Goal: Task Accomplishment & Management: Manage account settings

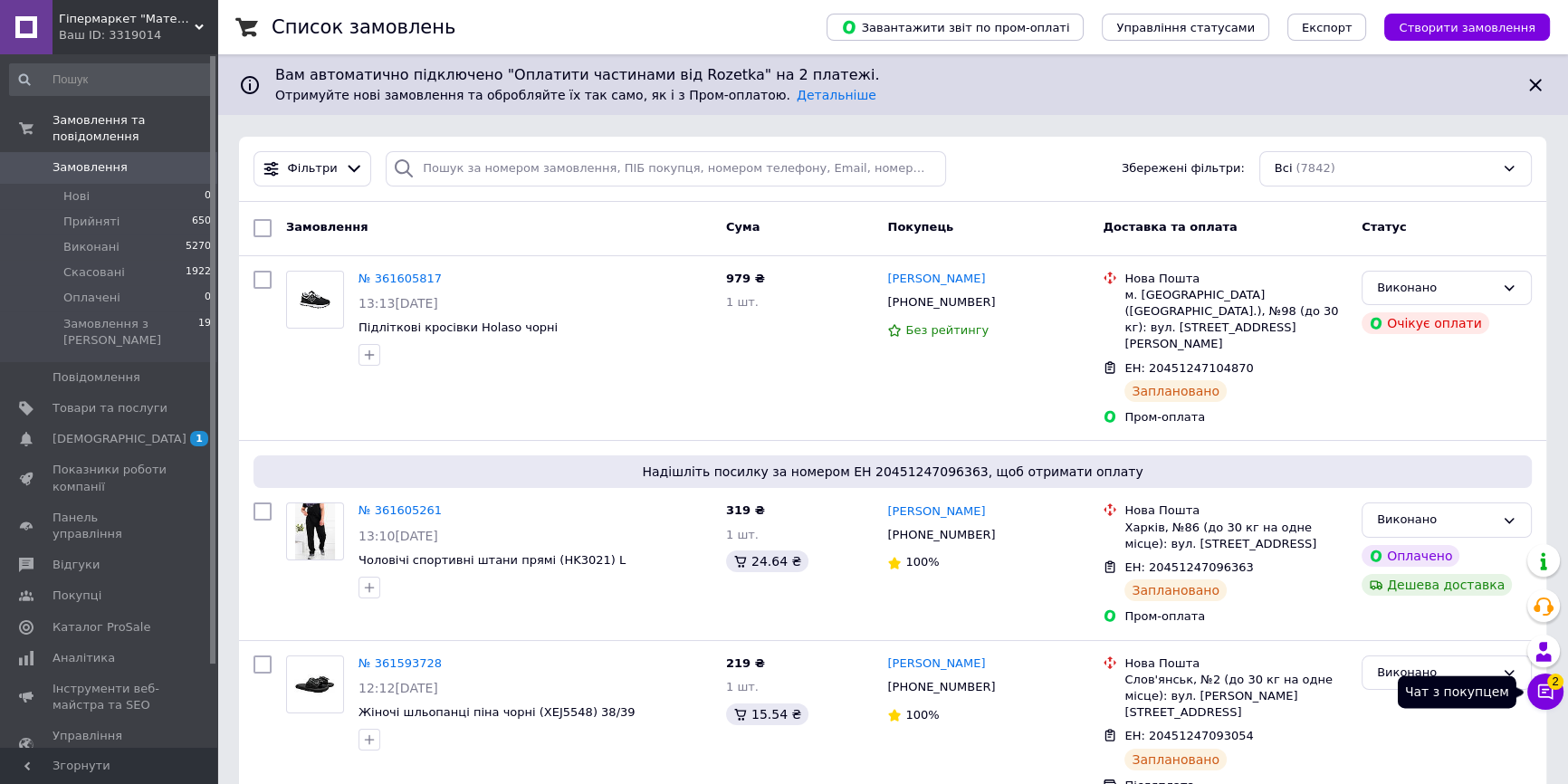
click at [1543, 692] on icon at bounding box center [1545, 693] width 15 height 15
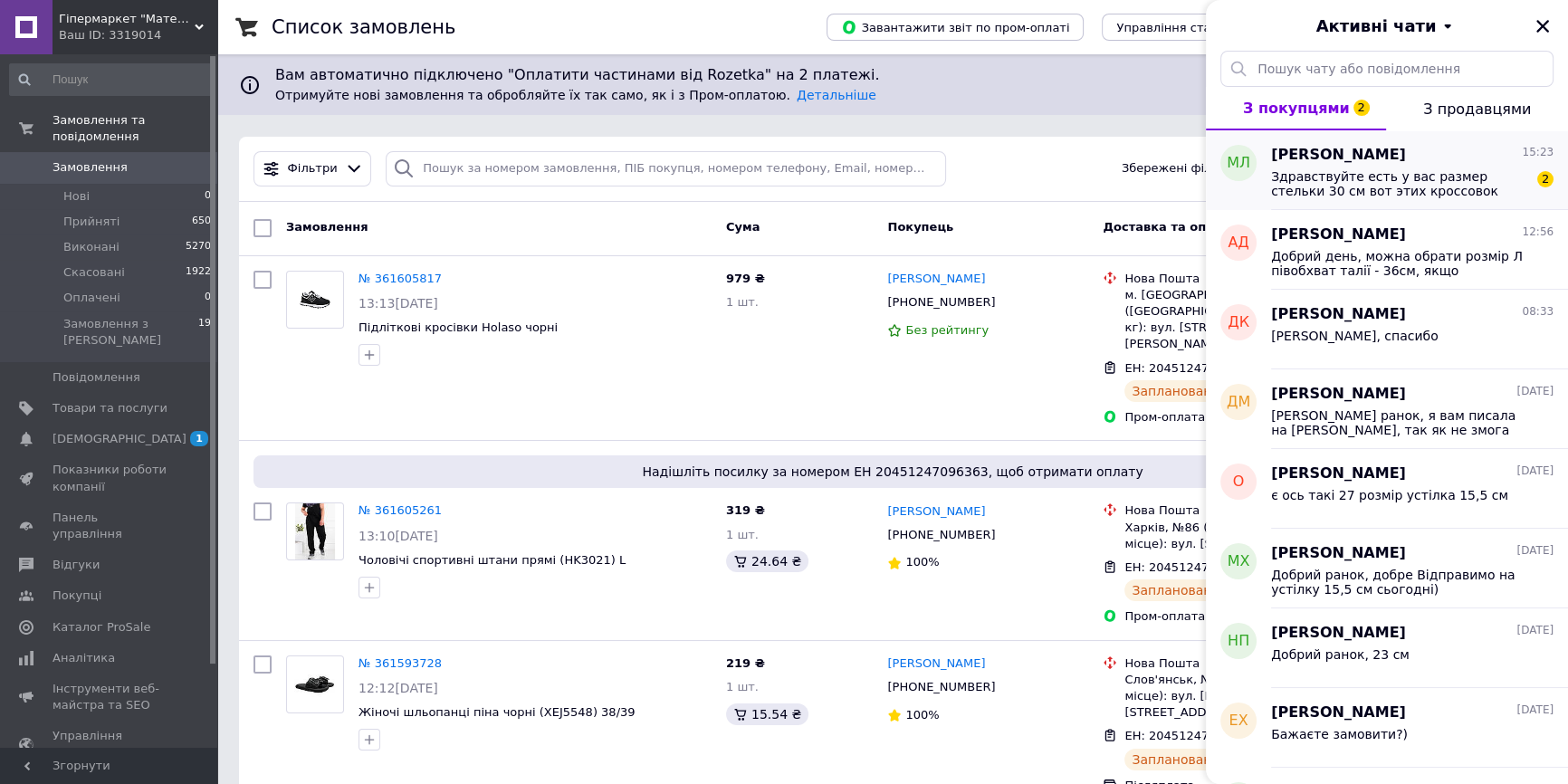
click at [1408, 196] on span "Здравствуйте есть у вас размер стельки 30 см вот этих кроссовок" at bounding box center [1399, 184] width 257 height 29
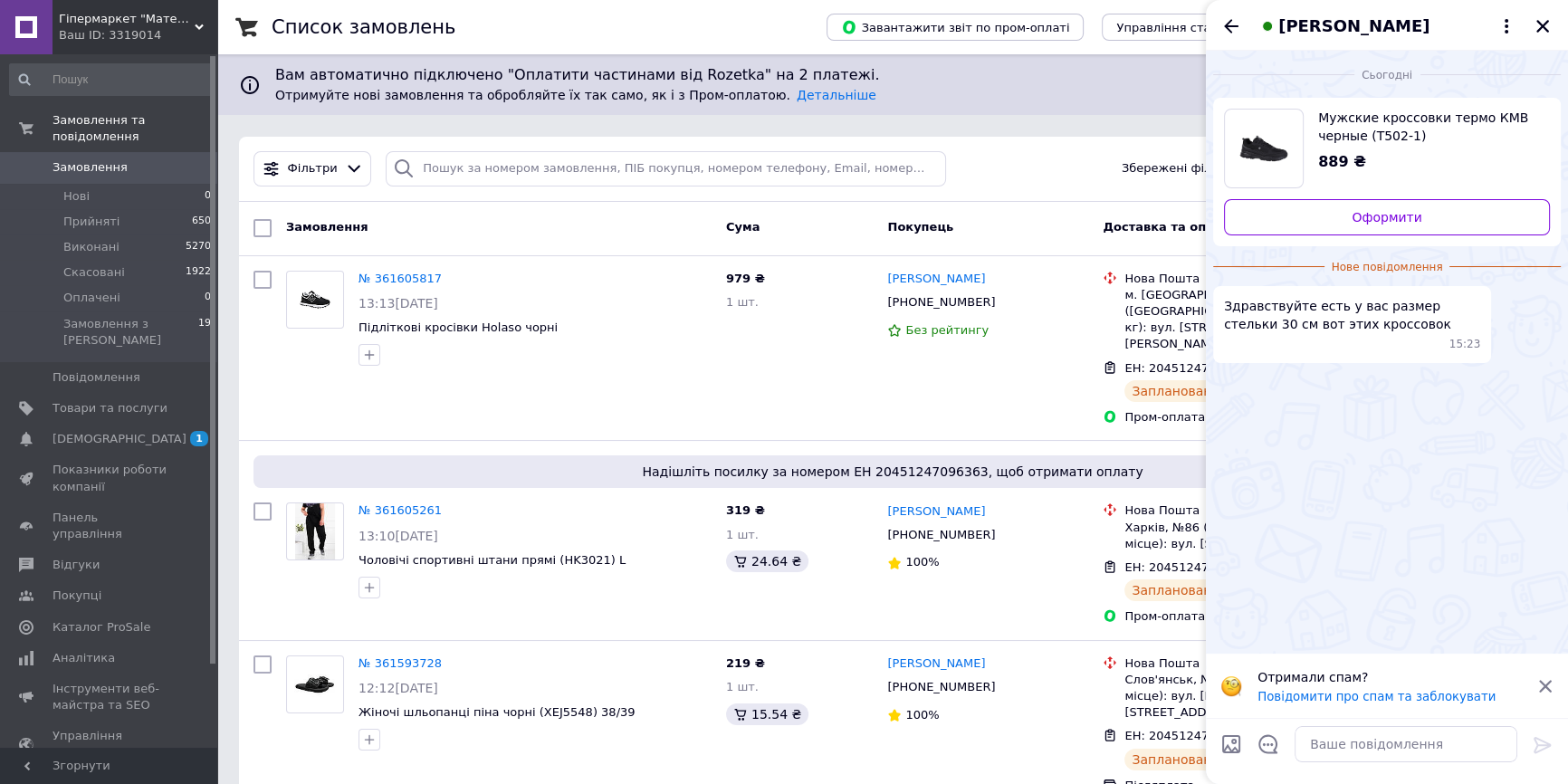
click at [1375, 126] on span "Мужские кроссовки термо КМВ черные (T502-1)" at bounding box center [1426, 127] width 217 height 36
click at [120, 400] on span "Товари та послуги" at bounding box center [109, 408] width 115 height 16
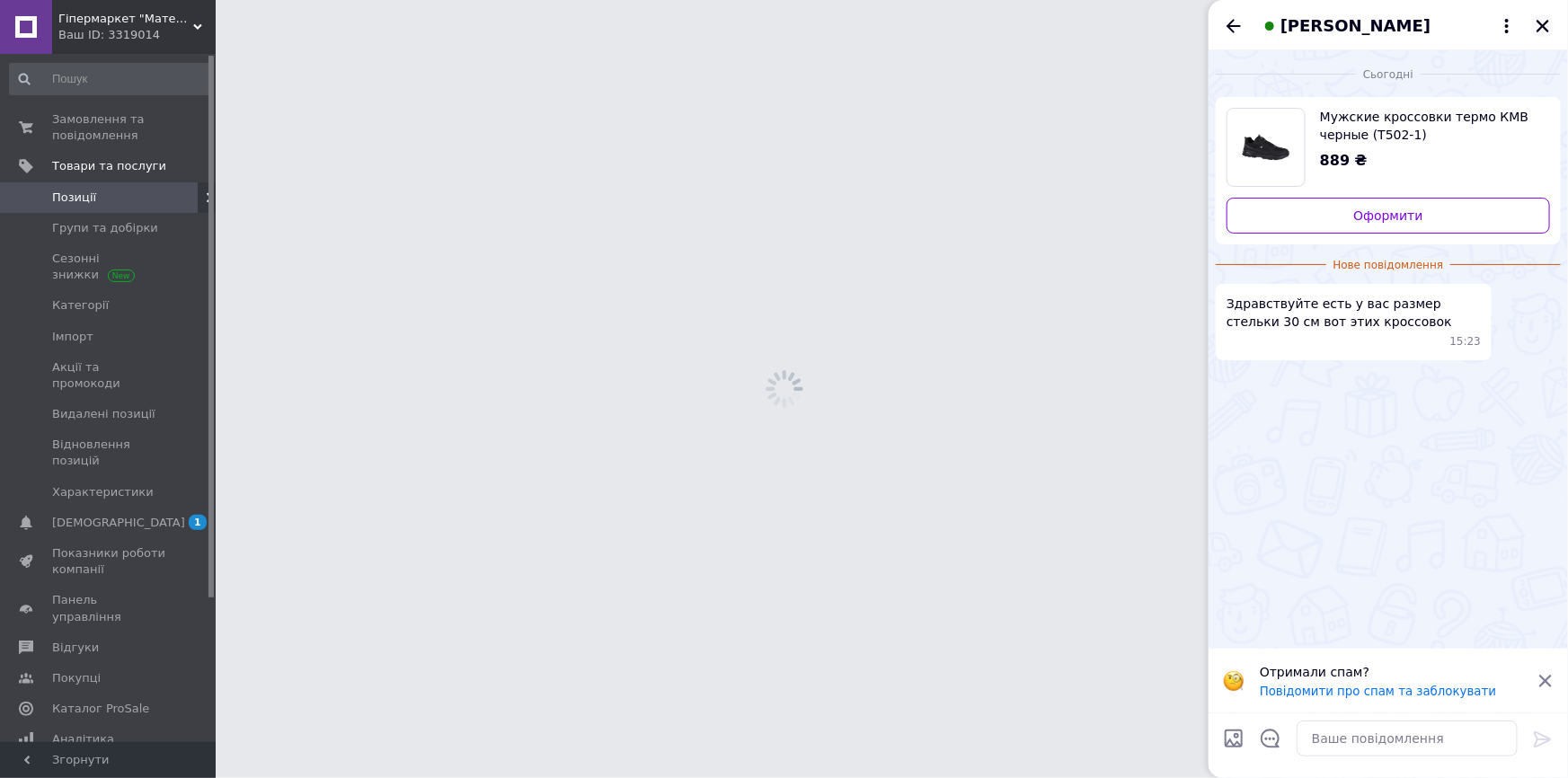
click at [1544, 18] on icon "Закрити" at bounding box center [1542, 26] width 16 height 16
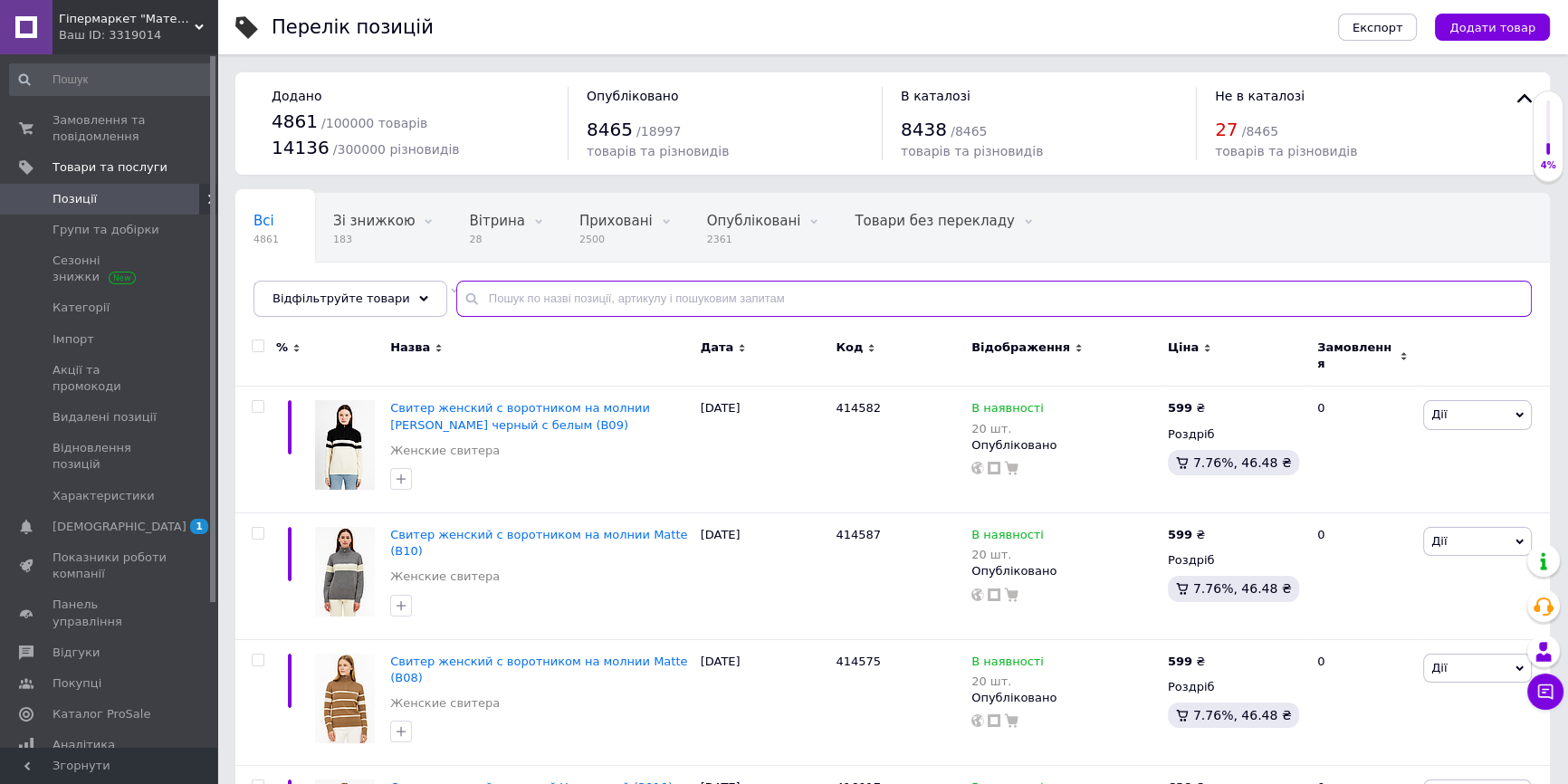
click at [738, 296] on input "text" at bounding box center [994, 299] width 1076 height 36
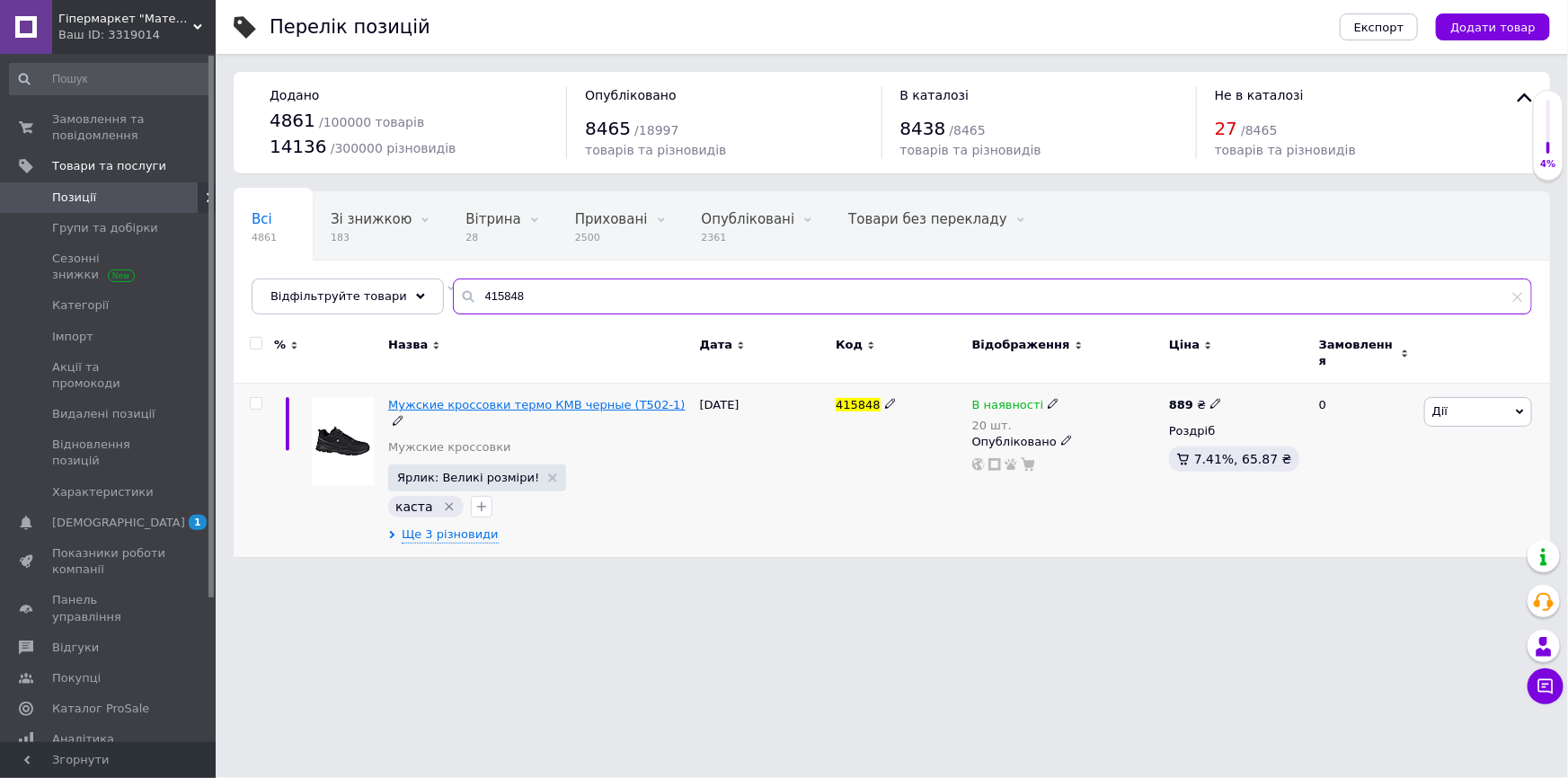
type input "415848"
click at [630, 398] on span "Мужские кроссовки термо КМВ черные (T502-1)" at bounding box center [537, 405] width 298 height 13
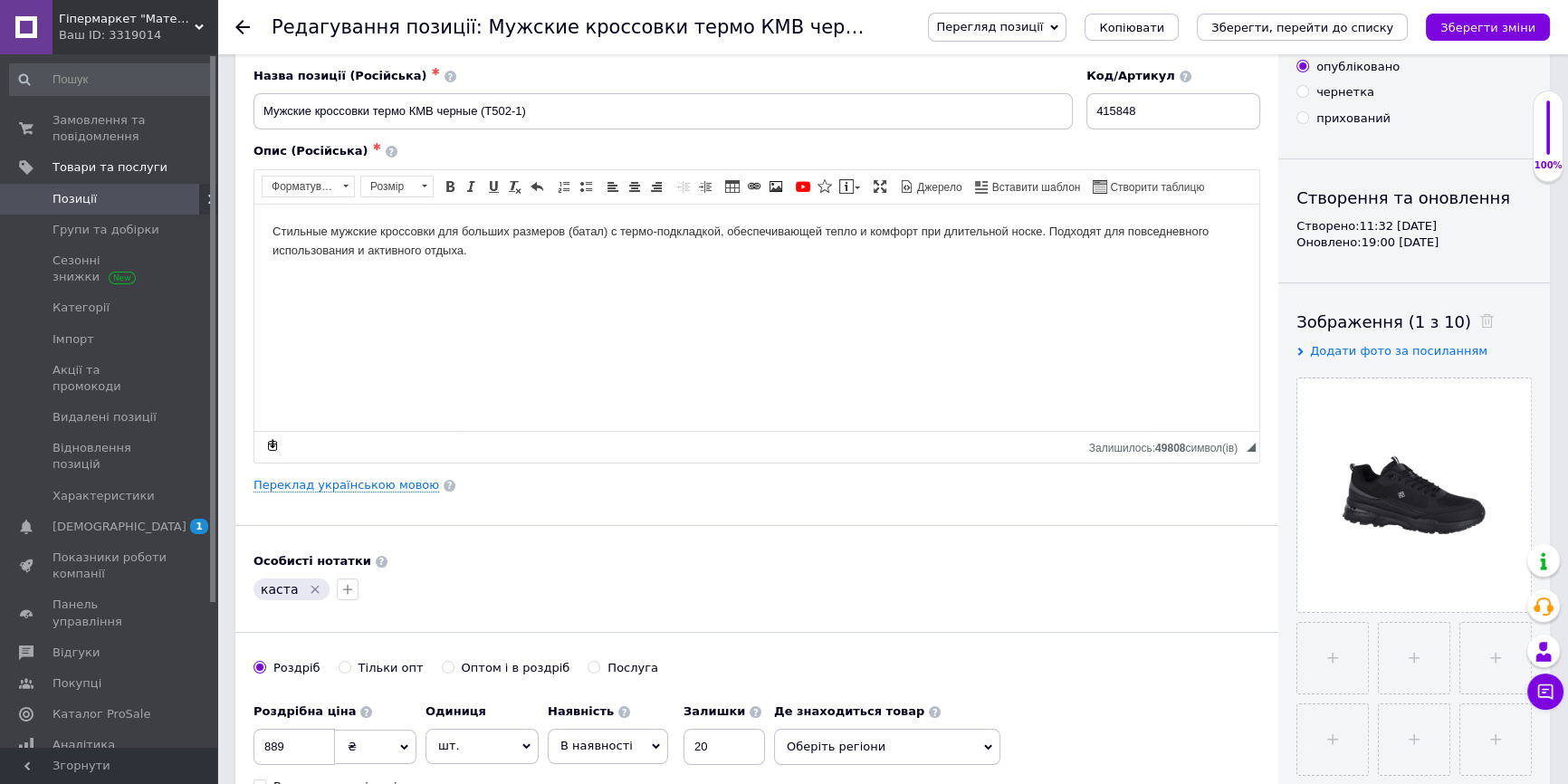
scroll to position [82, 0]
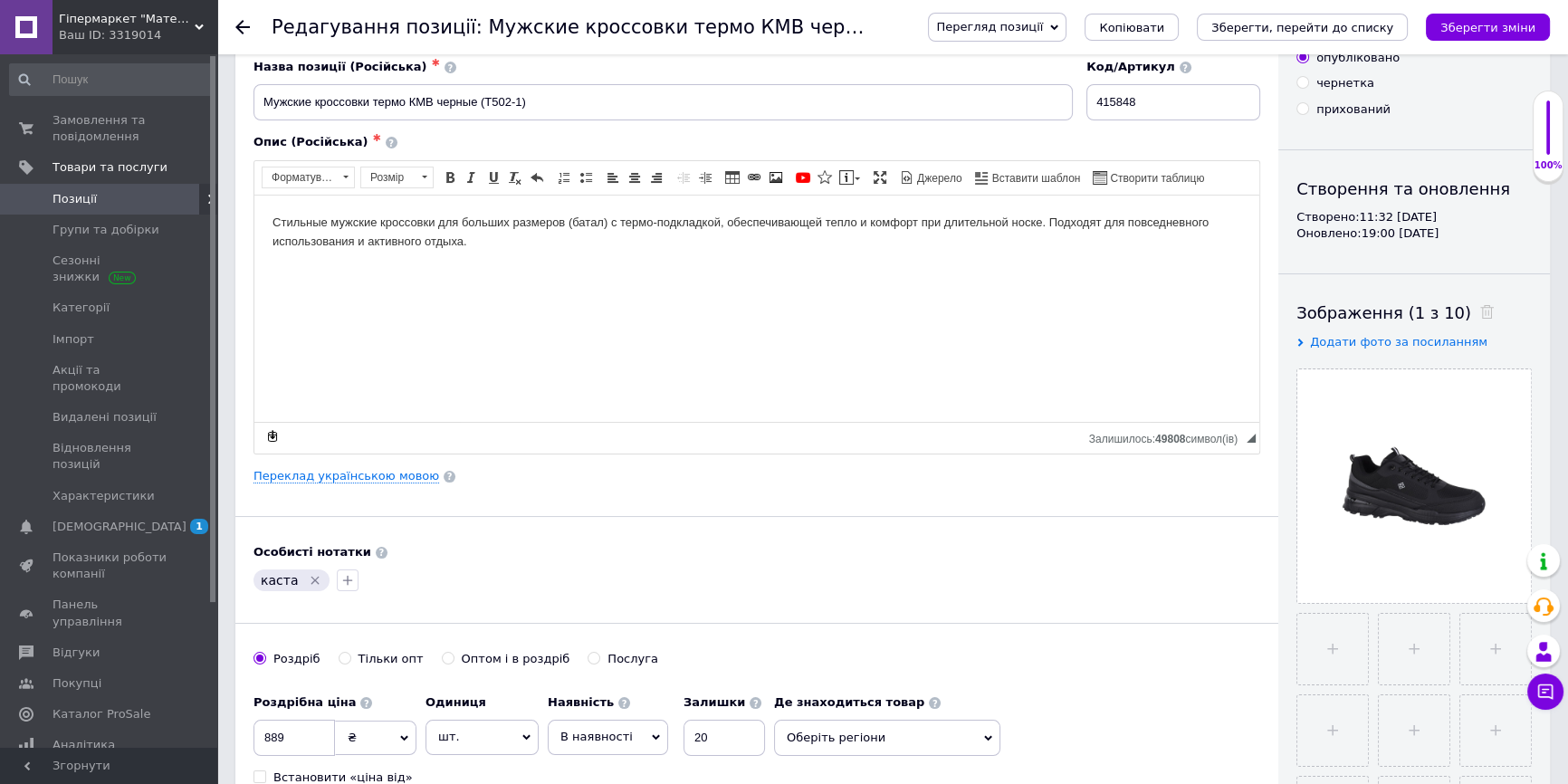
click at [537, 273] on p "Редактор, 81D21573-D081-4D77-B517-2B835BF7DD8D" at bounding box center [756, 272] width 968 height 19
click at [283, 254] on body "Стильные мужские кроссовки для больших размеров (батал) с термо-подкладкой, обе…" at bounding box center [756, 265] width 968 height 106
click at [271, 271] on html "Стильные мужские кроссовки для больших размеров (батал) с термо-подкладкой, обе…" at bounding box center [756, 265] width 1004 height 142
drag, startPoint x: 317, startPoint y: 307, endPoint x: 270, endPoint y: 272, distance: 58.6
click at [270, 272] on html "Стильные мужские кроссовки для больших размеров (батал) с термо-подкладкой, обе…" at bounding box center [756, 274] width 1004 height 161
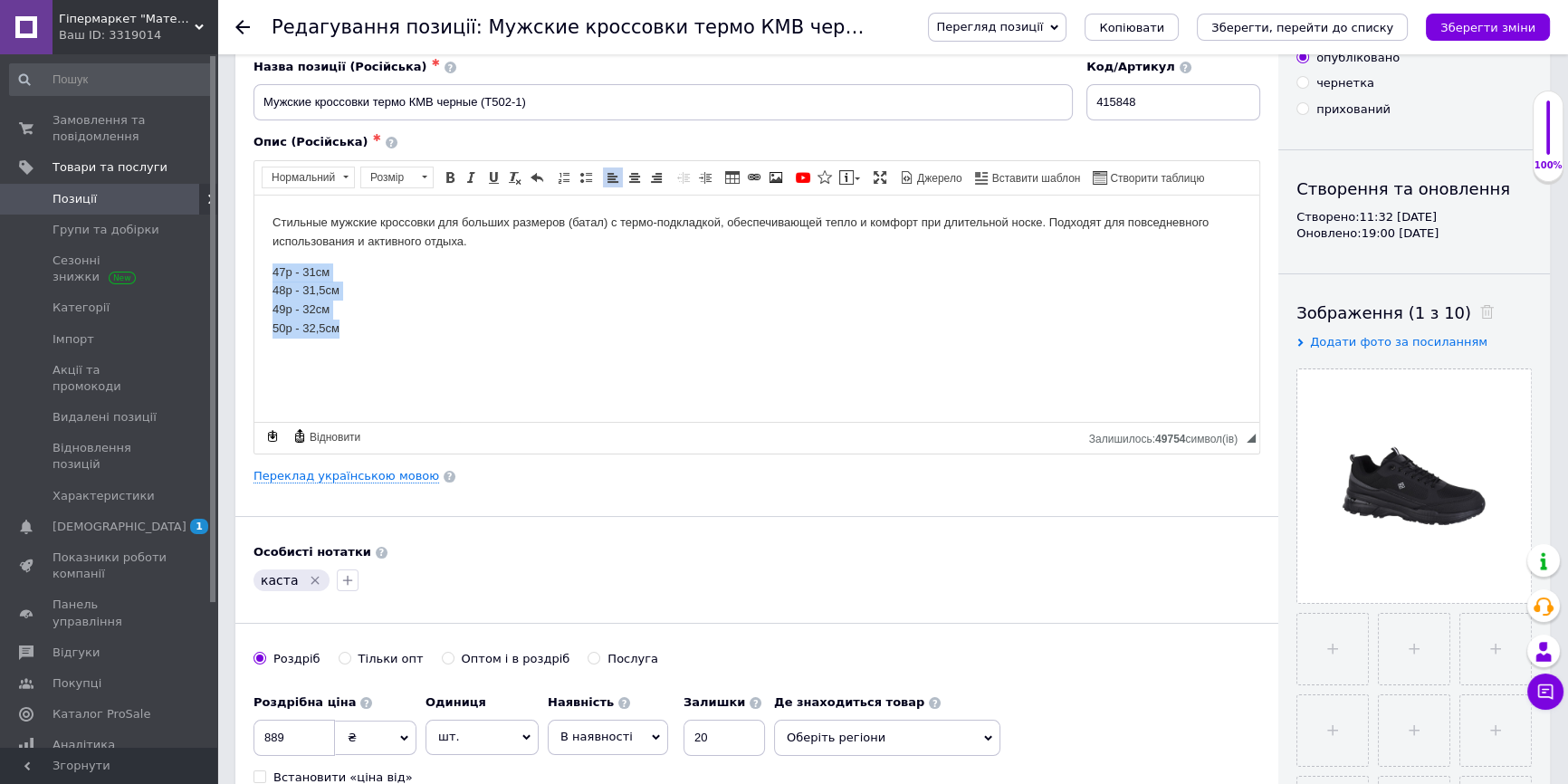
copy p "47р - 31см ​​​​​​​ 48р - 31,5см 49р - 32см 50р - 32,5см"
click at [349, 472] on link "Переклад українською мовою" at bounding box center [346, 476] width 186 height 14
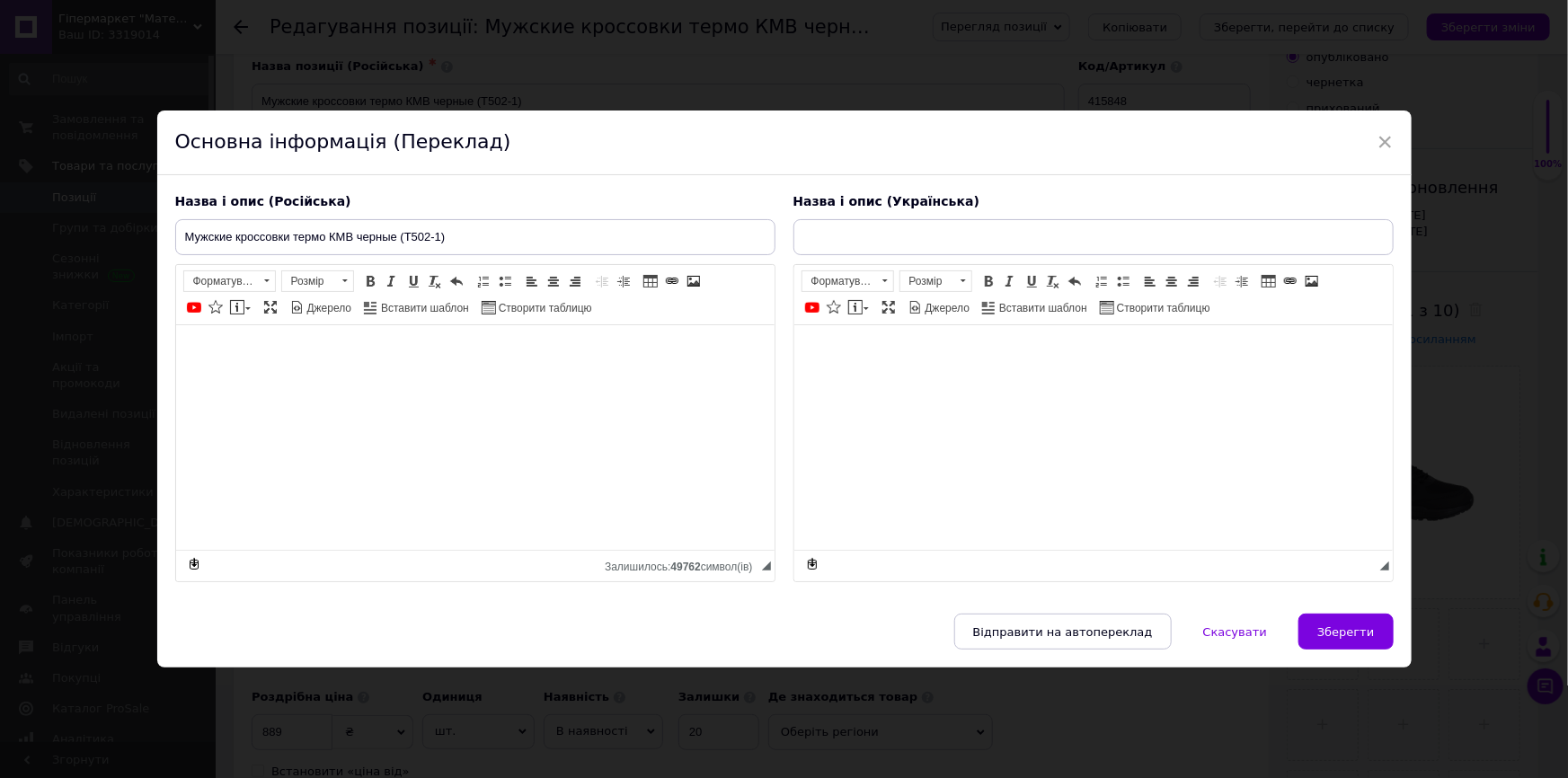
type input "Чоловічі кросівки термо КМВ чорні (T502-1)"
click at [1328, 639] on span "Зберегти" at bounding box center [1346, 632] width 57 height 13
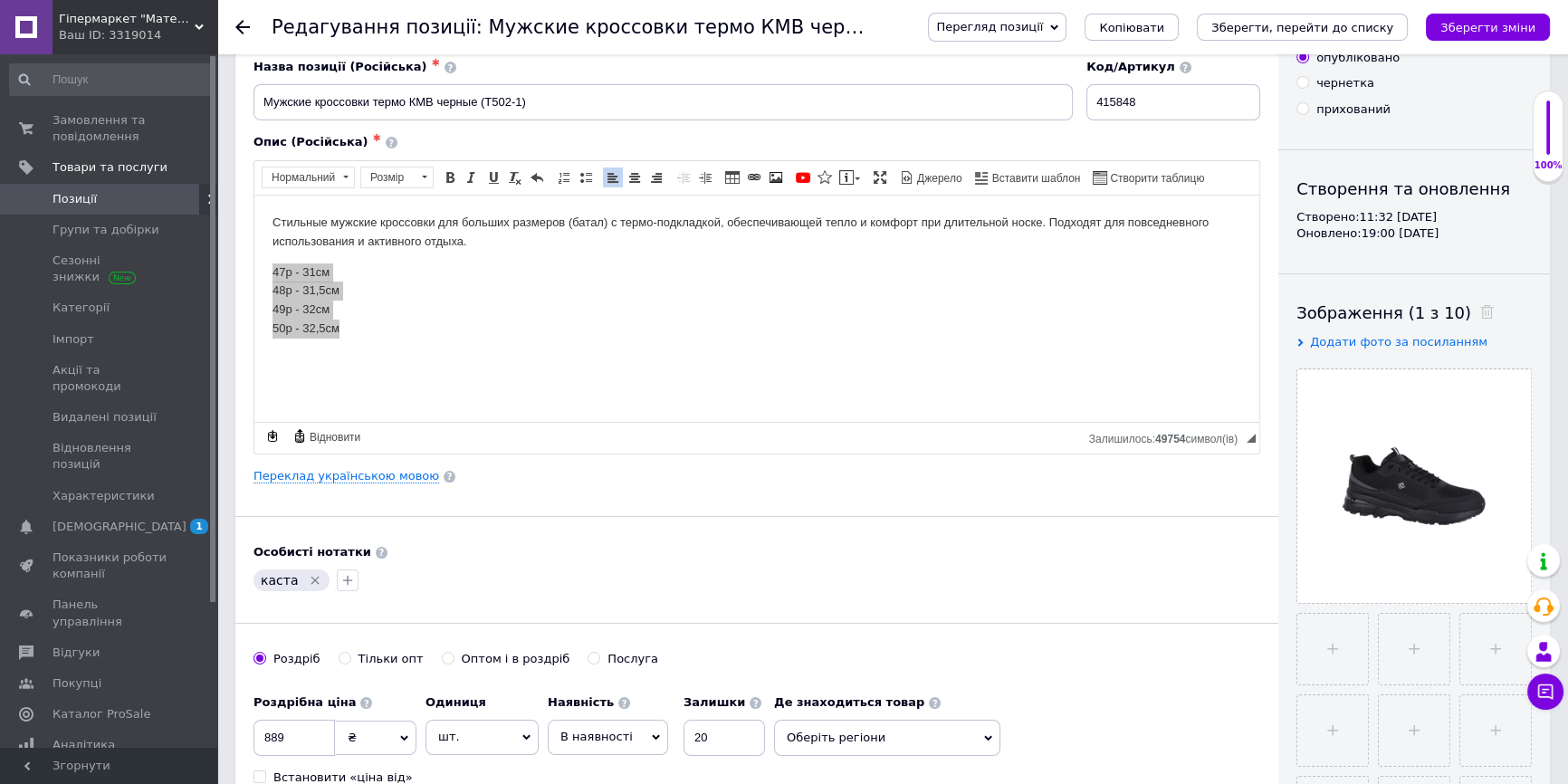
click at [1468, 10] on div "Перегляд позиції Зберегти та переглянути на сайті Зберегти та переглянути на ма…" at bounding box center [1221, 27] width 658 height 54
drag, startPoint x: 1470, startPoint y: 22, endPoint x: 1388, endPoint y: 41, distance: 84.2
click at [1469, 22] on icon "Зберегти зміни" at bounding box center [1488, 28] width 95 height 13
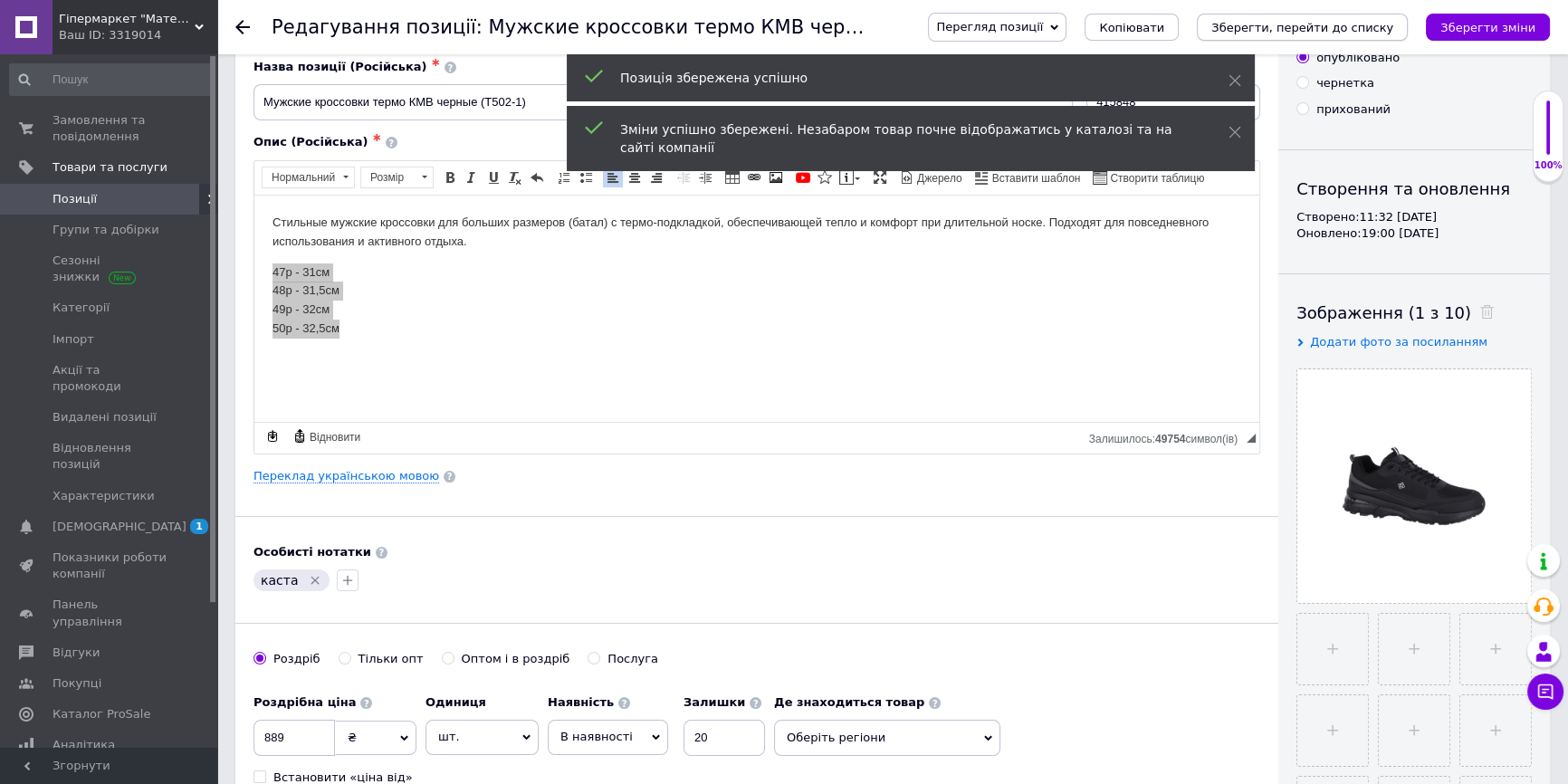
click at [1284, 25] on icon "Зберегти, перейти до списку" at bounding box center [1301, 28] width 182 height 13
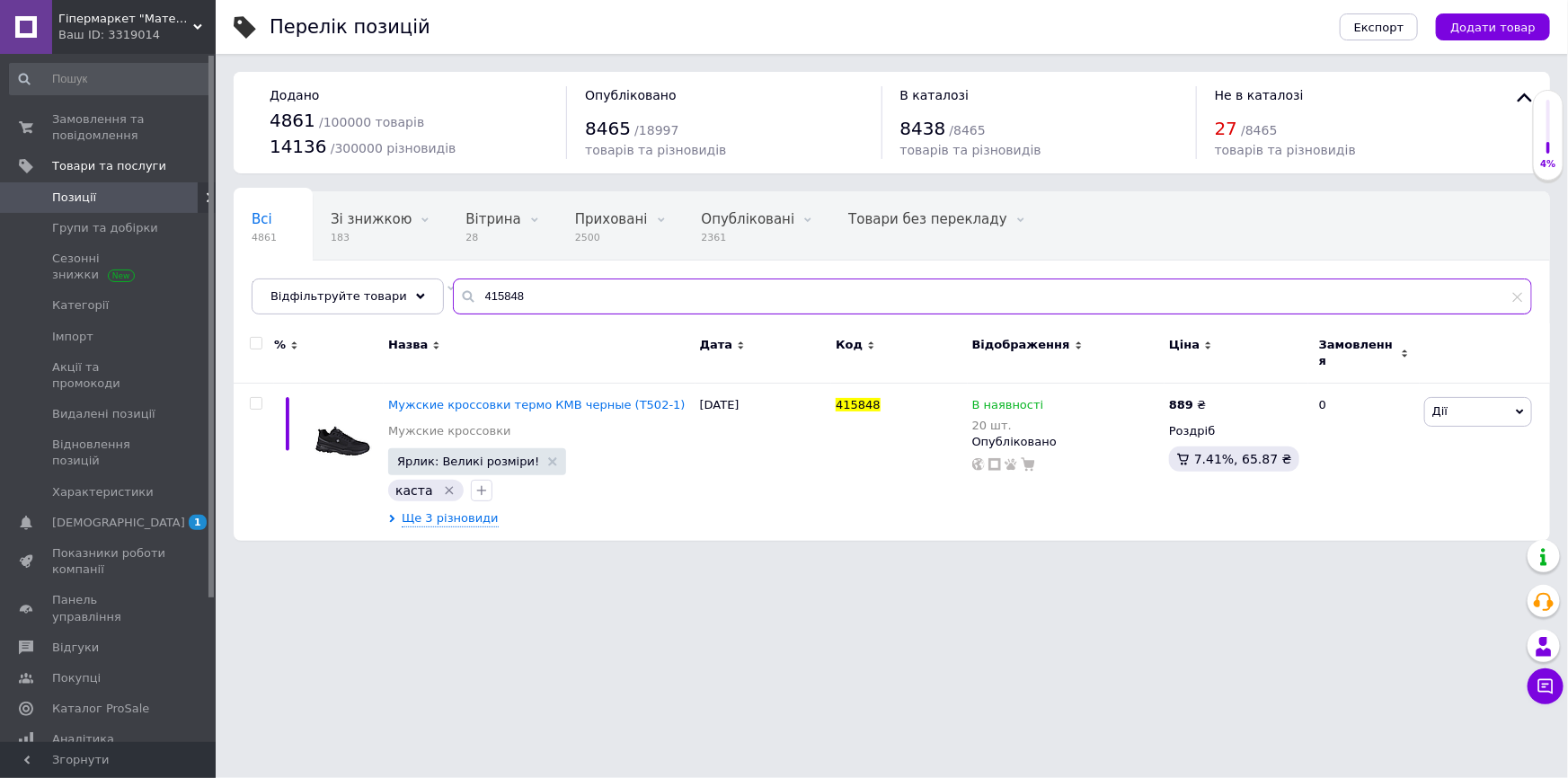
click at [434, 315] on div "Всі 4861 Зі знижкою 183 Видалити Редагувати Вітрина 28 Видалити Редагувати Прих…" at bounding box center [891, 253] width 1317 height 123
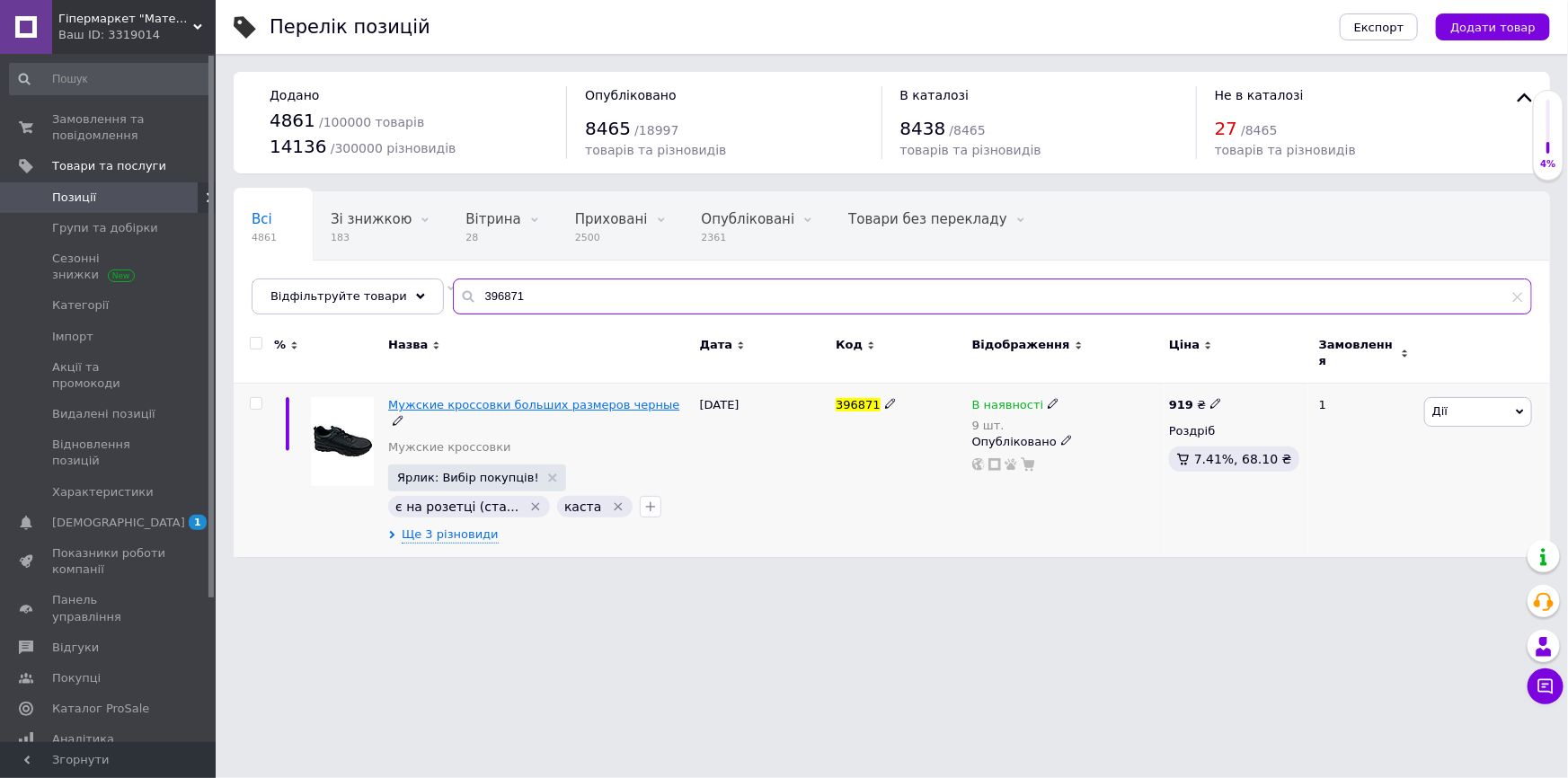
type input "396871"
click at [537, 398] on span "Мужские кроссовки больших размеров черные" at bounding box center [534, 405] width 291 height 13
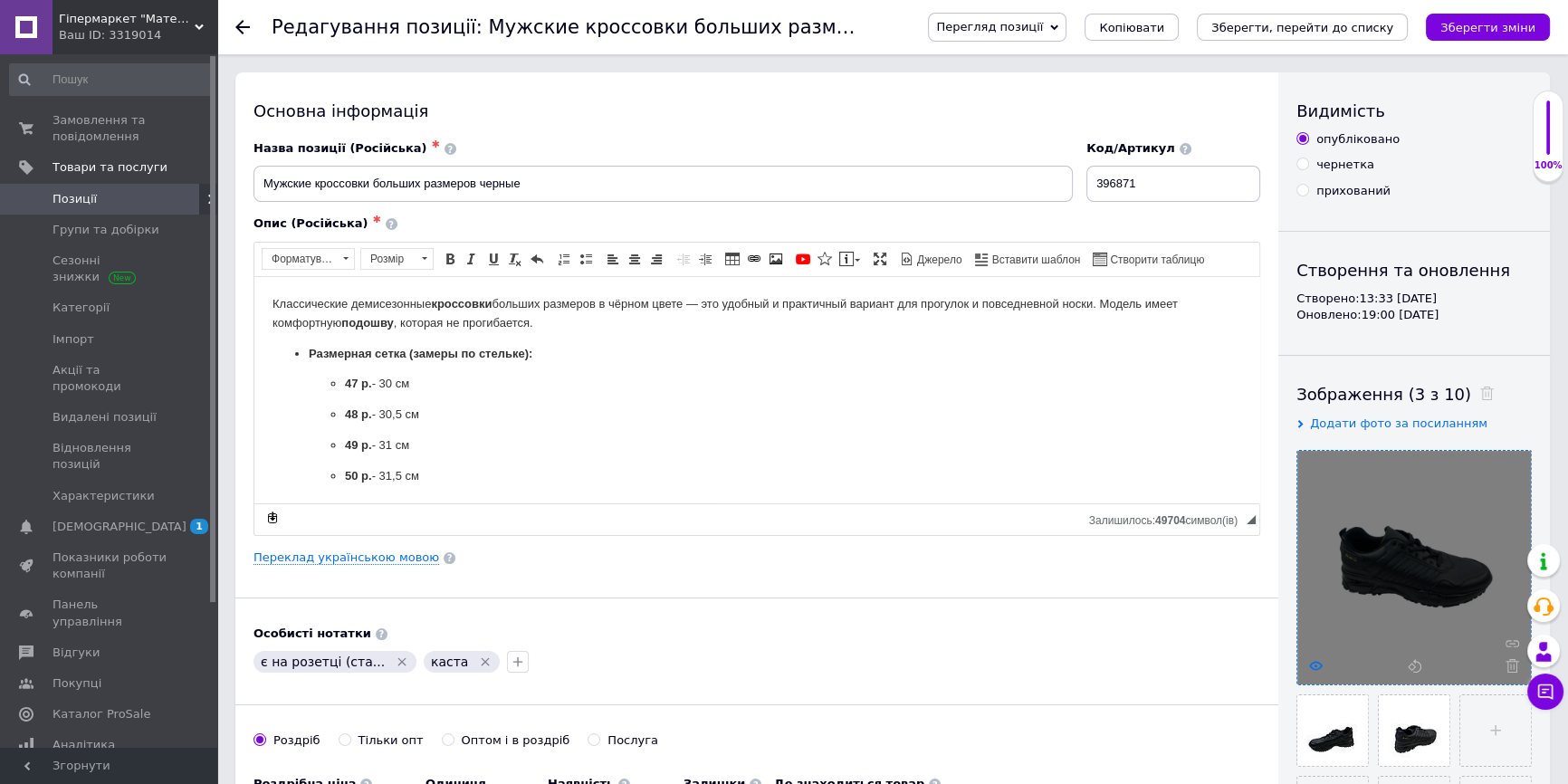
click at [1312, 663] on use at bounding box center [1316, 666] width 13 height 10
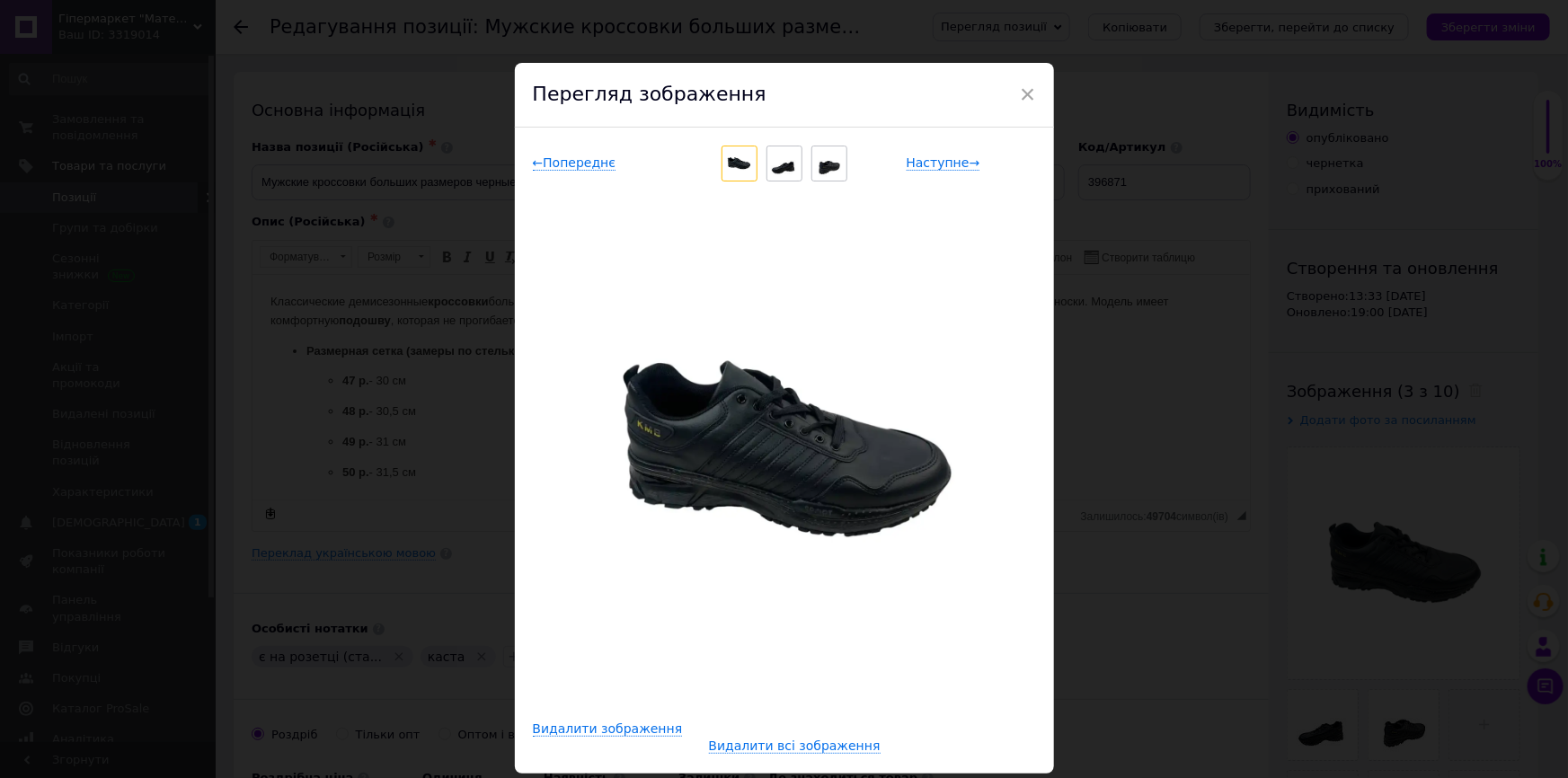
drag, startPoint x: 1091, startPoint y: 155, endPoint x: 1213, endPoint y: 237, distance: 147.0
click at [1091, 155] on div "× Перегляд зображення ← Попереднє Наступне → Видалити зображення Видалити всі з…" at bounding box center [784, 389] width 1568 height 778
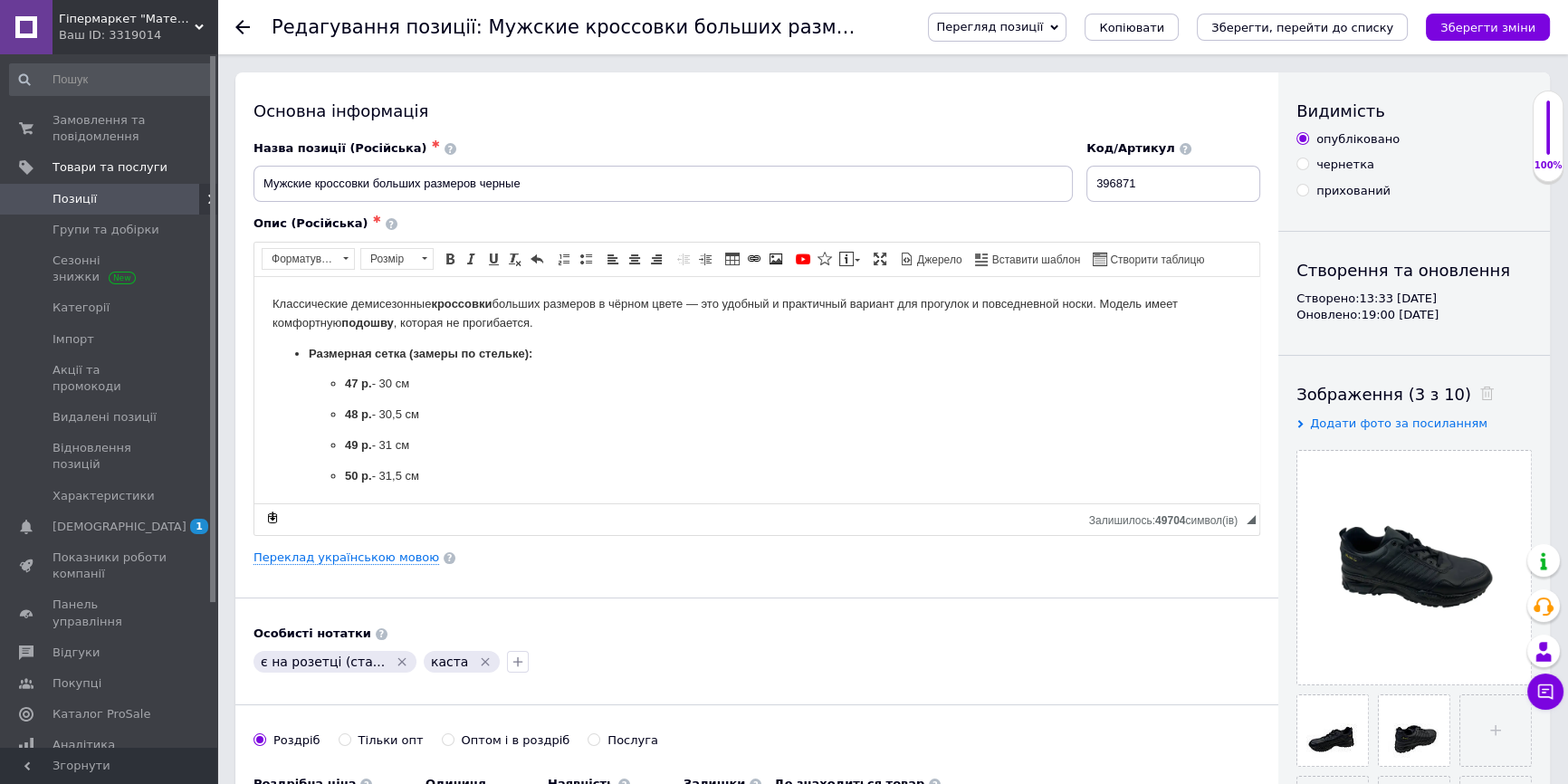
click at [1561, 692] on button "Чат з покупцем" at bounding box center [1545, 692] width 36 height 36
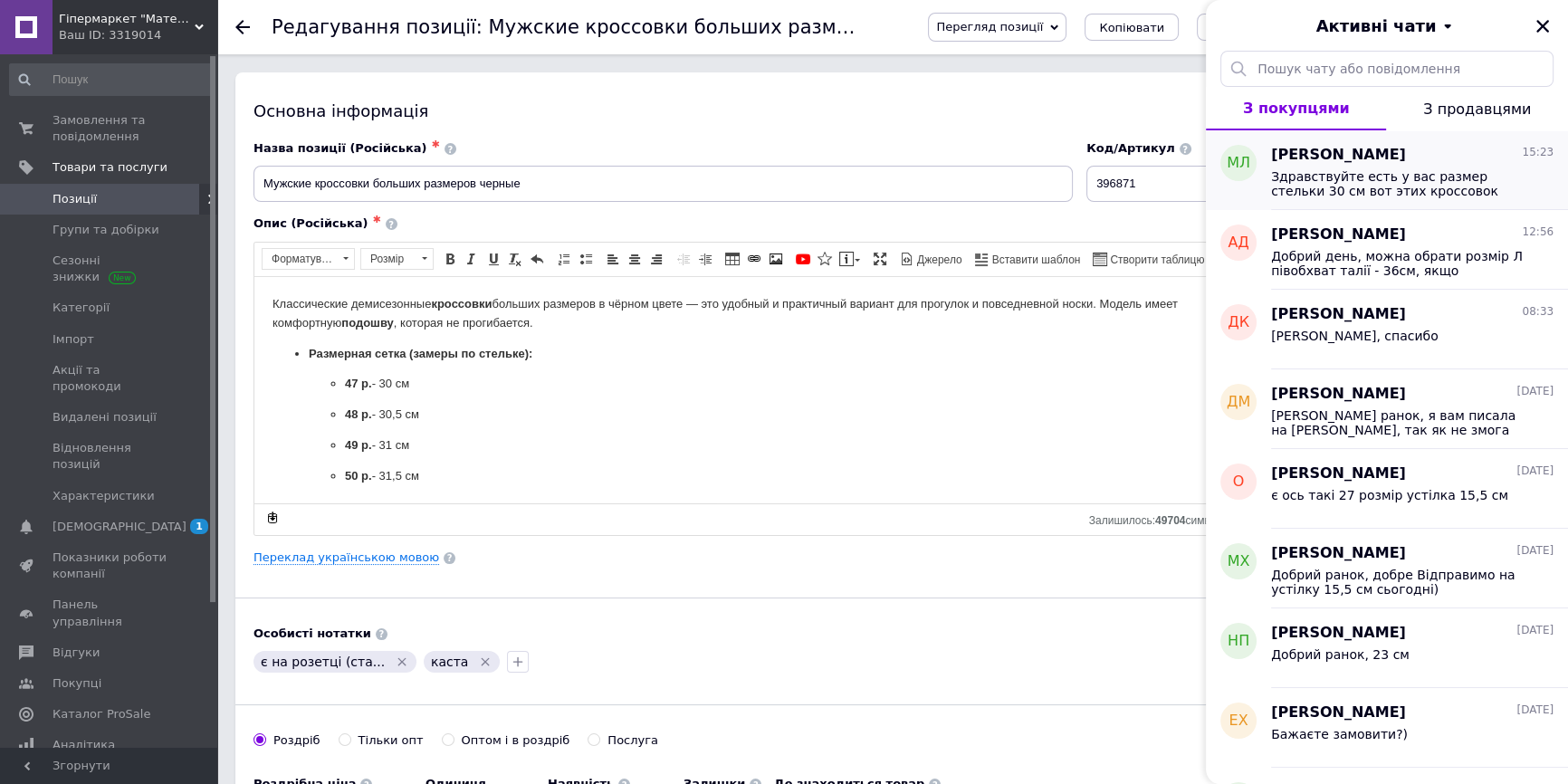
click at [1303, 201] on div "Максим Лисенка 15:23 Здравствуйте есть у вас размер стельки 30 см вот этих крос…" at bounding box center [1419, 171] width 297 height 80
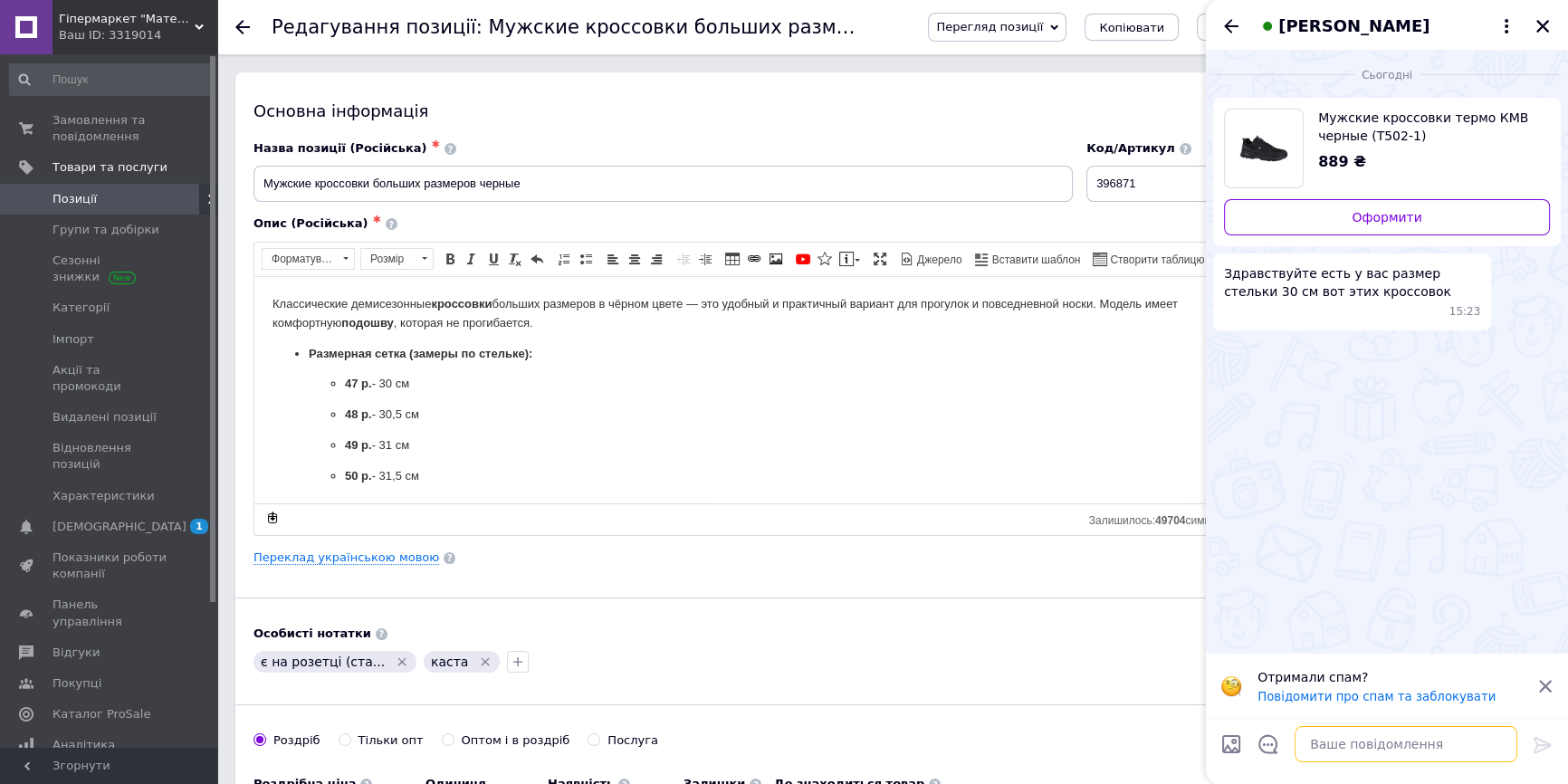
click at [1400, 735] on textarea at bounding box center [1406, 745] width 223 height 36
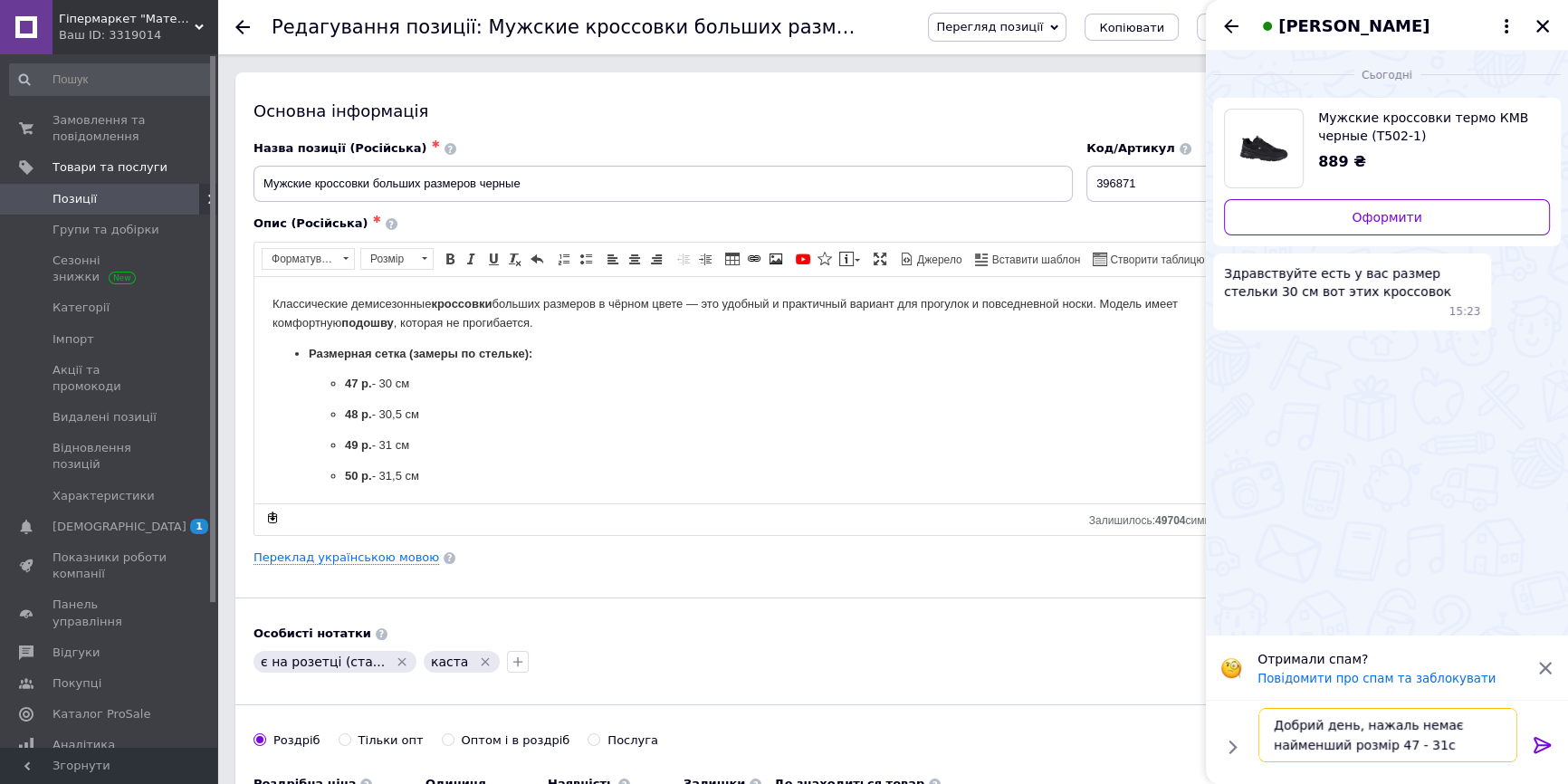
type textarea "Добрий день, нажаль немає найменший розмір 47 - 31см"
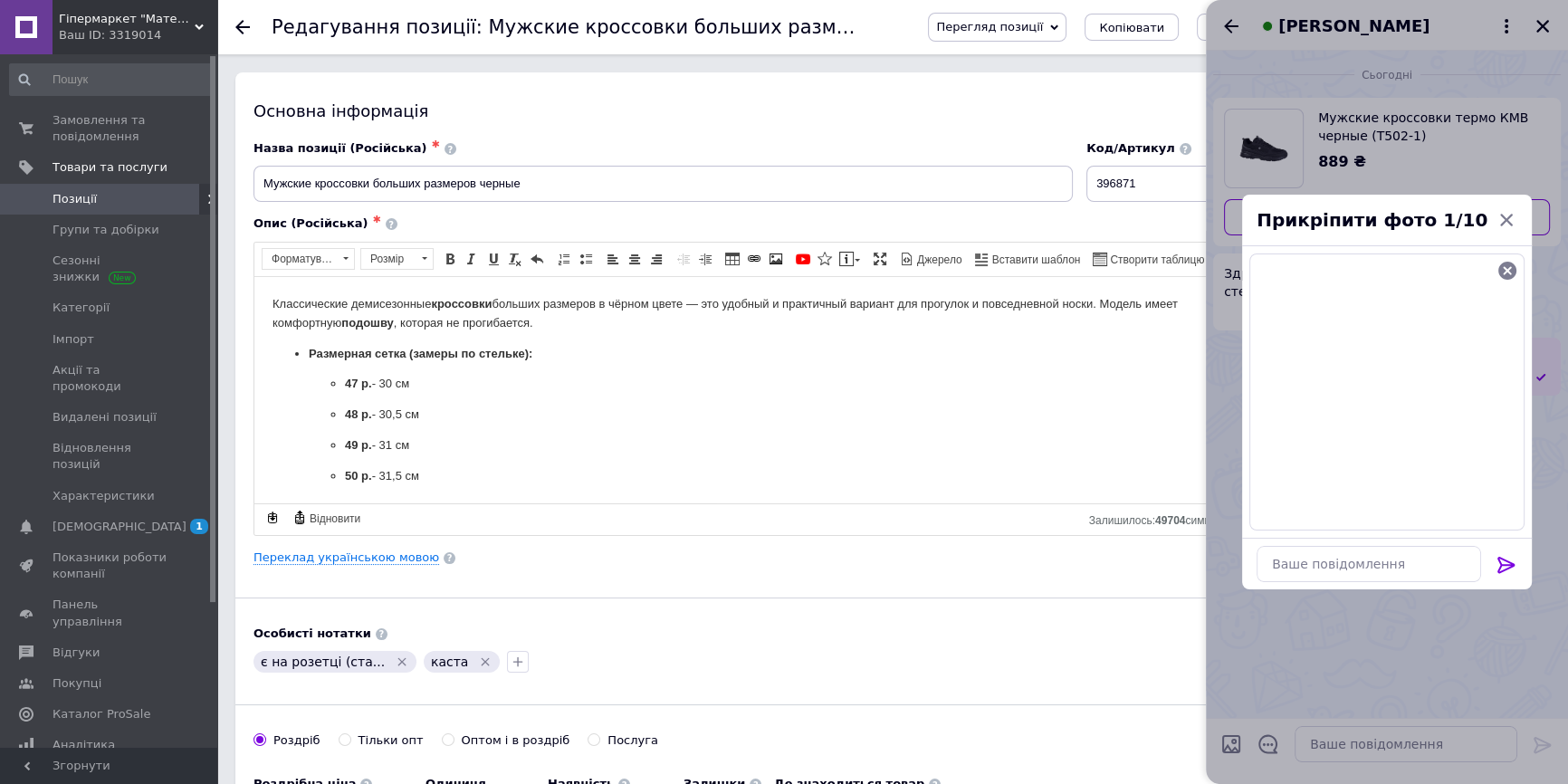
click at [1503, 564] on icon at bounding box center [1506, 565] width 17 height 16
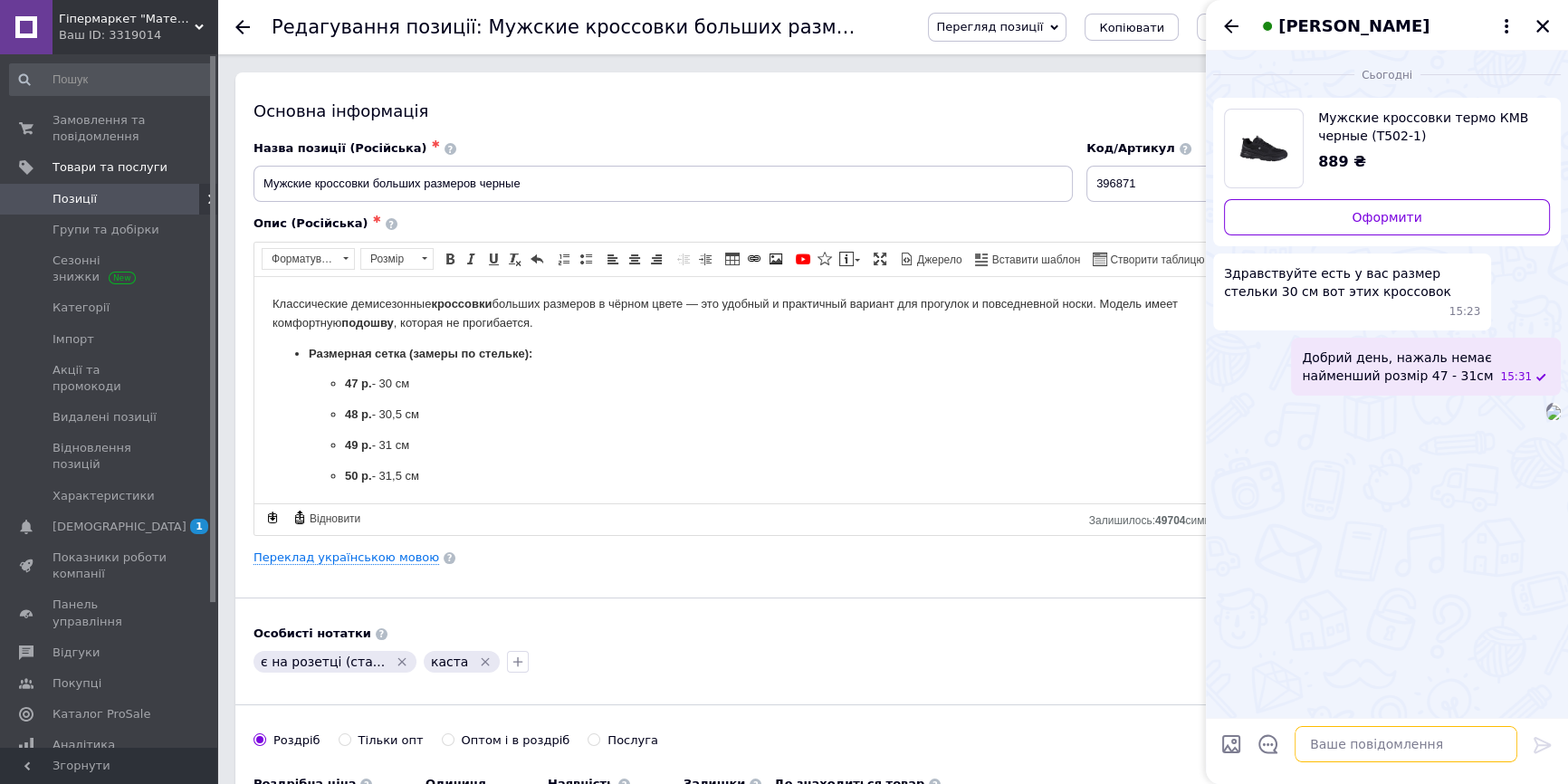
click at [1444, 740] on textarea at bounding box center [1406, 745] width 223 height 36
type textarea "є ось така модель 919 грн"
click at [1392, 753] on textarea at bounding box center [1406, 745] width 223 height 36
type textarea "48р - 30см"
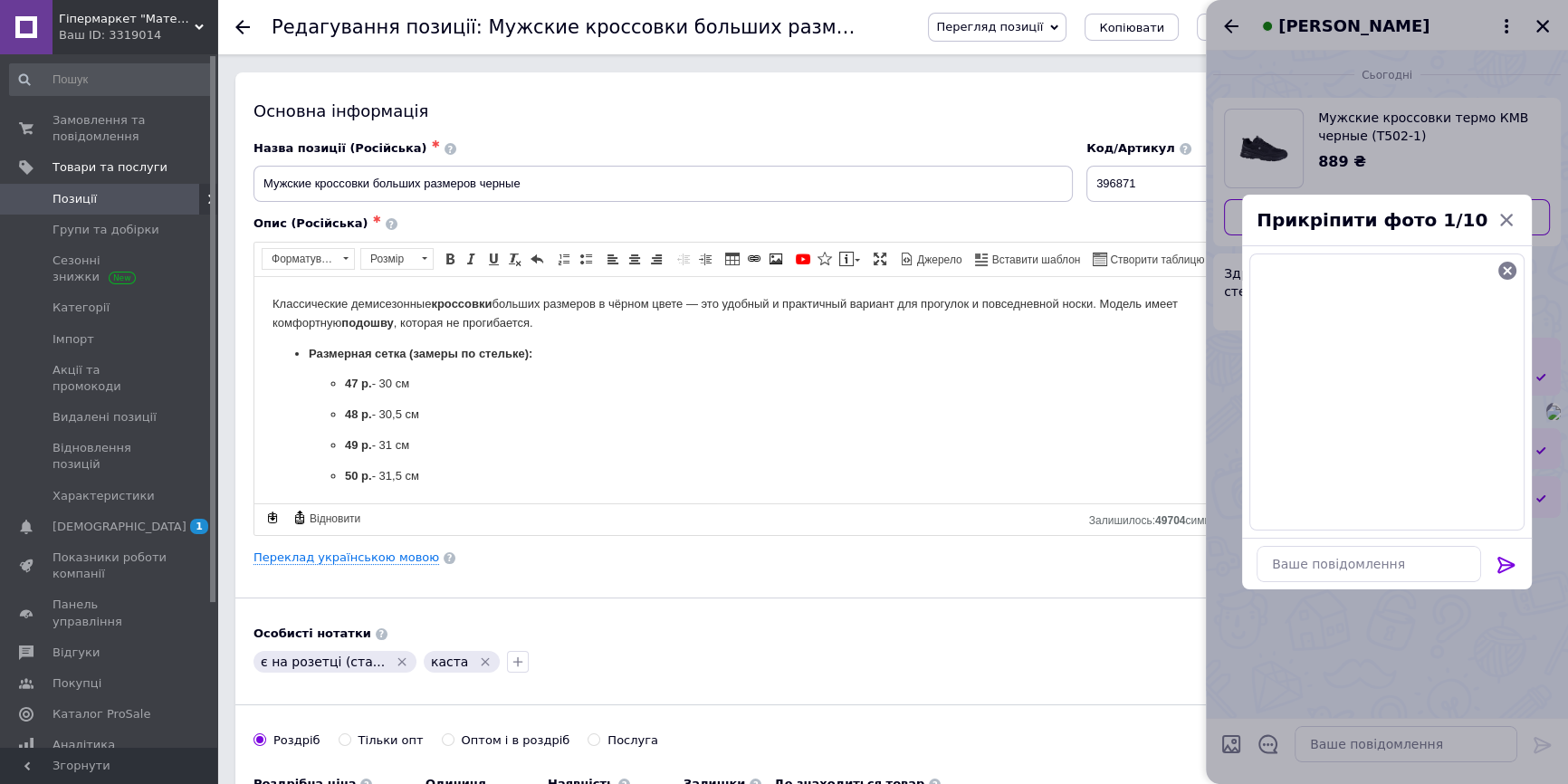
click at [1509, 559] on icon at bounding box center [1506, 565] width 22 height 22
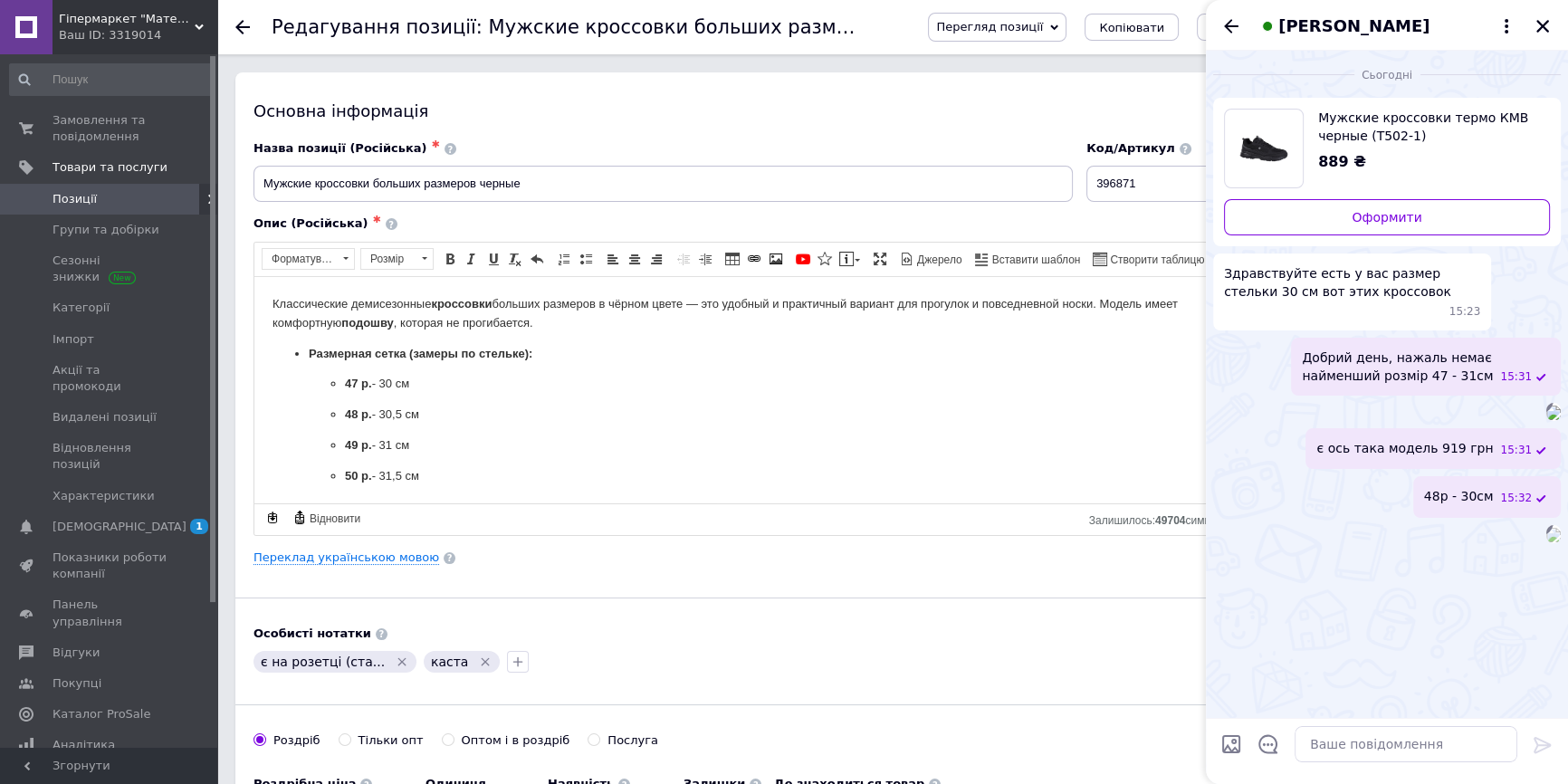
scroll to position [228, 0]
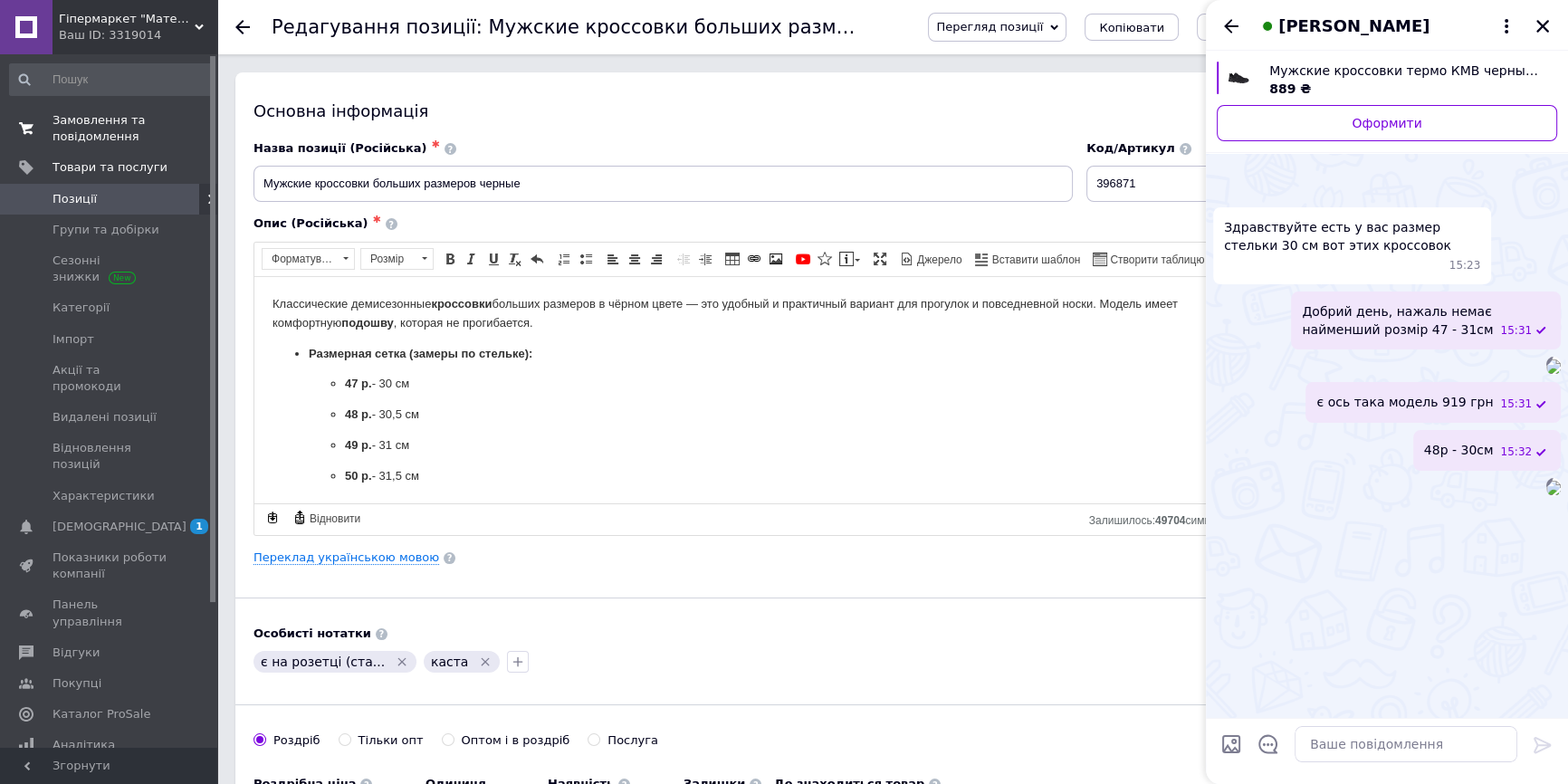
click at [65, 132] on span "Замовлення та повідомлення" at bounding box center [109, 129] width 115 height 32
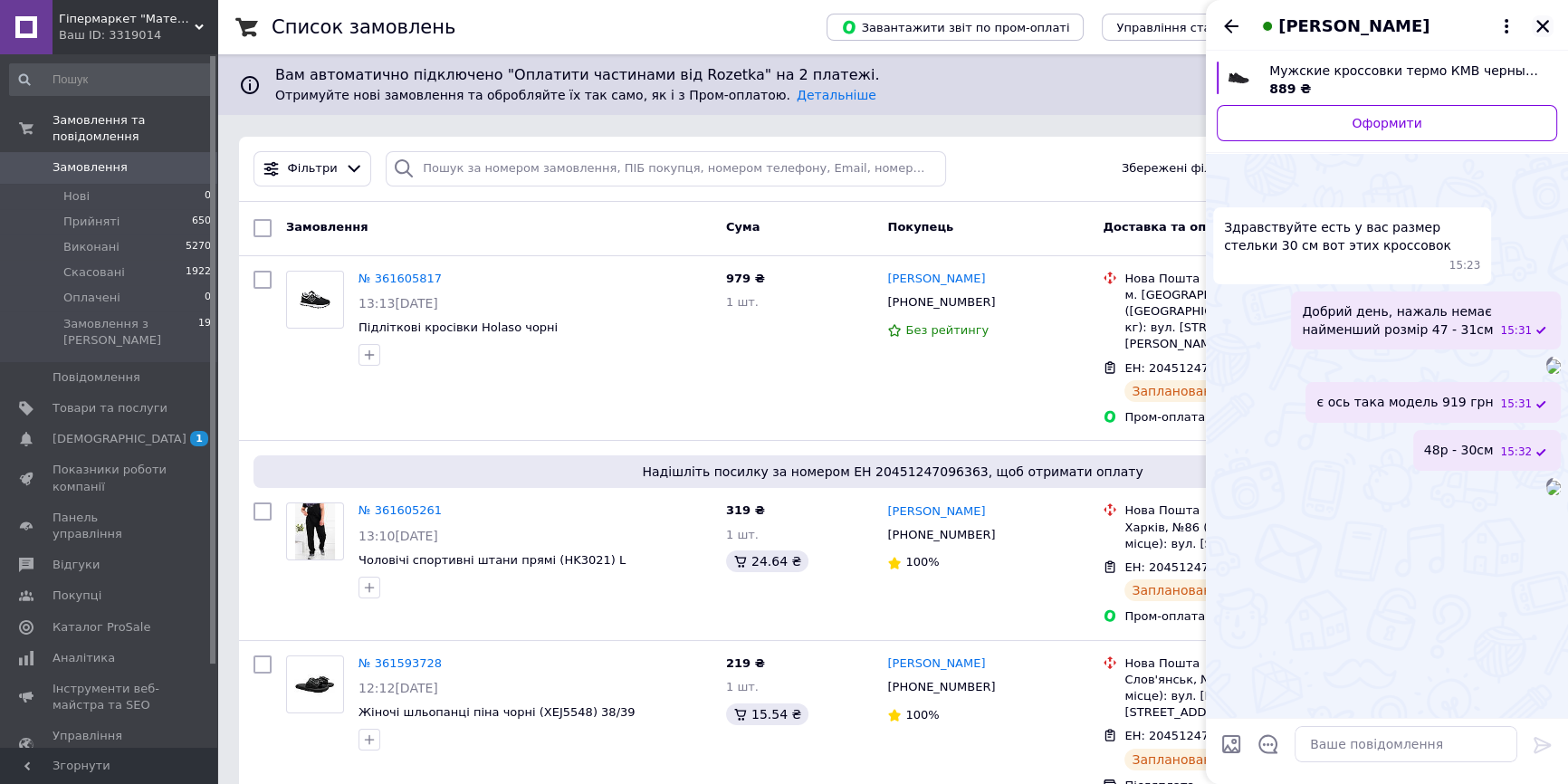
click at [1547, 27] on icon "Закрити" at bounding box center [1542, 26] width 16 height 16
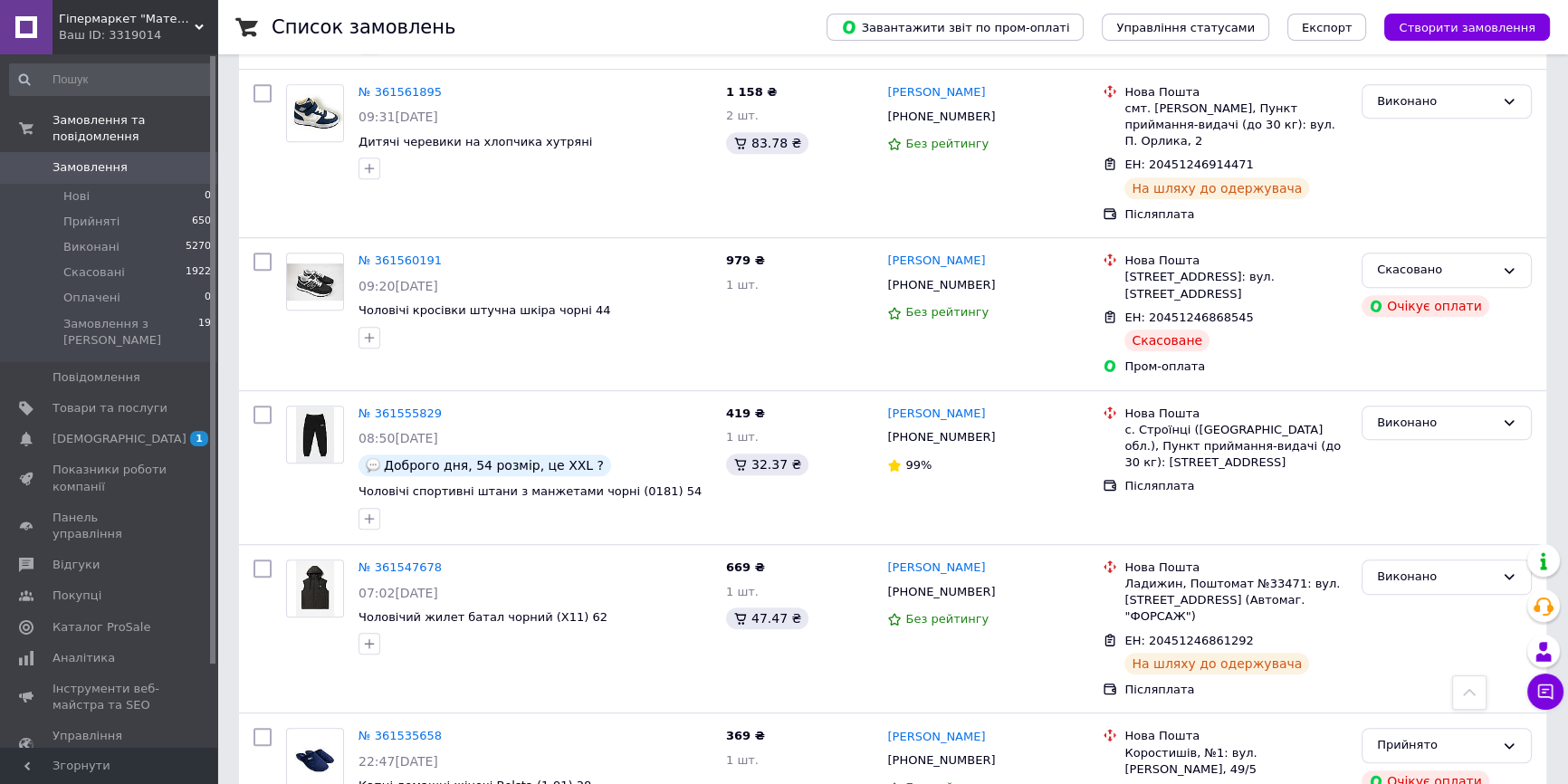
scroll to position [1564, 0]
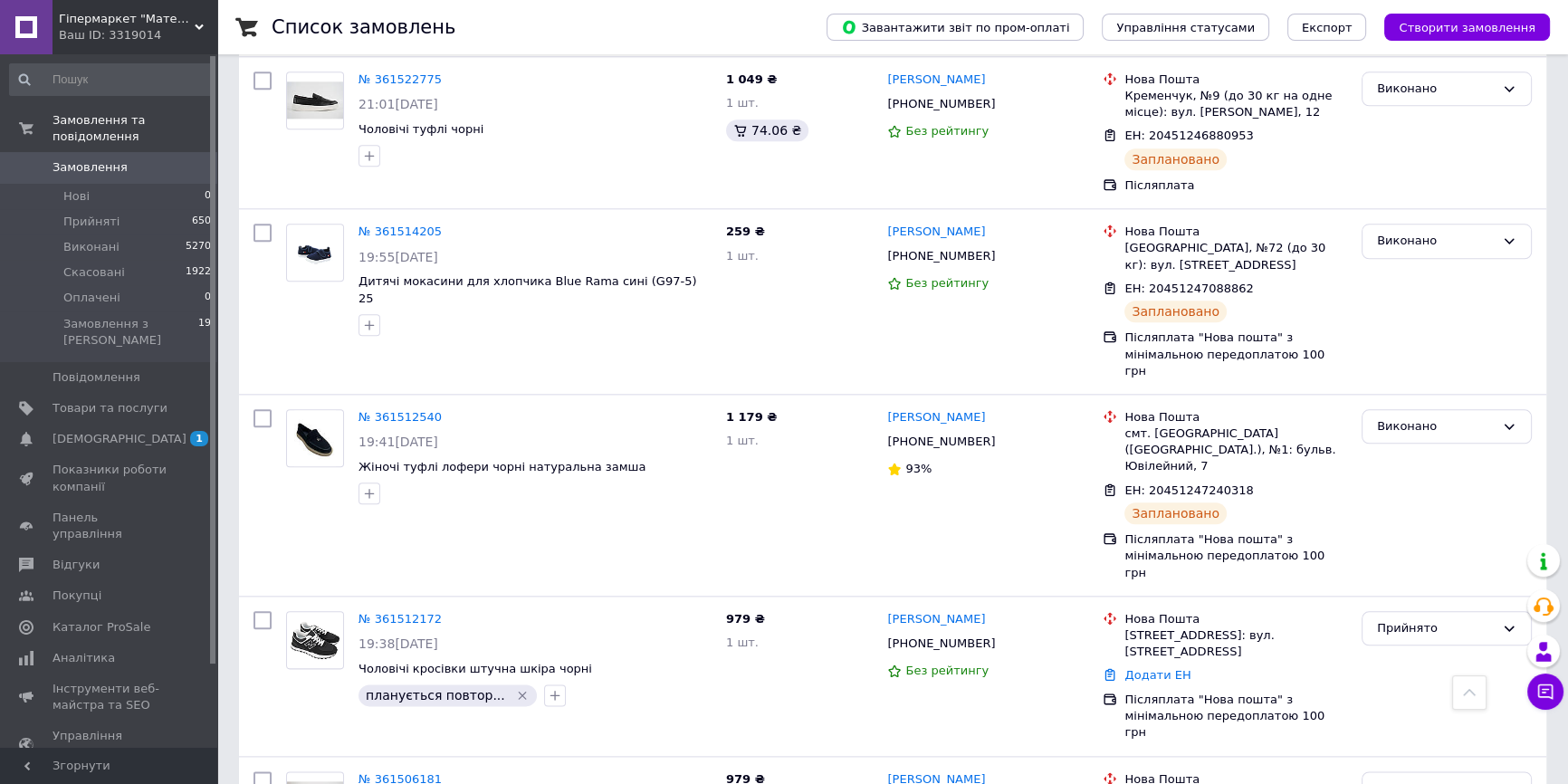
scroll to position [2635, 0]
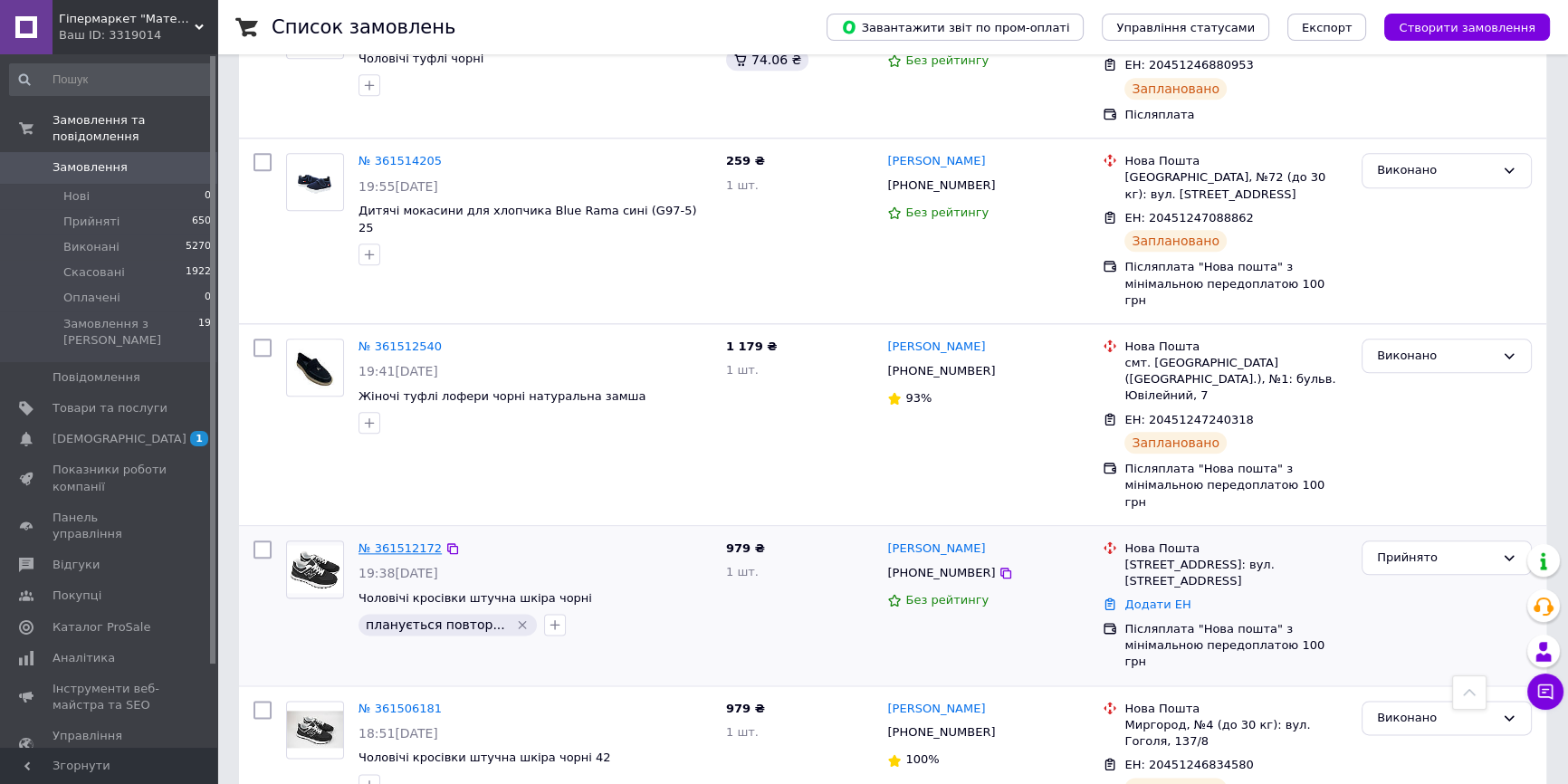
click at [395, 542] on link "№ 361512172" at bounding box center [400, 549] width 83 height 13
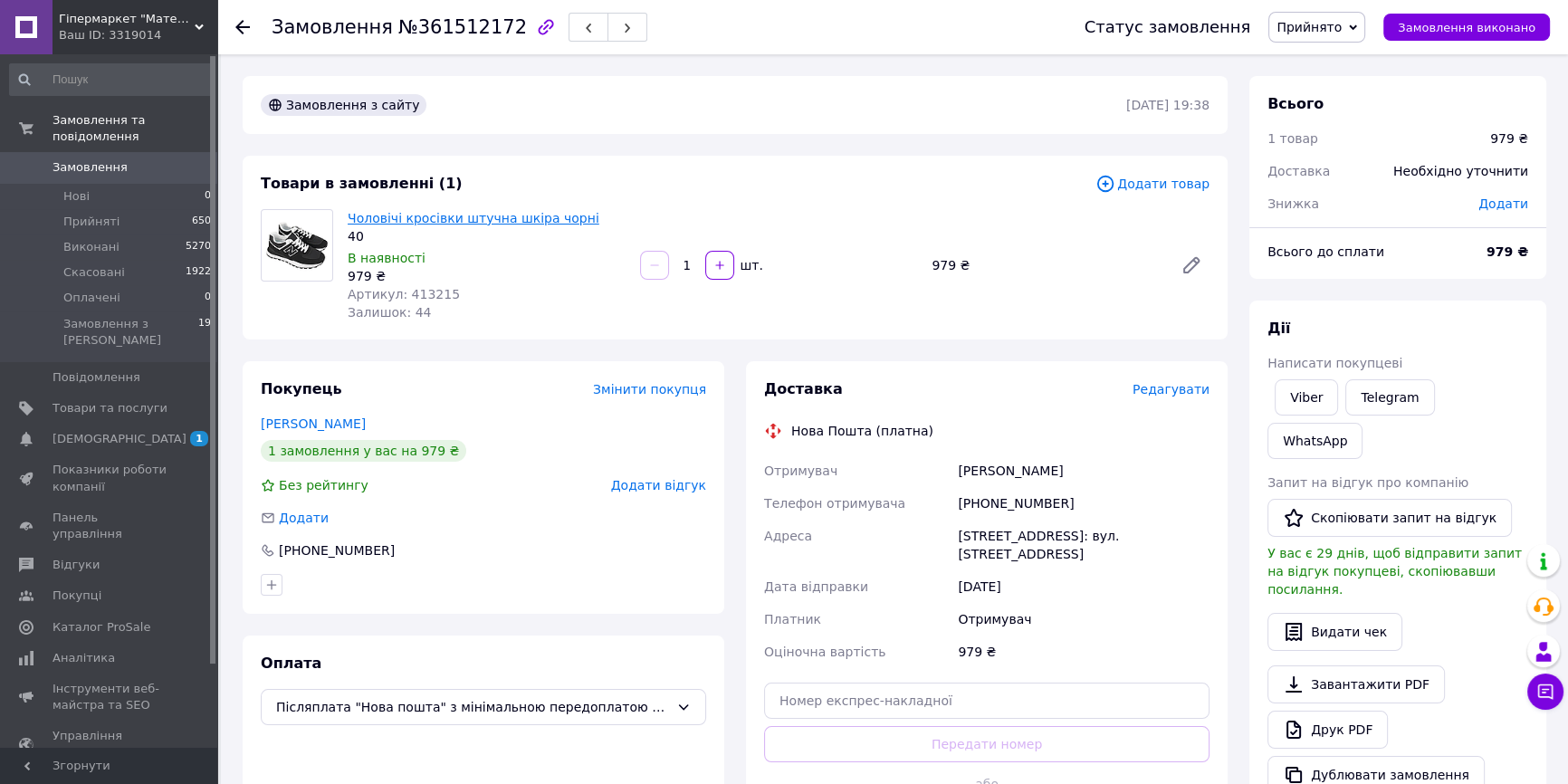
click at [466, 216] on link "Чоловічі кросівки штучна шкіра чорні" at bounding box center [473, 218] width 251 height 14
click at [1309, 20] on span "Прийнято" at bounding box center [1309, 27] width 65 height 14
click at [1357, 90] on li "Скасовано" at bounding box center [1317, 90] width 95 height 28
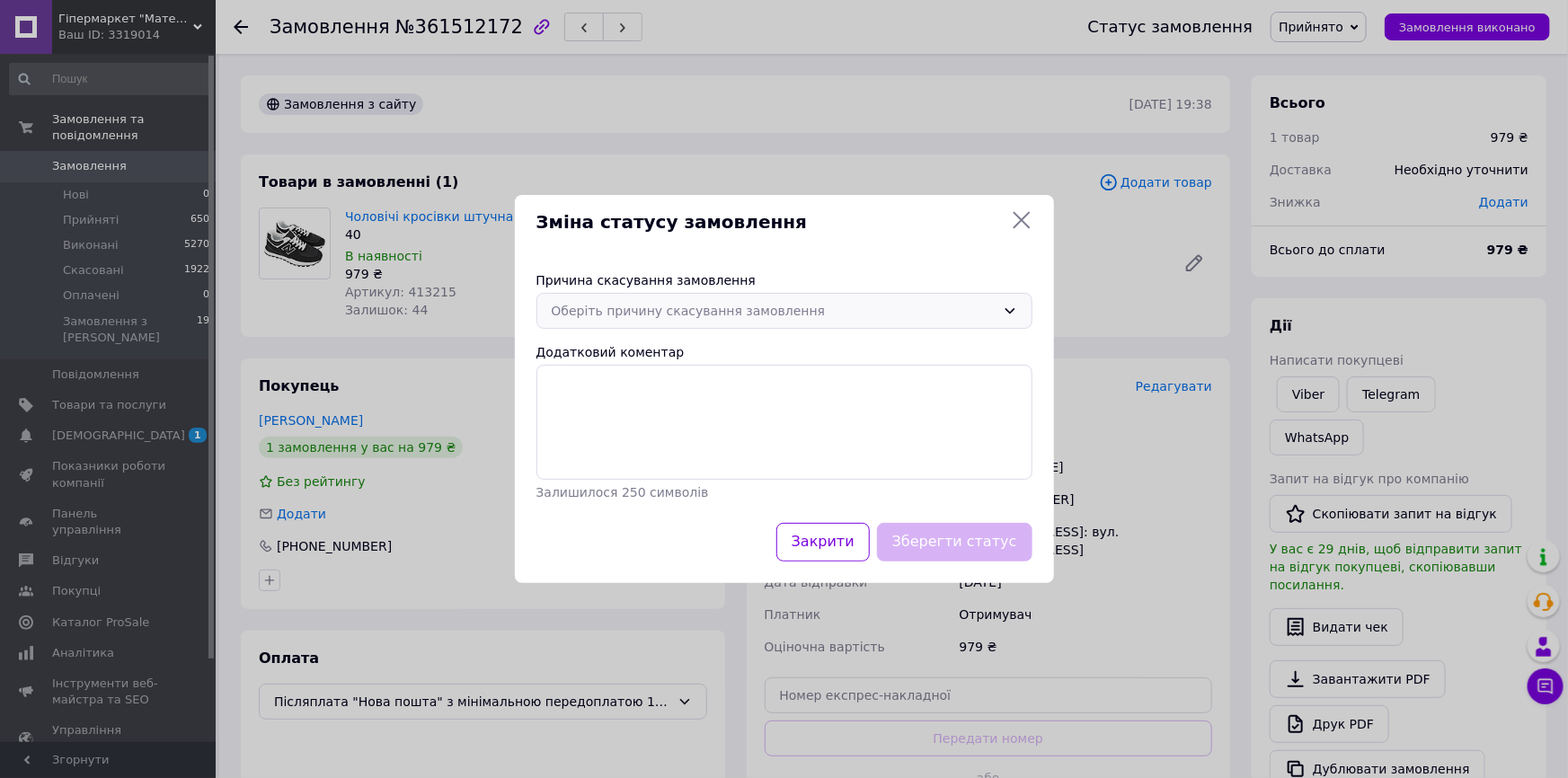
click at [929, 296] on div "Оберіть причину скасування замовлення" at bounding box center [784, 311] width 496 height 36
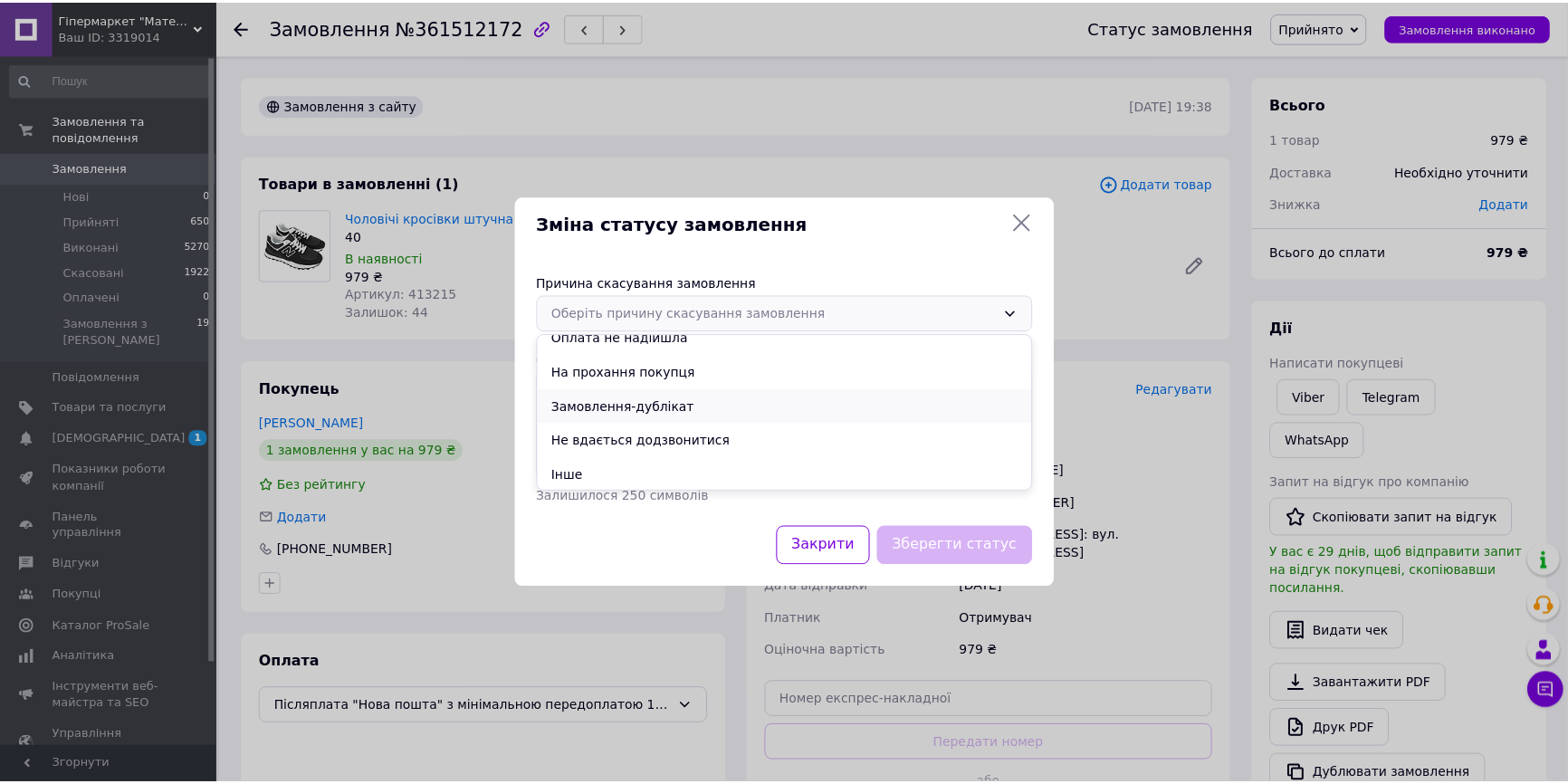
scroll to position [84, 0]
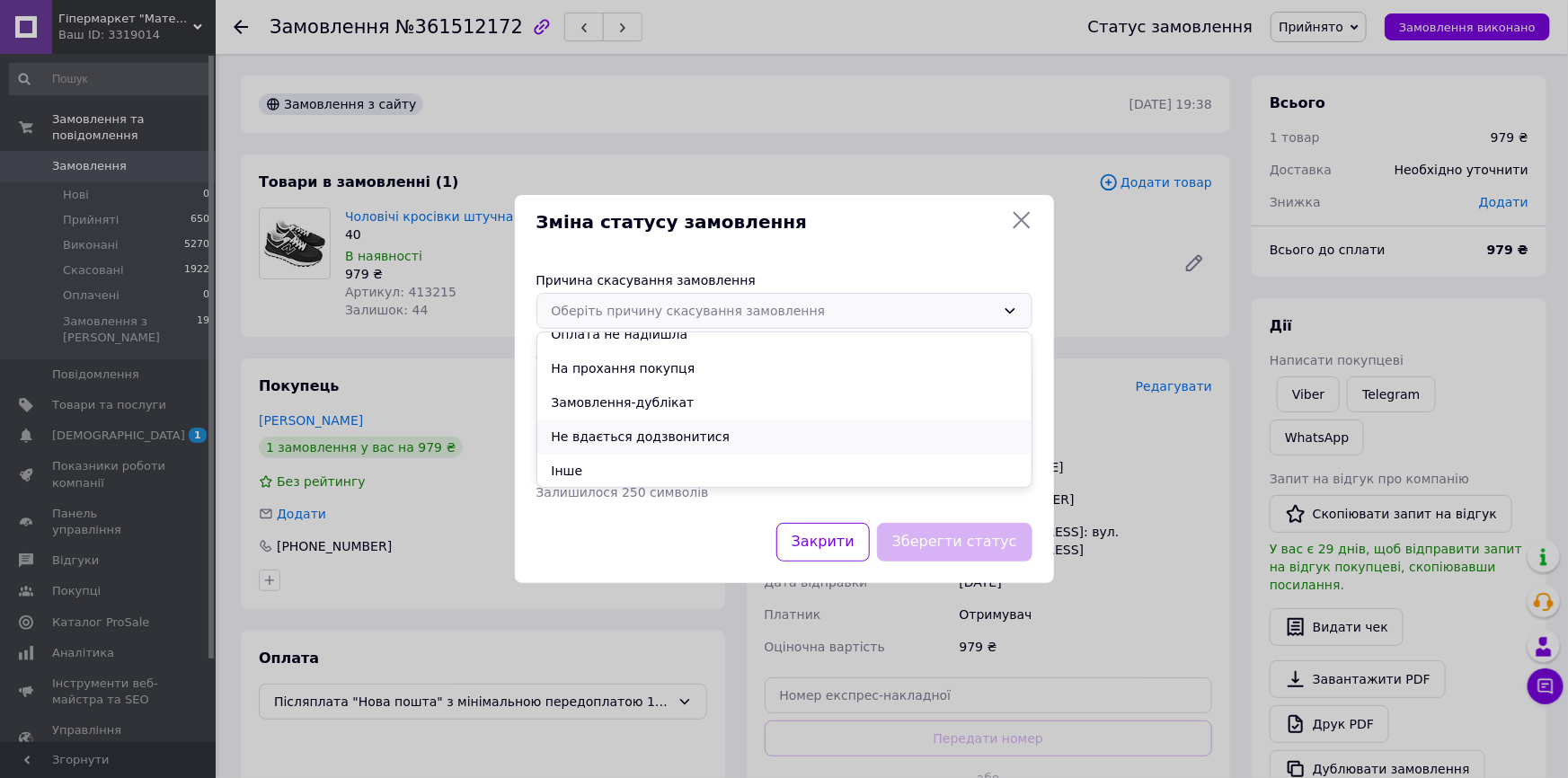
click at [635, 437] on li "Не вдається додзвонитися" at bounding box center [784, 437] width 494 height 34
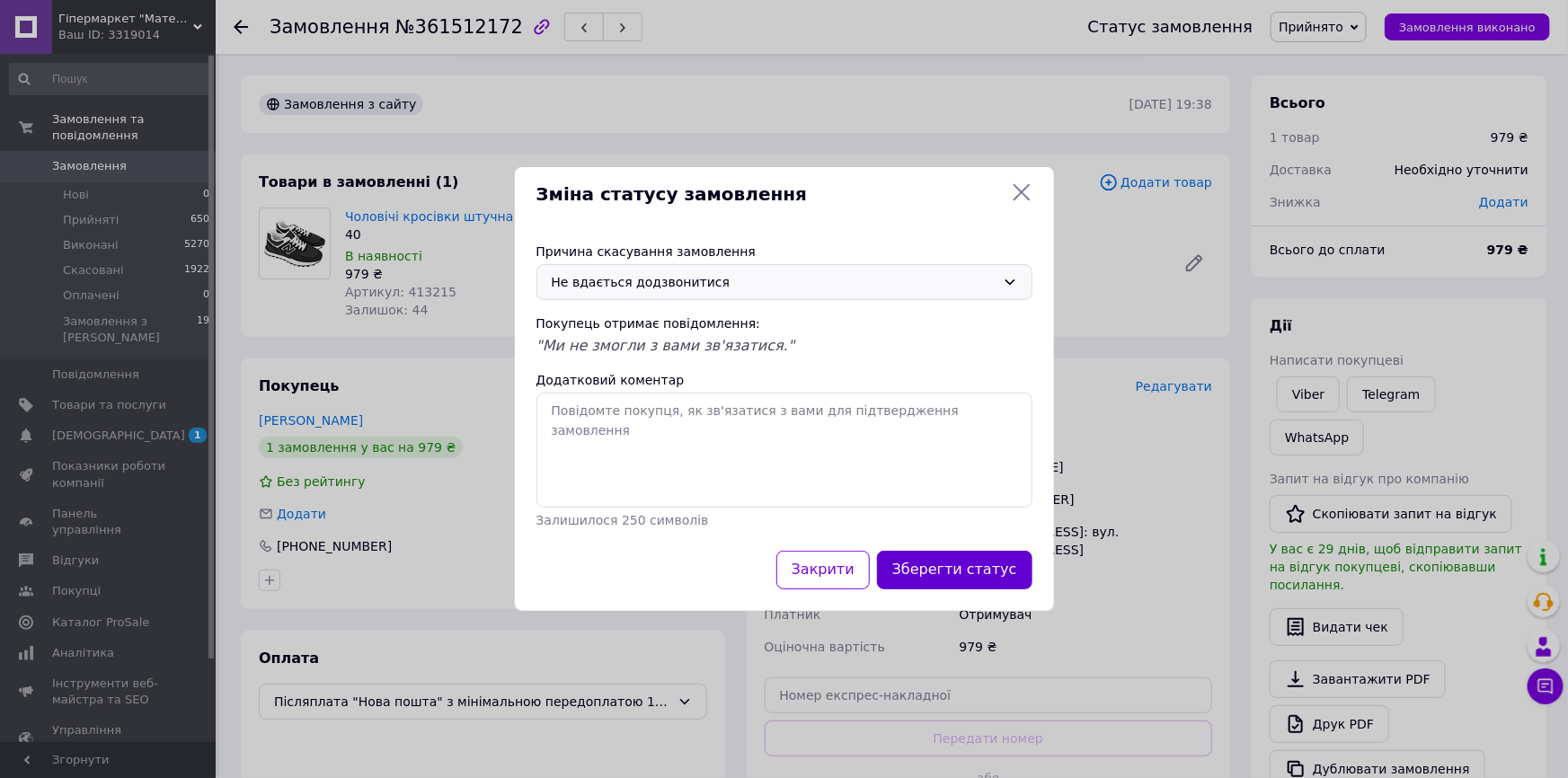
click at [976, 562] on button "Зберегти статус" at bounding box center [955, 570] width 155 height 39
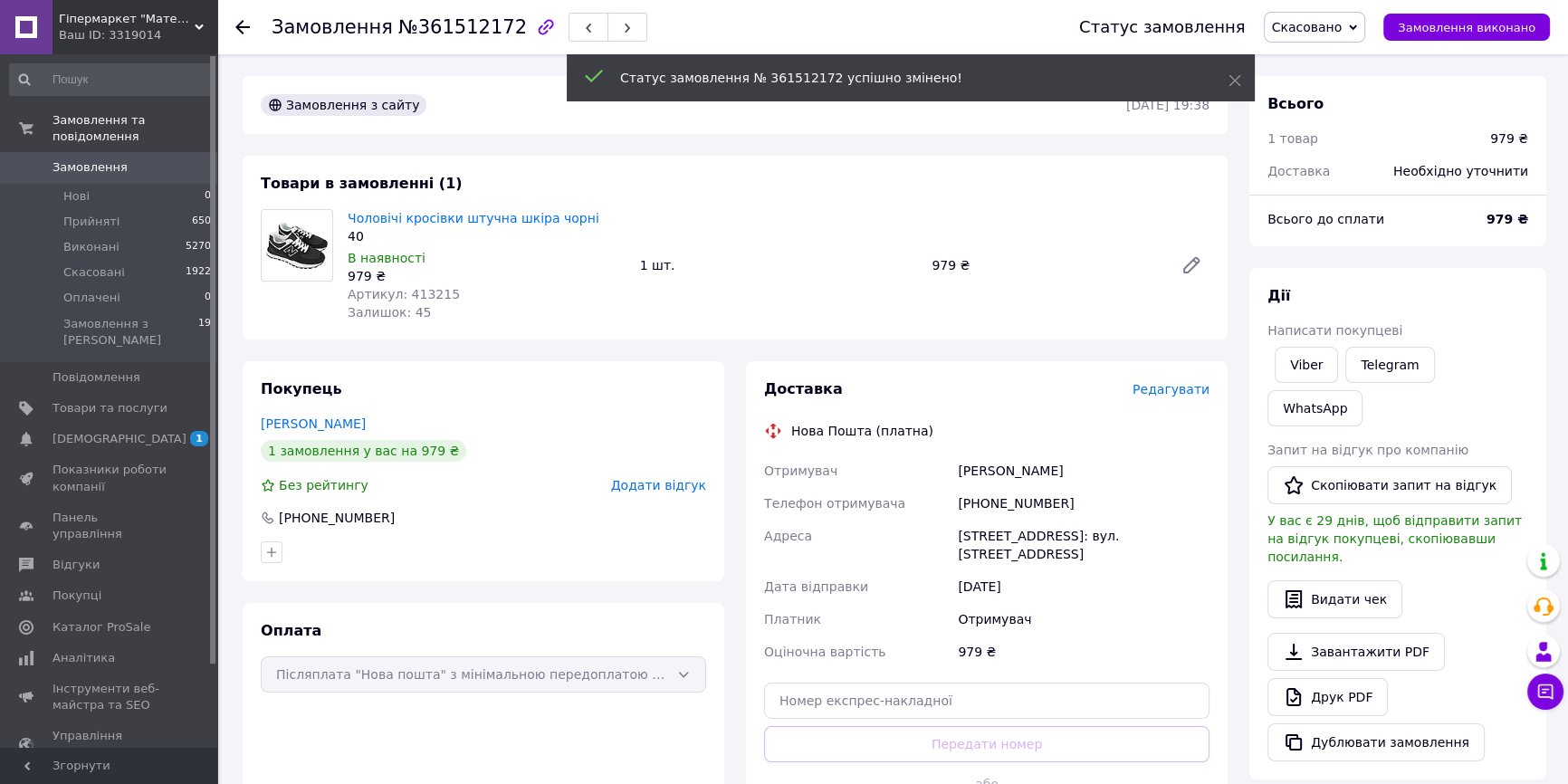
click at [241, 27] on use at bounding box center [242, 27] width 14 height 14
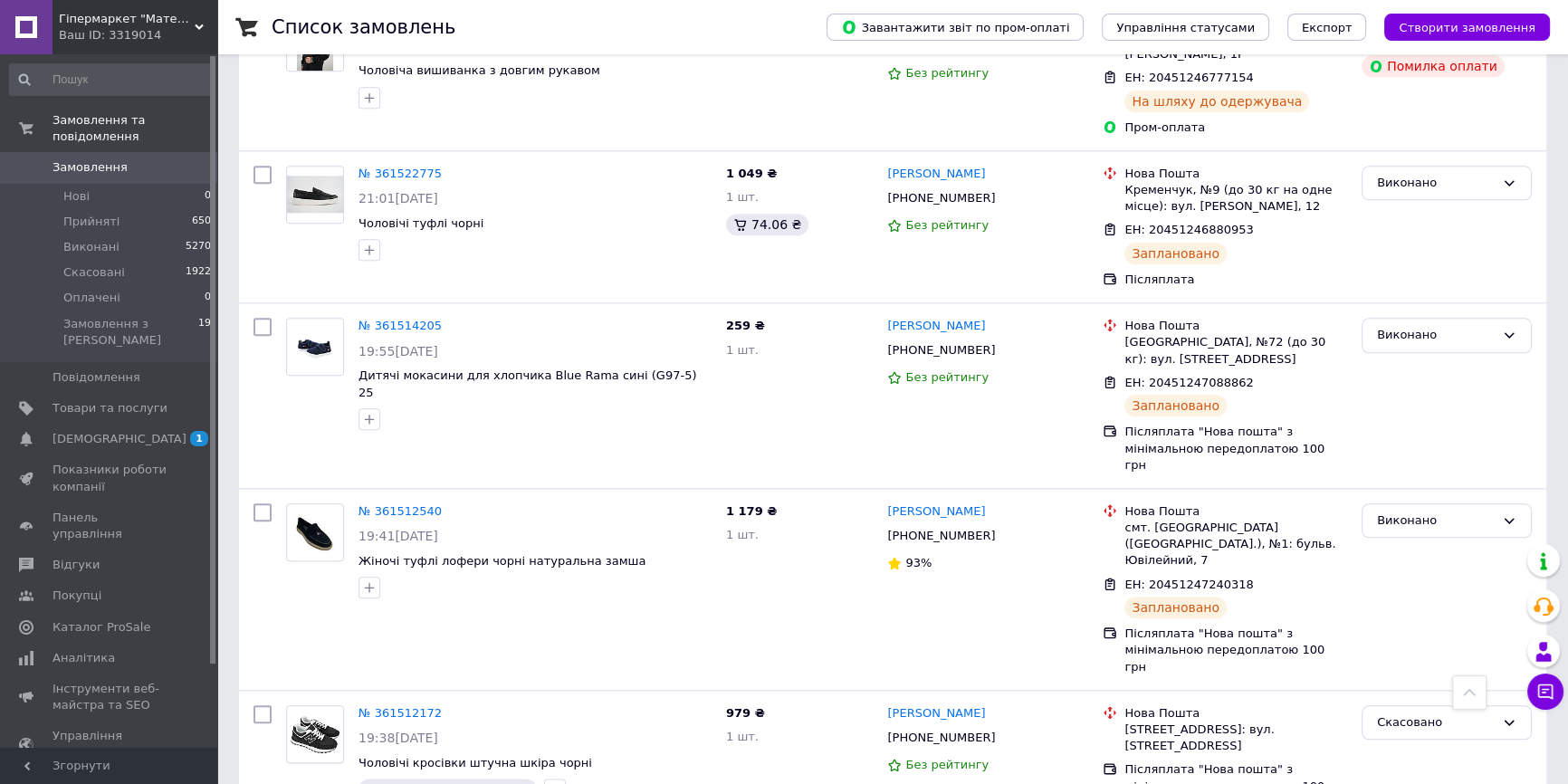
scroll to position [2633, 0]
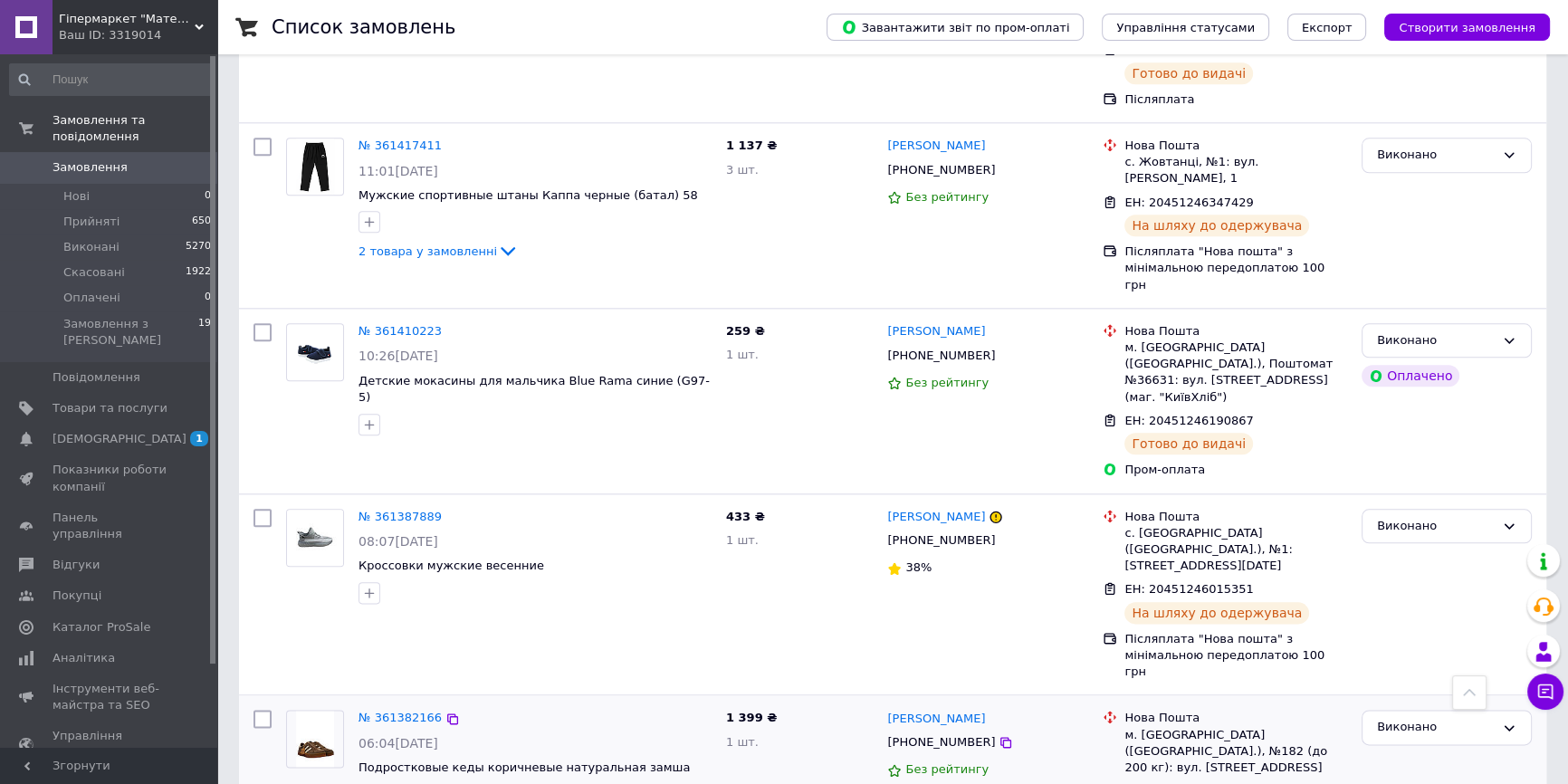
scroll to position [2744, 0]
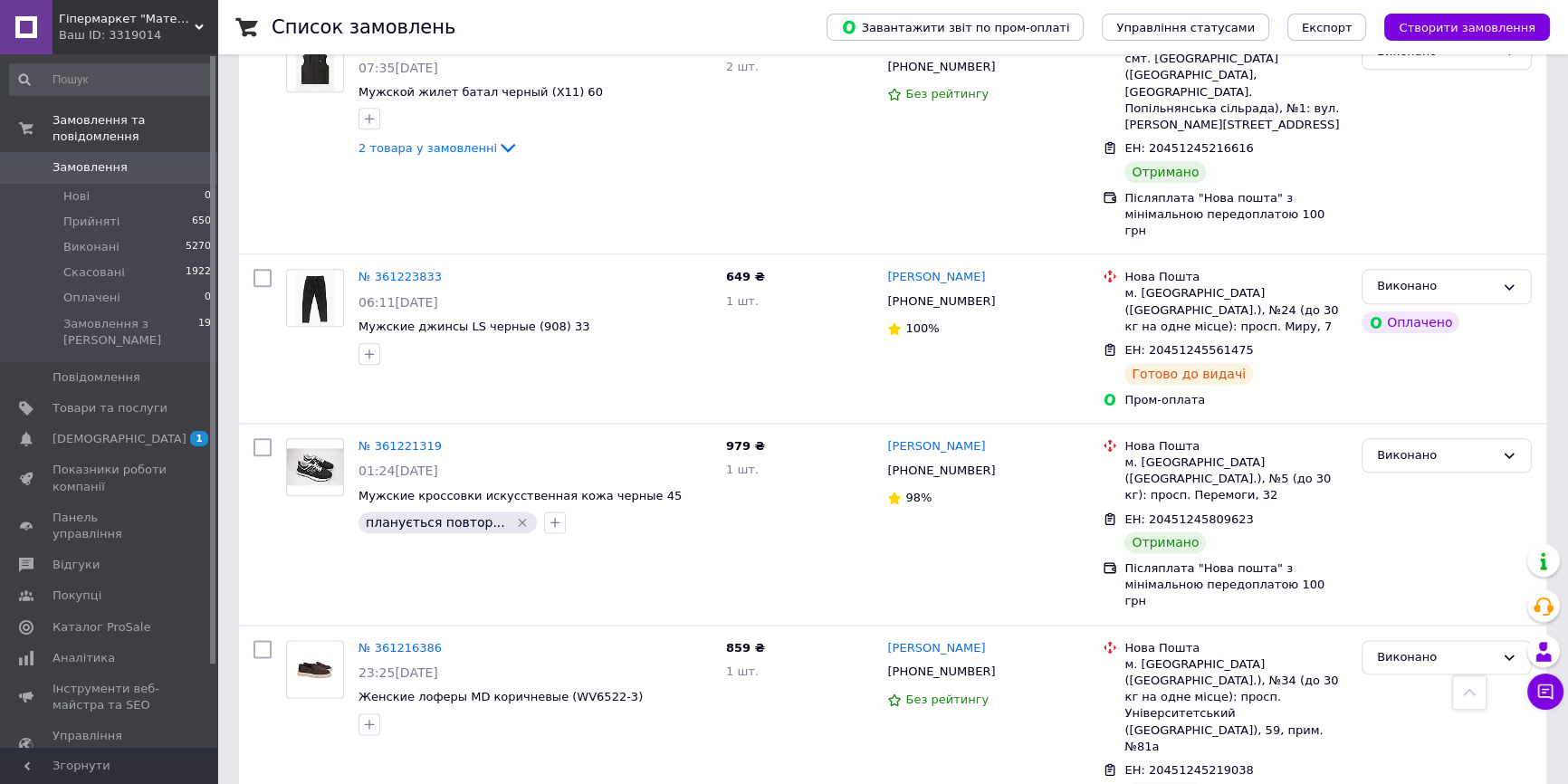
scroll to position [2734, 0]
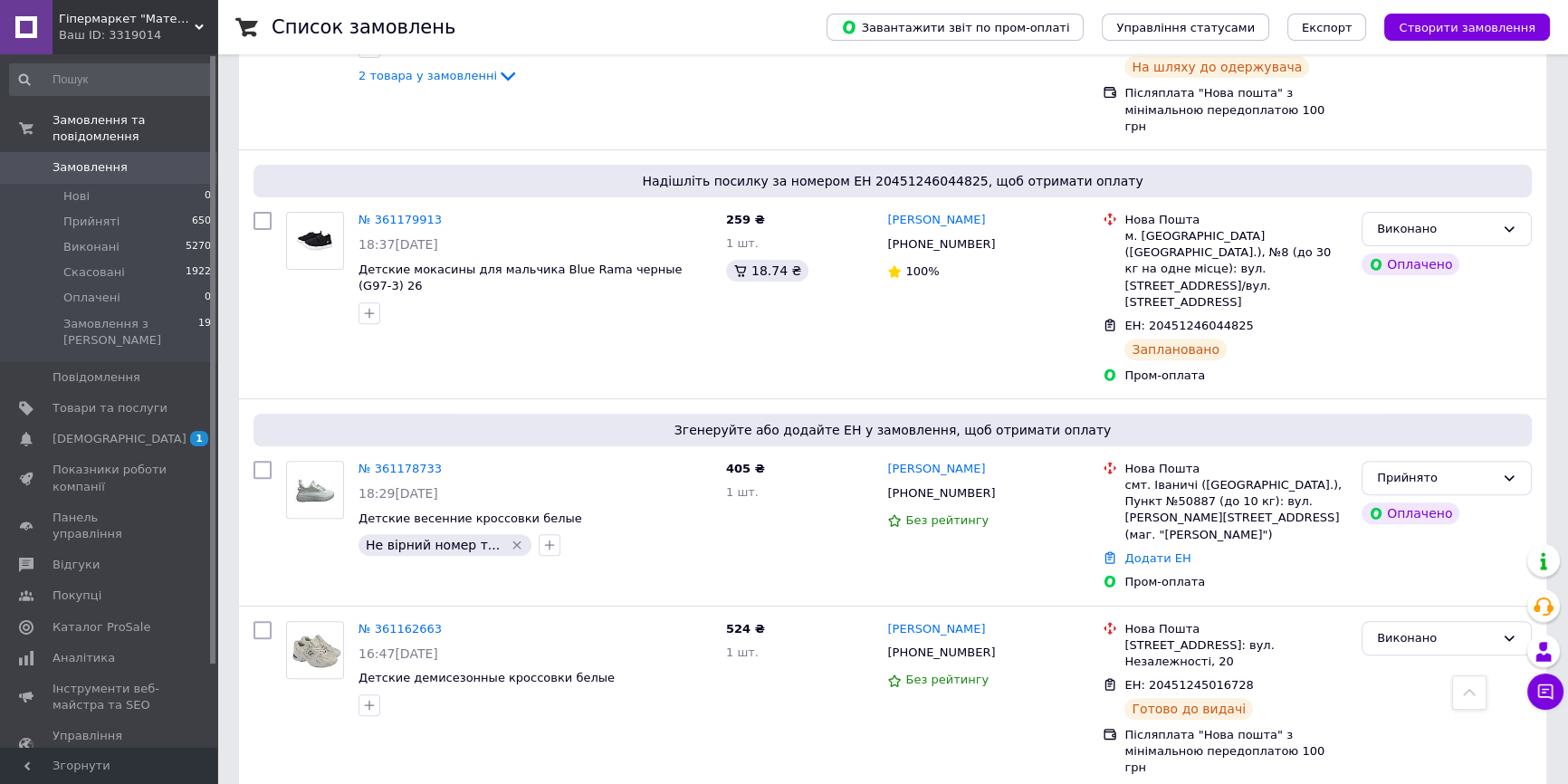
scroll to position [823, 0]
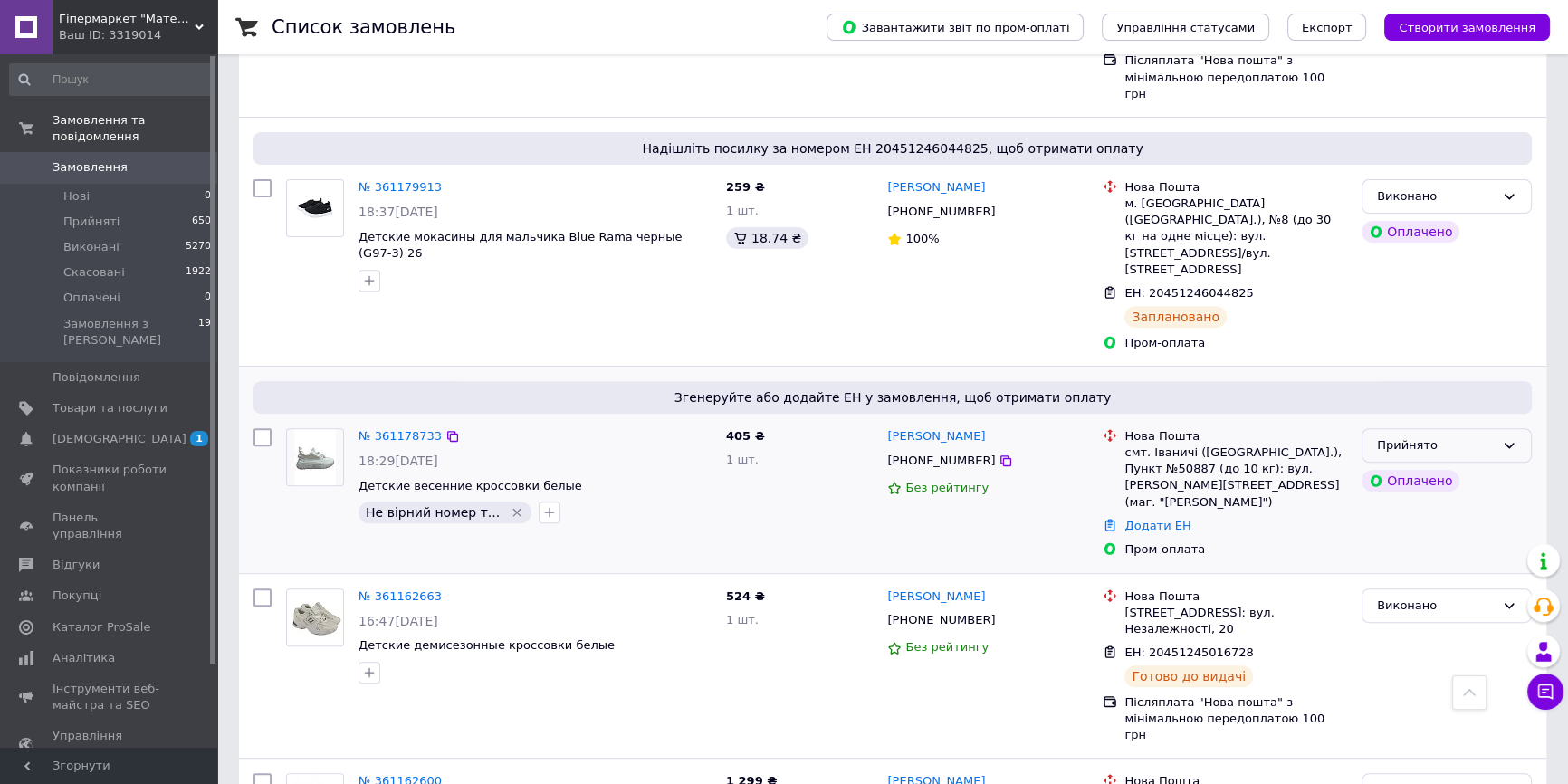
click at [1416, 436] on div "Прийнято" at bounding box center [1436, 446] width 118 height 19
click at [1415, 500] on li "Скасовано" at bounding box center [1446, 516] width 169 height 33
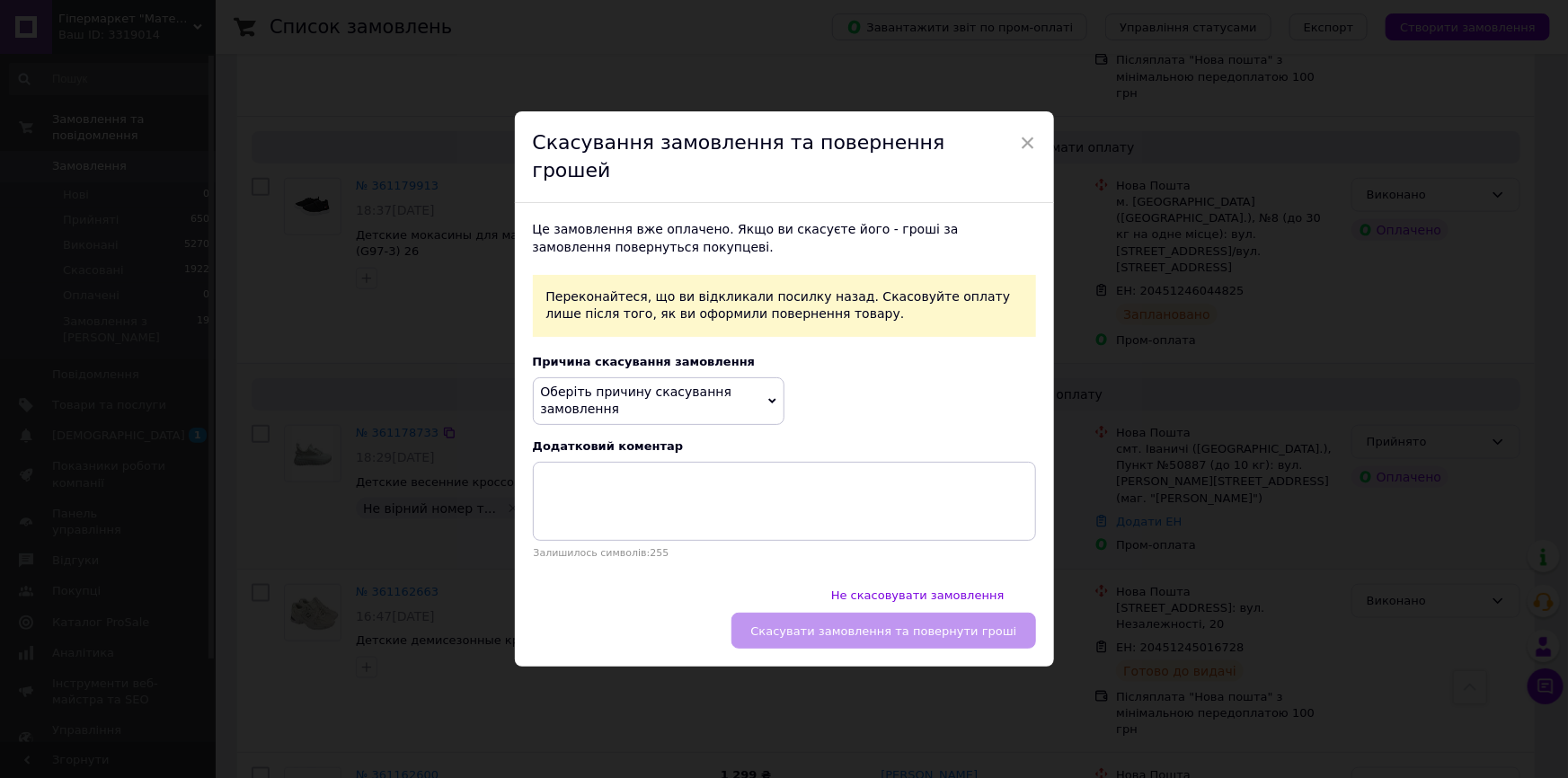
click at [746, 409] on span "Оберіть причину скасування замовлення" at bounding box center [659, 401] width 251 height 47
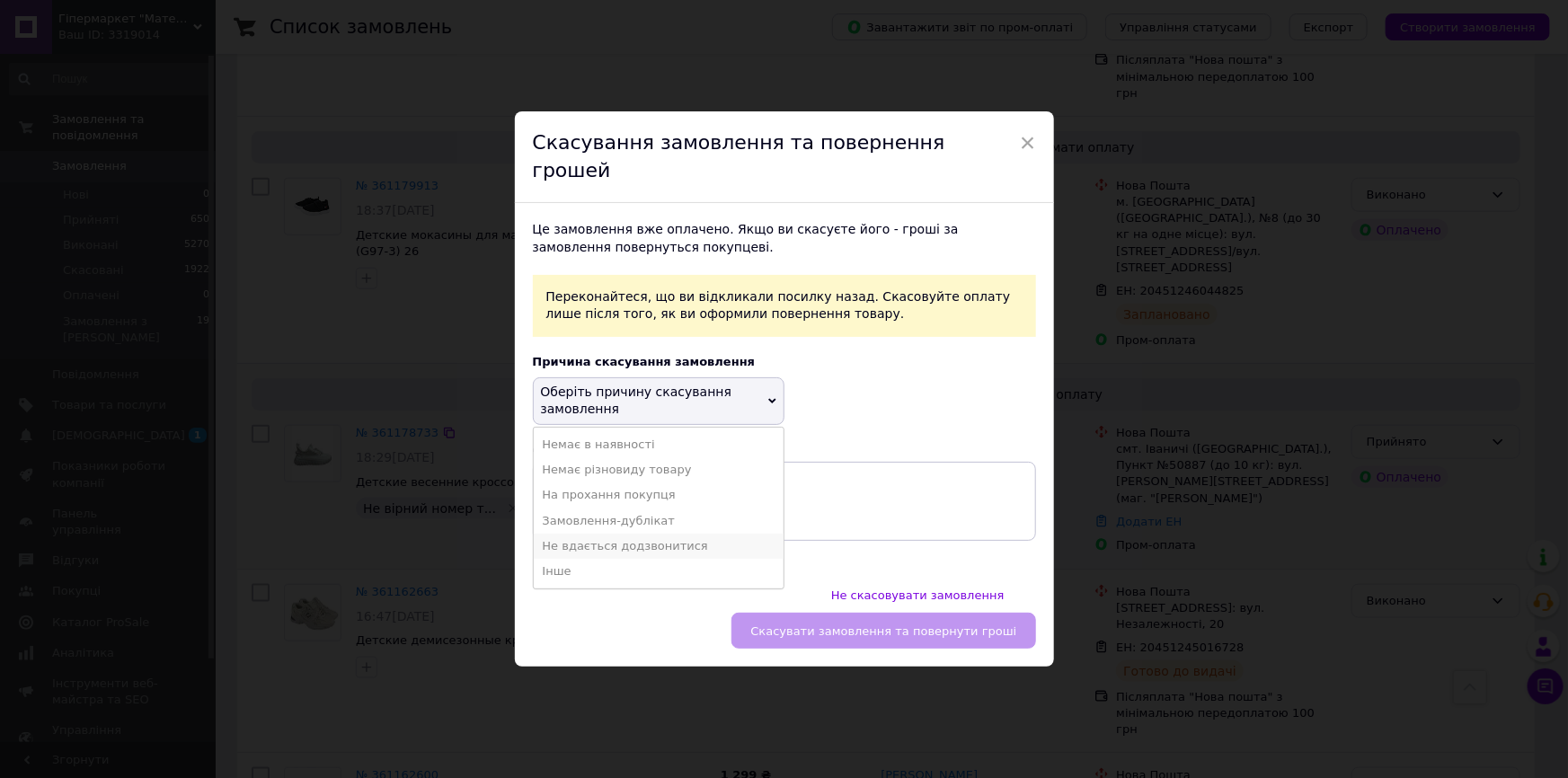
click at [683, 548] on li "Не вдається додзвонитися" at bounding box center [659, 546] width 250 height 26
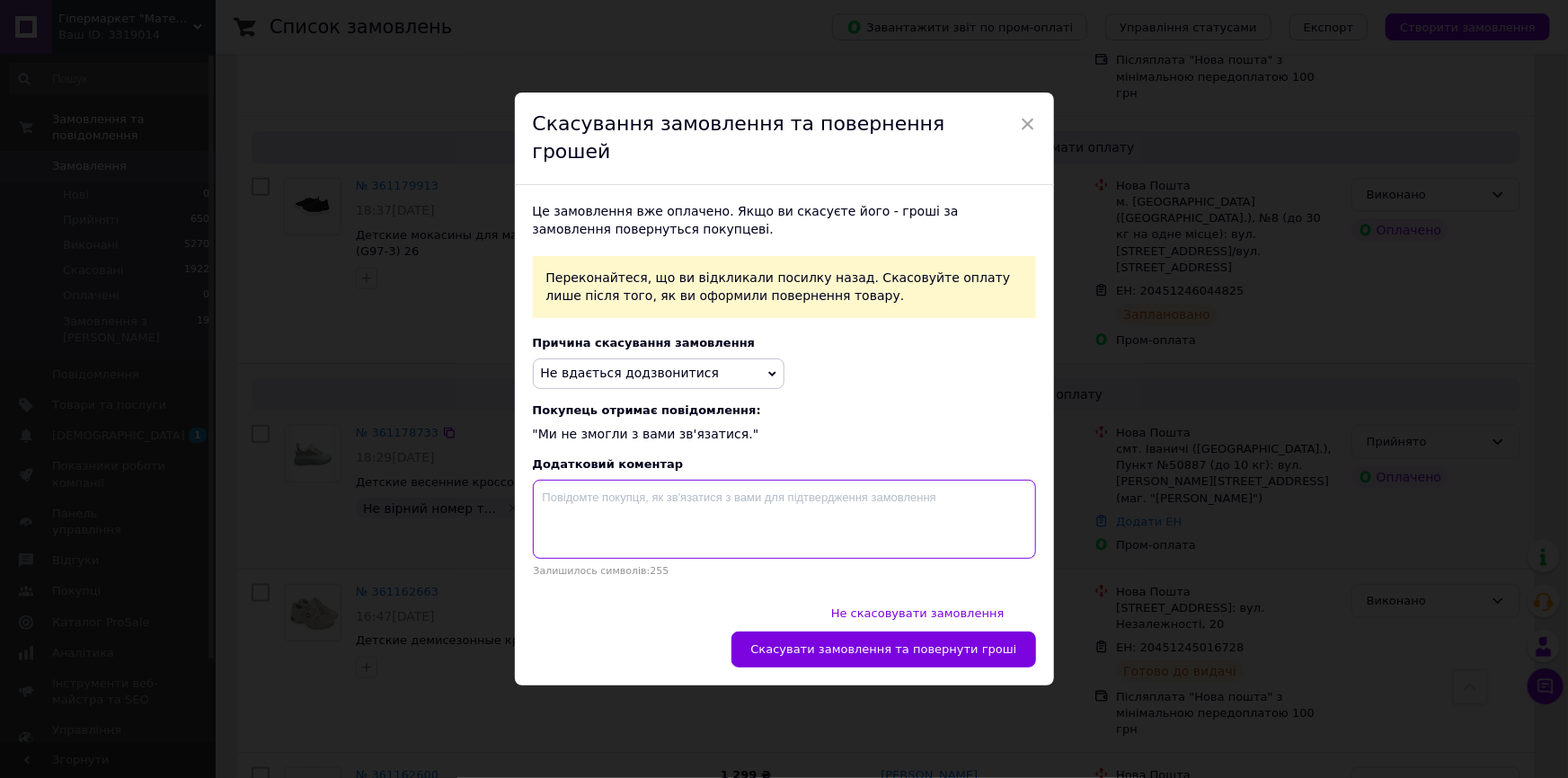
click at [832, 516] on textarea at bounding box center [784, 520] width 503 height 79
click at [557, 503] on textarea "не вірний номер телефону" at bounding box center [784, 520] width 503 height 79
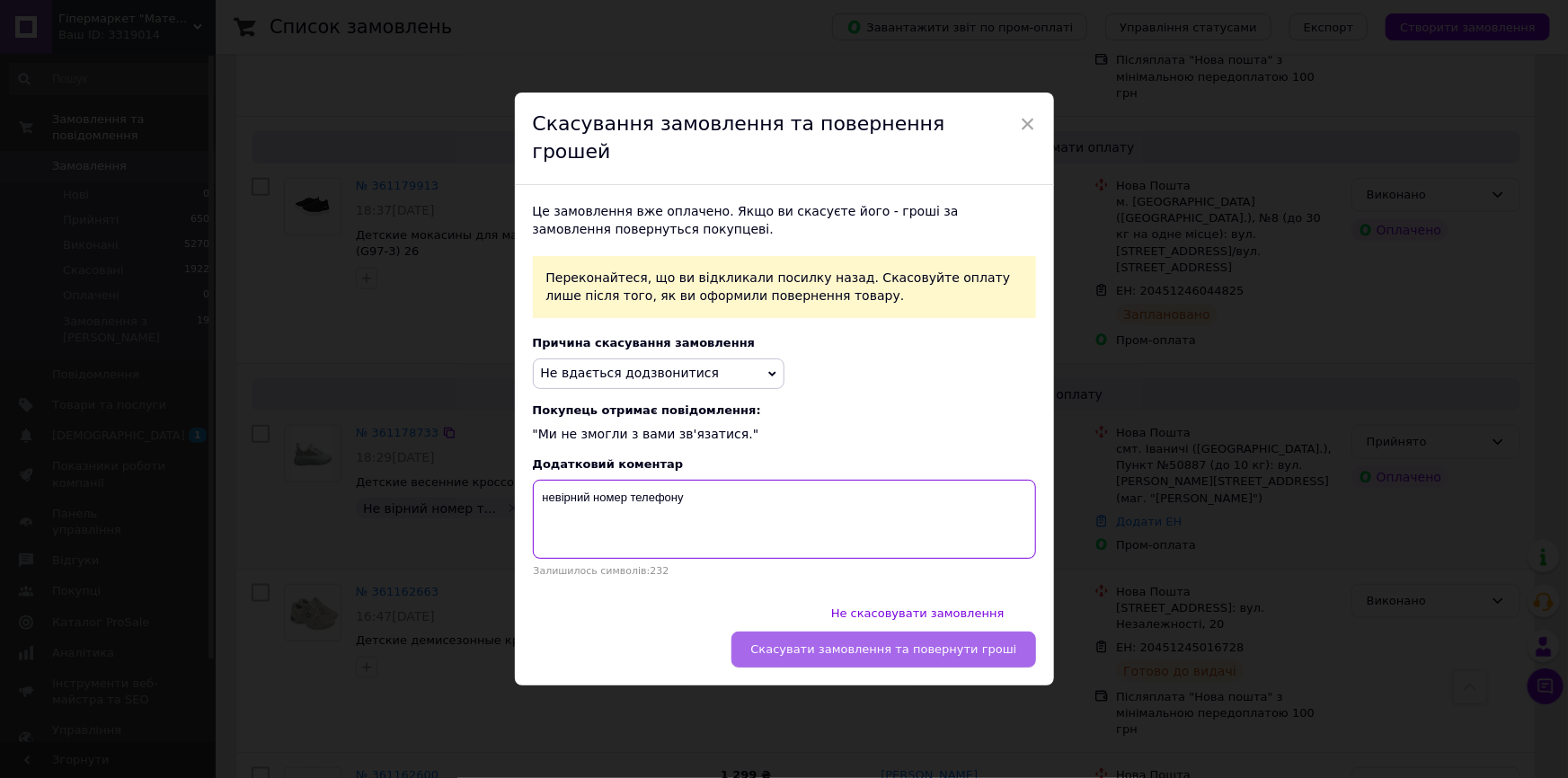
type textarea "невірний номер телефону"
click at [844, 643] on span "Скасувати замовлення та повернути гроші" at bounding box center [883, 649] width 266 height 13
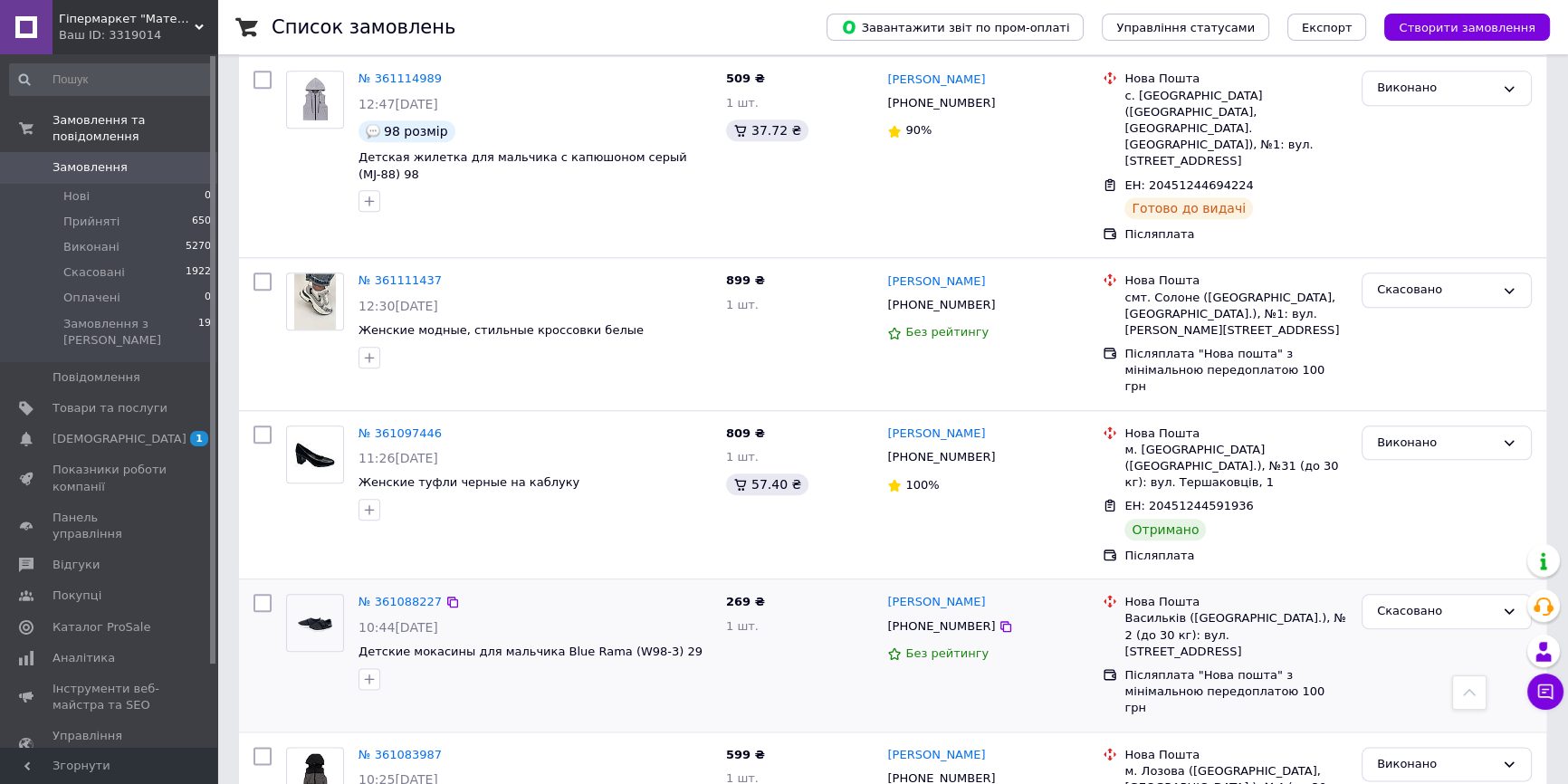
scroll to position [2631, 0]
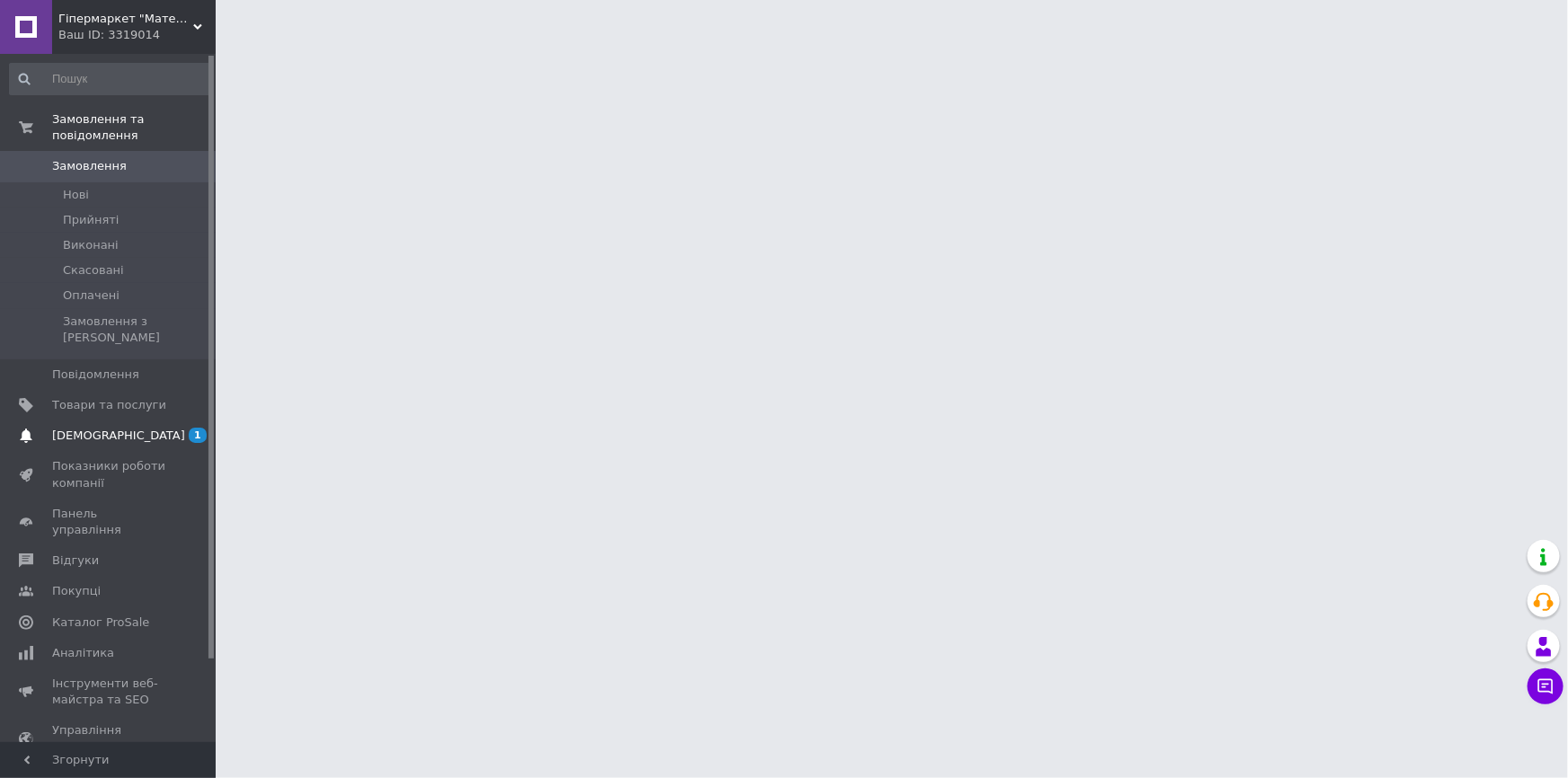
click at [182, 421] on link "[DEMOGRAPHIC_DATA] 1 0" at bounding box center [110, 436] width 220 height 30
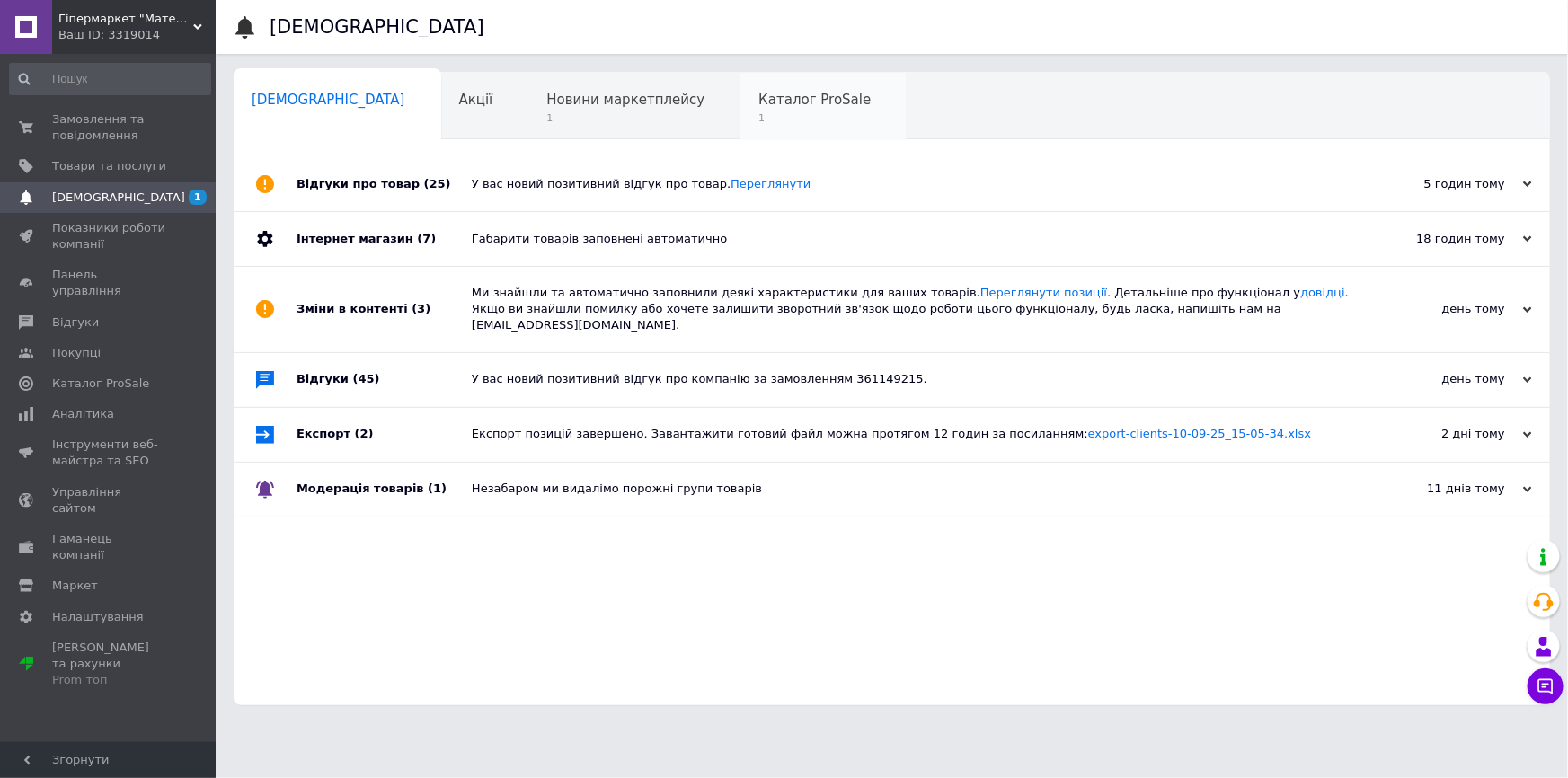
click at [758, 107] on span "Каталог ProSale" at bounding box center [814, 99] width 112 height 16
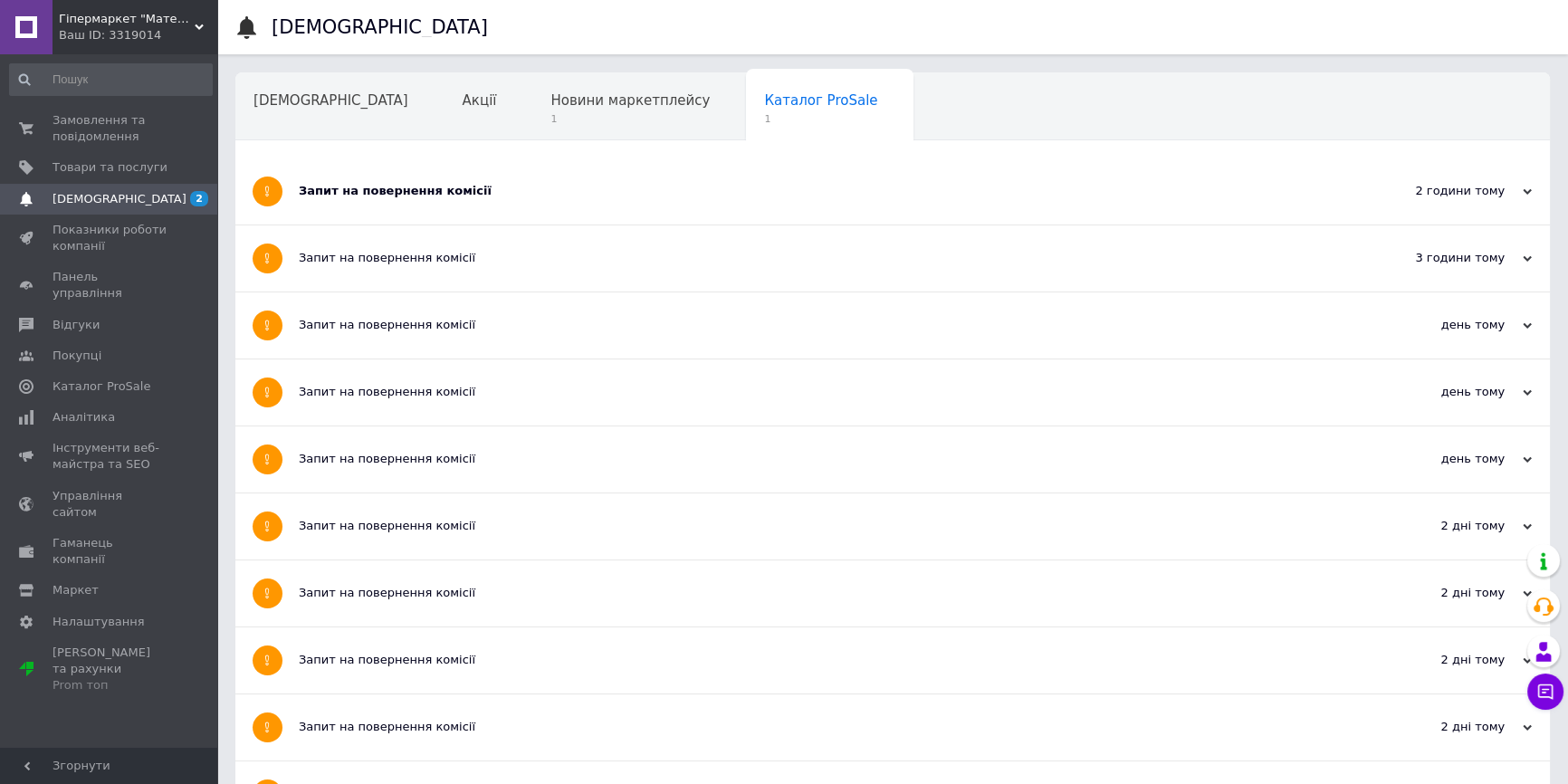
click at [533, 109] on div "Новини маркетплейсу 1" at bounding box center [639, 108] width 213 height 69
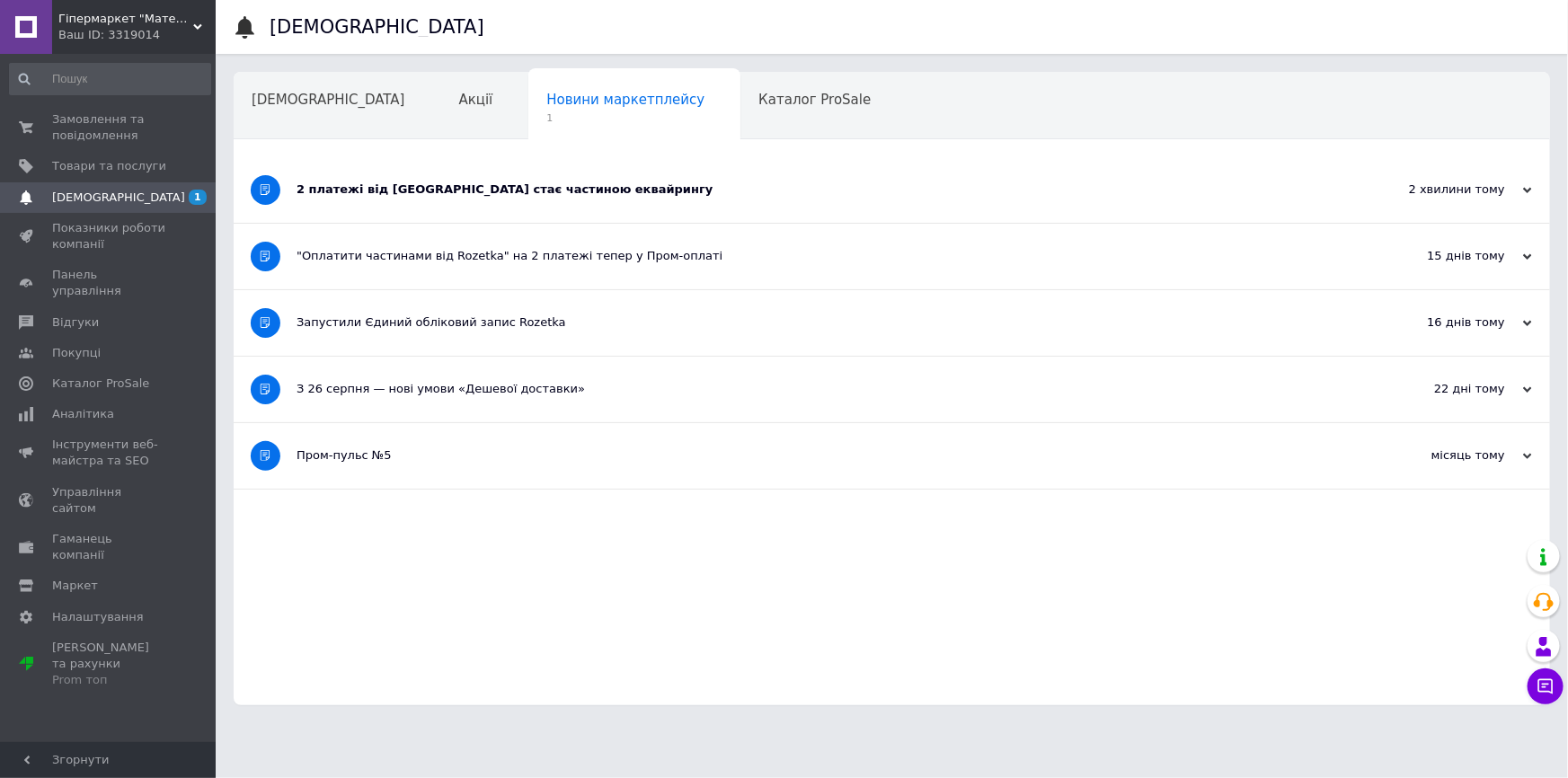
click at [705, 197] on div "2 платежі від Rozetka стає частиною еквайрингу" at bounding box center [824, 189] width 1056 height 16
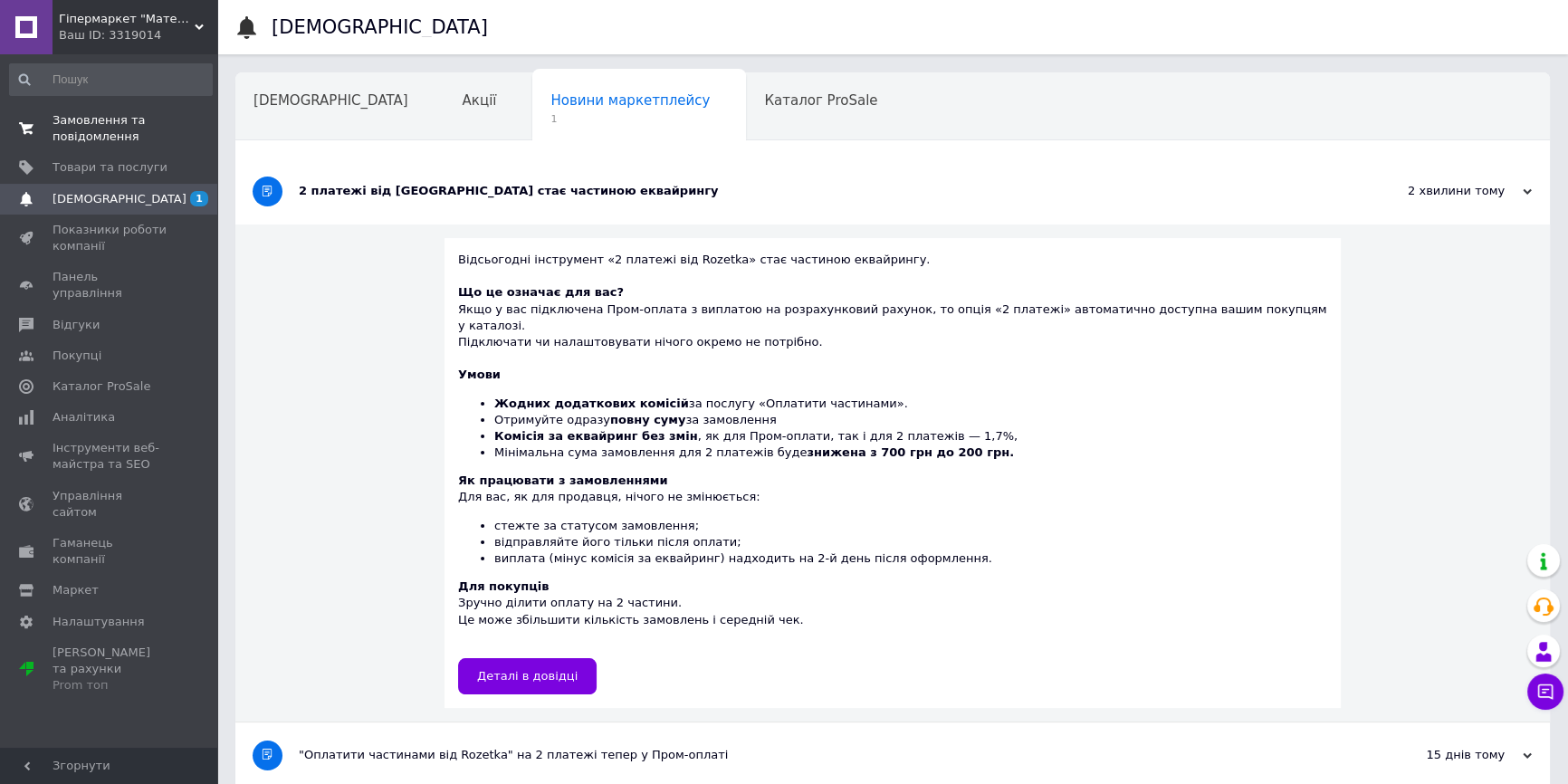
click at [117, 118] on span "Замовлення та повідомлення" at bounding box center [109, 129] width 115 height 32
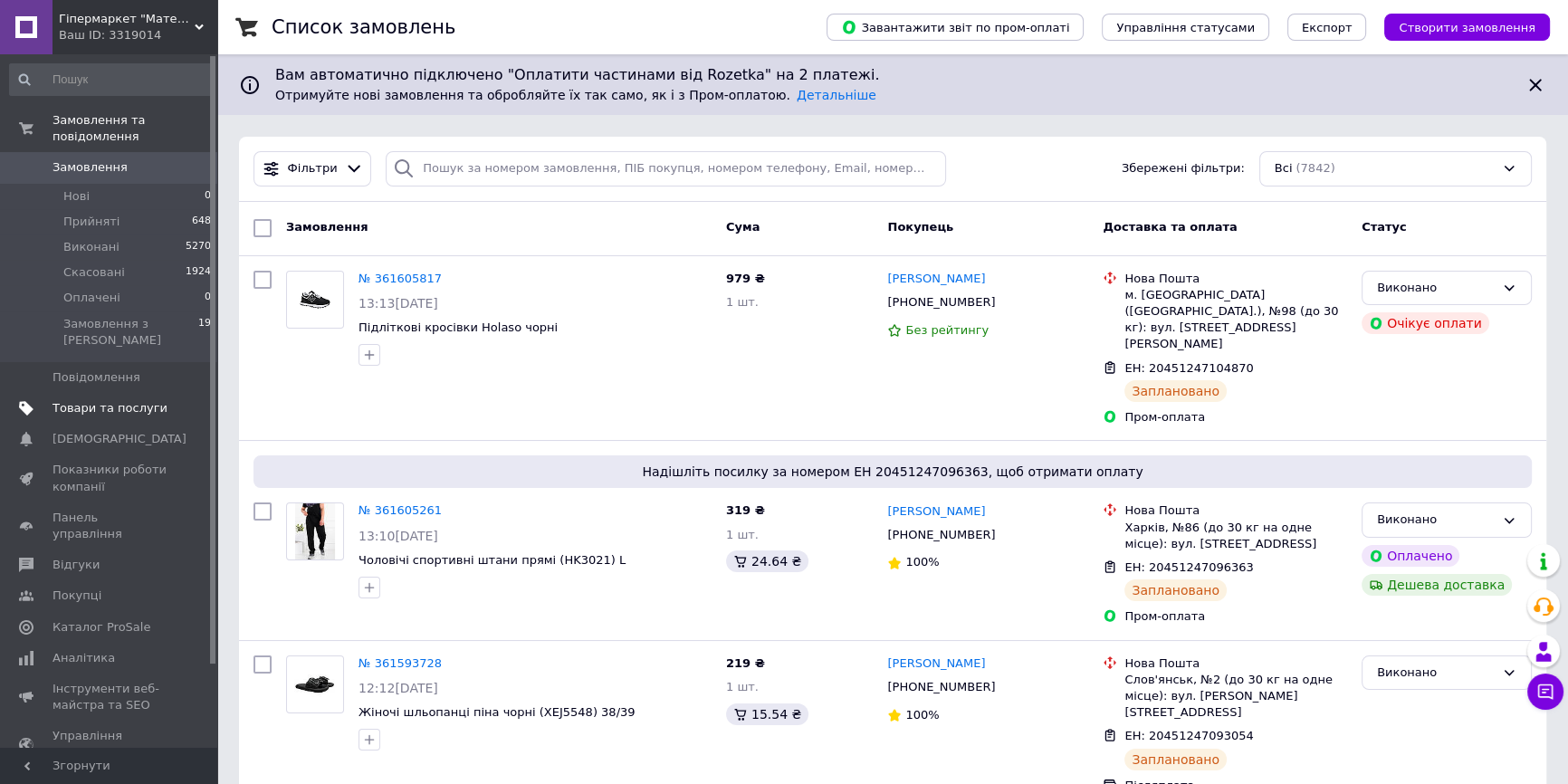
click at [131, 400] on span "Товари та послуги" at bounding box center [109, 408] width 115 height 16
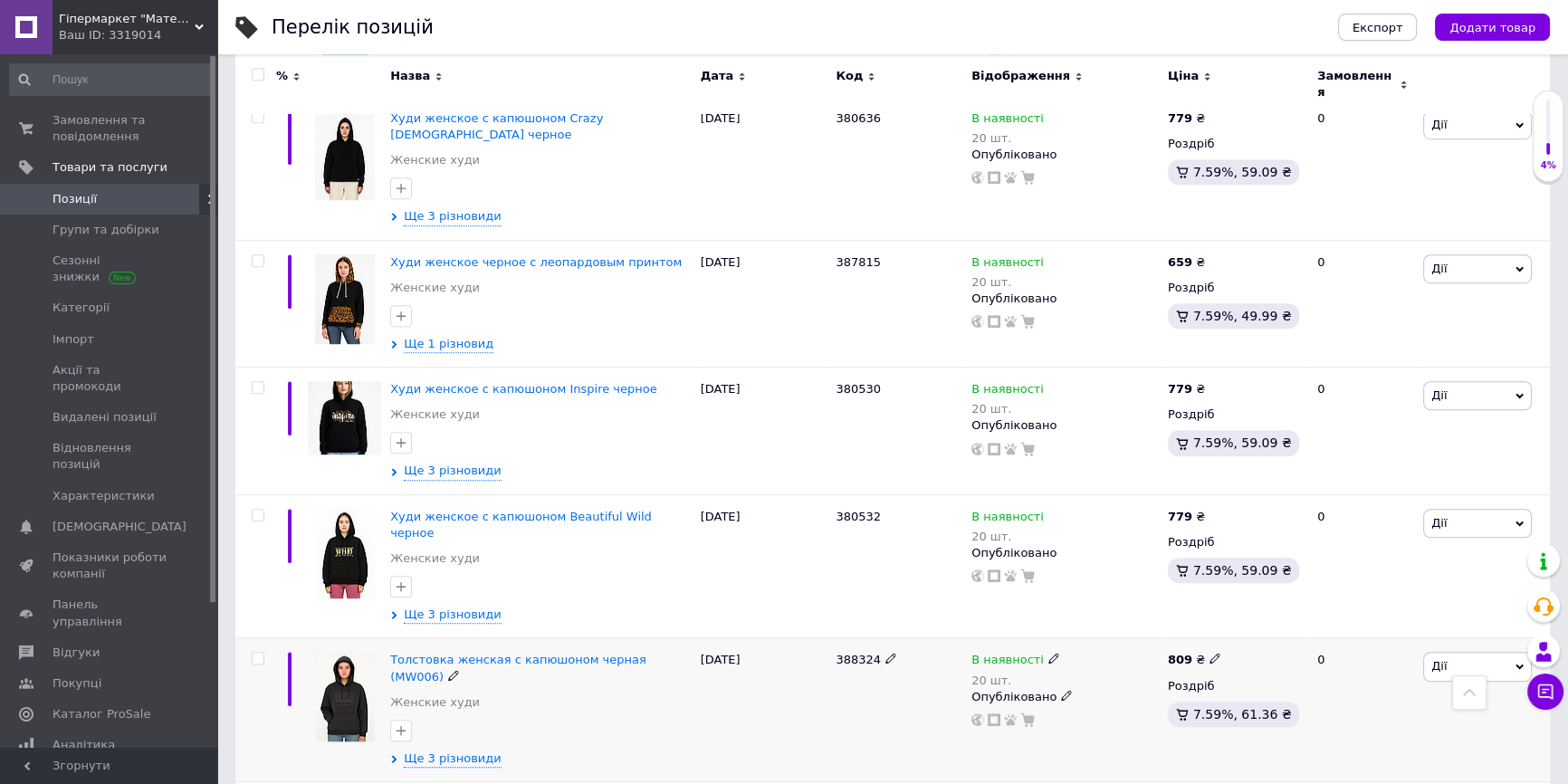
scroll to position [1317, 0]
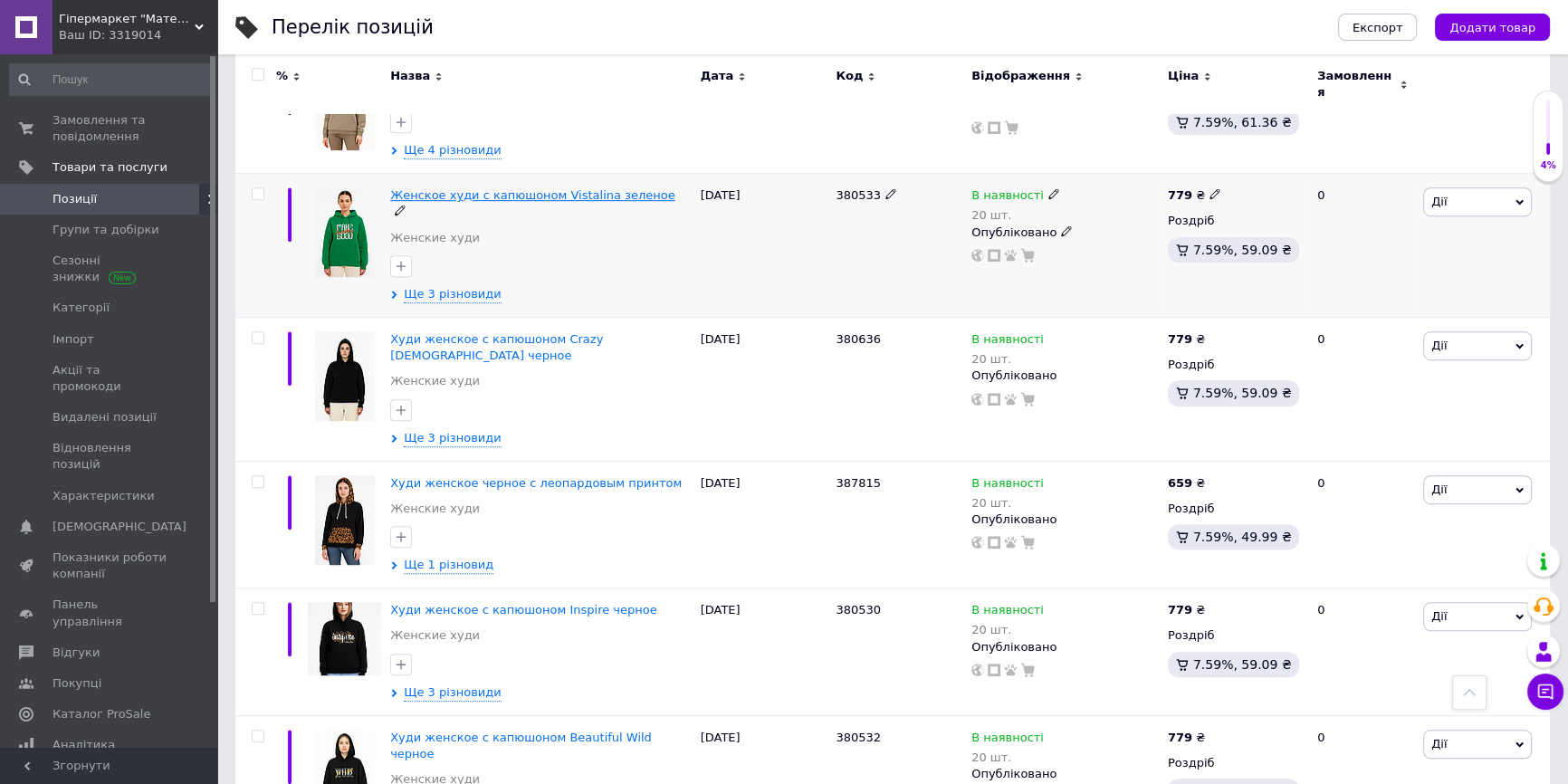
click at [425, 189] on span "Женское худи с капюшоном Vistalina зеленое" at bounding box center [533, 195] width 286 height 13
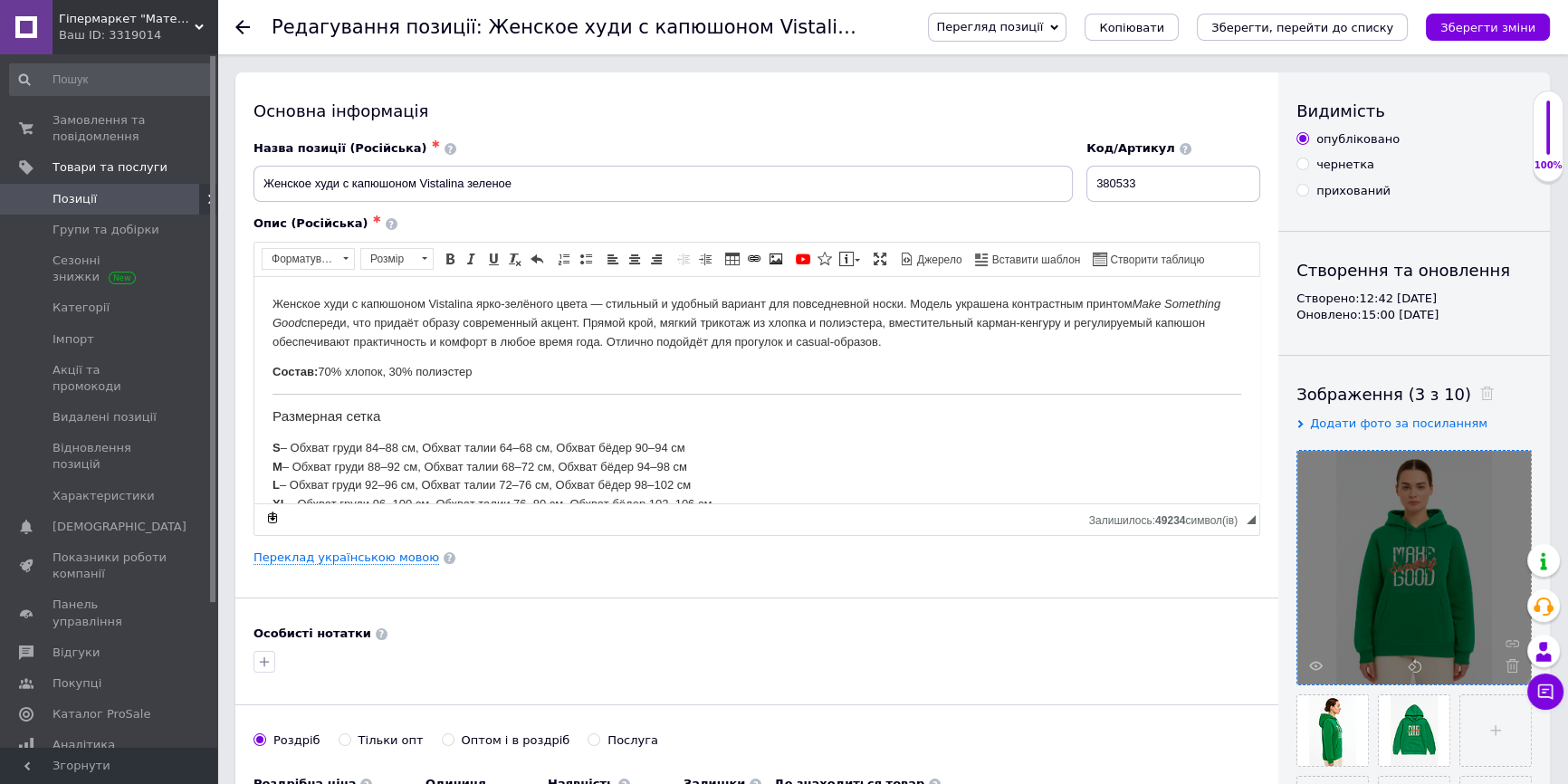
click at [1316, 673] on div at bounding box center [1414, 568] width 233 height 233
click at [1314, 667] on icon at bounding box center [1316, 666] width 13 height 13
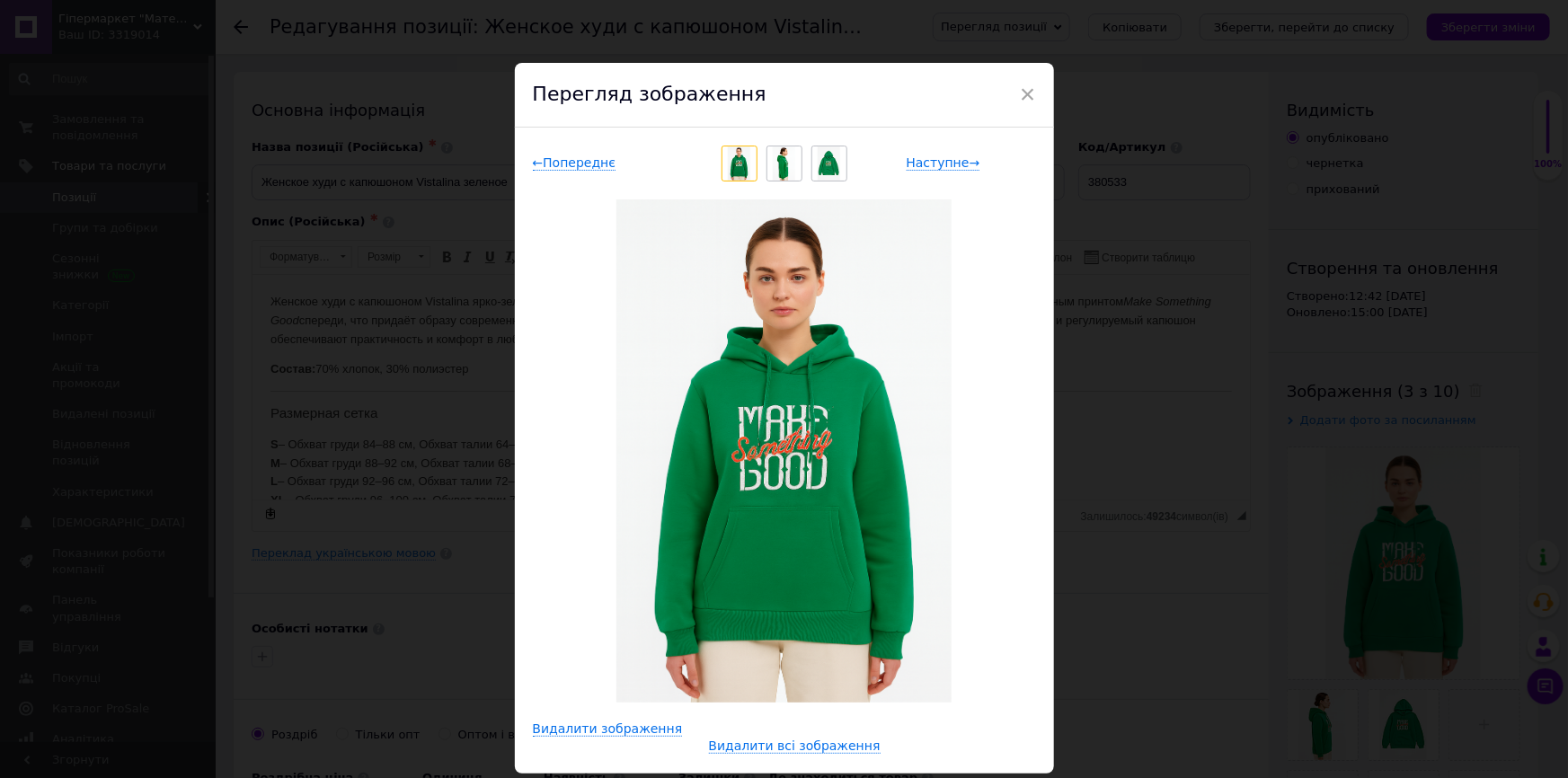
click at [776, 153] on img at bounding box center [784, 164] width 23 height 34
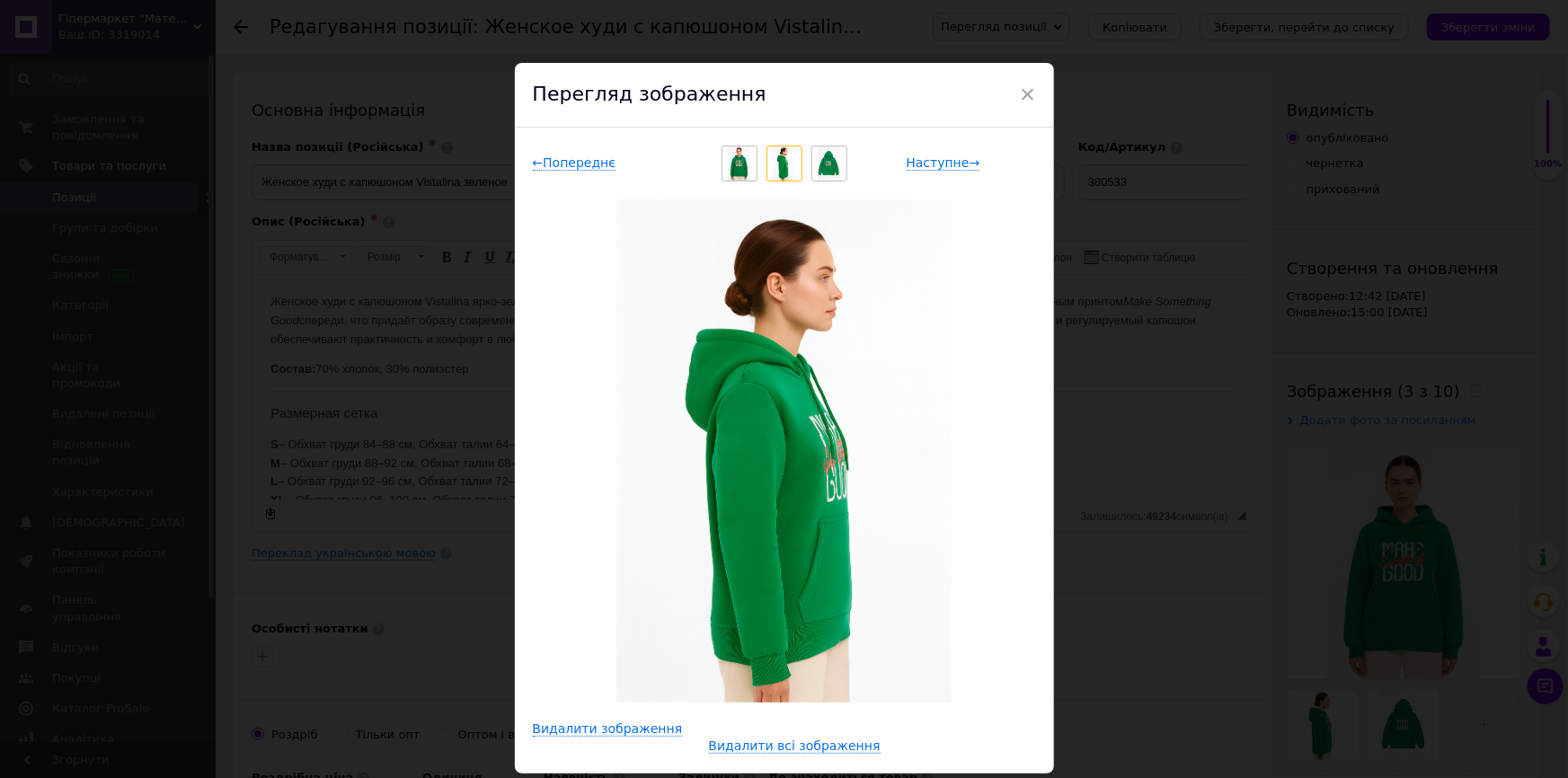
click at [822, 166] on img at bounding box center [829, 164] width 23 height 34
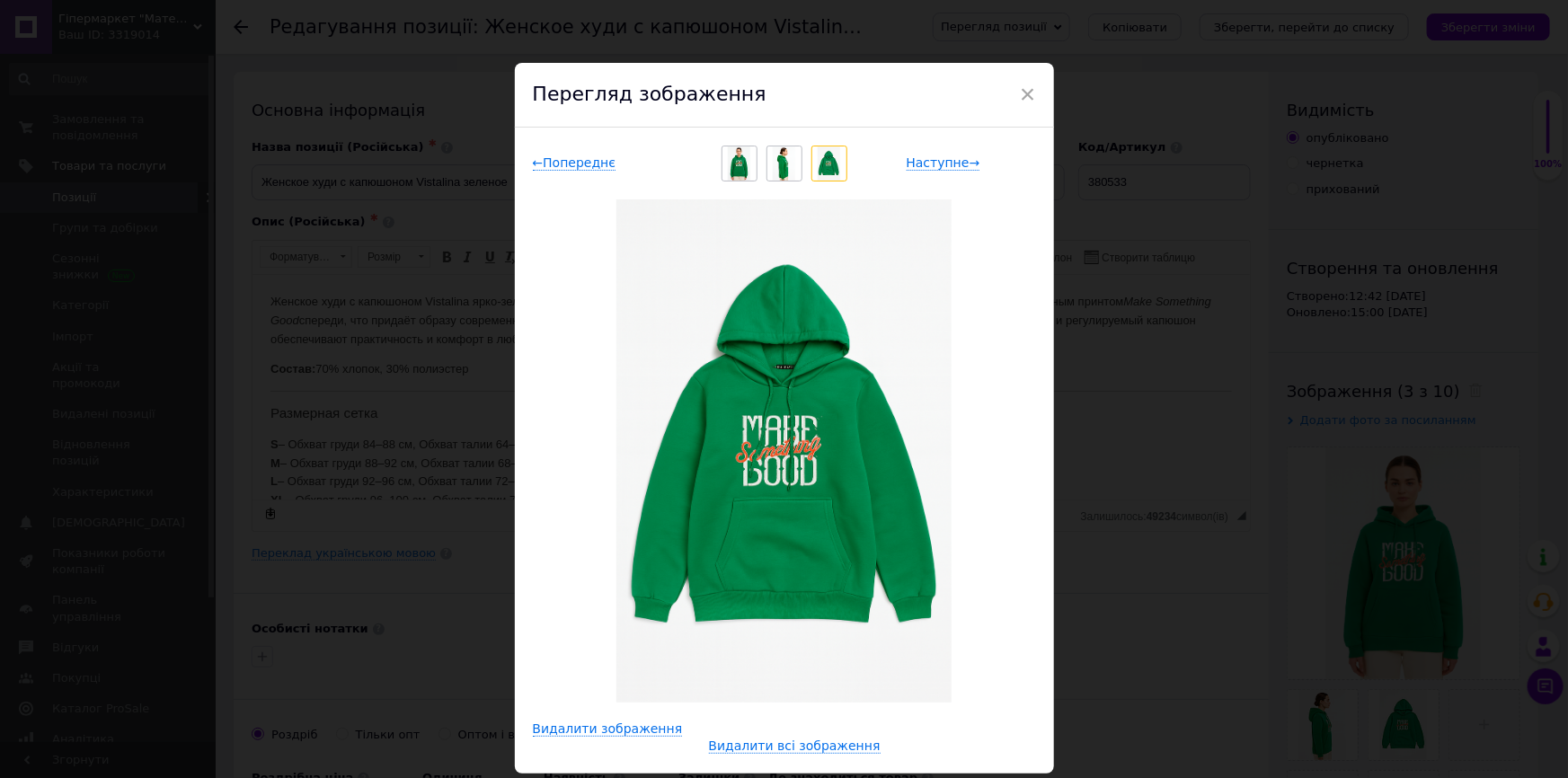
click at [728, 166] on img at bounding box center [739, 164] width 23 height 34
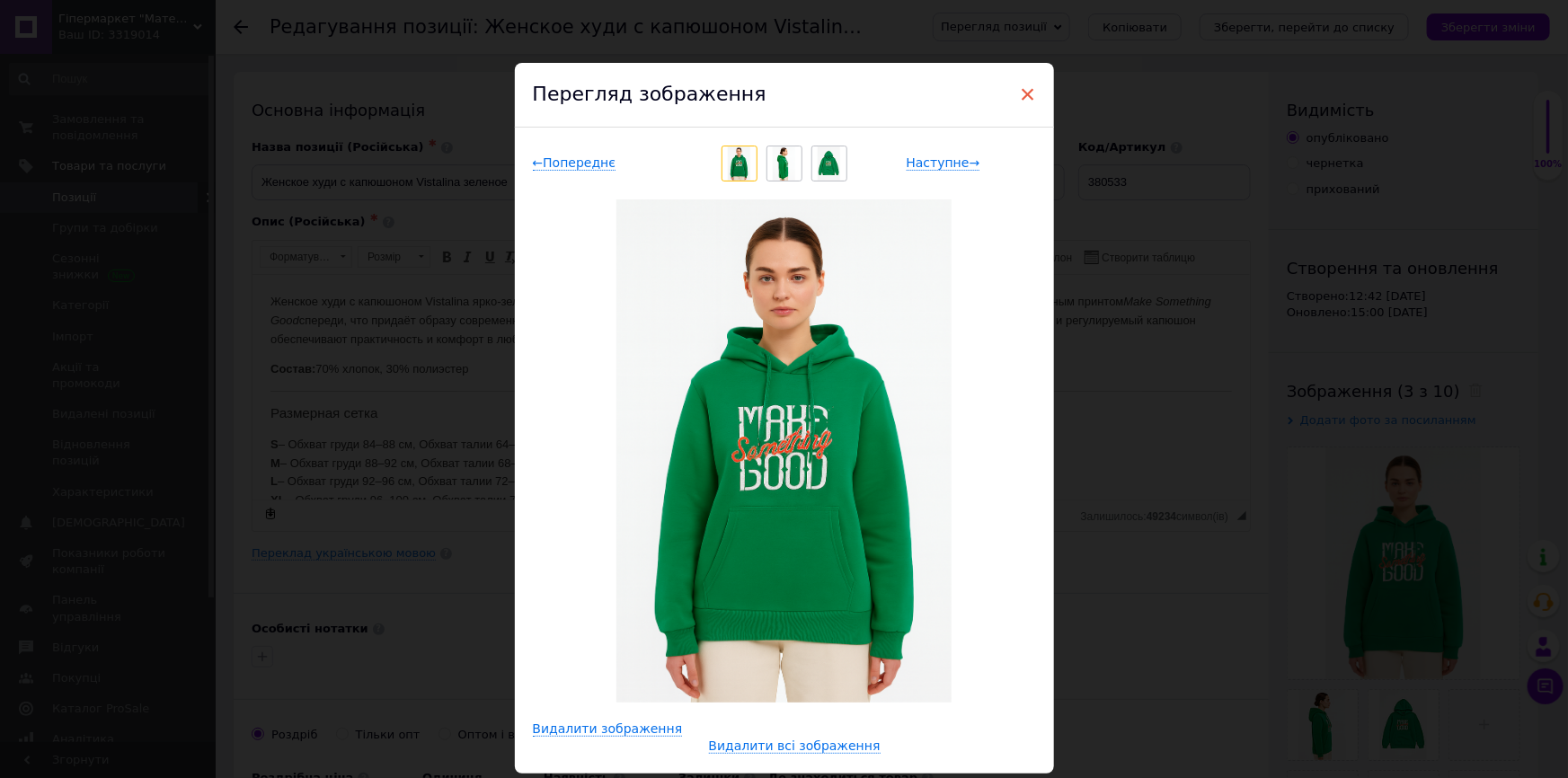
click at [1027, 96] on span "×" at bounding box center [1027, 95] width 16 height 30
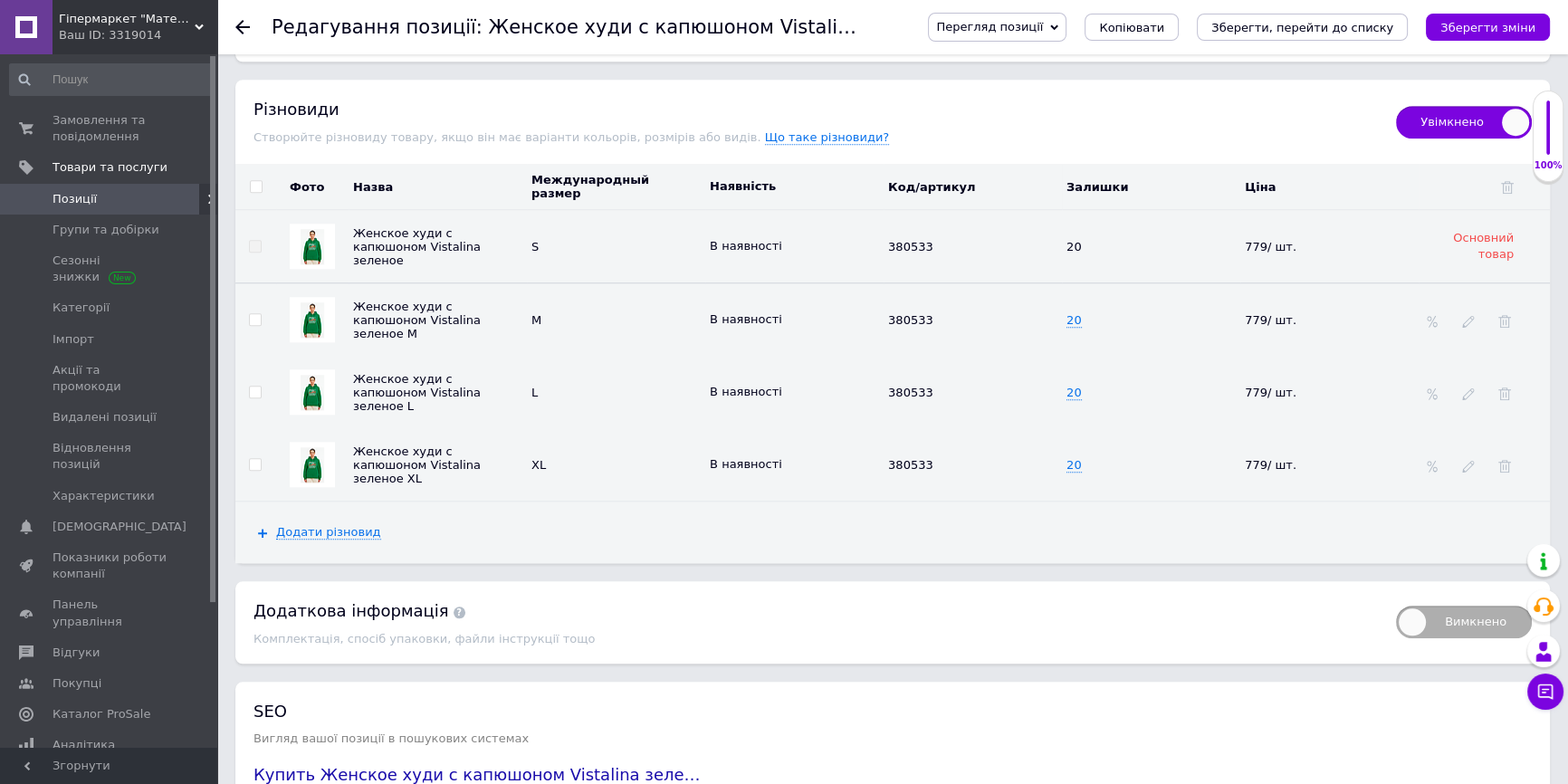
scroll to position [2307, 0]
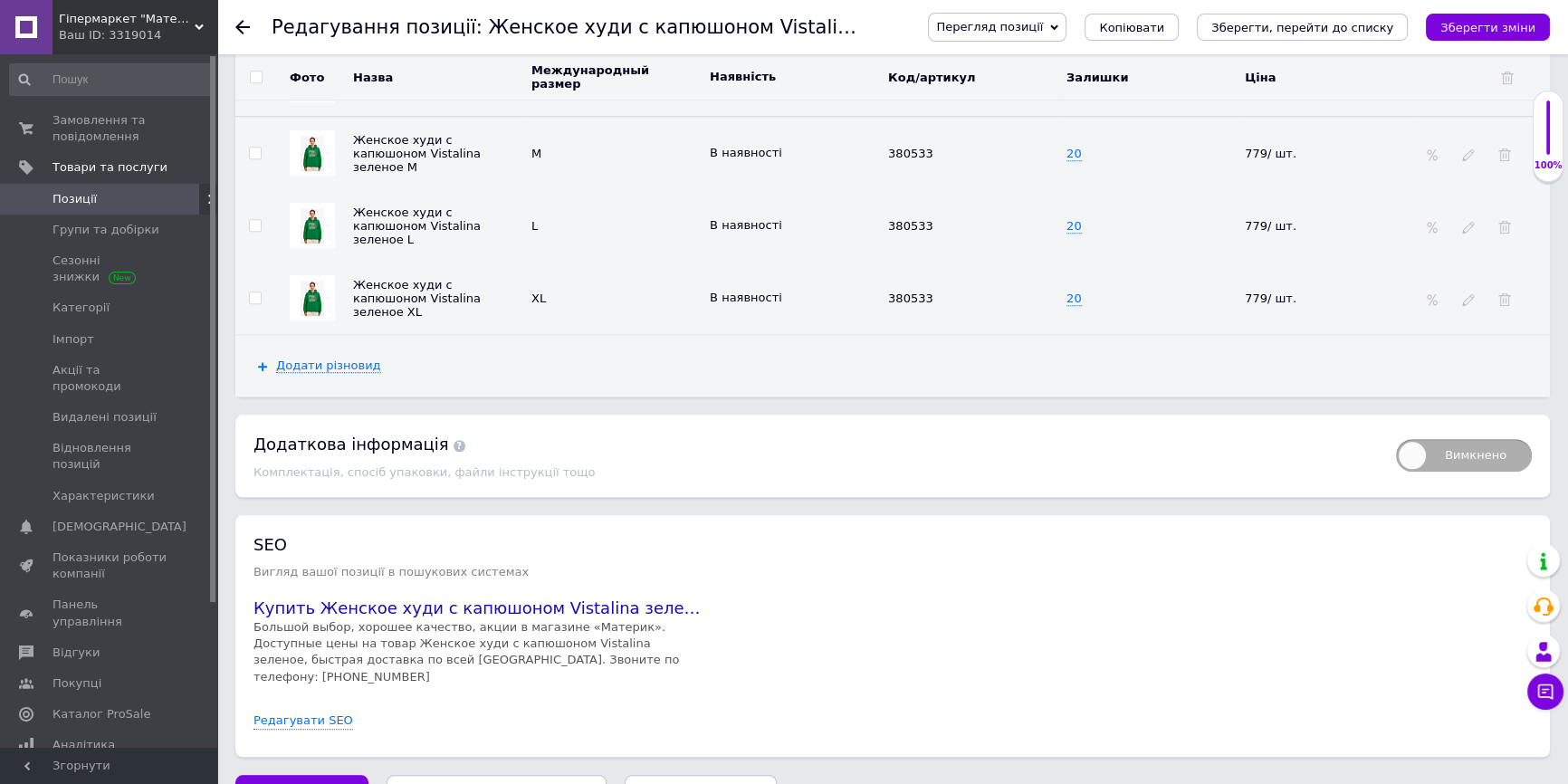
click at [312, 136] on img at bounding box center [312, 153] width 24 height 35
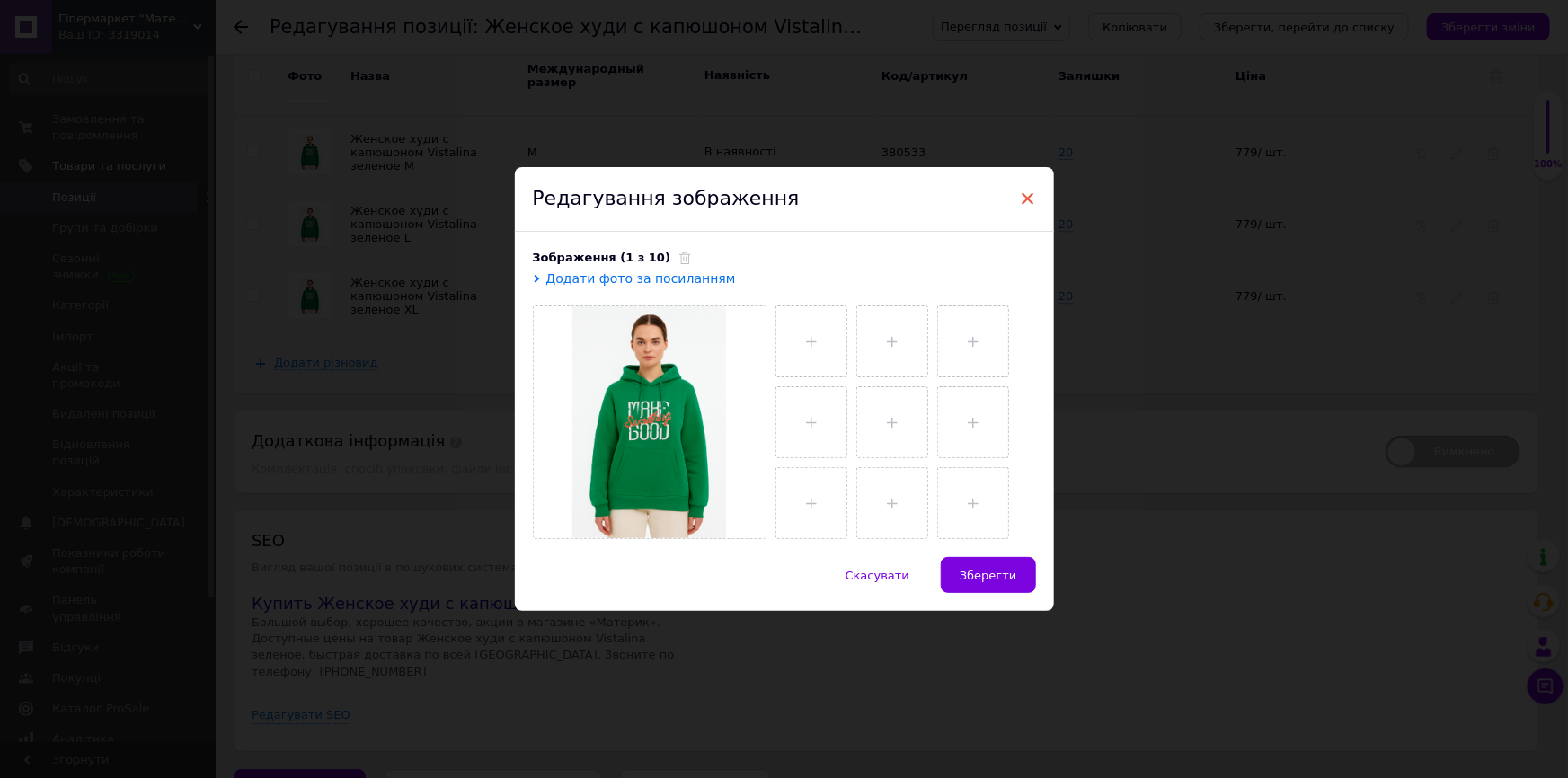
click at [1022, 196] on span "×" at bounding box center [1027, 199] width 16 height 30
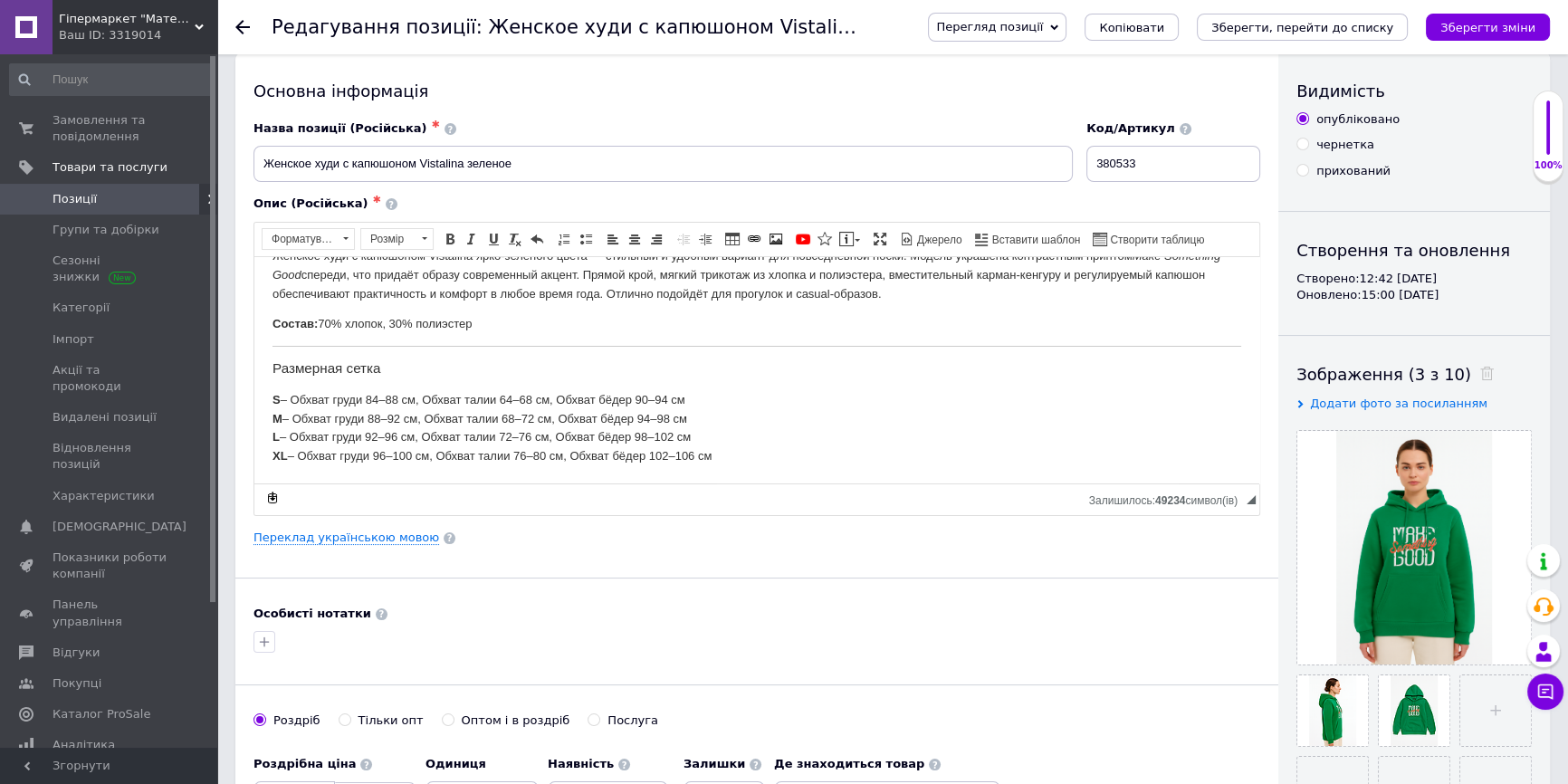
scroll to position [0, 0]
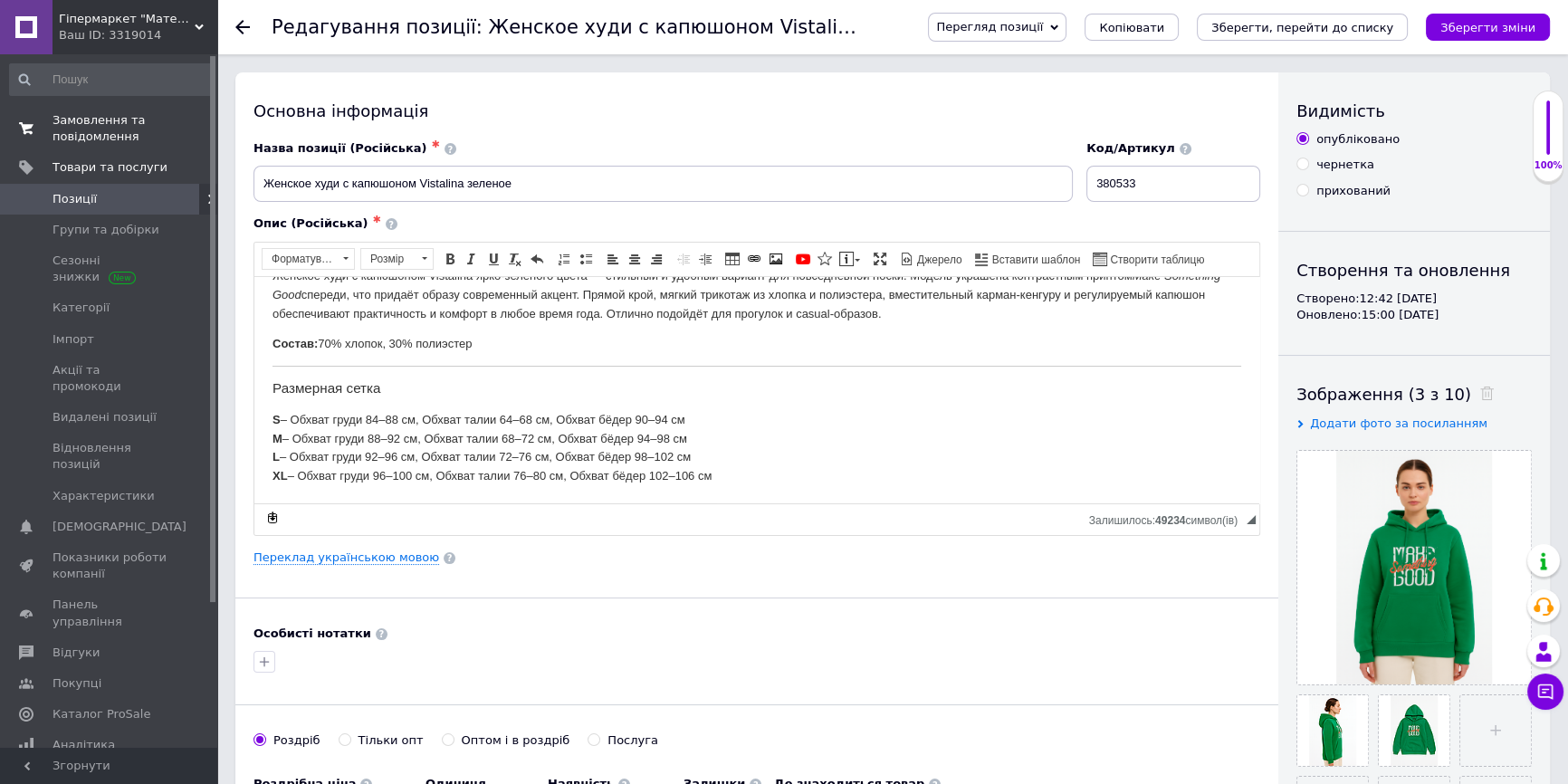
click at [82, 128] on span "Замовлення та повідомлення" at bounding box center [109, 129] width 115 height 32
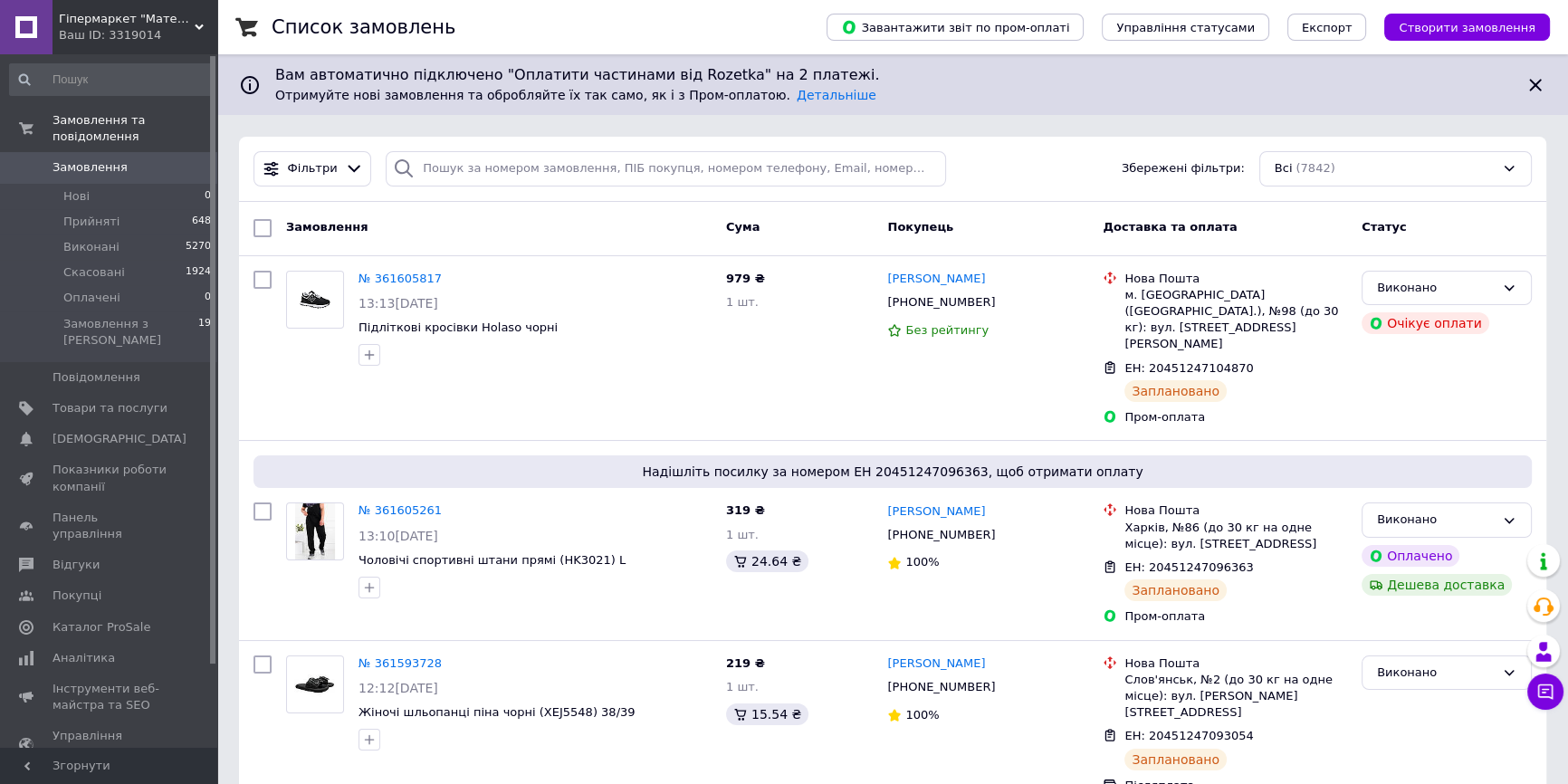
drag, startPoint x: 318, startPoint y: 387, endPoint x: 443, endPoint y: 188, distance: 235.0
click at [321, 377] on div "№ 361605817 13:13, 12.09.2025 Підліткові кросівки Holaso чорні" at bounding box center [499, 349] width 440 height 171
click at [481, 168] on input "search" at bounding box center [665, 169] width 561 height 35
paste input "[PHONE_NUMBER]"
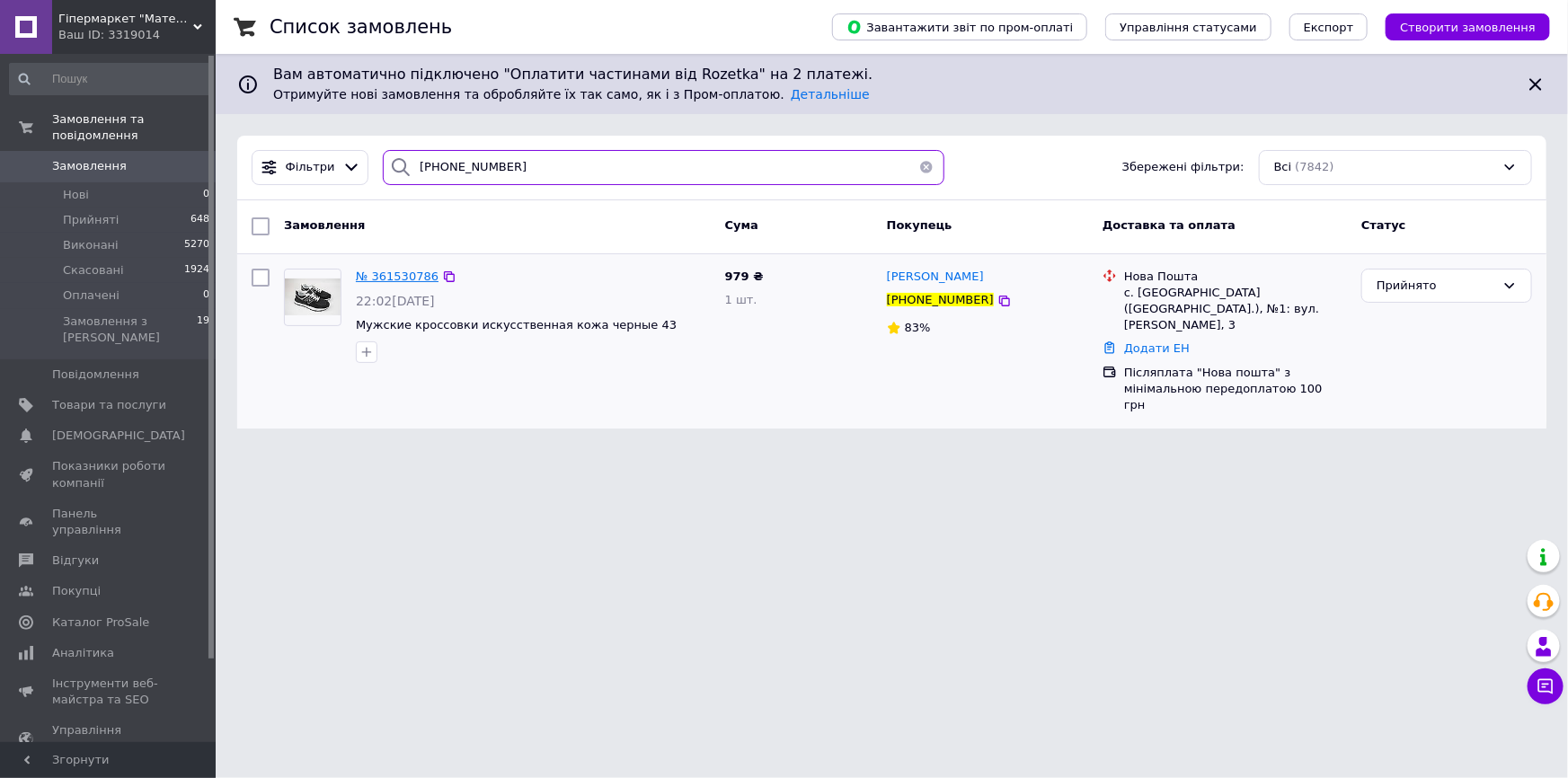
type input "[PHONE_NUMBER]"
click at [404, 271] on span "№ 361530786" at bounding box center [397, 276] width 82 height 13
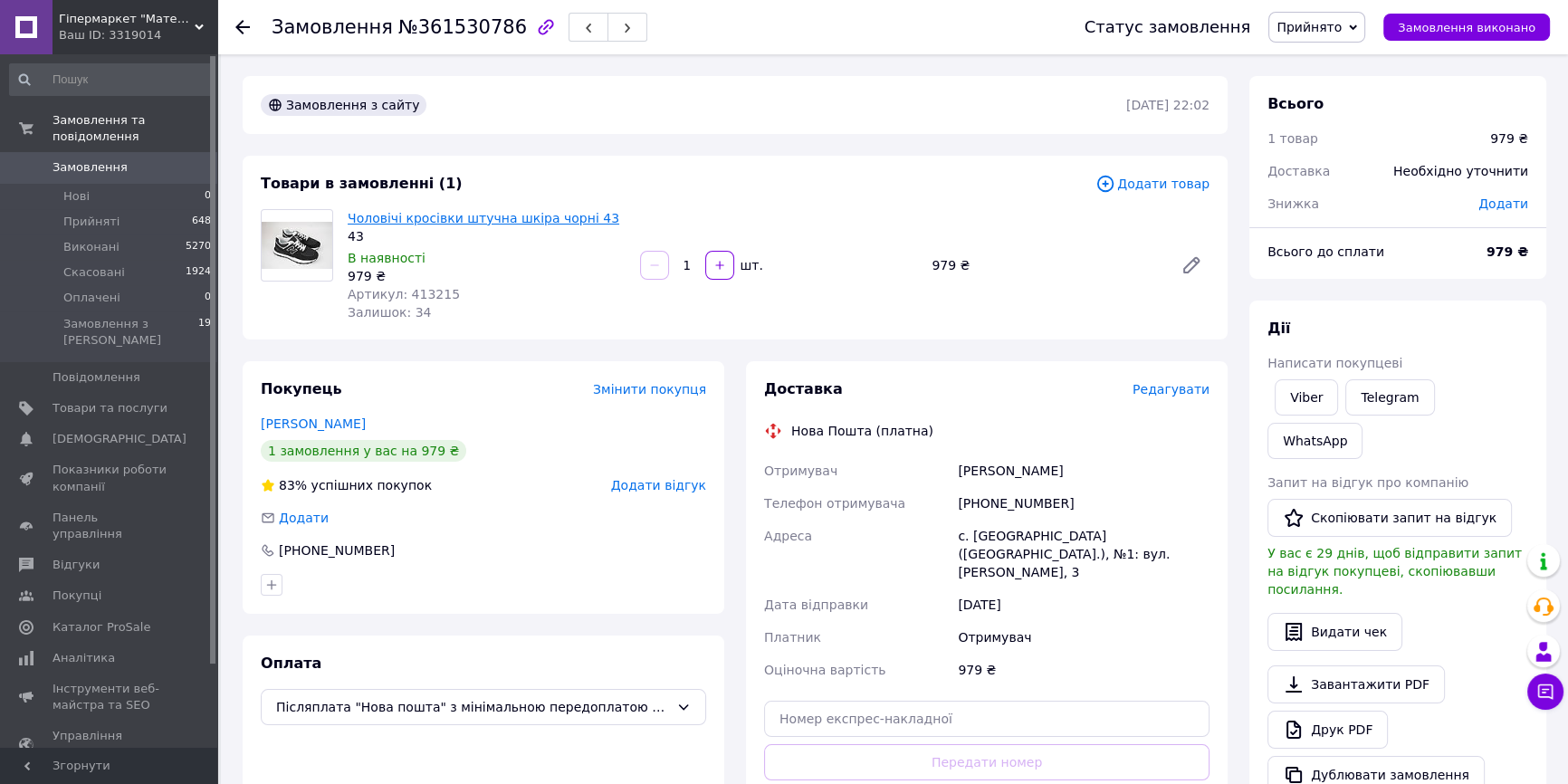
click at [469, 218] on link "Чоловічі кросівки штучна шкіра чорні 43" at bounding box center [483, 218] width 271 height 14
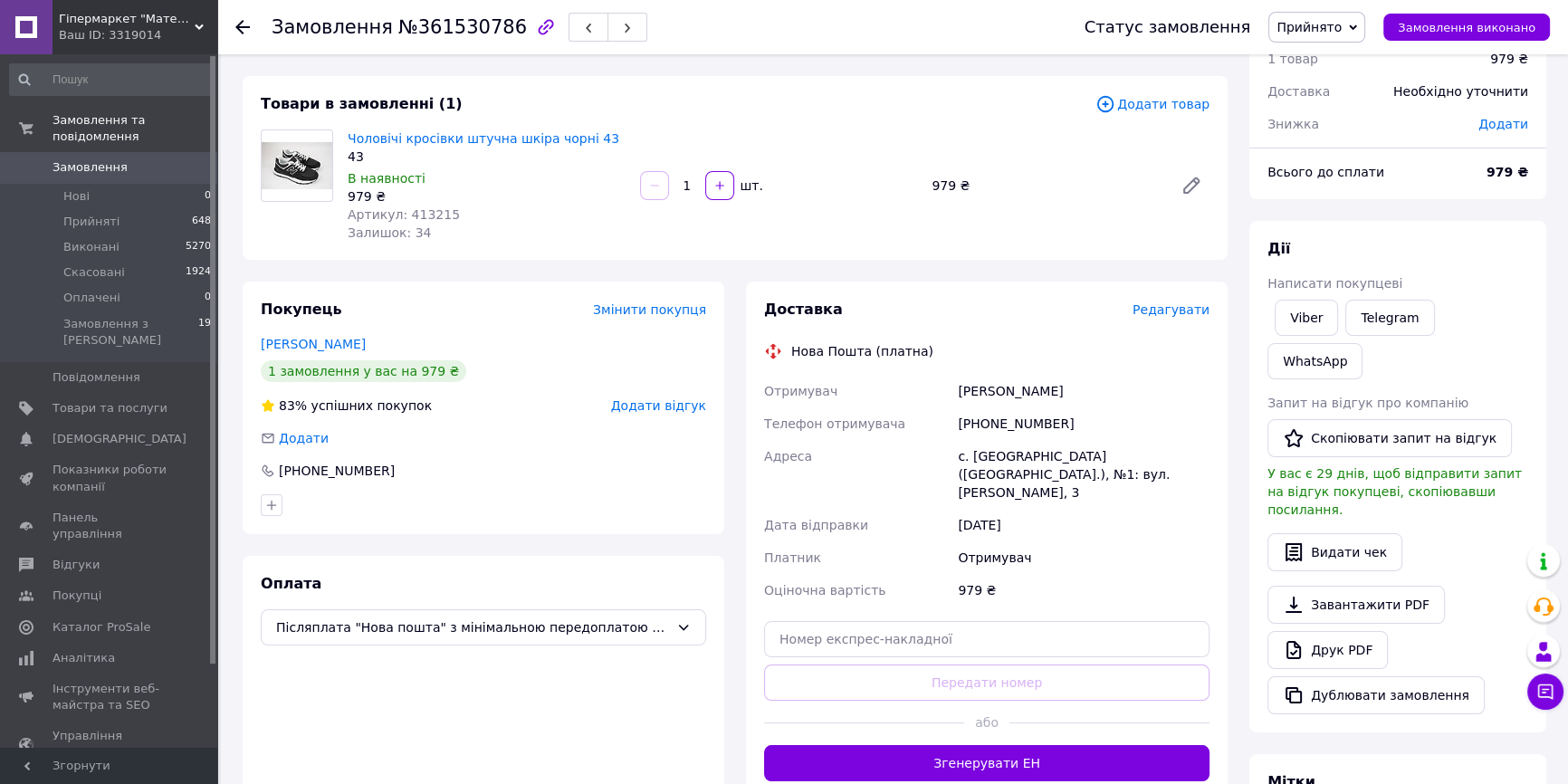
scroll to position [247, 0]
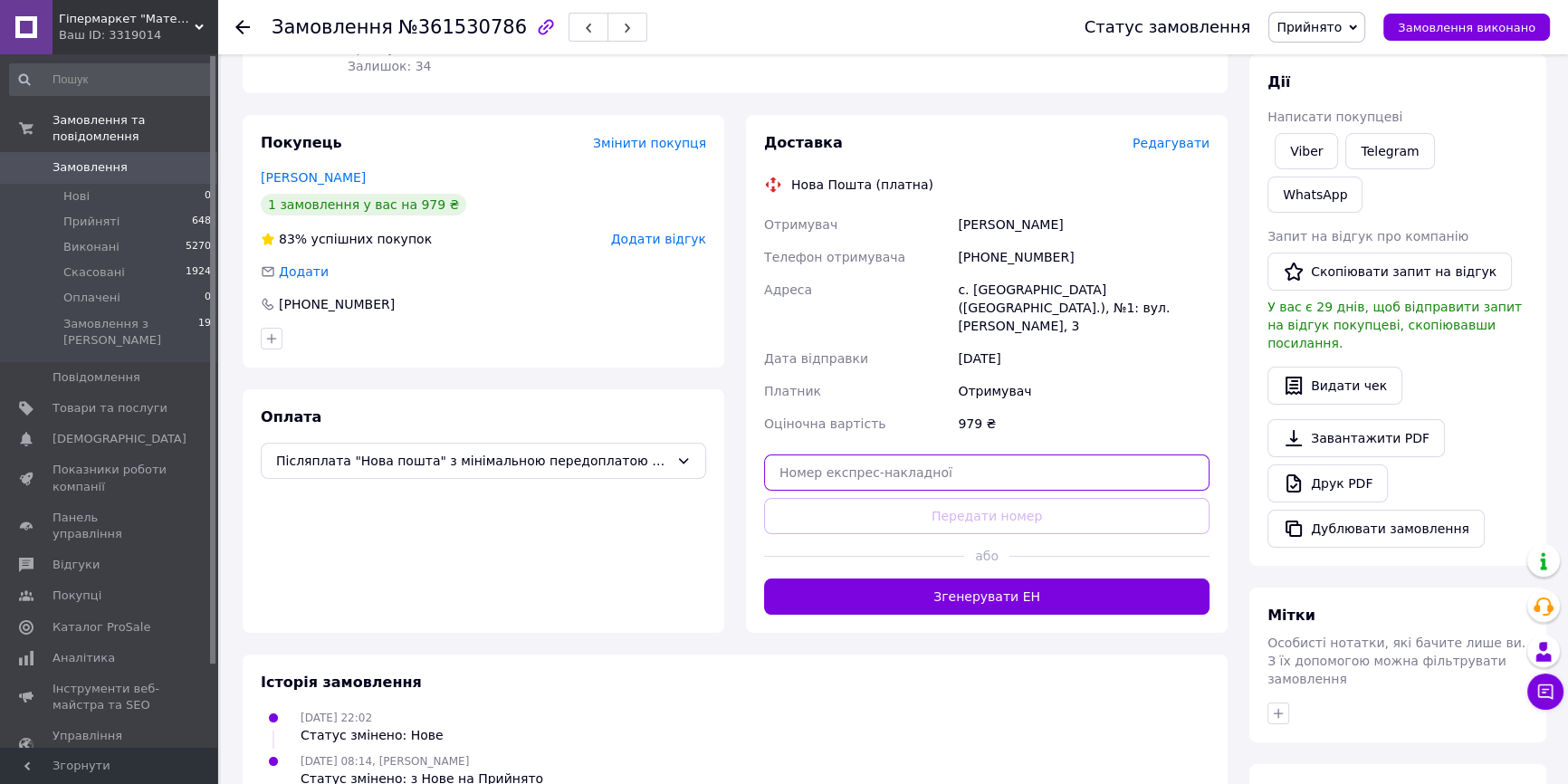
click at [968, 455] on input "text" at bounding box center [986, 472] width 446 height 36
paste input "20451247306537"
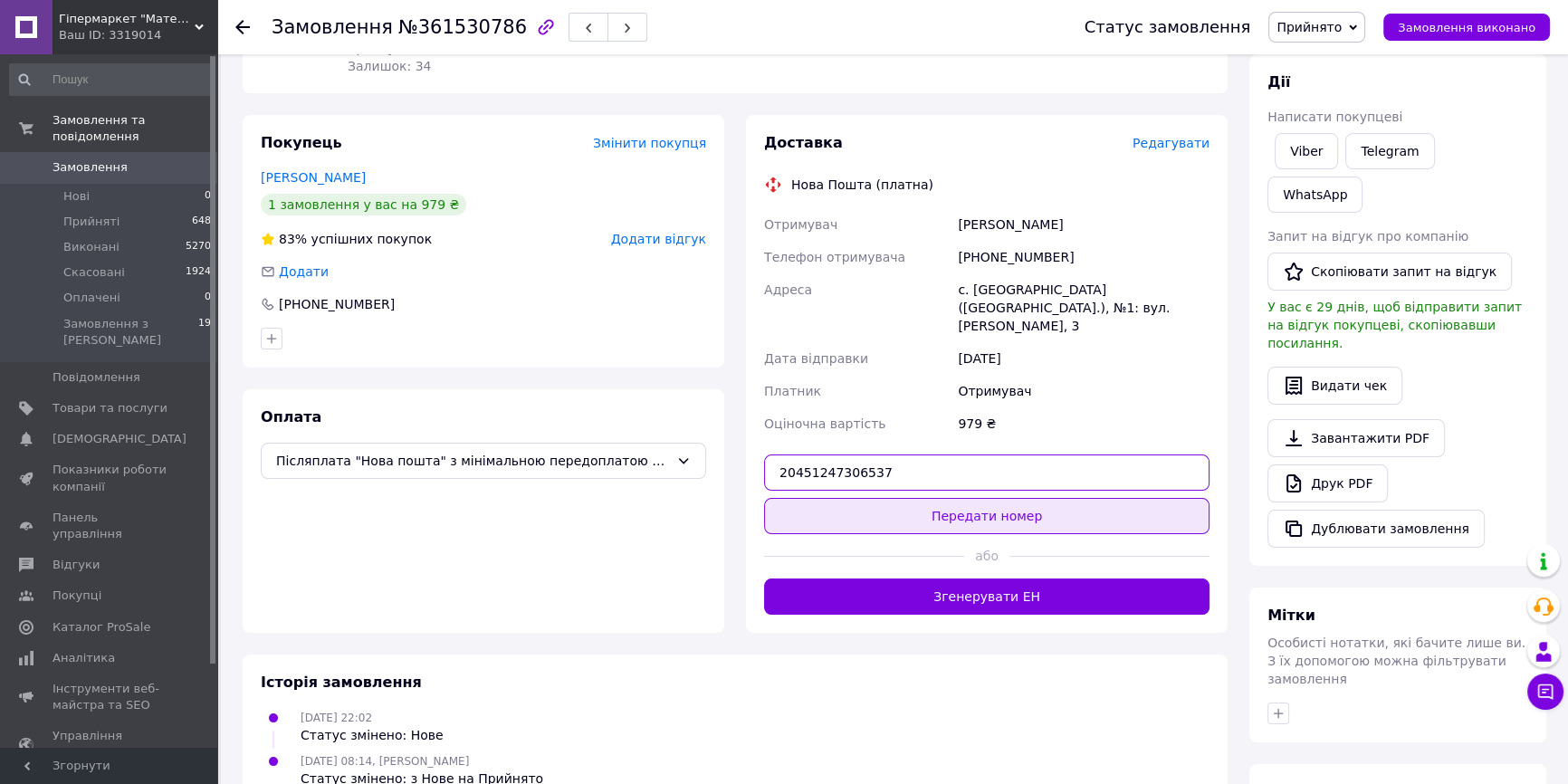
type input "20451247306537"
click at [982, 498] on button "Передати номер" at bounding box center [986, 516] width 446 height 36
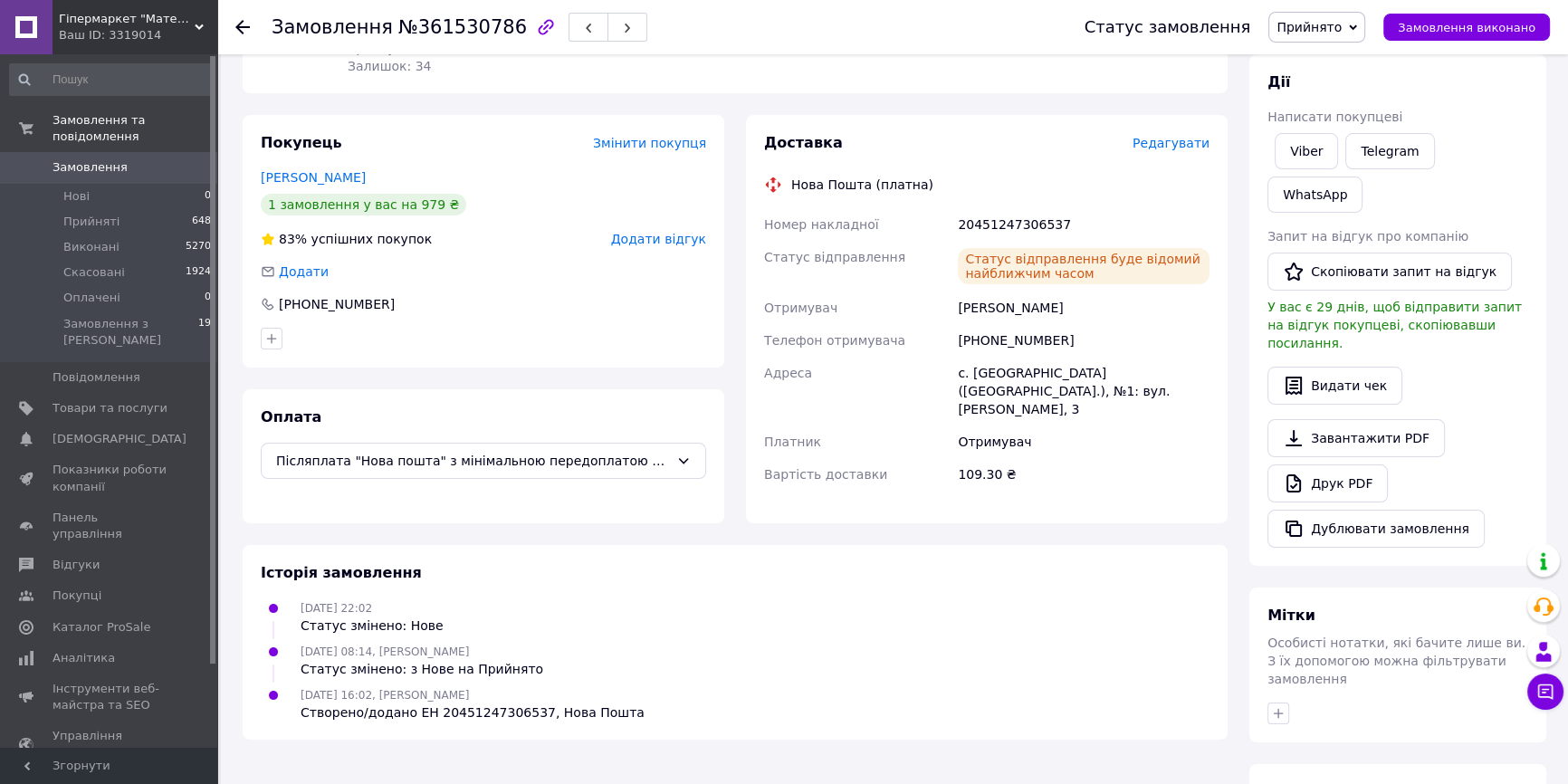
click at [1339, 34] on span "Прийнято" at bounding box center [1309, 27] width 65 height 14
click at [1332, 62] on li "Виконано" at bounding box center [1317, 63] width 95 height 28
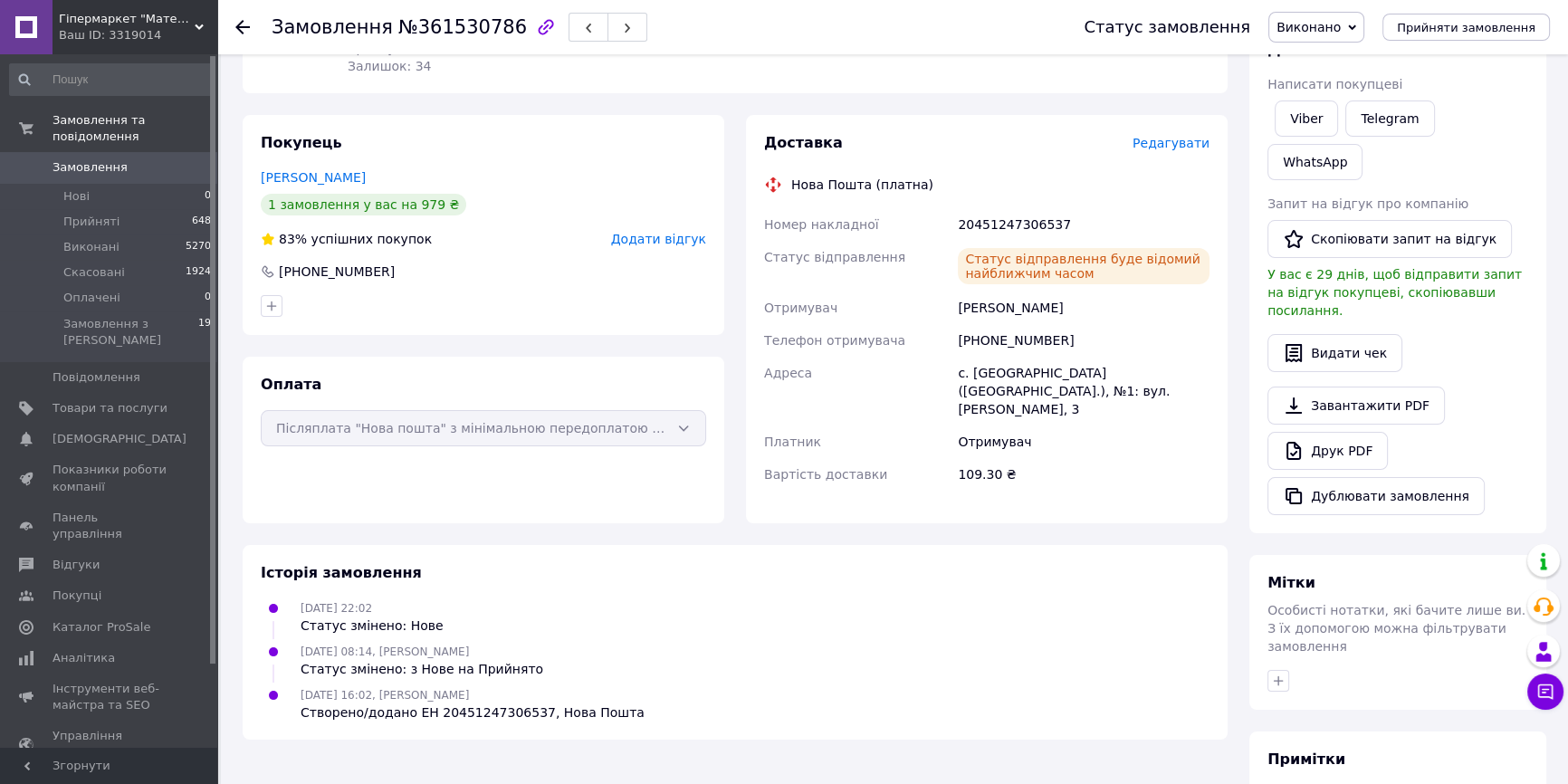
click at [244, 18] on div at bounding box center [242, 27] width 14 height 18
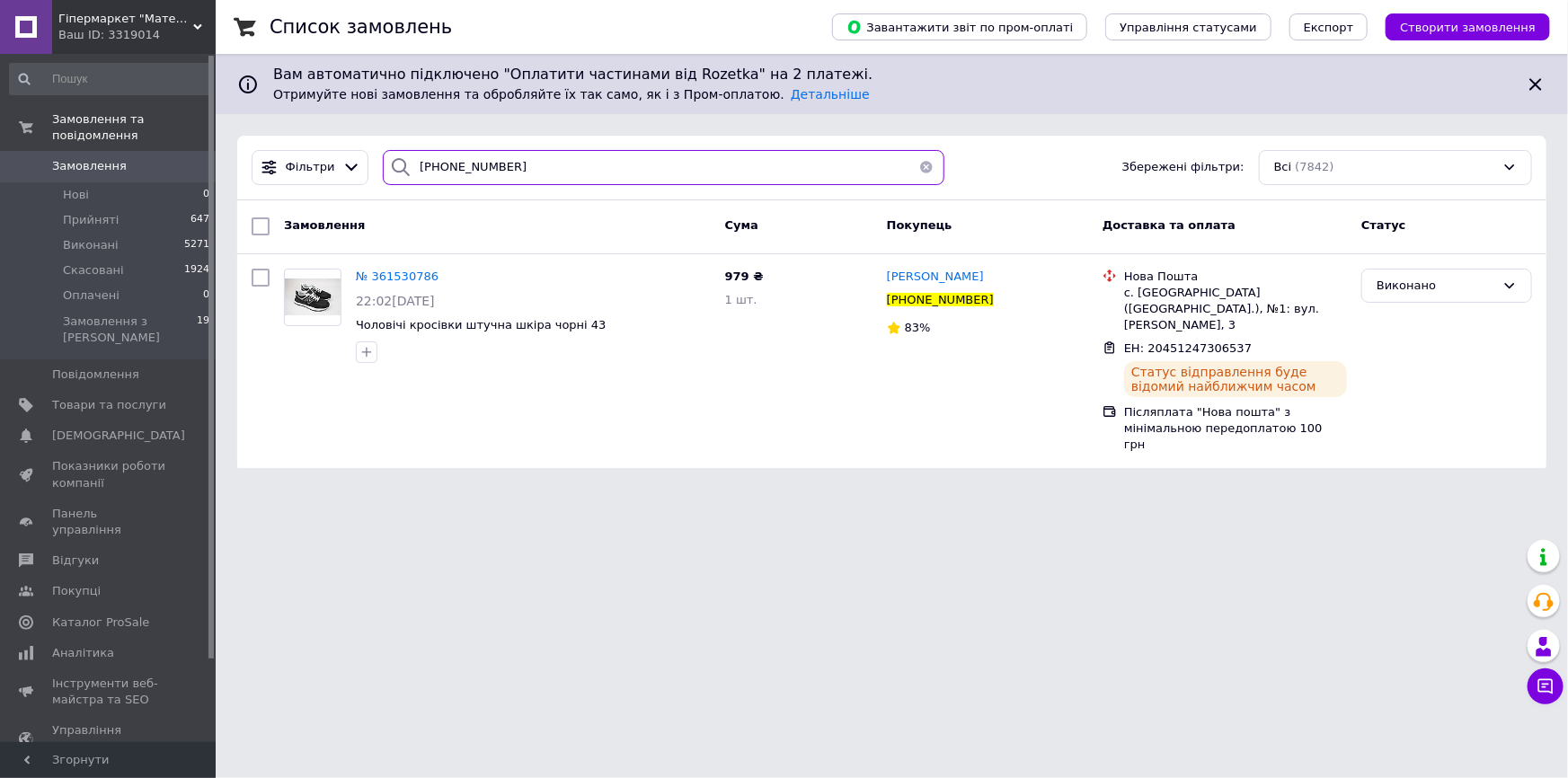
drag, startPoint x: 508, startPoint y: 166, endPoint x: 361, endPoint y: 152, distance: 147.7
click at [361, 152] on div "Фільтри +380682904418 Збережені фільтри: Всі (7842)" at bounding box center [892, 167] width 1295 height 35
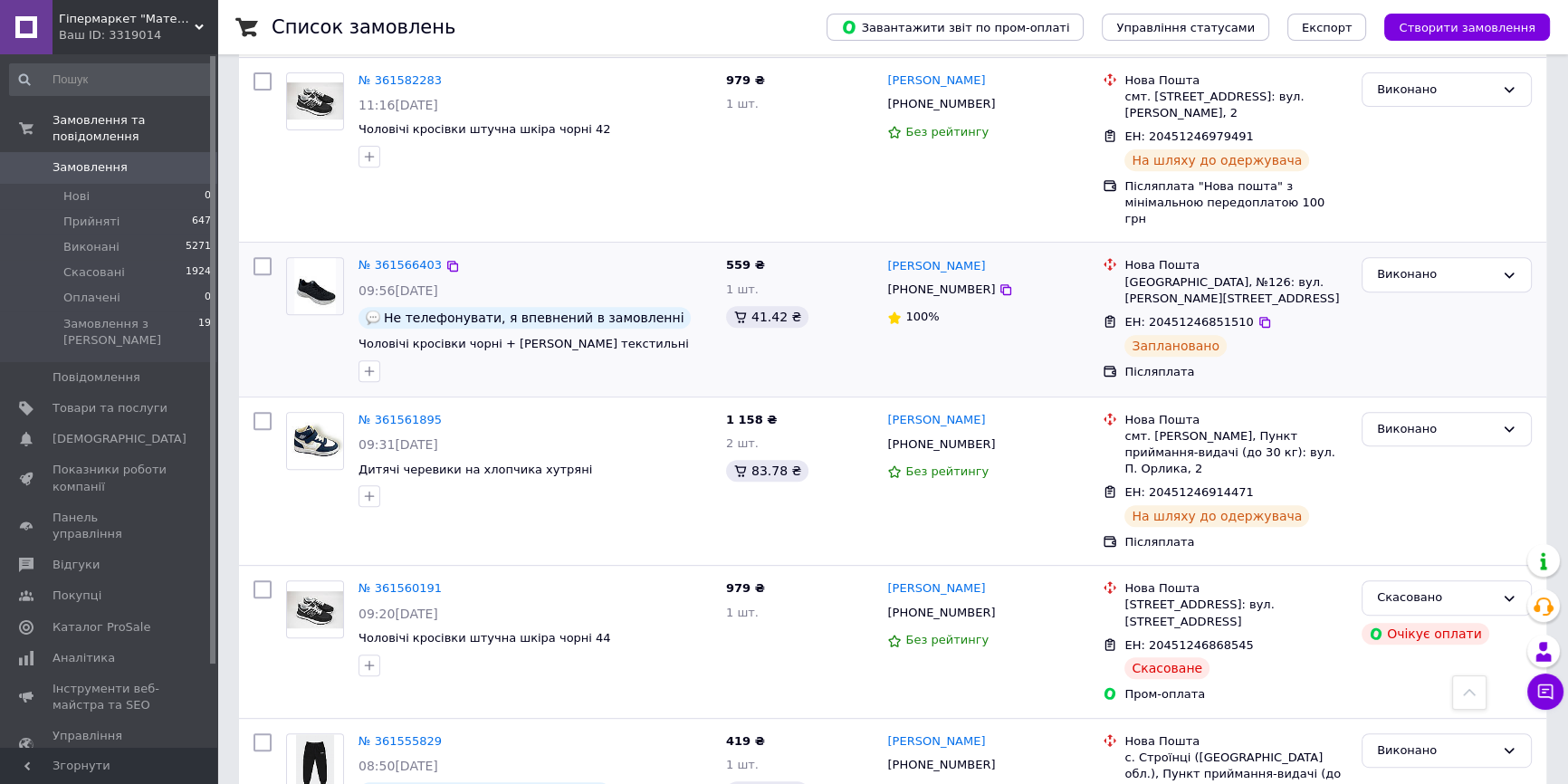
scroll to position [1235, 0]
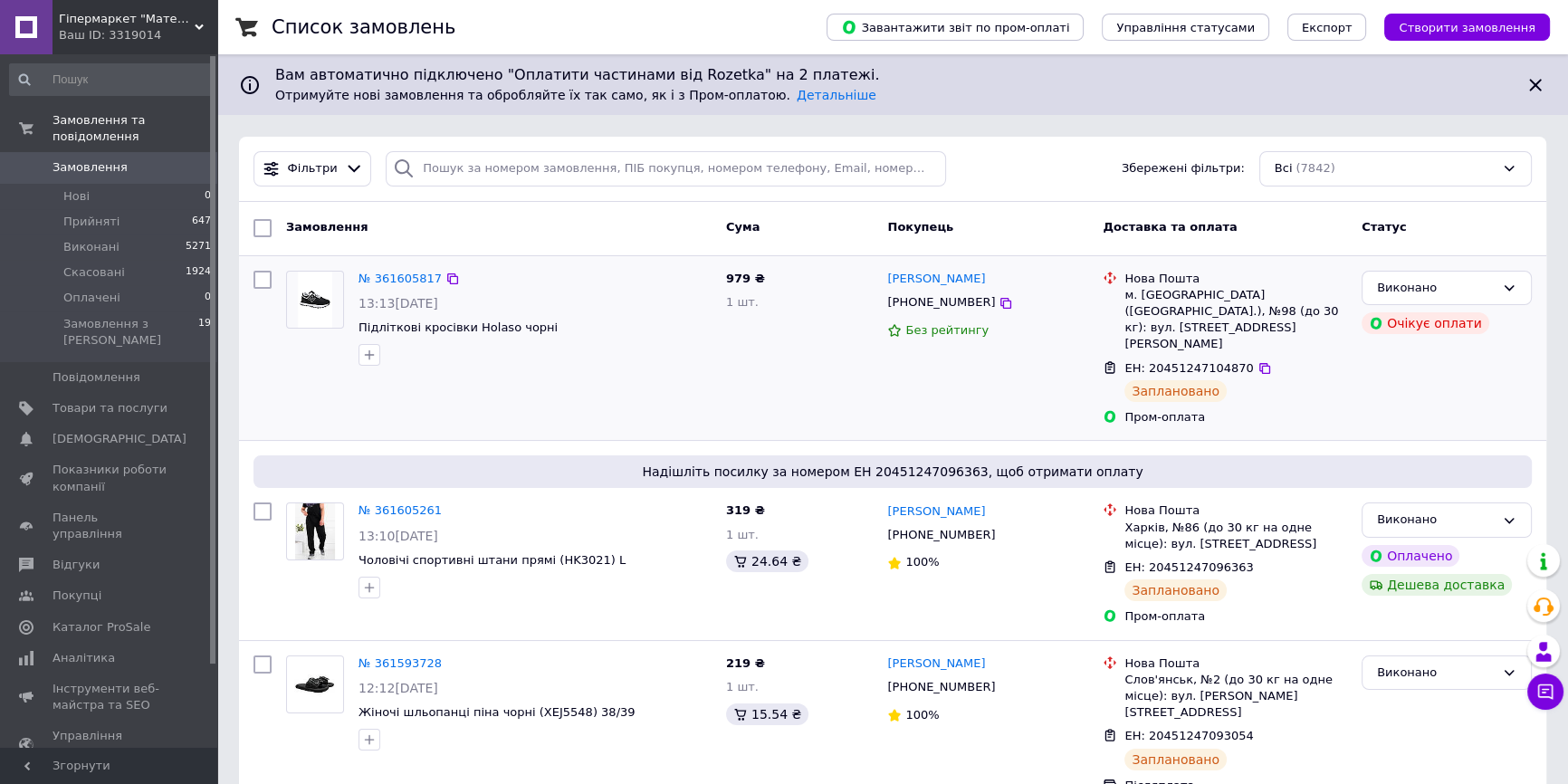
click at [1080, 339] on div "Без рейтингу" at bounding box center [987, 331] width 201 height 17
click at [1541, 689] on icon at bounding box center [1545, 692] width 18 height 18
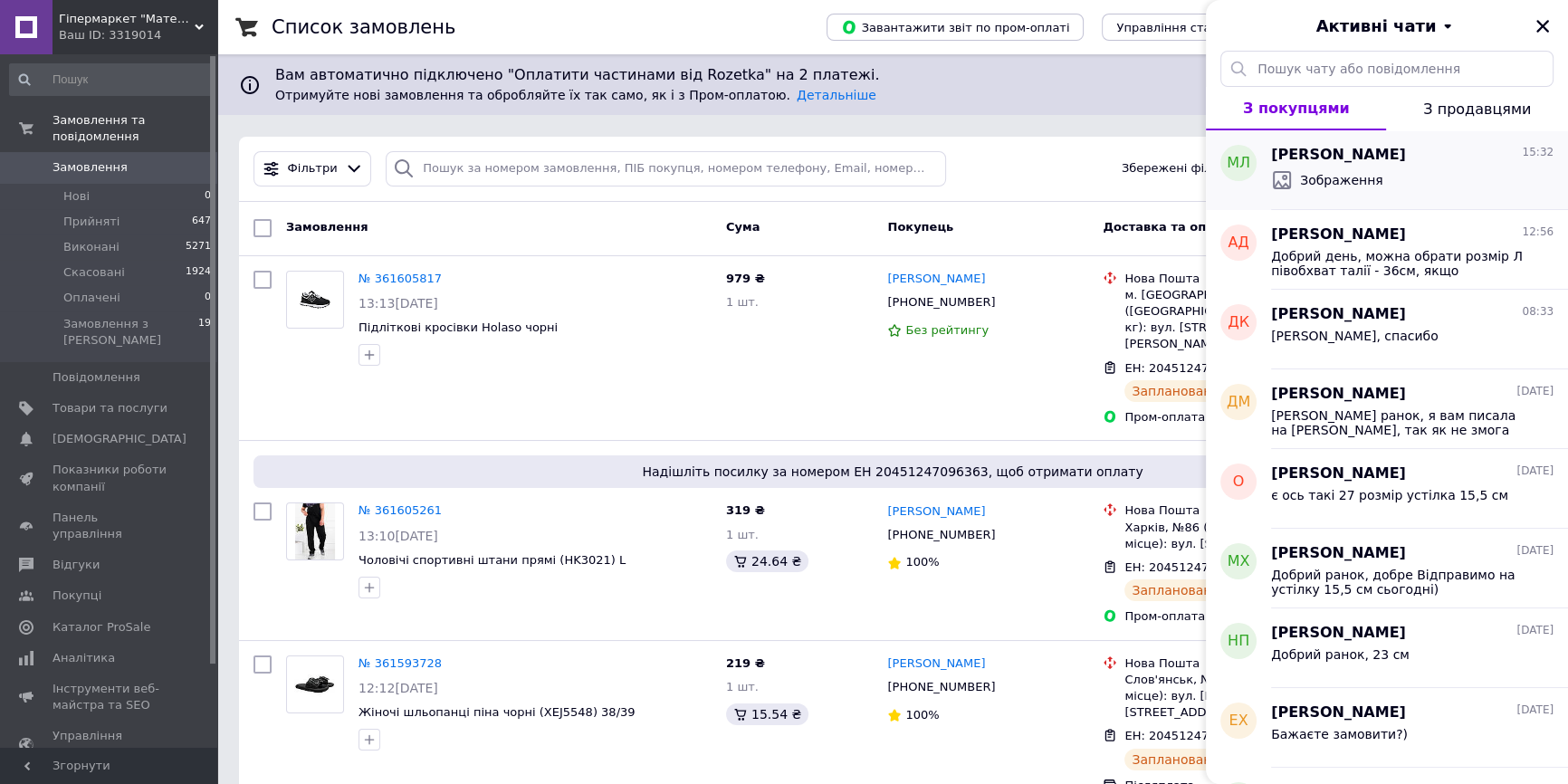
click at [1402, 206] on div "Максим Лисенка 15:32 Зображення" at bounding box center [1419, 171] width 297 height 80
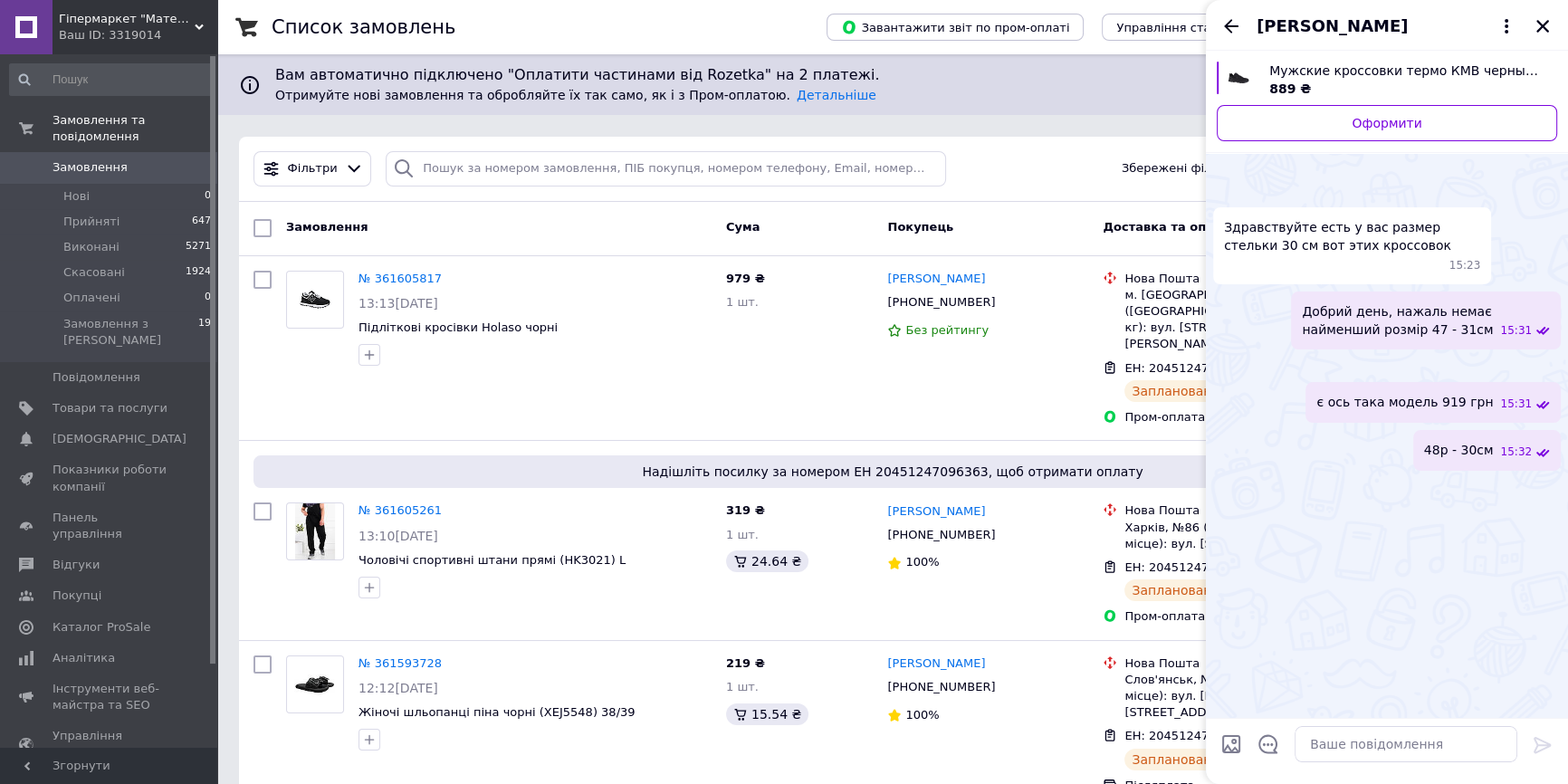
scroll to position [228, 0]
click at [1546, 495] on img at bounding box center [1553, 488] width 14 height 14
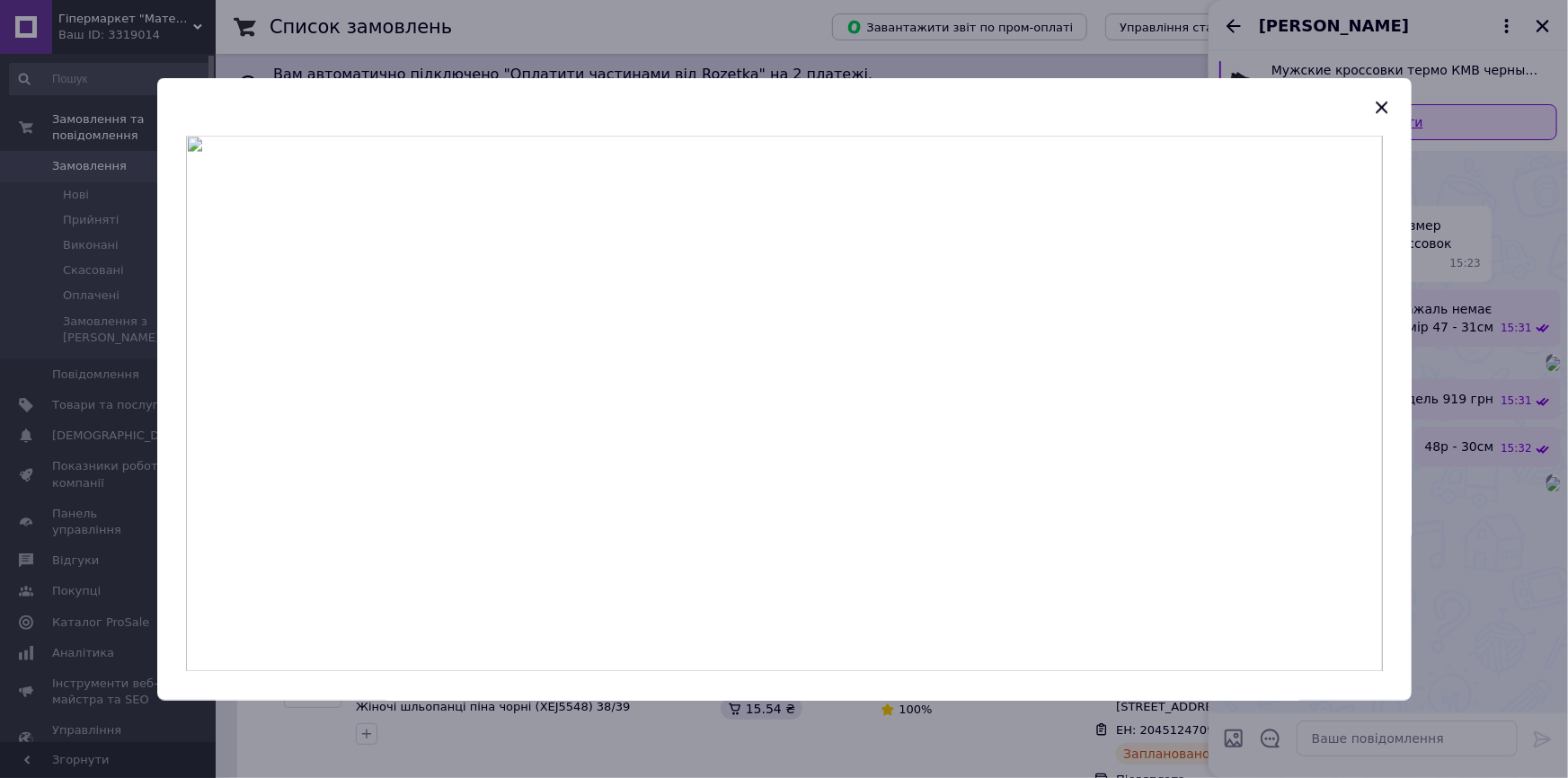
click at [1379, 107] on icon "button" at bounding box center [1382, 108] width 22 height 22
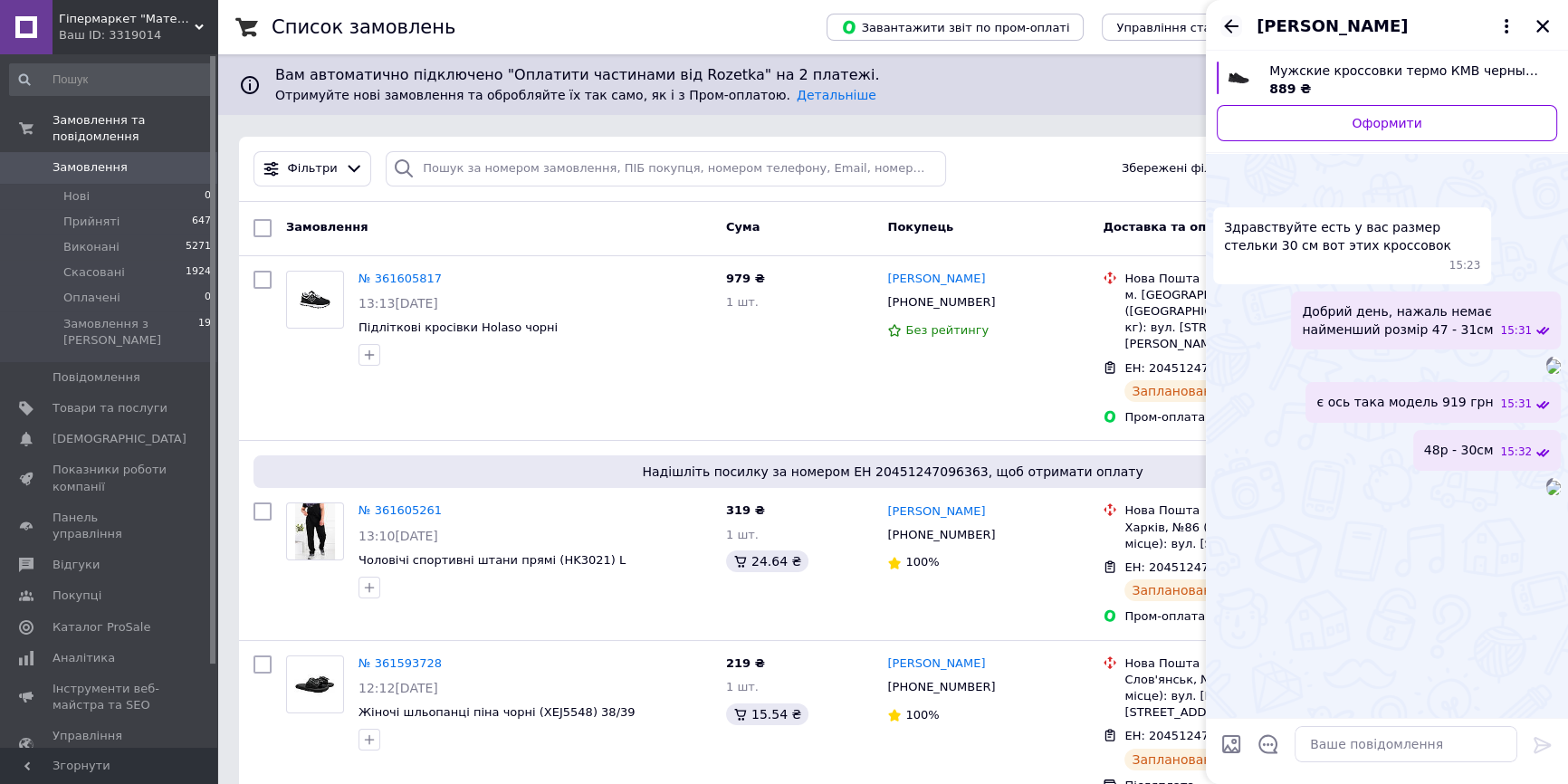
click at [1228, 24] on icon "Назад" at bounding box center [1231, 26] width 22 height 22
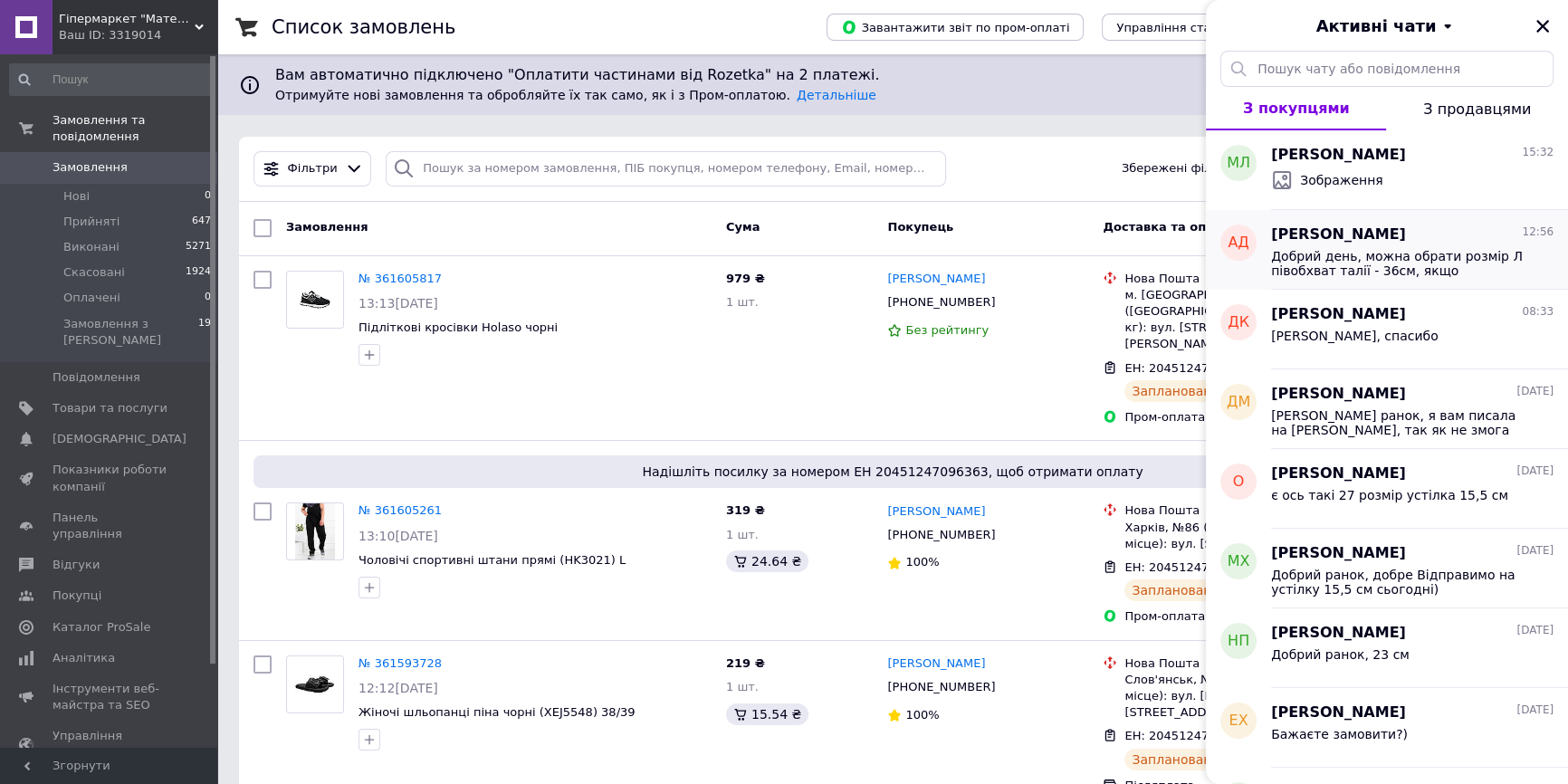
click at [1364, 269] on span "Добрий день, можна обрати розмір Л півобхват талії - 36см, якщо резиночку на та…" at bounding box center [1399, 263] width 257 height 29
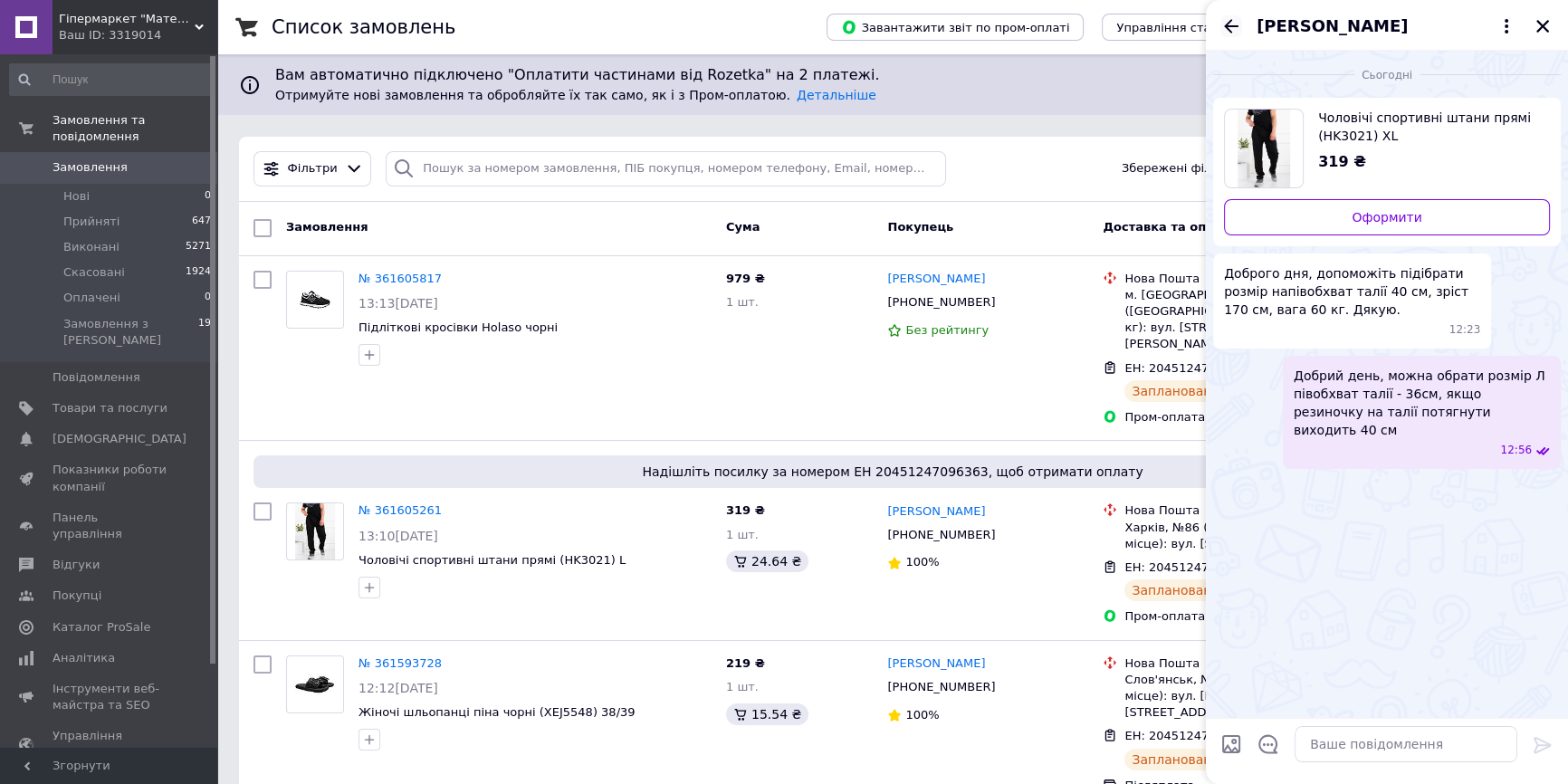
click at [1233, 17] on icon "Назад" at bounding box center [1231, 26] width 22 height 22
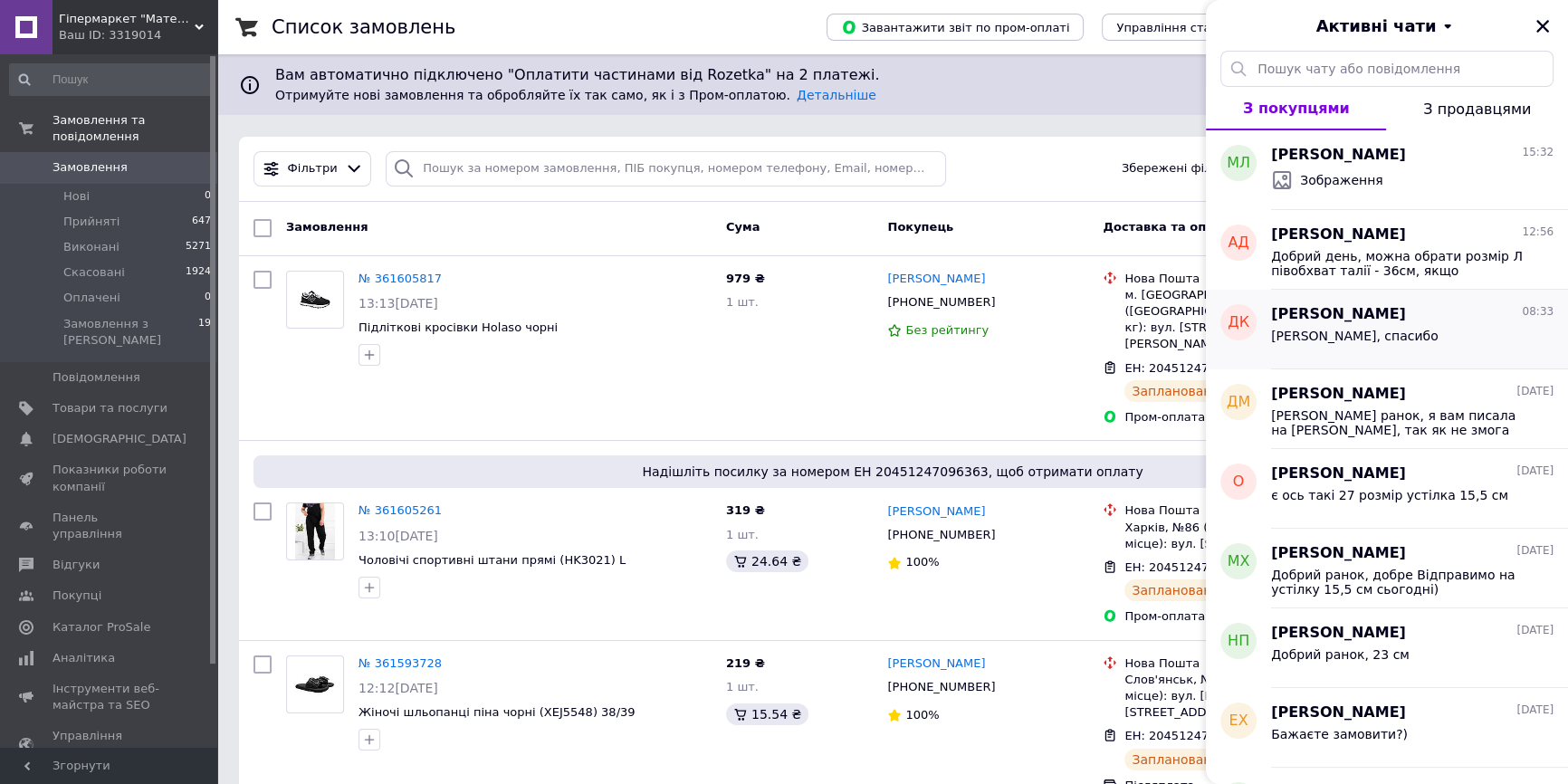
click at [1408, 340] on div "Хорошо, спасибо" at bounding box center [1412, 339] width 283 height 29
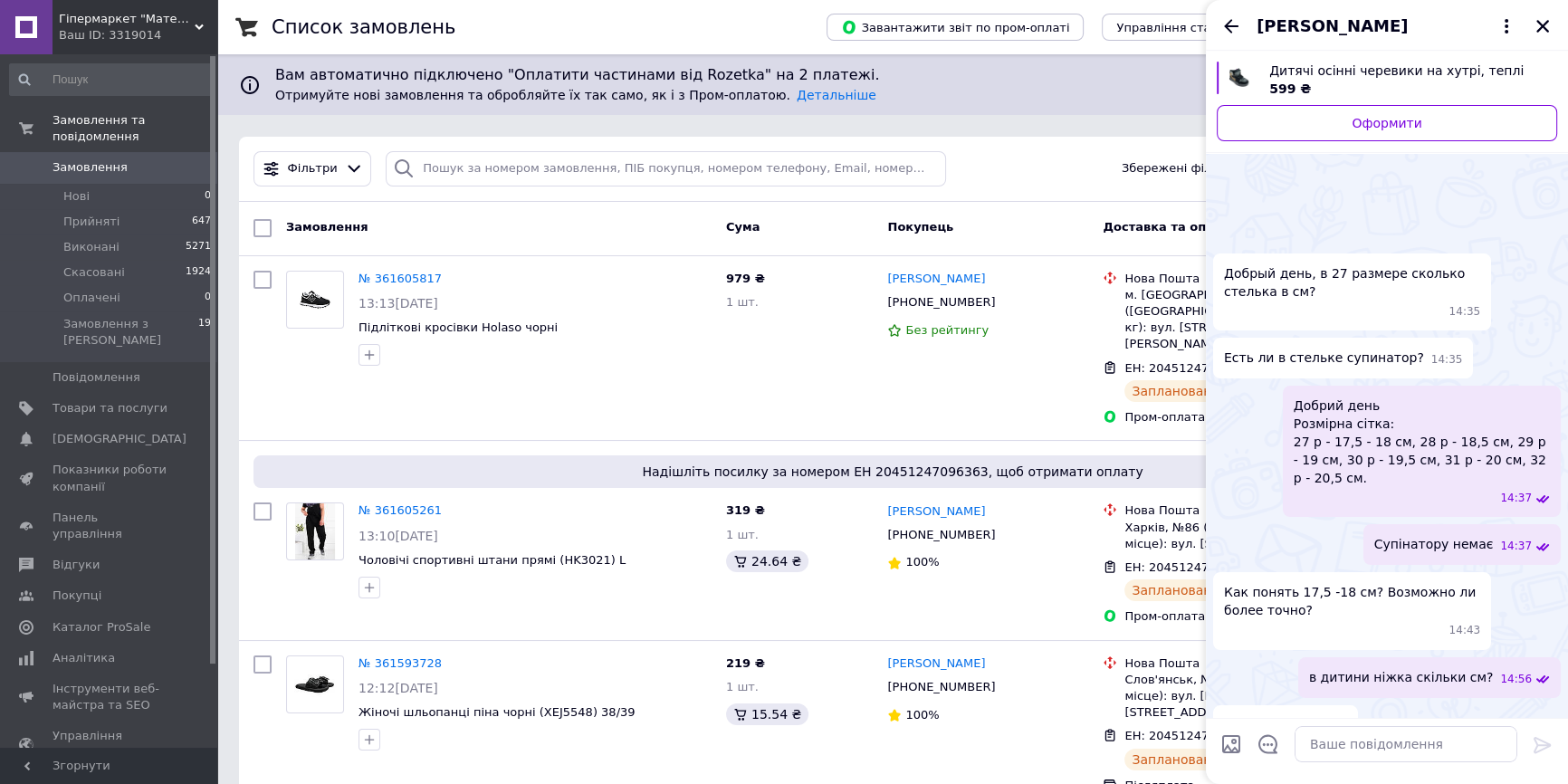
scroll to position [807, 0]
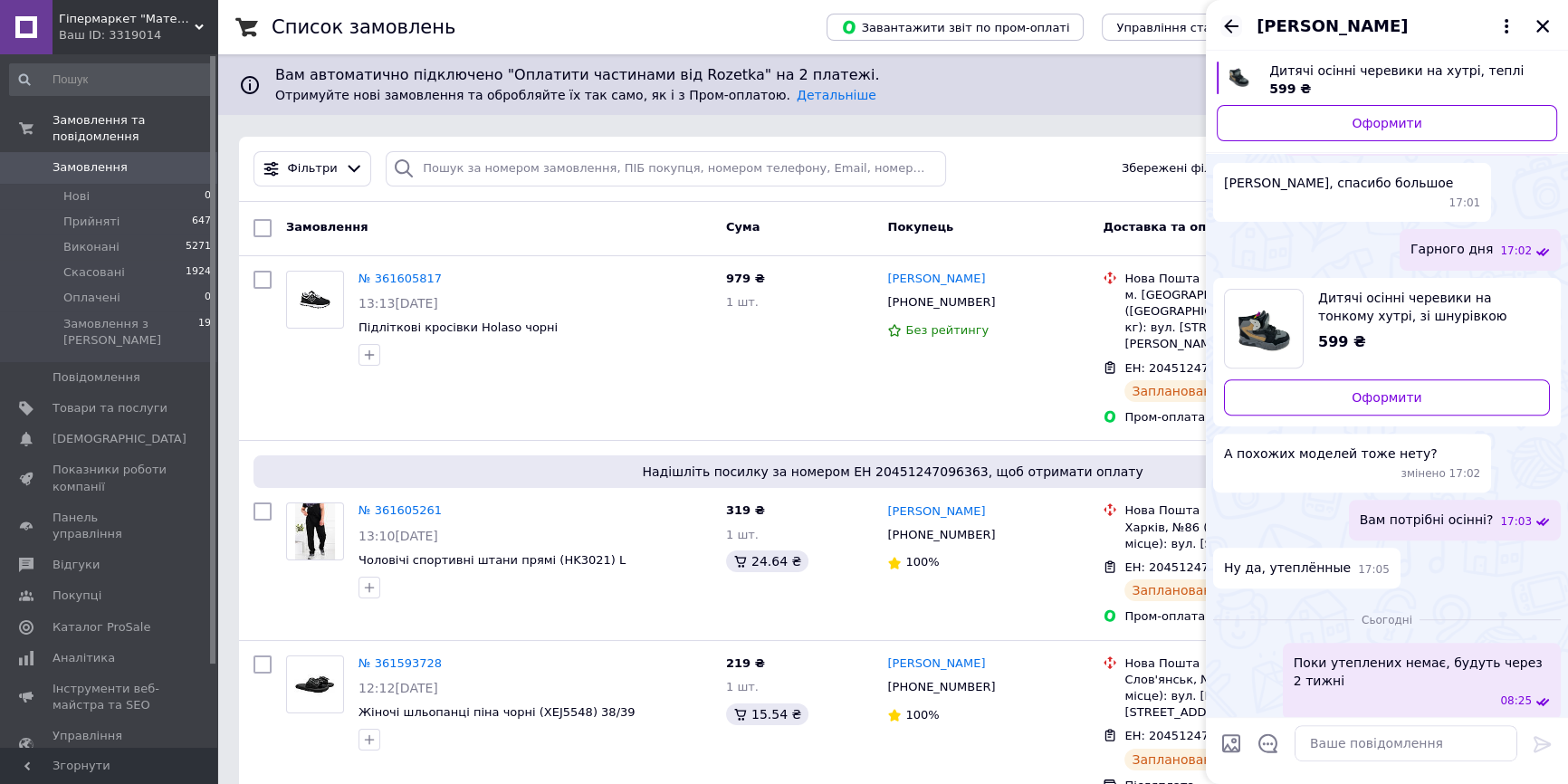
click at [1229, 18] on icon "Назад" at bounding box center [1231, 26] width 22 height 22
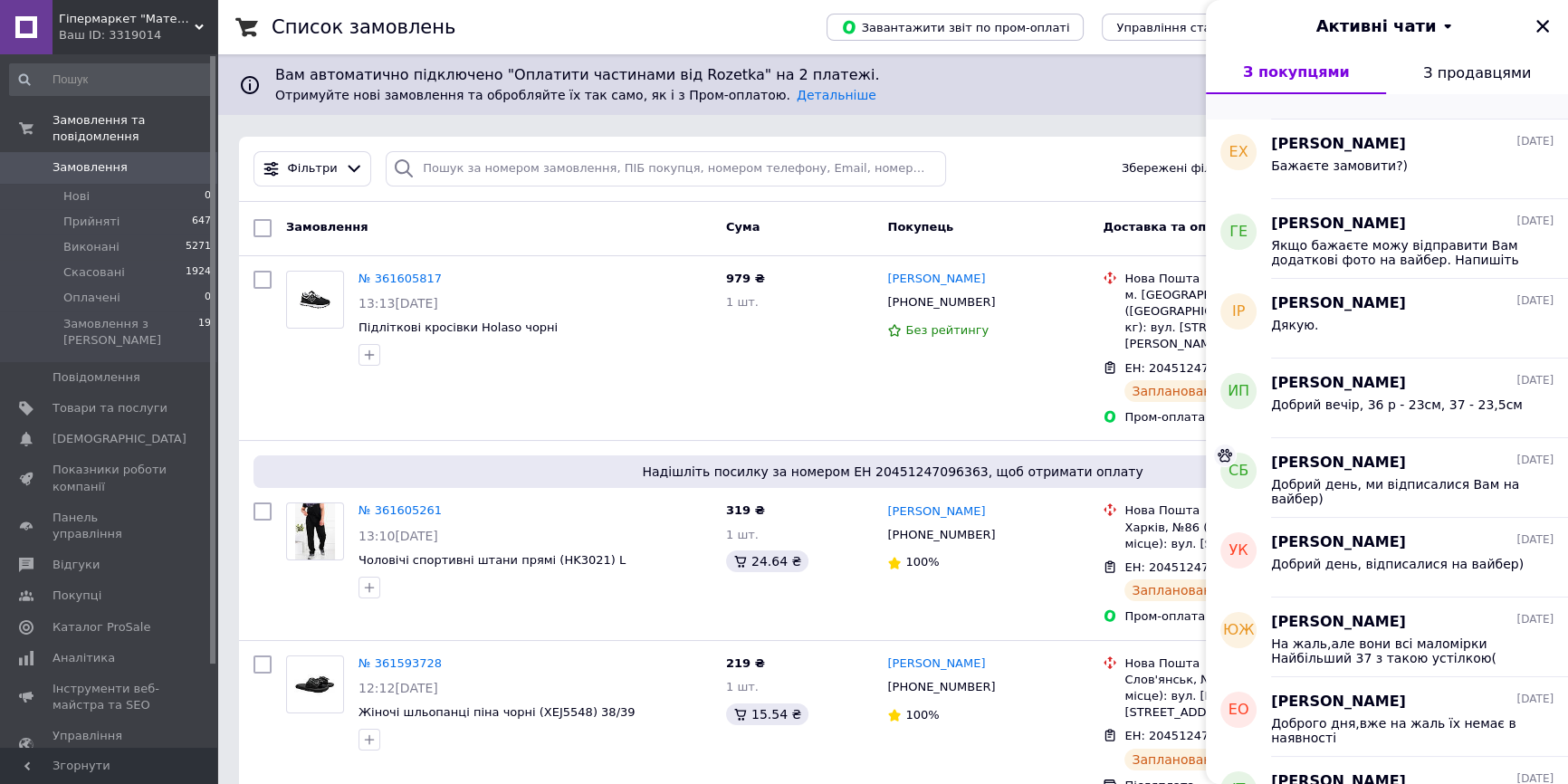
scroll to position [576, 0]
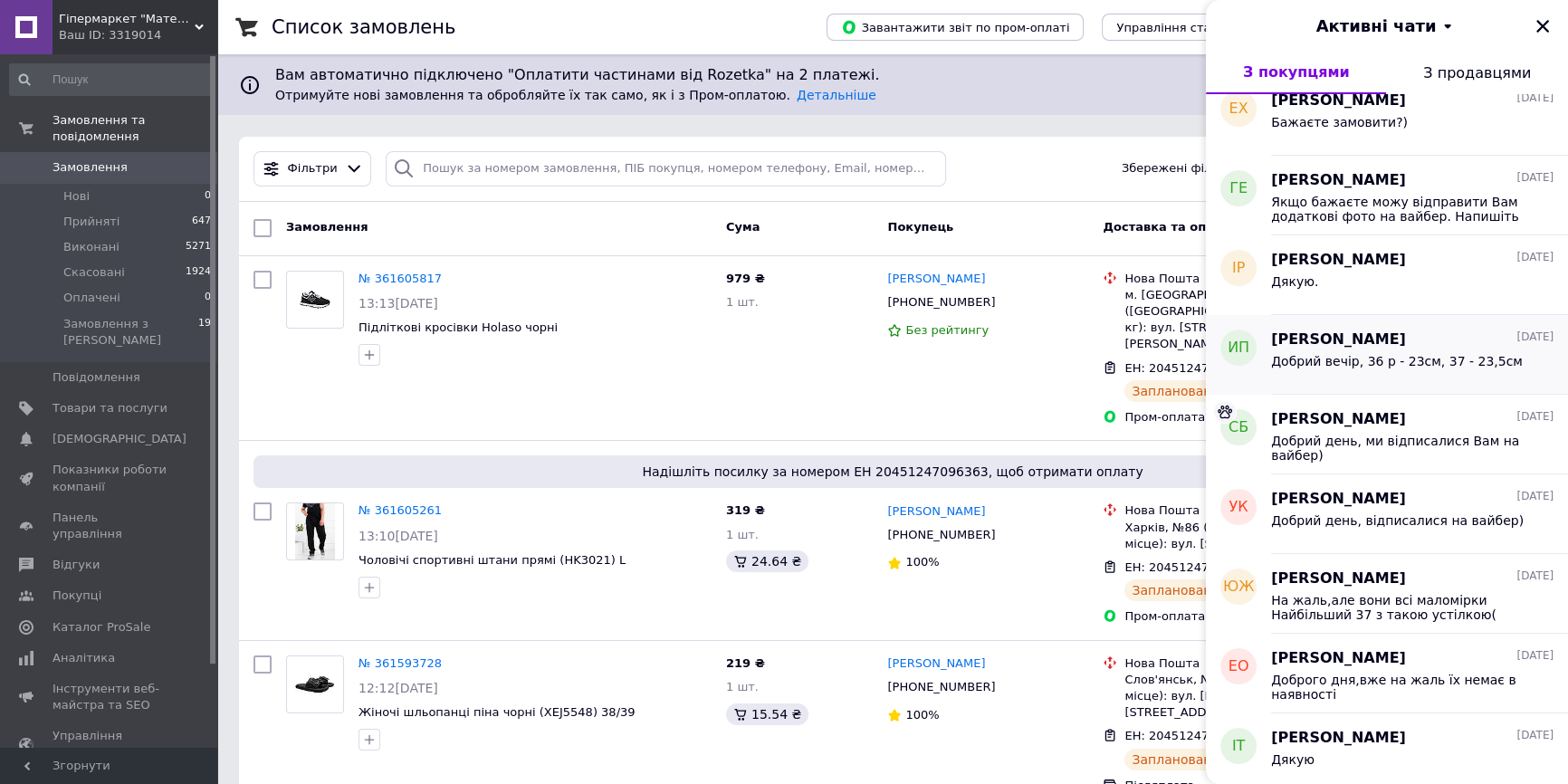
click at [1394, 352] on div "Добрий вечір, 36 р - 23см, 37 - 23,5см" at bounding box center [1412, 365] width 283 height 29
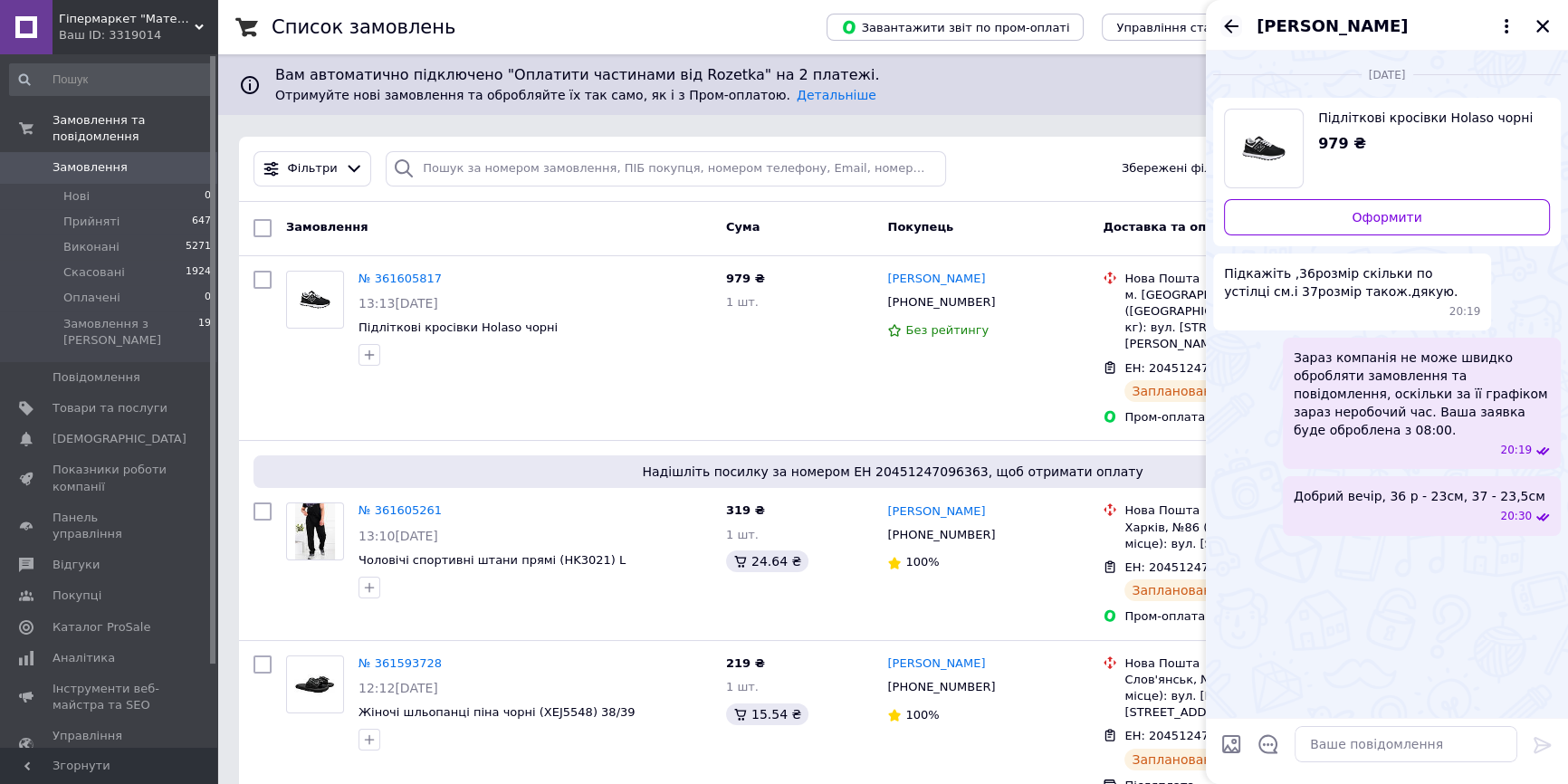
click at [1232, 19] on icon "Назад" at bounding box center [1231, 26] width 22 height 22
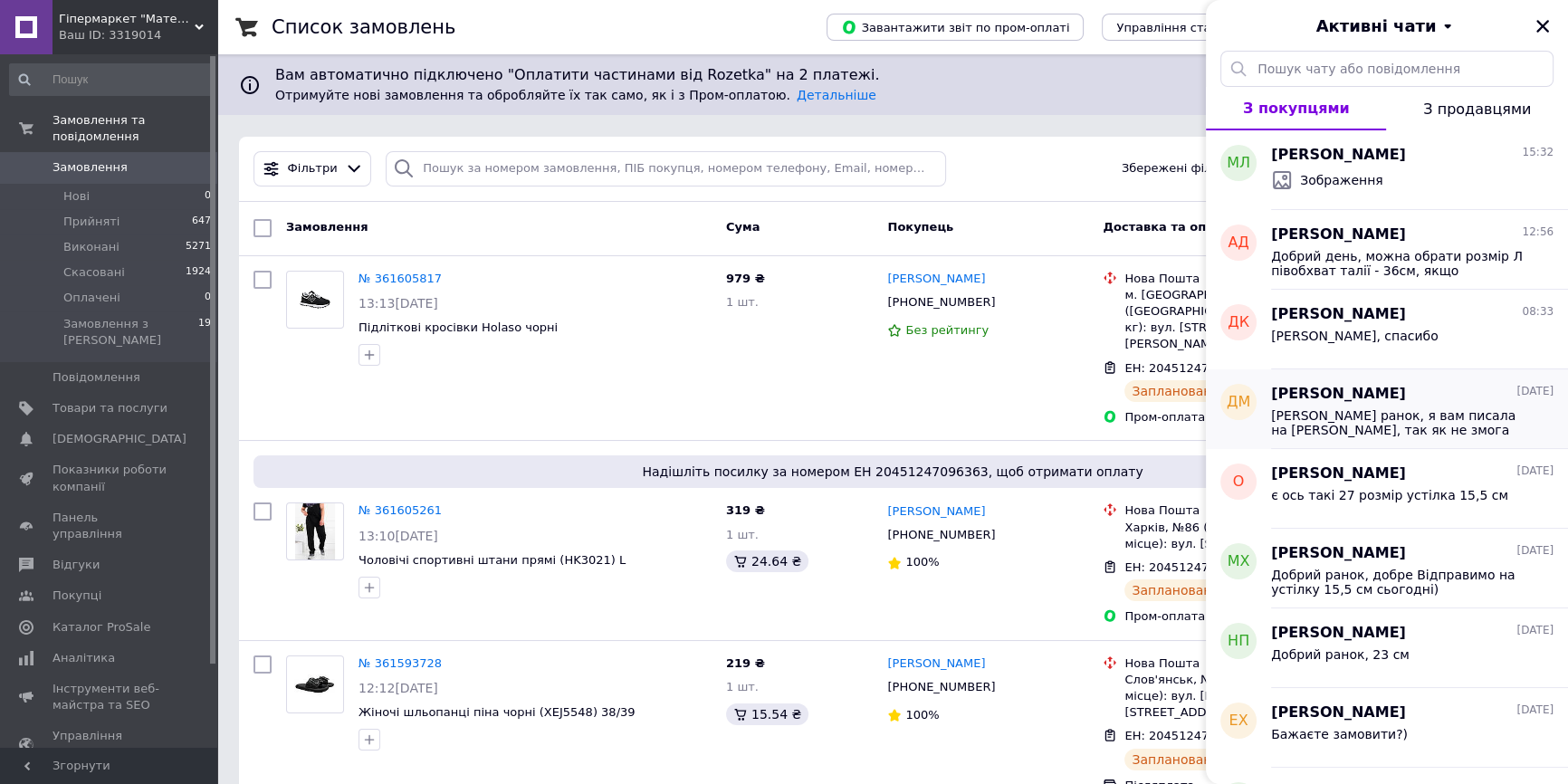
click at [1368, 405] on div "[PERSON_NAME] ранок, я вам писала на [PERSON_NAME], так як не змога дозвонитись…" at bounding box center [1412, 421] width 283 height 32
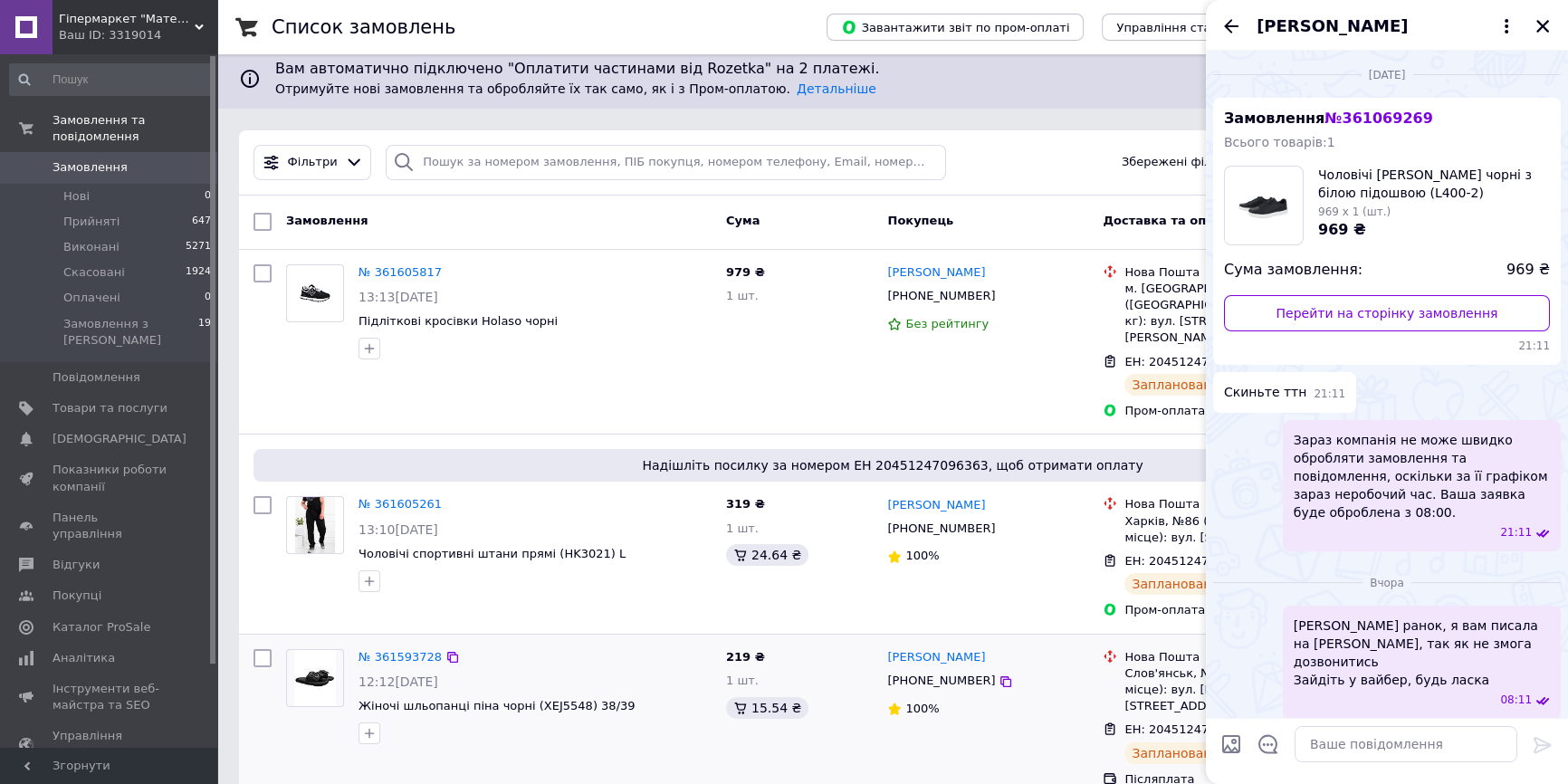
scroll to position [0, 0]
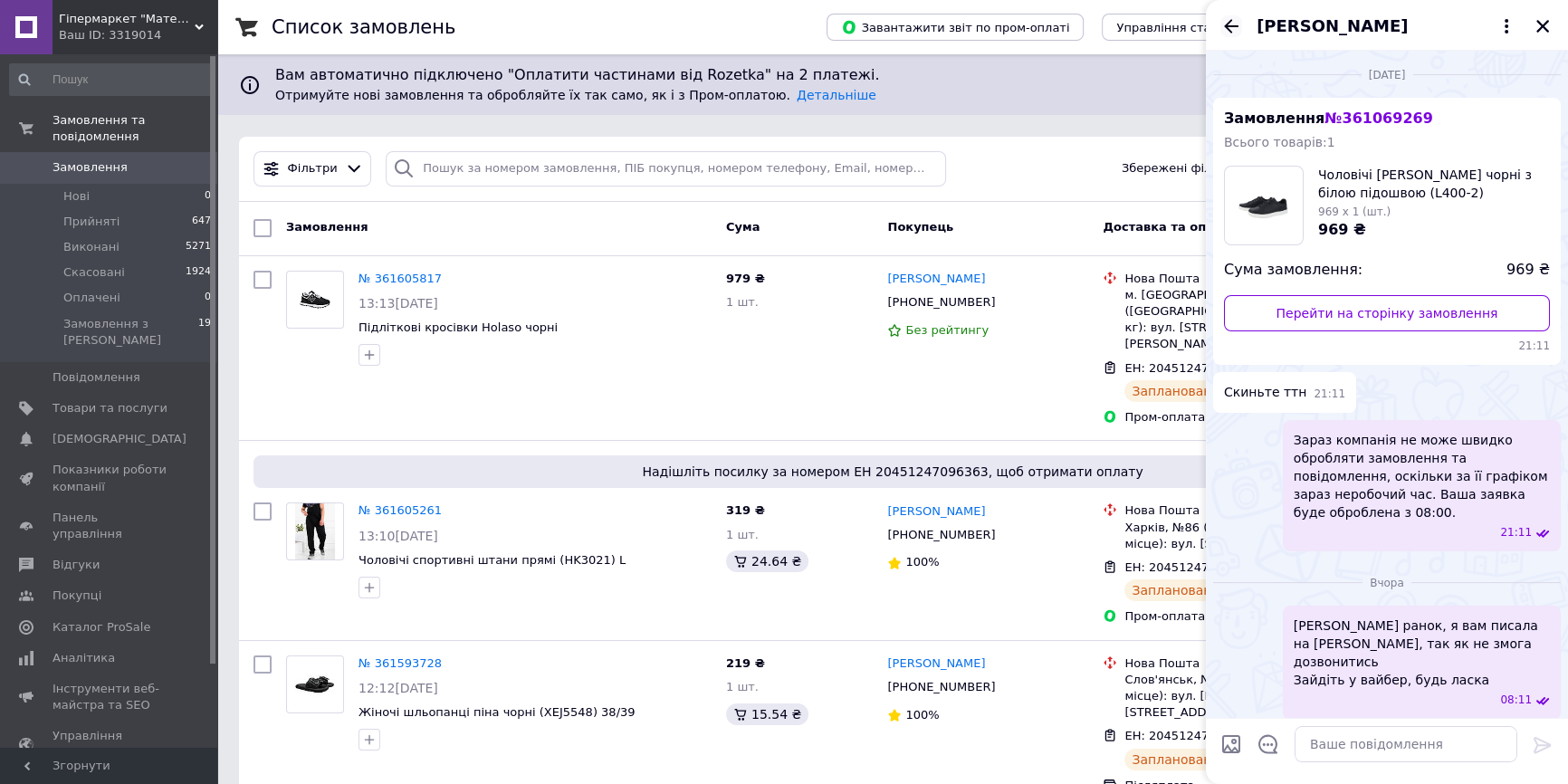
click at [1235, 26] on icon "Назад" at bounding box center [1230, 26] width 14 height 13
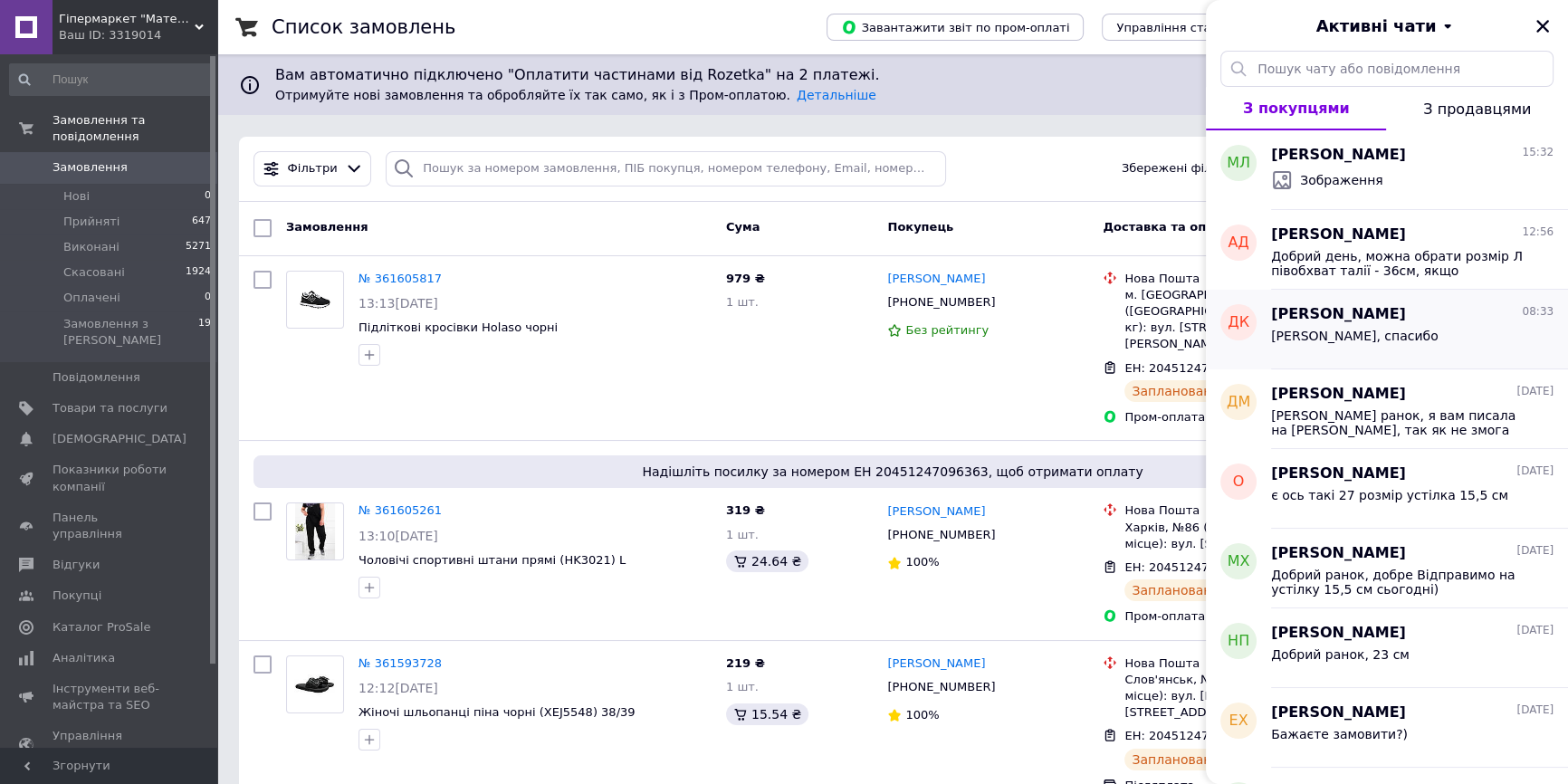
click at [1389, 337] on div "Хорошо, спасибо" at bounding box center [1412, 339] width 283 height 29
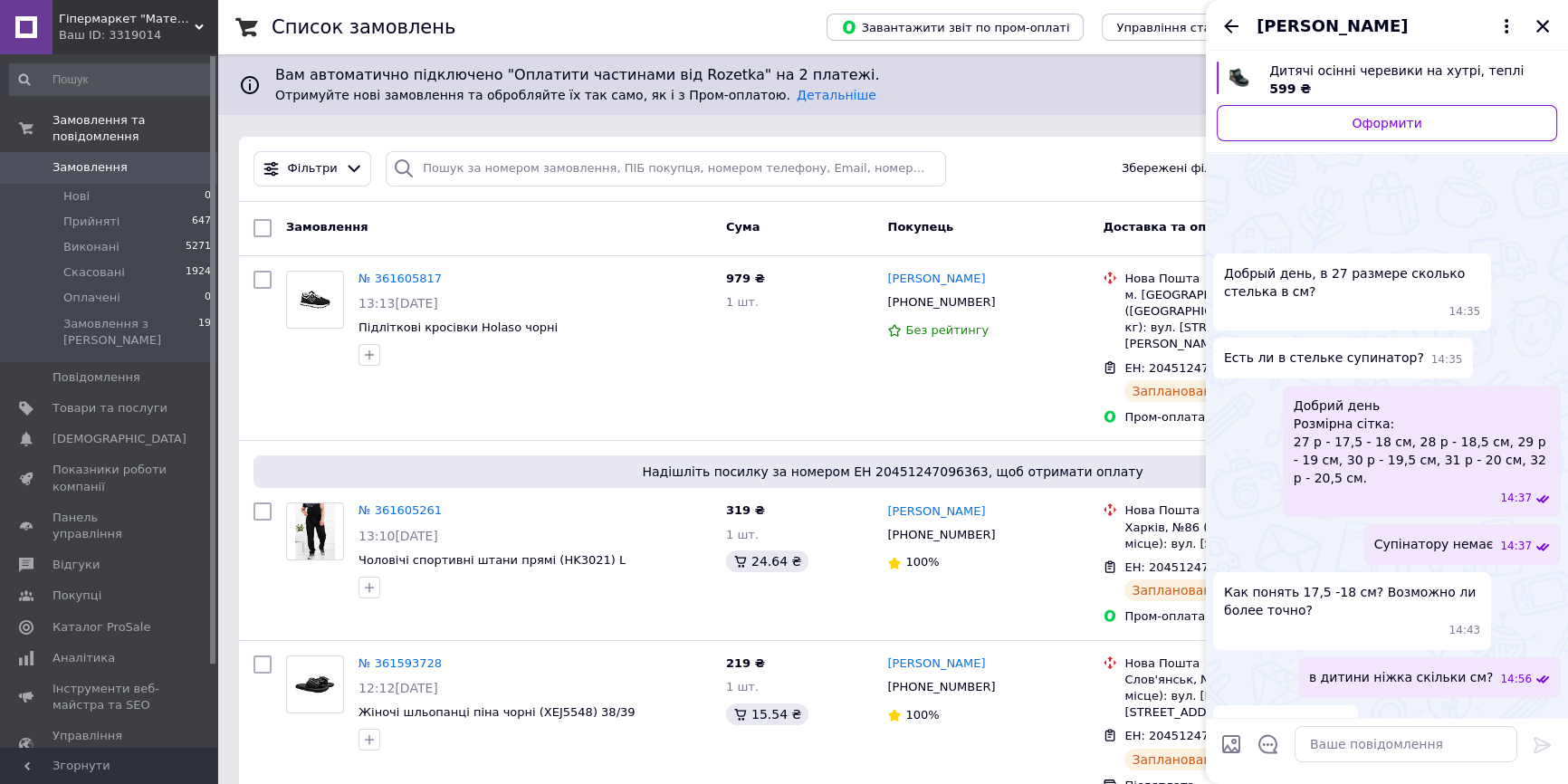
scroll to position [807, 0]
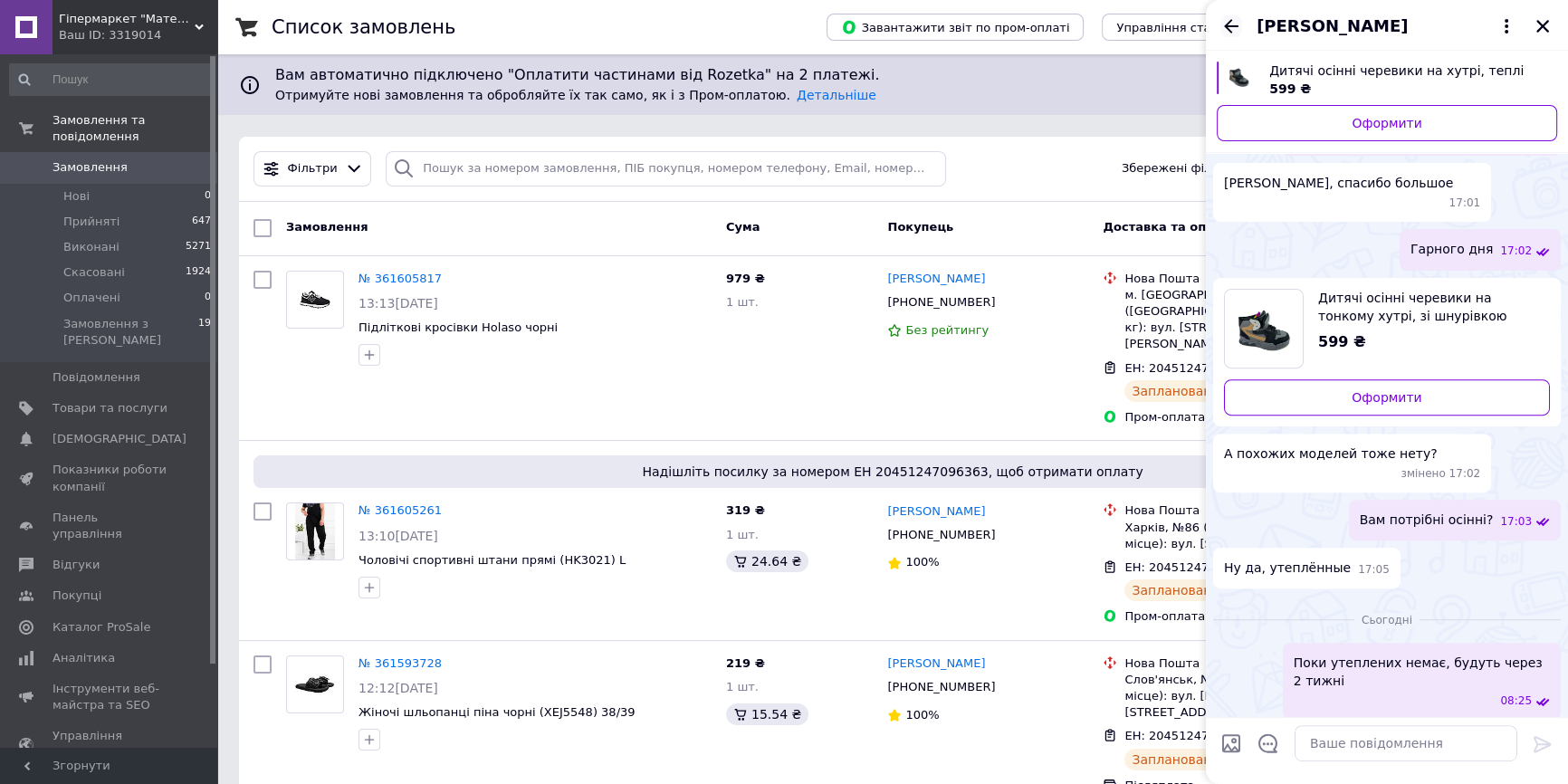
click at [1227, 27] on icon "Назад" at bounding box center [1230, 26] width 14 height 13
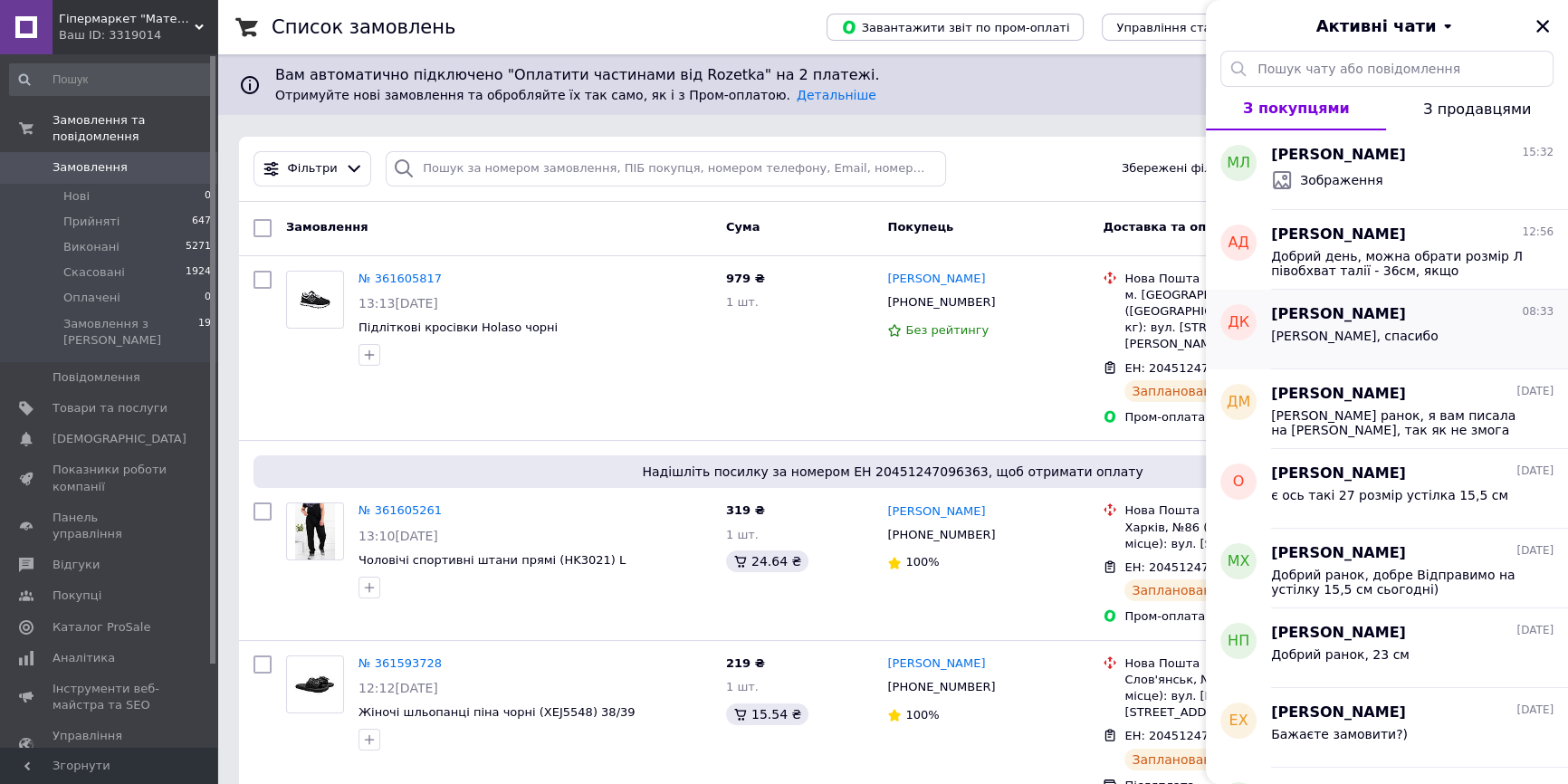
click at [1354, 290] on div "Дарья Корнева 08:33 Хорошо, спасибо" at bounding box center [1419, 330] width 297 height 80
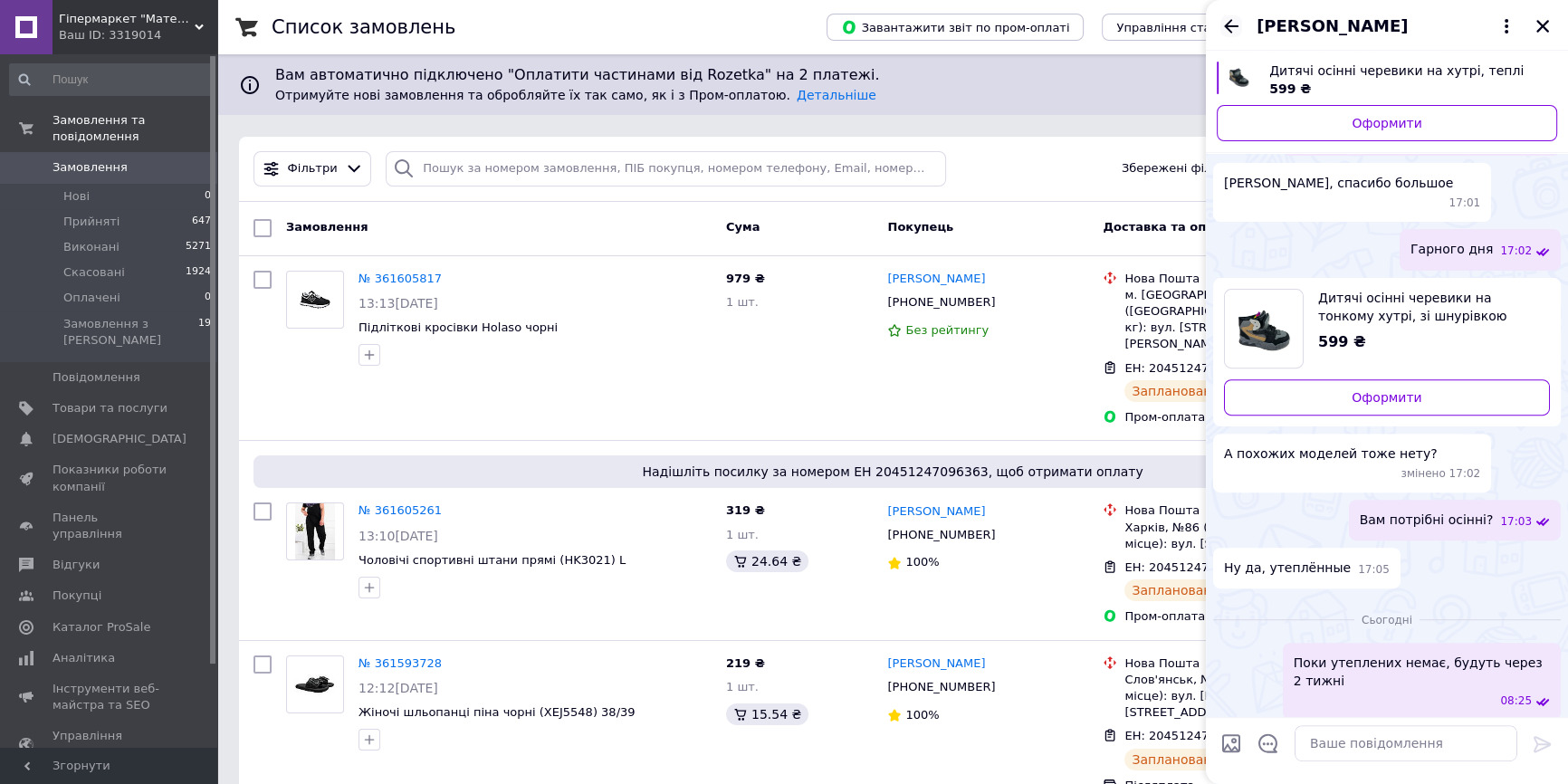
click at [1231, 25] on icon "Назад" at bounding box center [1231, 26] width 22 height 22
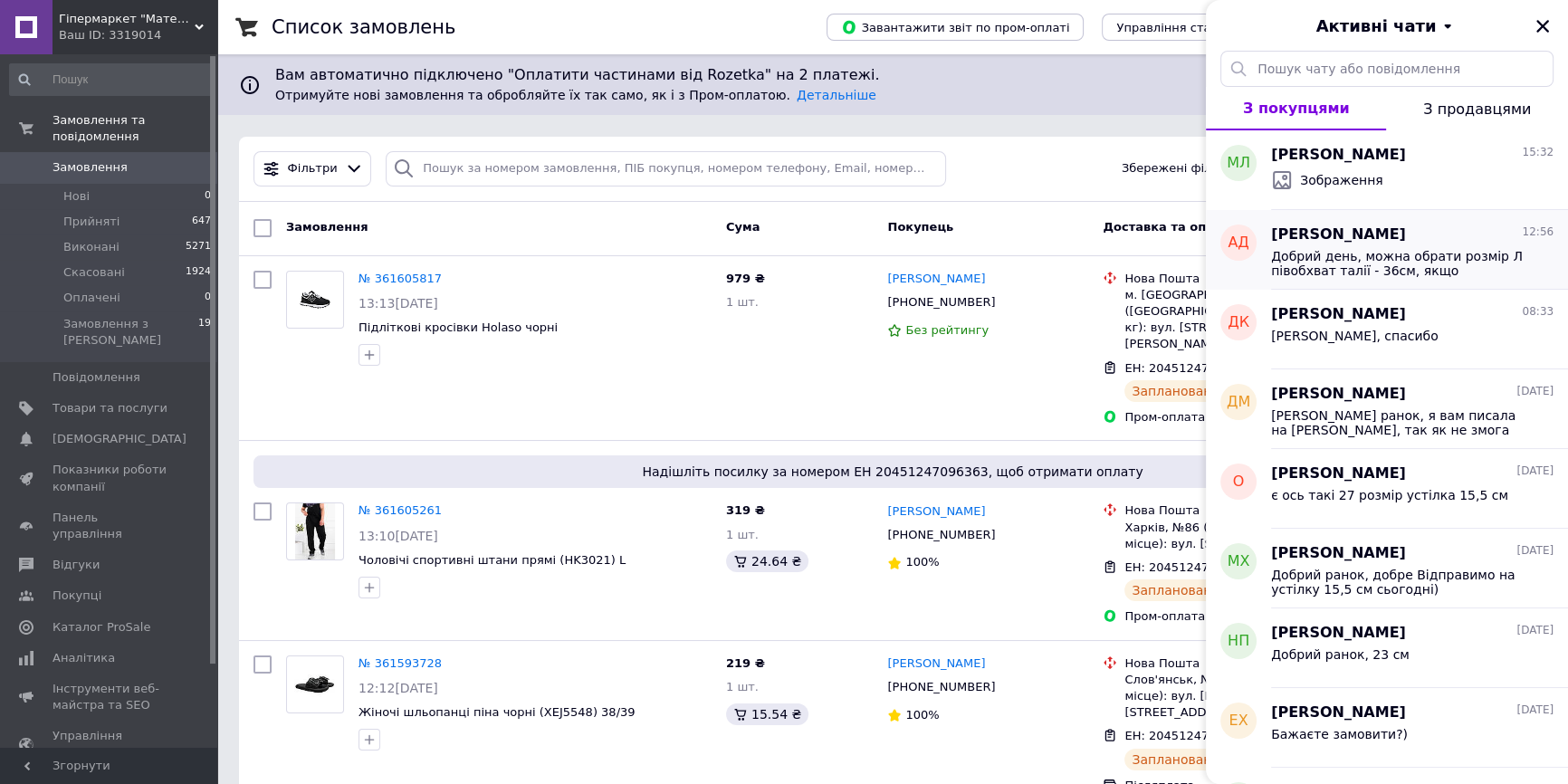
click at [1428, 235] on div "Александр Дрижаног 12:56" at bounding box center [1412, 235] width 283 height 21
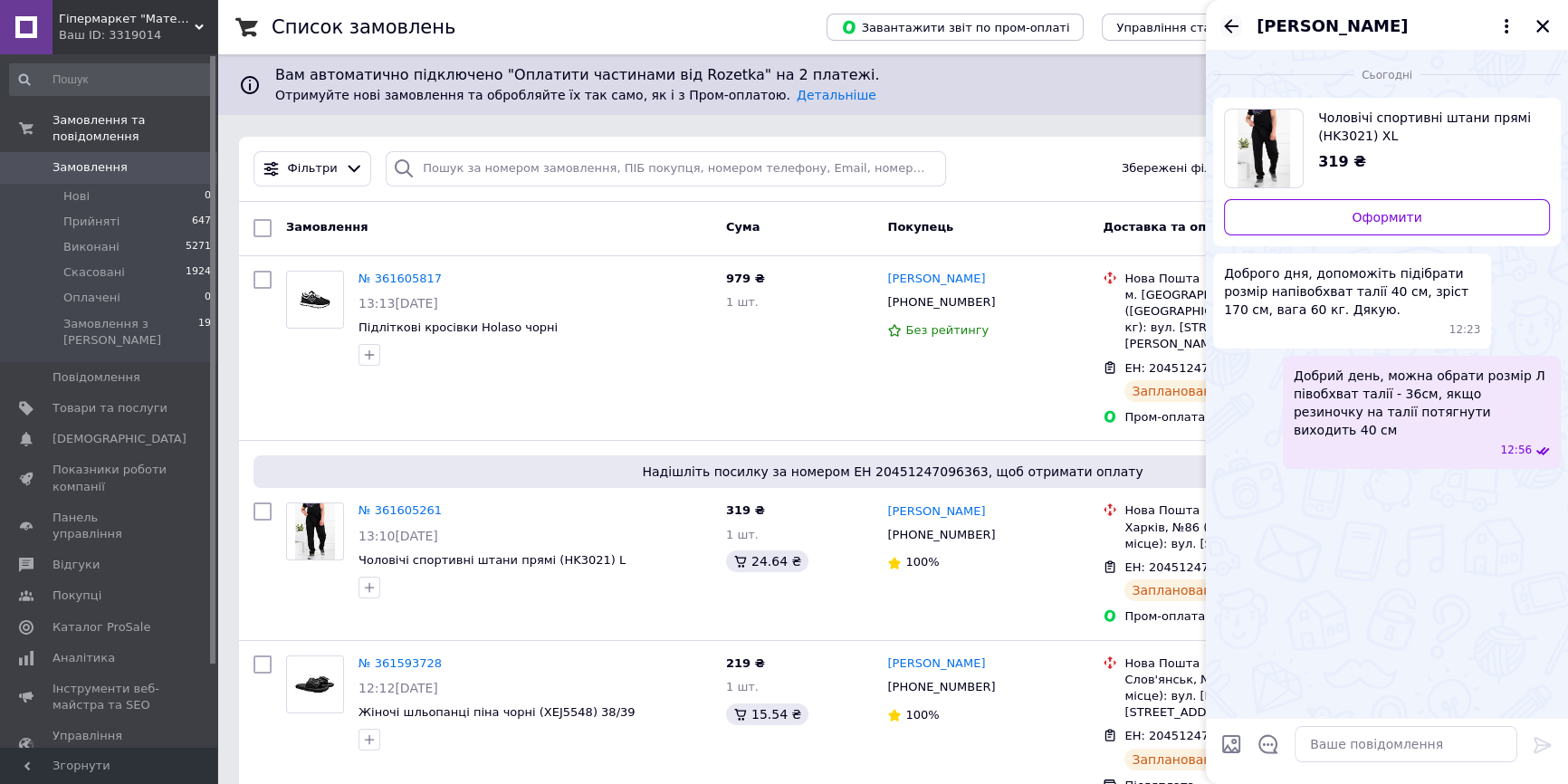
click at [1230, 24] on icon "Назад" at bounding box center [1231, 26] width 22 height 22
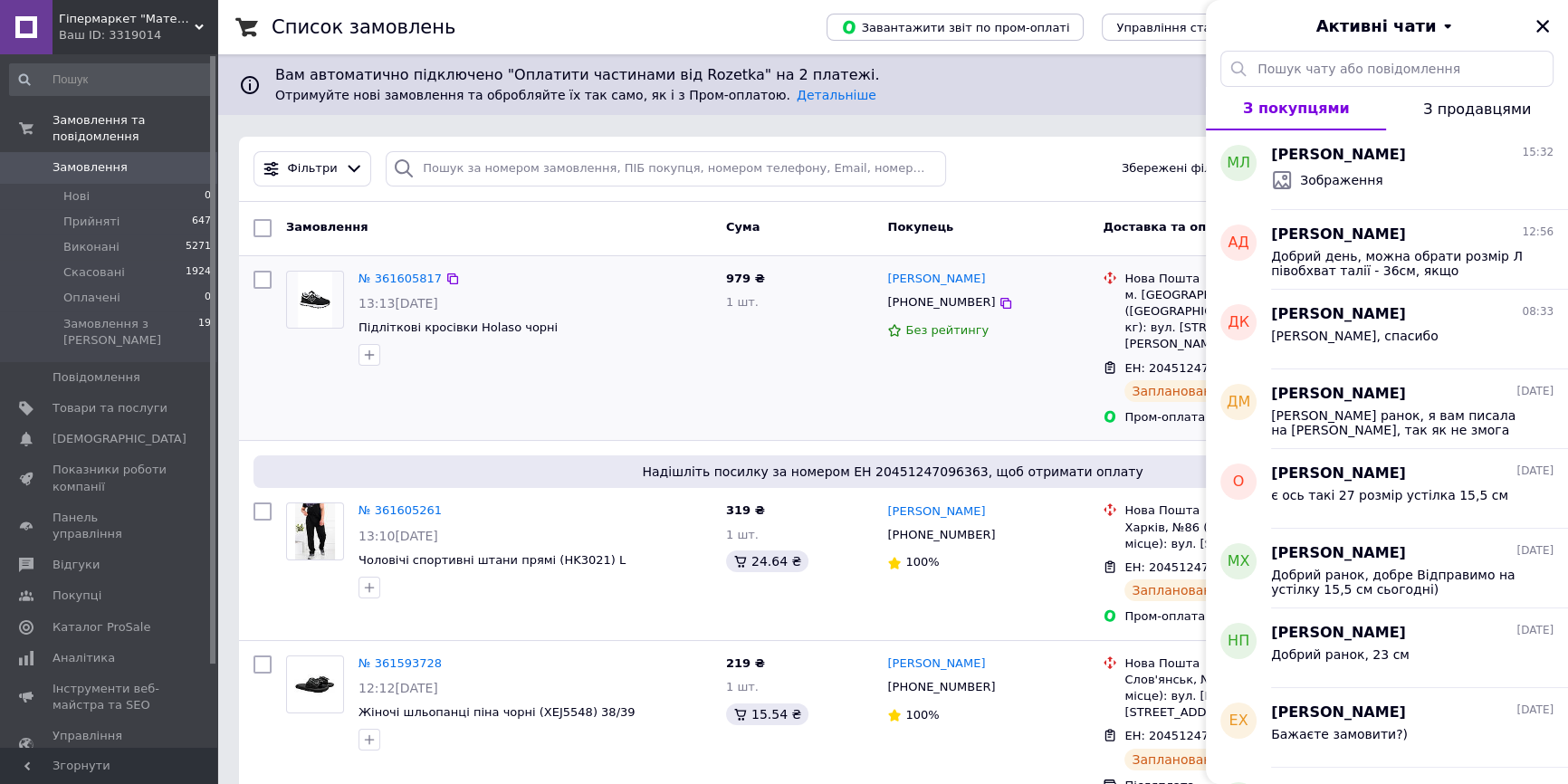
click at [1079, 359] on div "Світлана Саєнко +380968752062 Без рейтингу" at bounding box center [987, 349] width 215 height 171
click at [1550, 18] on icon "Закрити" at bounding box center [1542, 26] width 16 height 16
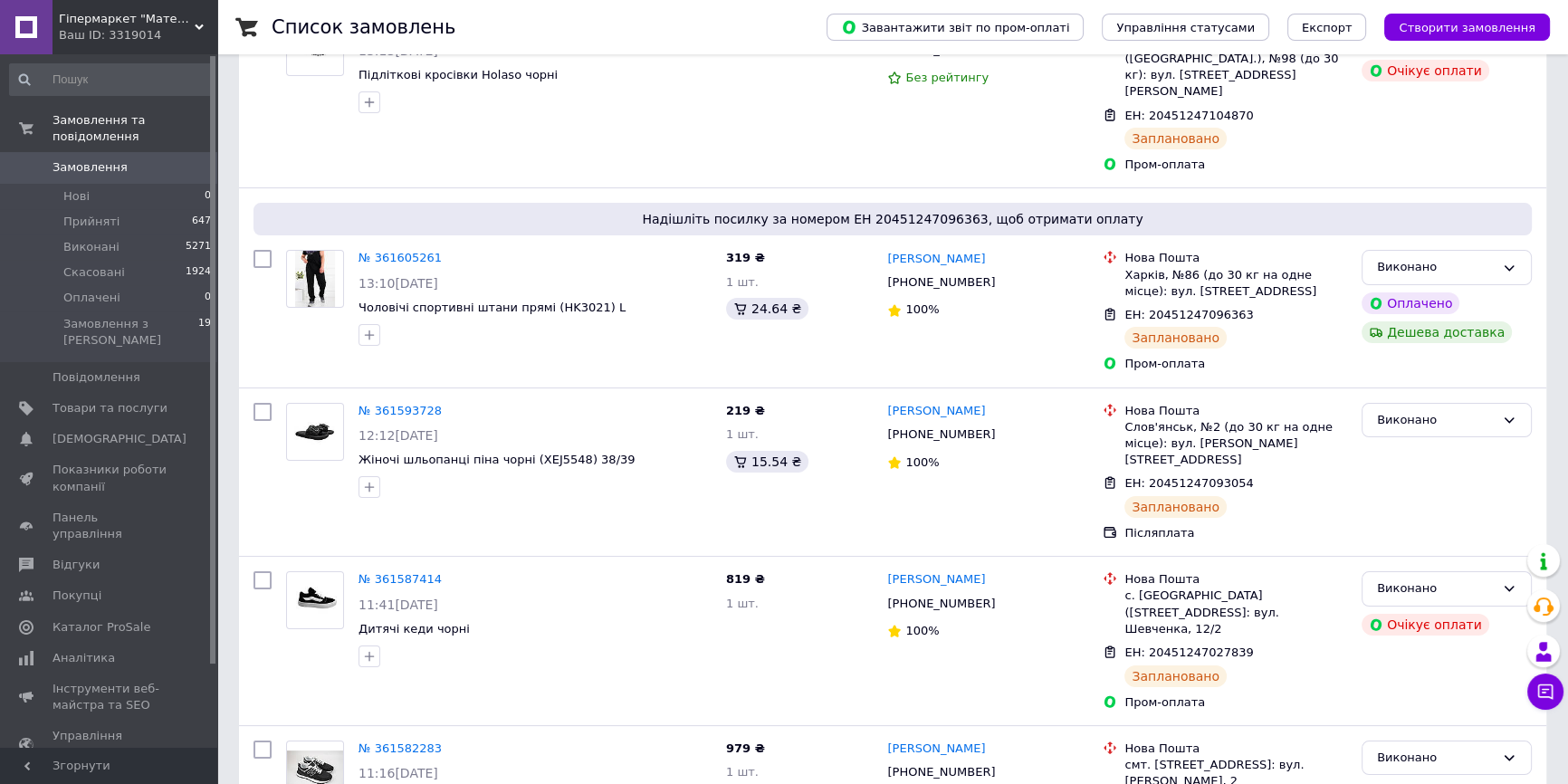
scroll to position [576, 0]
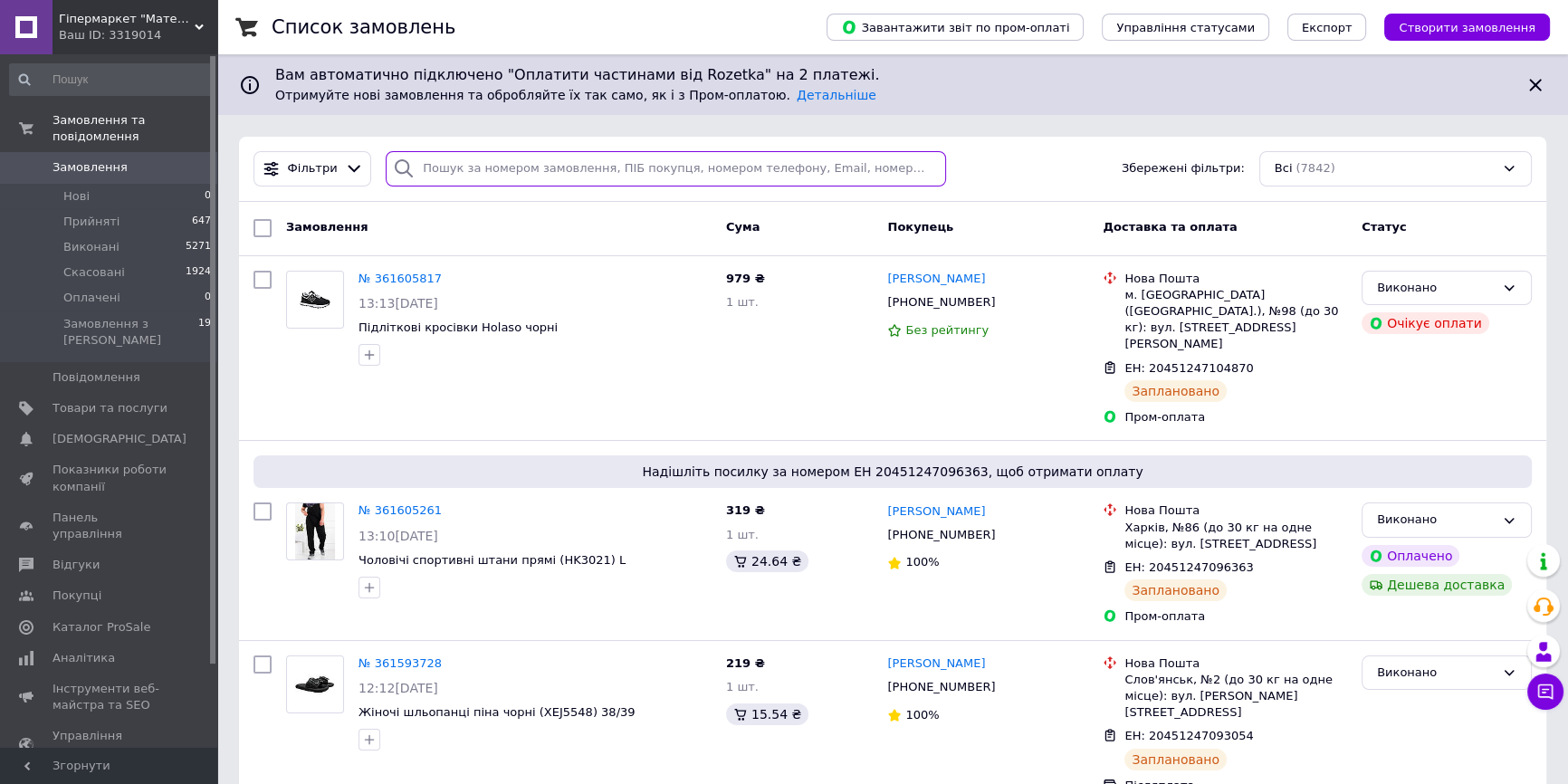
click at [492, 166] on input "search" at bounding box center [665, 169] width 561 height 35
paste input "[PHONE_NUMBER]"
type input "[PHONE_NUMBER]"
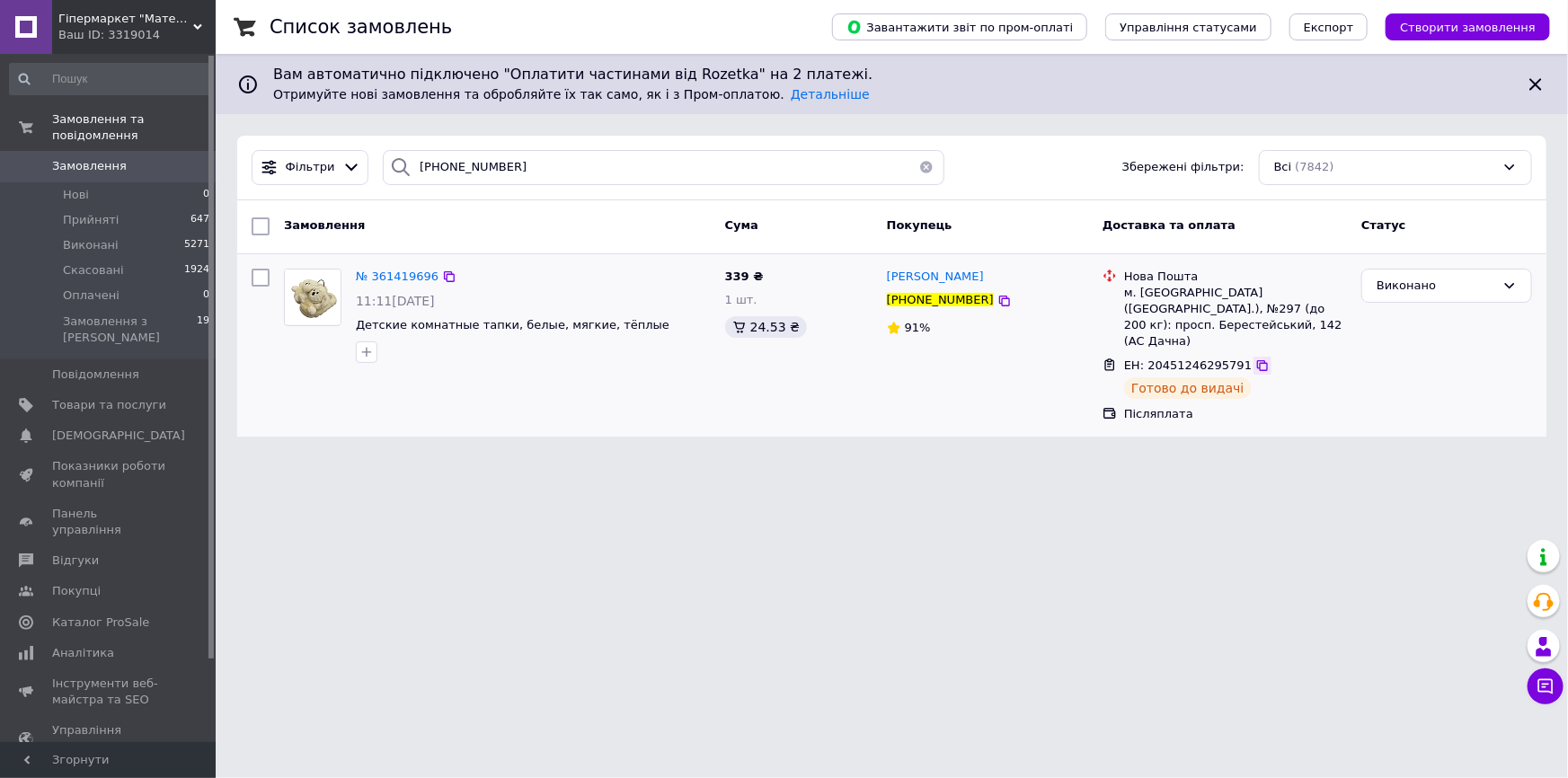
drag, startPoint x: 1245, startPoint y: 333, endPoint x: 649, endPoint y: 12, distance: 676.9
click at [1255, 358] on icon at bounding box center [1262, 365] width 14 height 14
click at [133, 397] on span "Товари та послуги" at bounding box center [109, 405] width 114 height 16
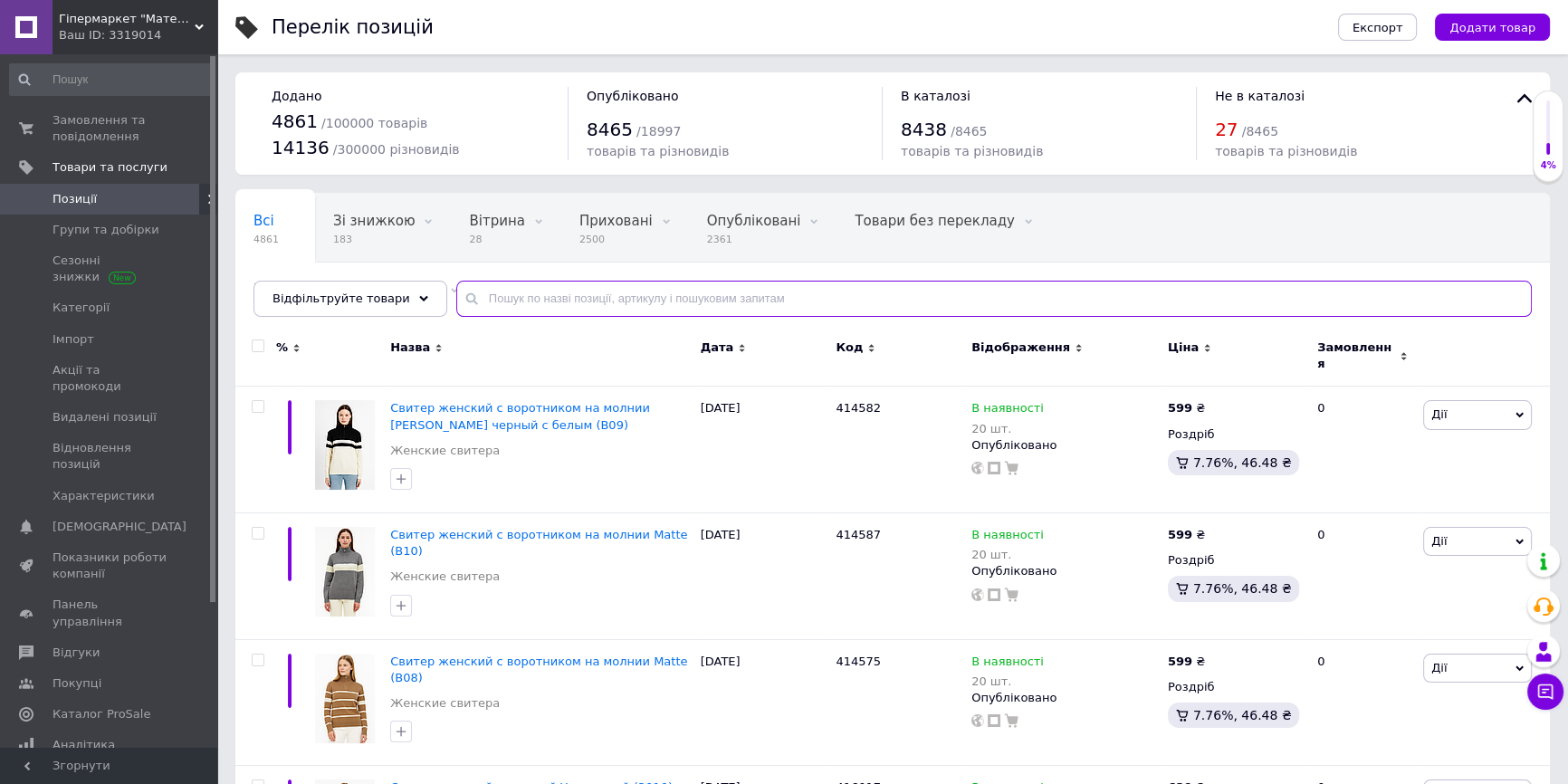
click at [606, 298] on input "text" at bounding box center [994, 299] width 1076 height 36
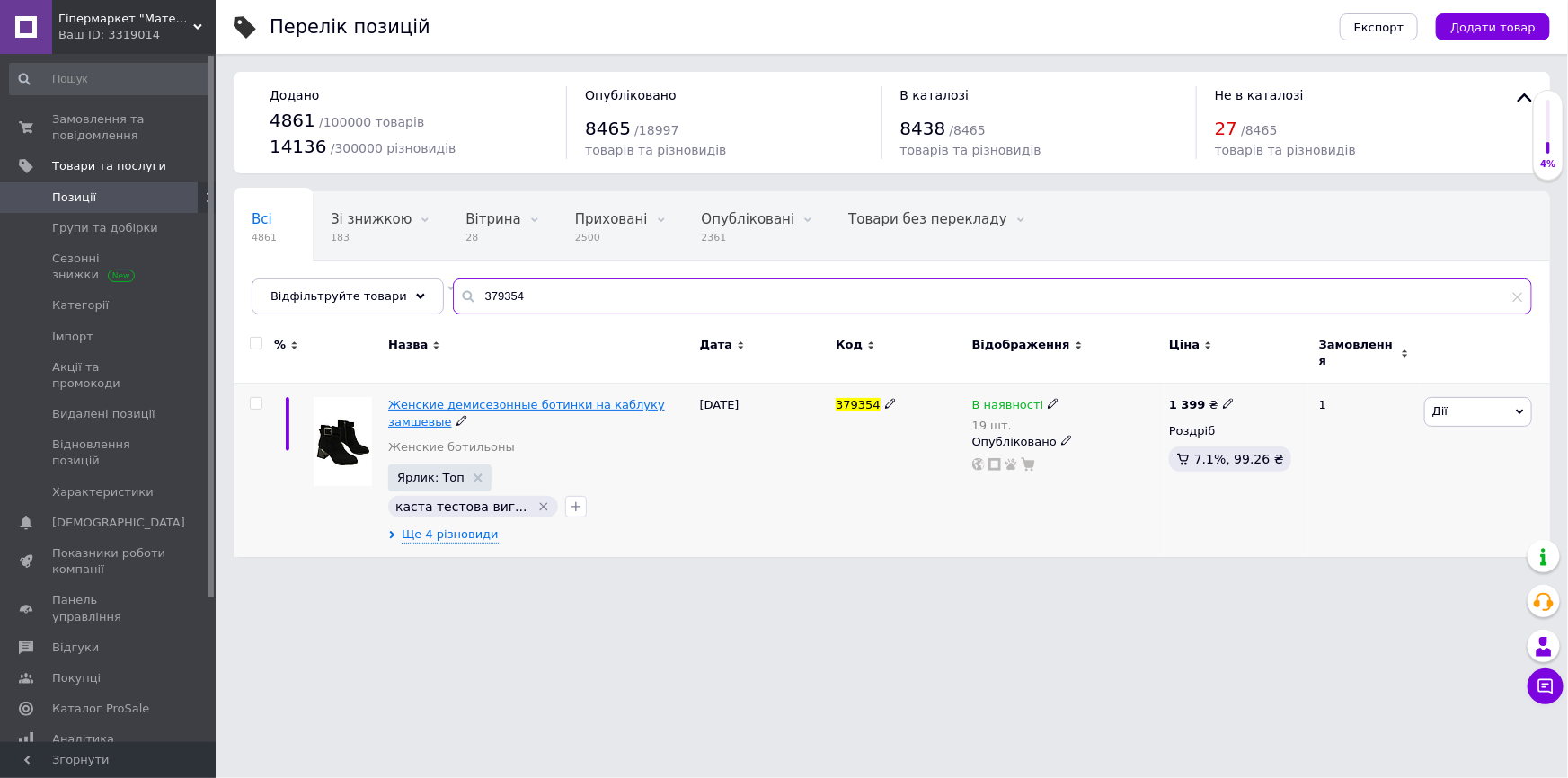
type input "379354"
click at [500, 398] on span "Женские демисезонные ботинки на каблуку замшевые" at bounding box center [526, 412] width 277 height 29
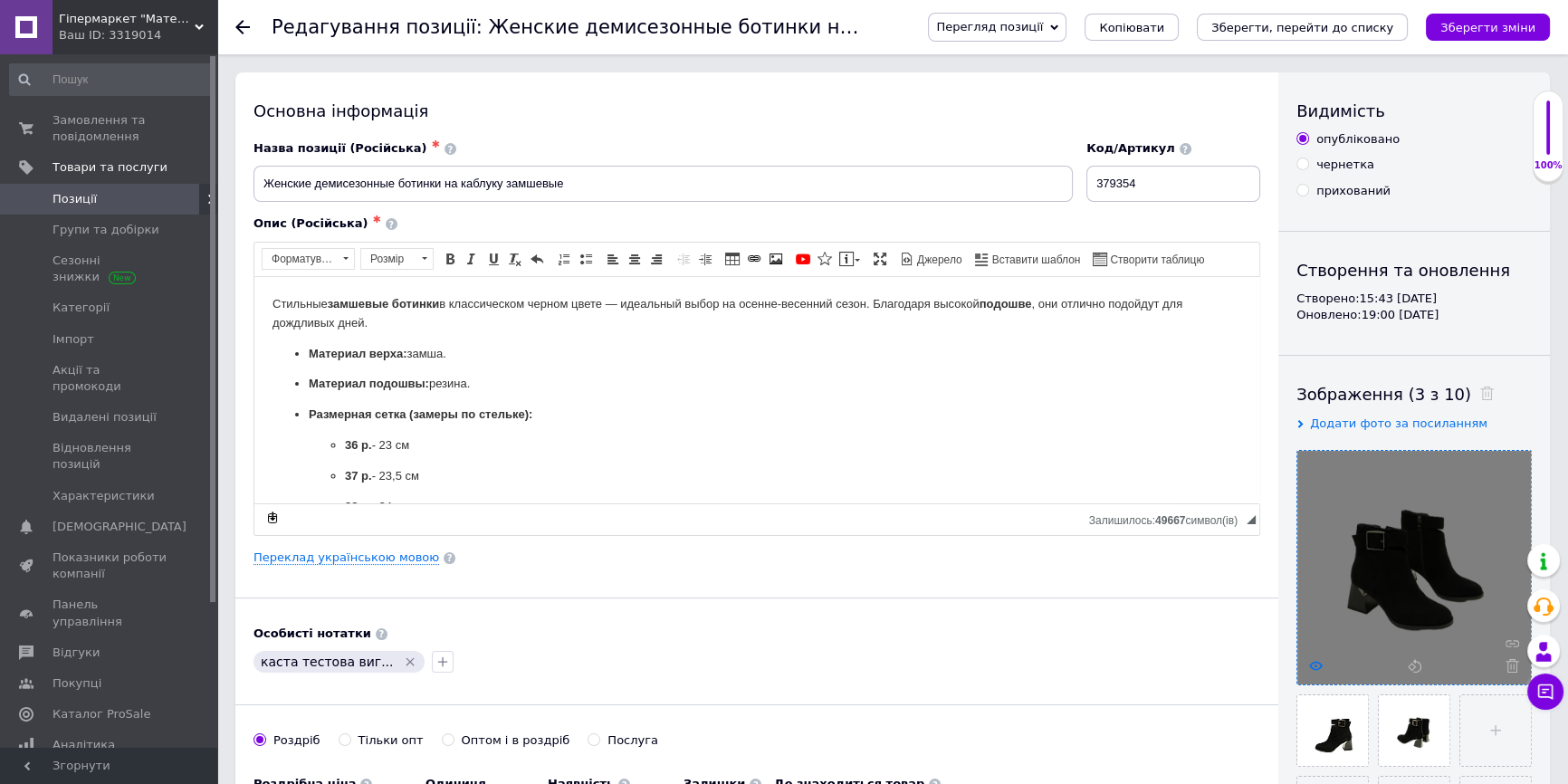
click at [1317, 667] on icon at bounding box center [1316, 666] width 13 height 13
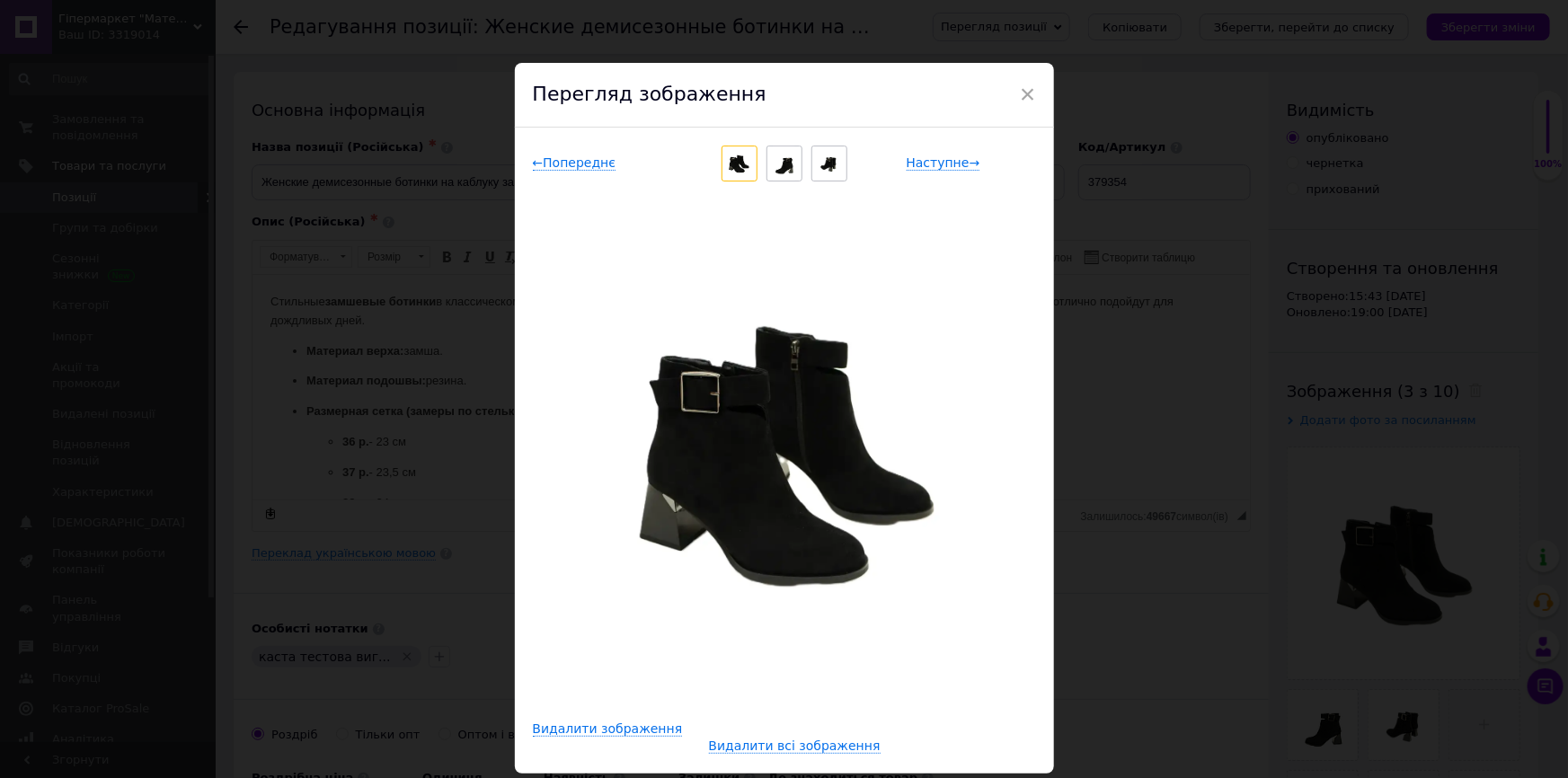
click at [1256, 341] on div "× Перегляд зображення ← Попереднє Наступне → Видалити зображення Видалити всі з…" at bounding box center [784, 389] width 1568 height 778
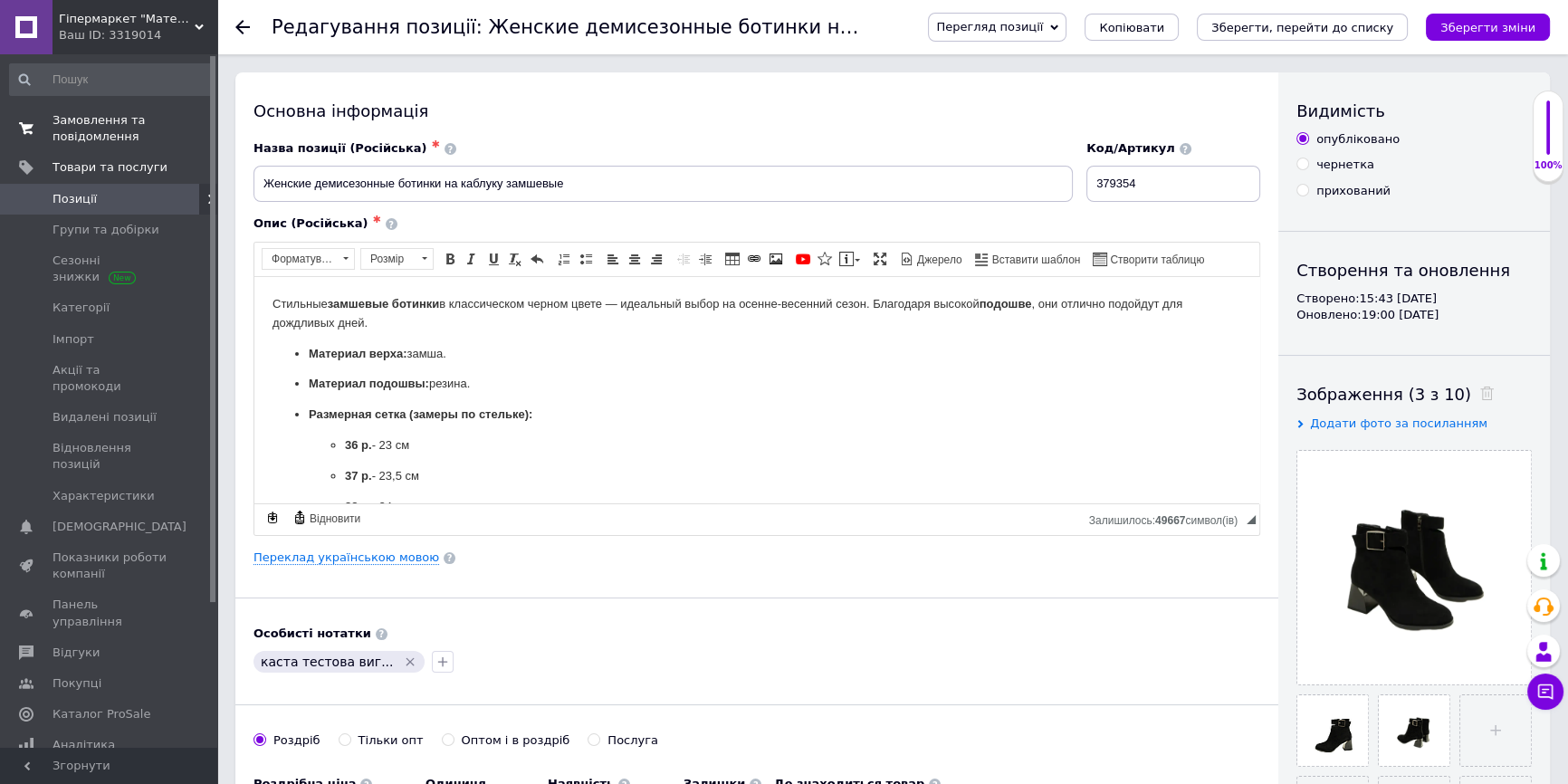
click at [162, 125] on span "Замовлення та повідомлення" at bounding box center [109, 129] width 115 height 32
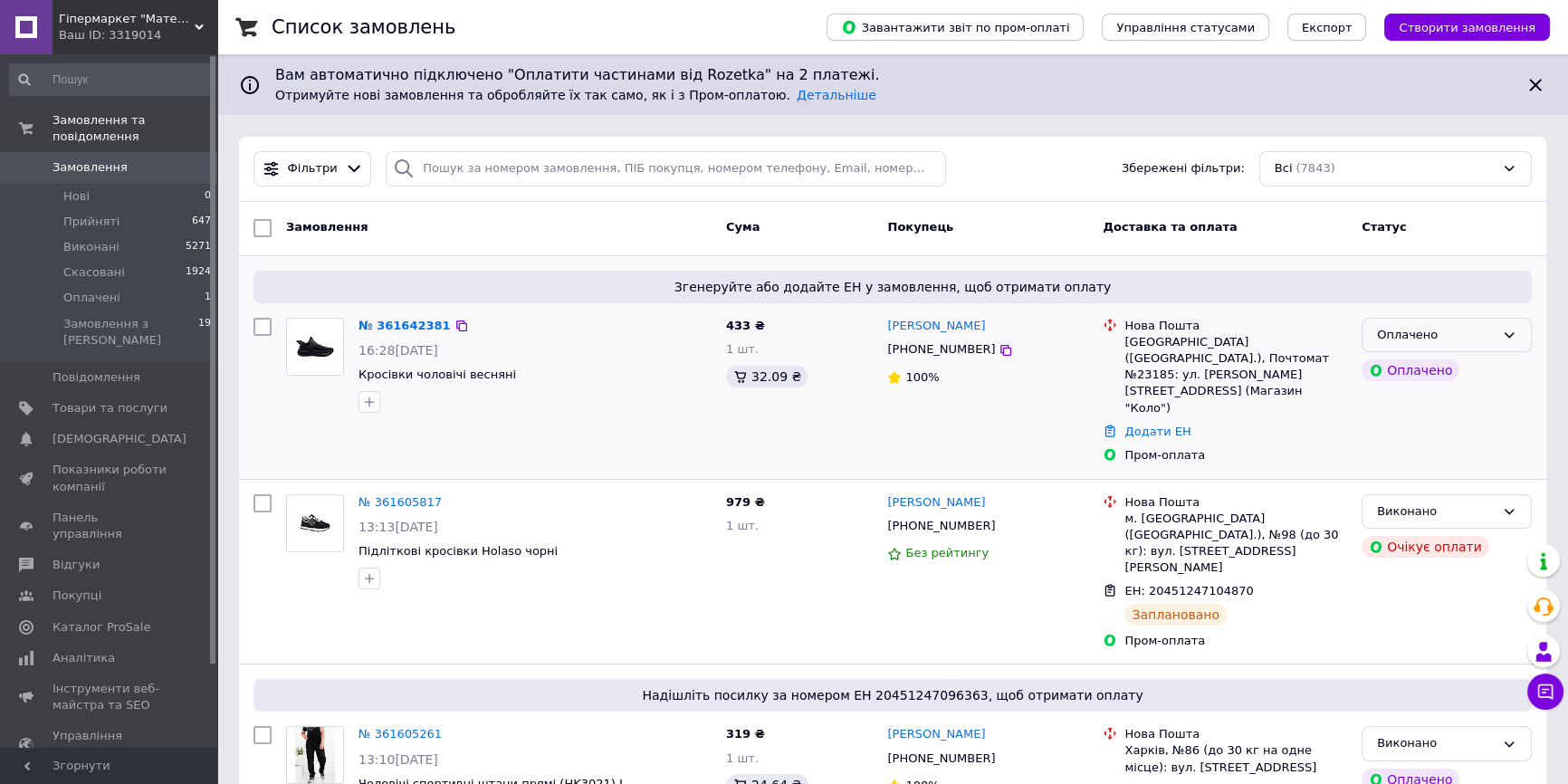
click at [1398, 335] on div "Оплачено" at bounding box center [1436, 335] width 118 height 19
click at [1403, 372] on li "Прийнято" at bounding box center [1446, 372] width 169 height 33
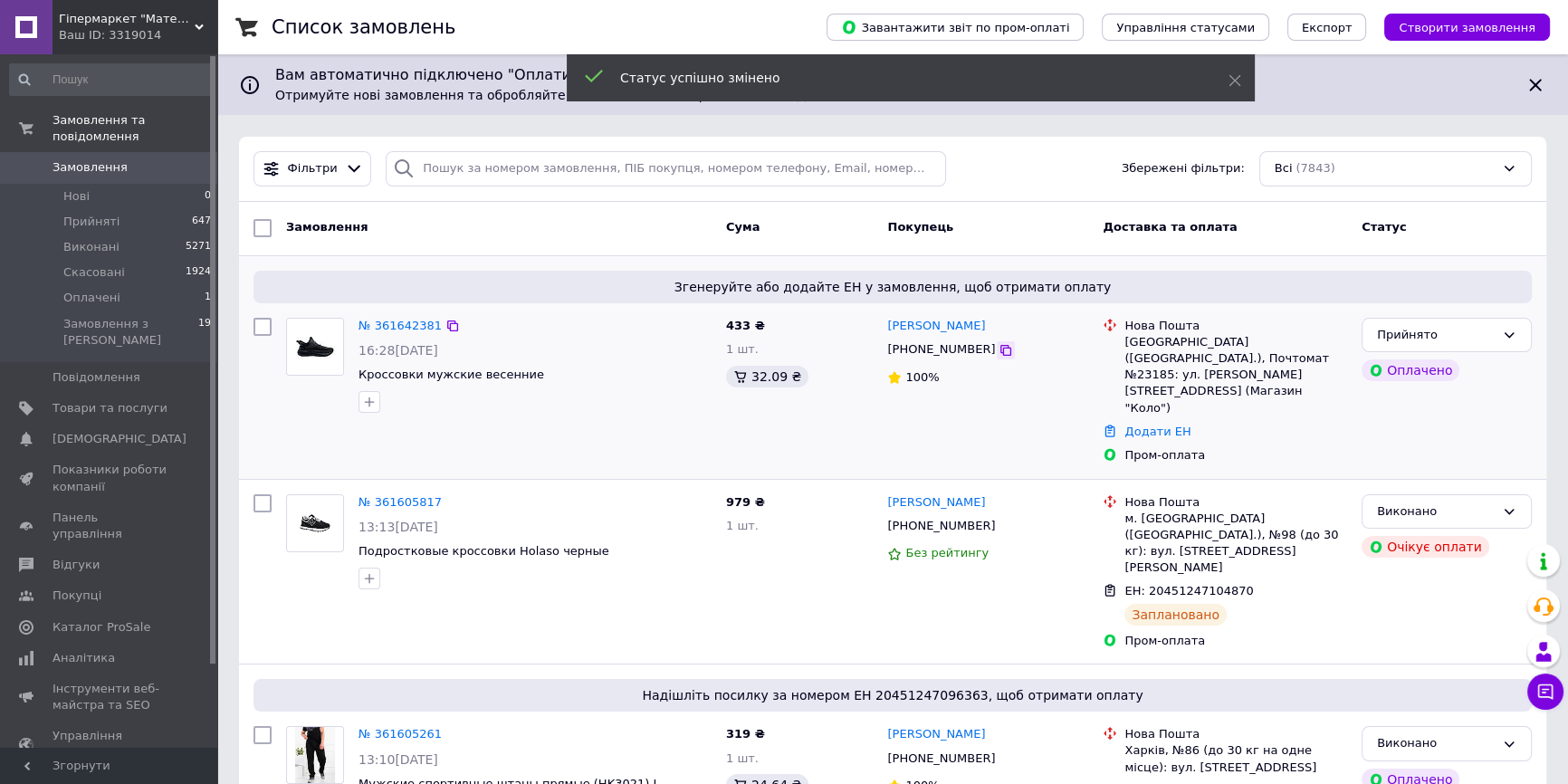
click at [1001, 345] on icon at bounding box center [1005, 350] width 10 height 10
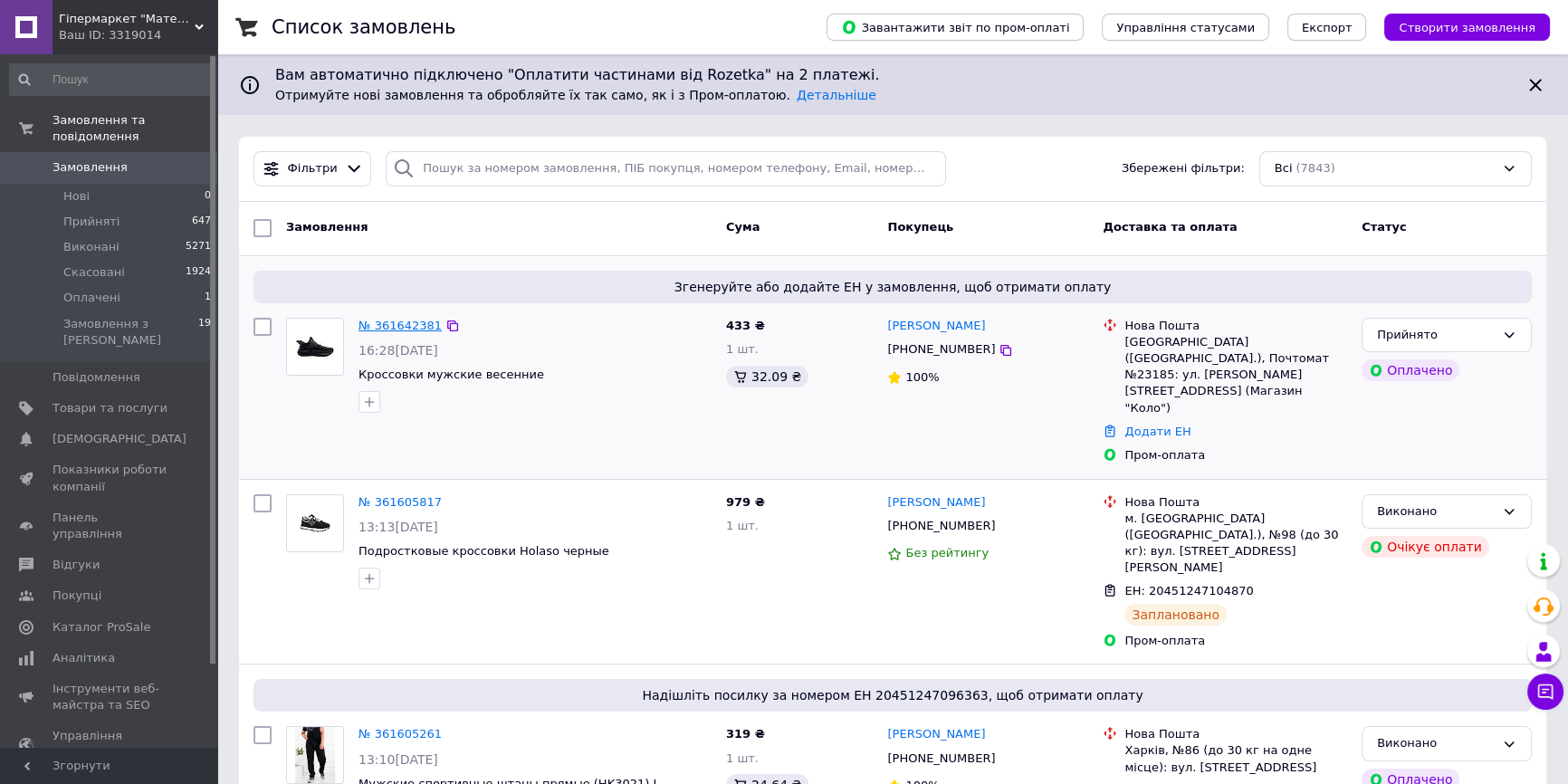
click at [372, 320] on link "№ 361642381" at bounding box center [400, 326] width 83 height 13
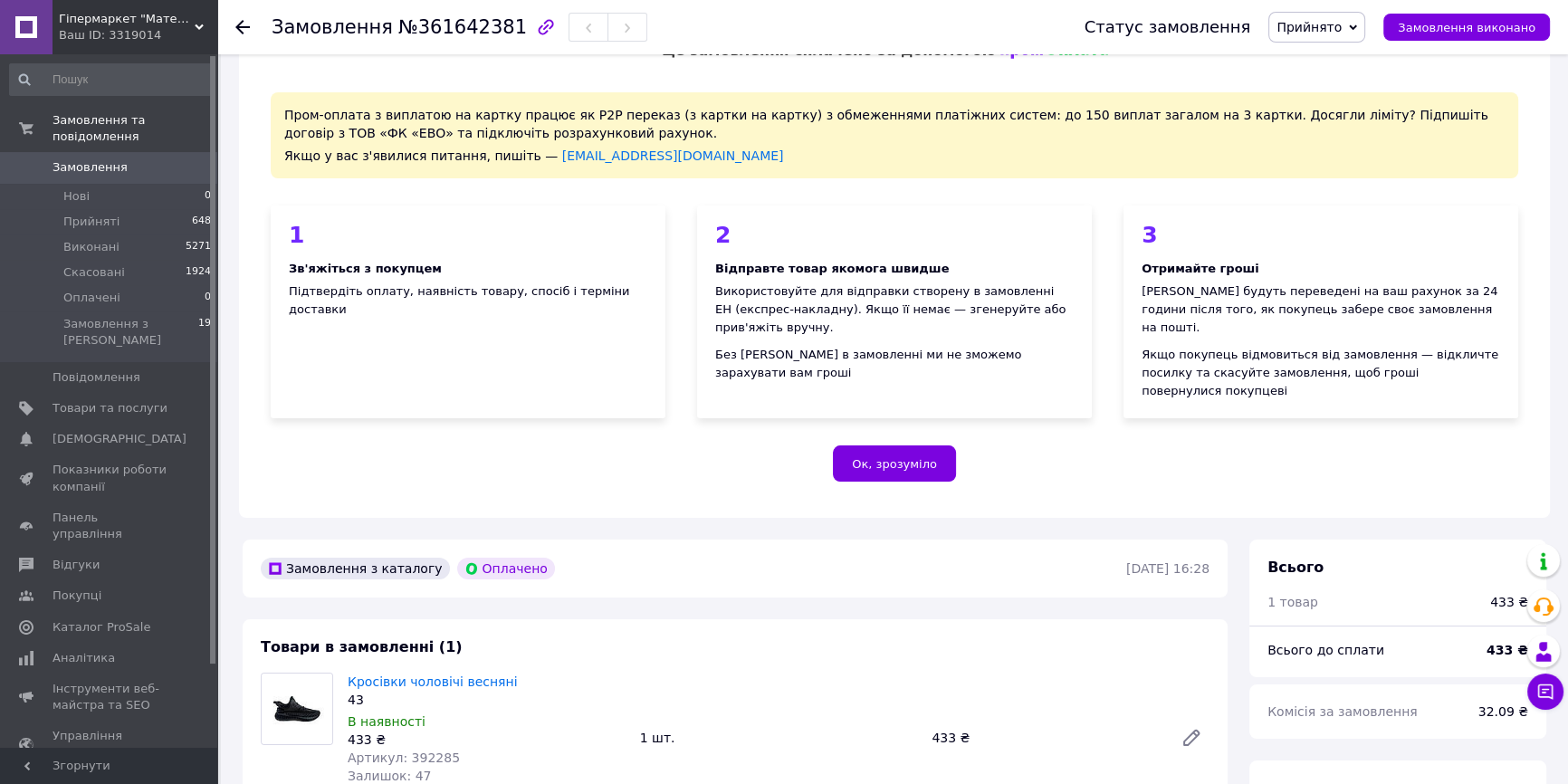
scroll to position [247, 0]
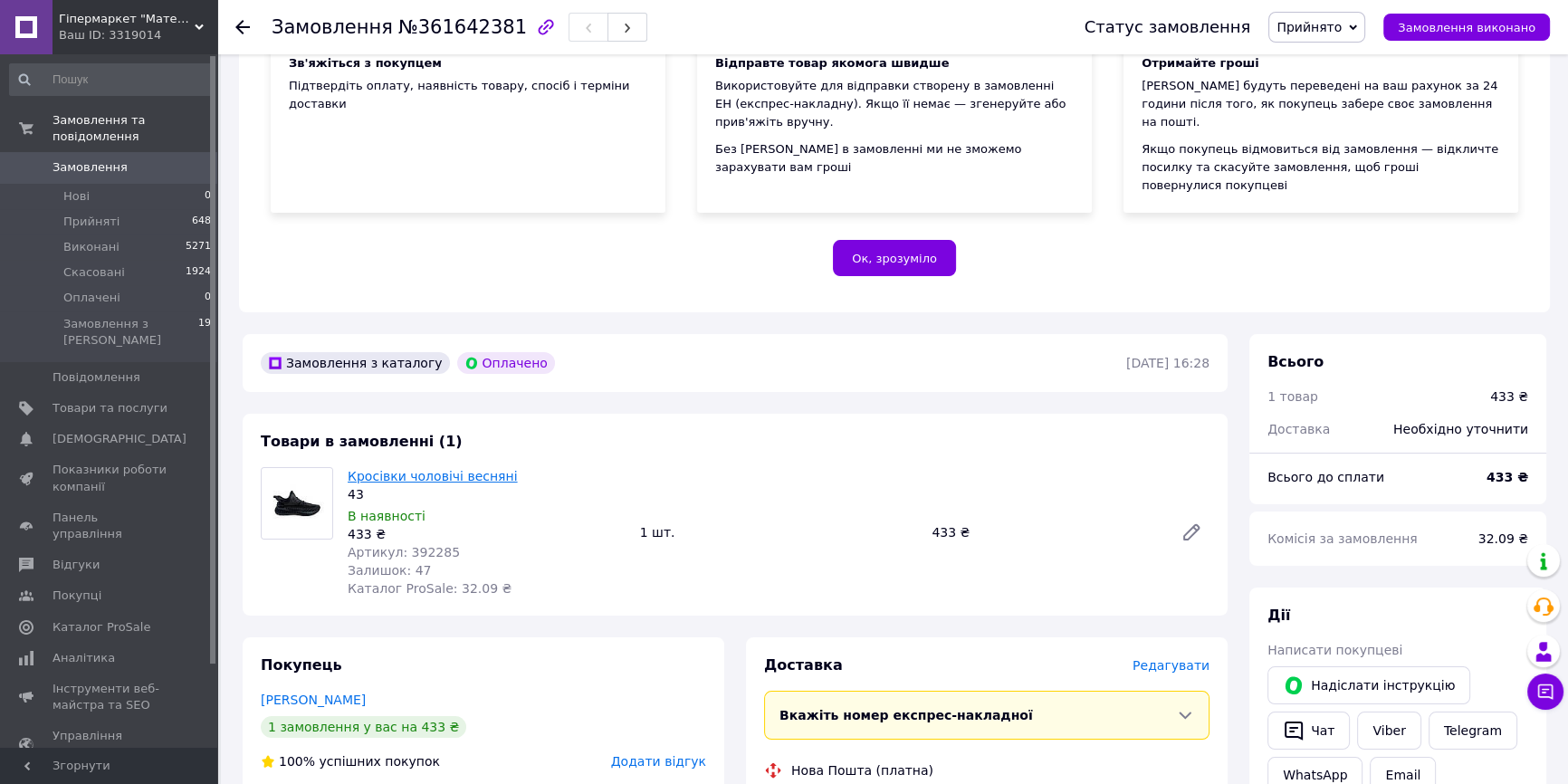
click at [359, 470] on link "Кросівки чоловічі весняні" at bounding box center [432, 476] width 170 height 14
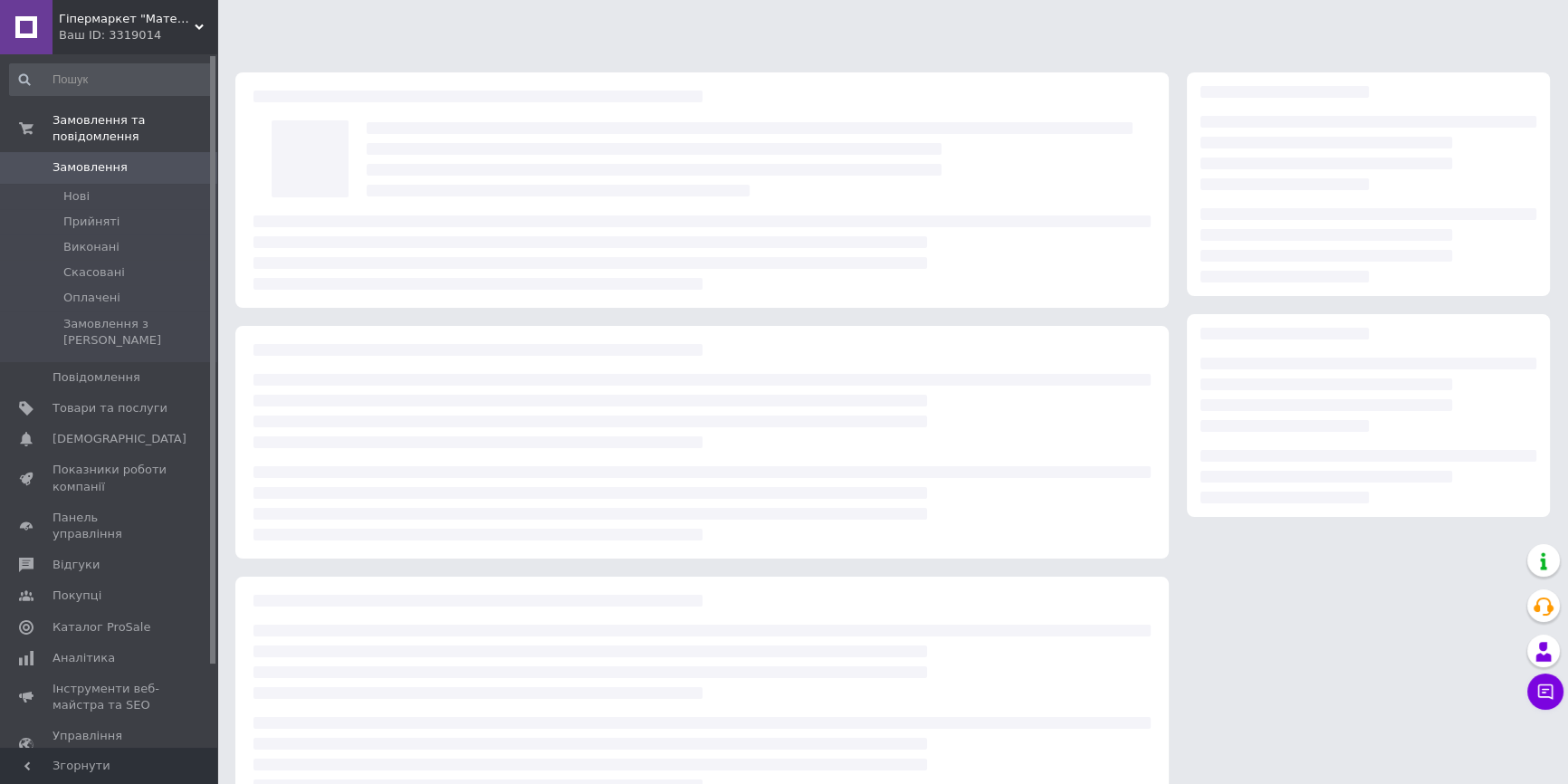
scroll to position [43, 0]
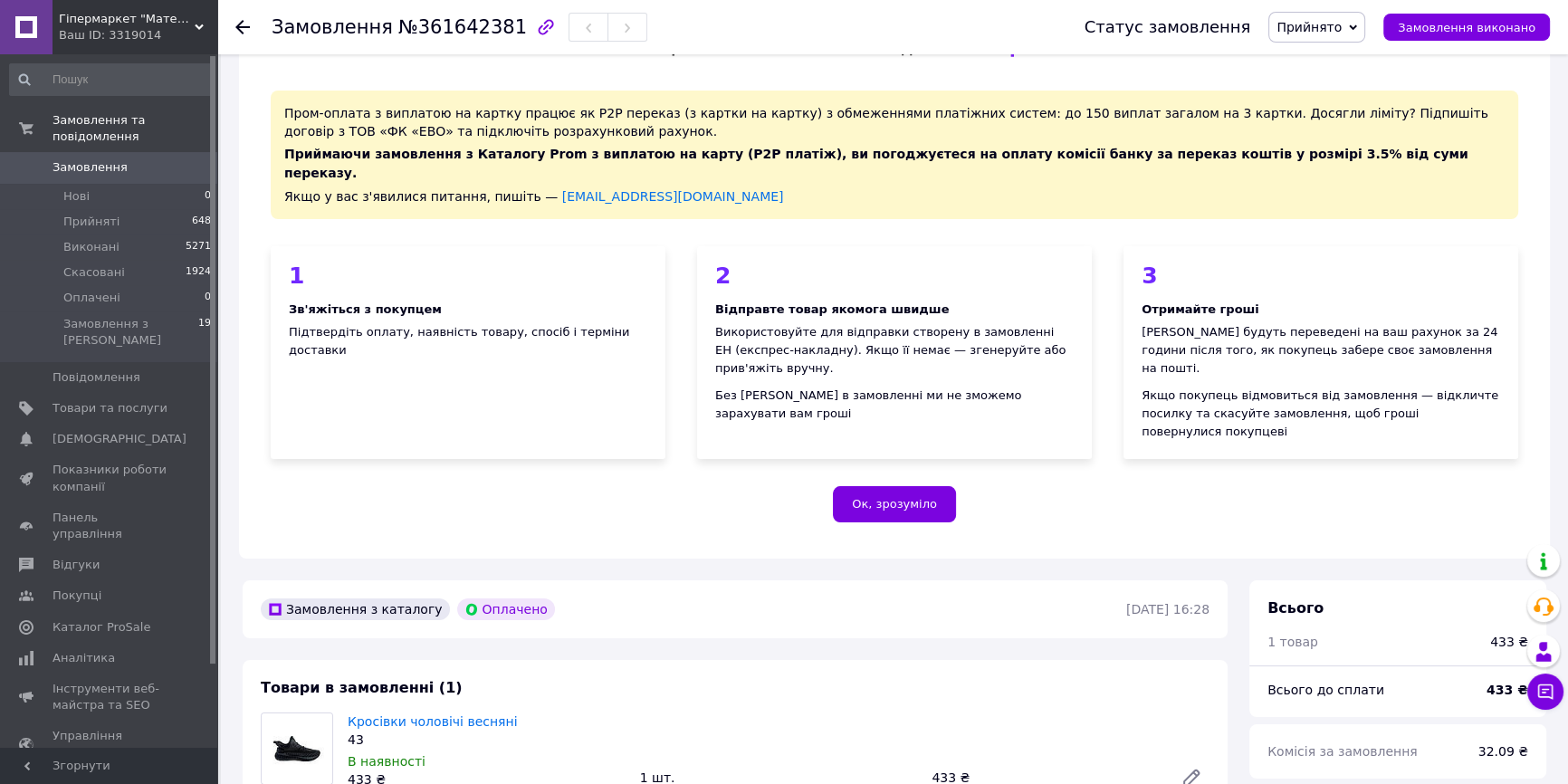
click at [242, 22] on use at bounding box center [242, 27] width 14 height 14
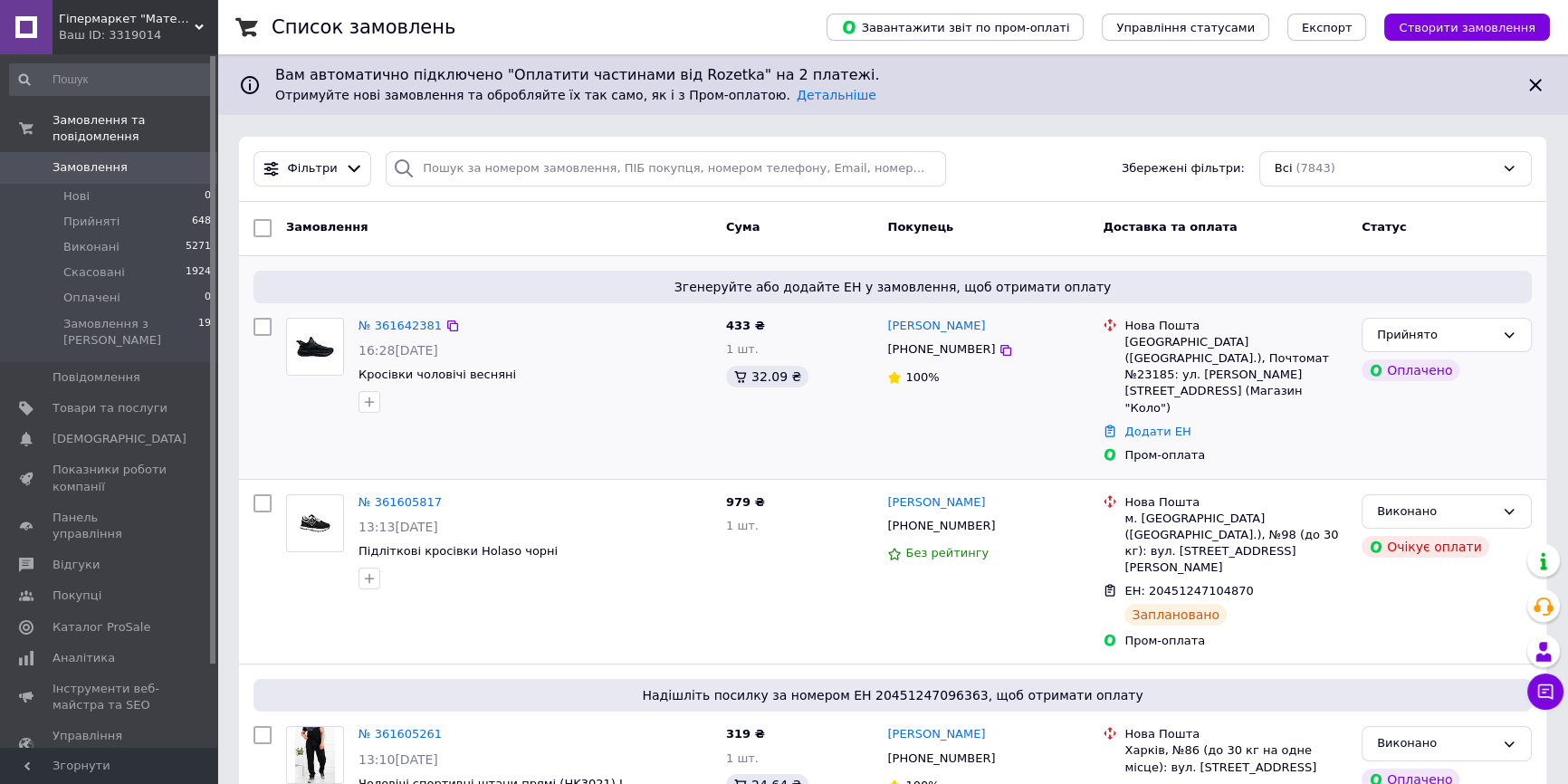
click at [296, 417] on div "№ 361642381 16:28[DATE] Кросівки чоловічі весняні" at bounding box center [499, 391] width 440 height 161
click at [396, 326] on link "№ 361642381" at bounding box center [400, 326] width 83 height 13
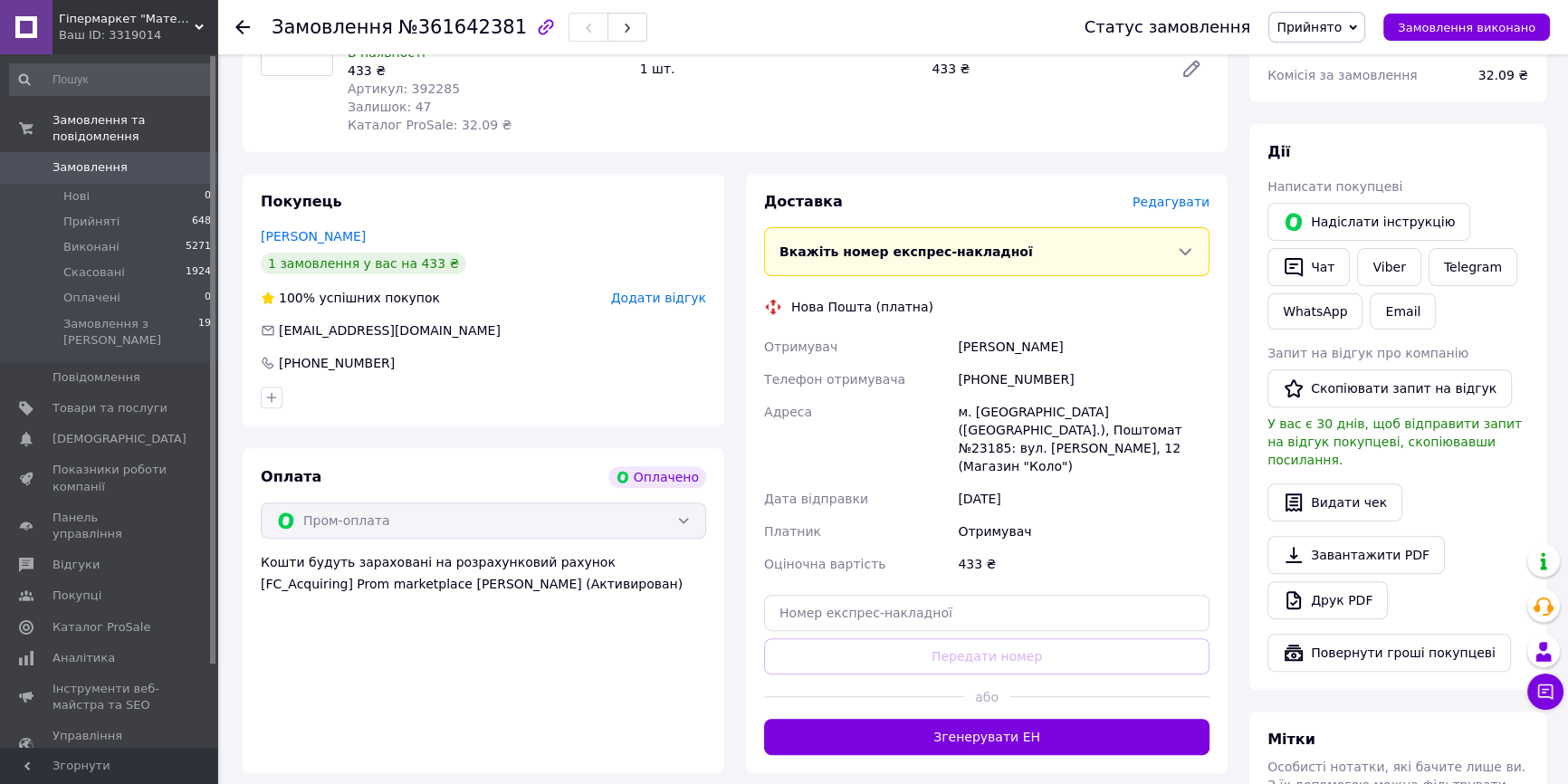
scroll to position [741, 0]
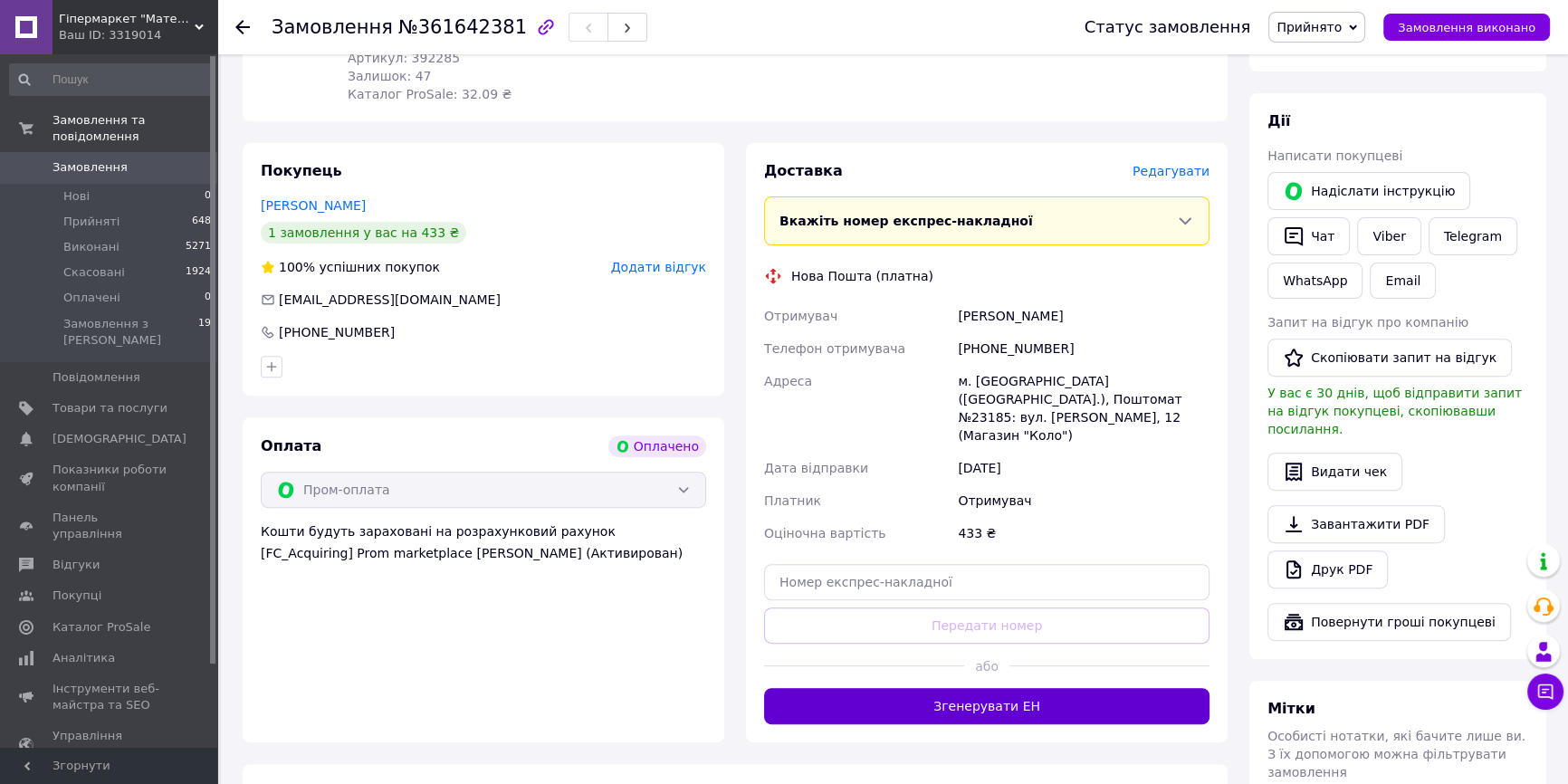
drag, startPoint x: 929, startPoint y: 629, endPoint x: 939, endPoint y: 638, distance: 13.5
click at [932, 689] on button "Згенерувати ЕН" at bounding box center [986, 707] width 446 height 36
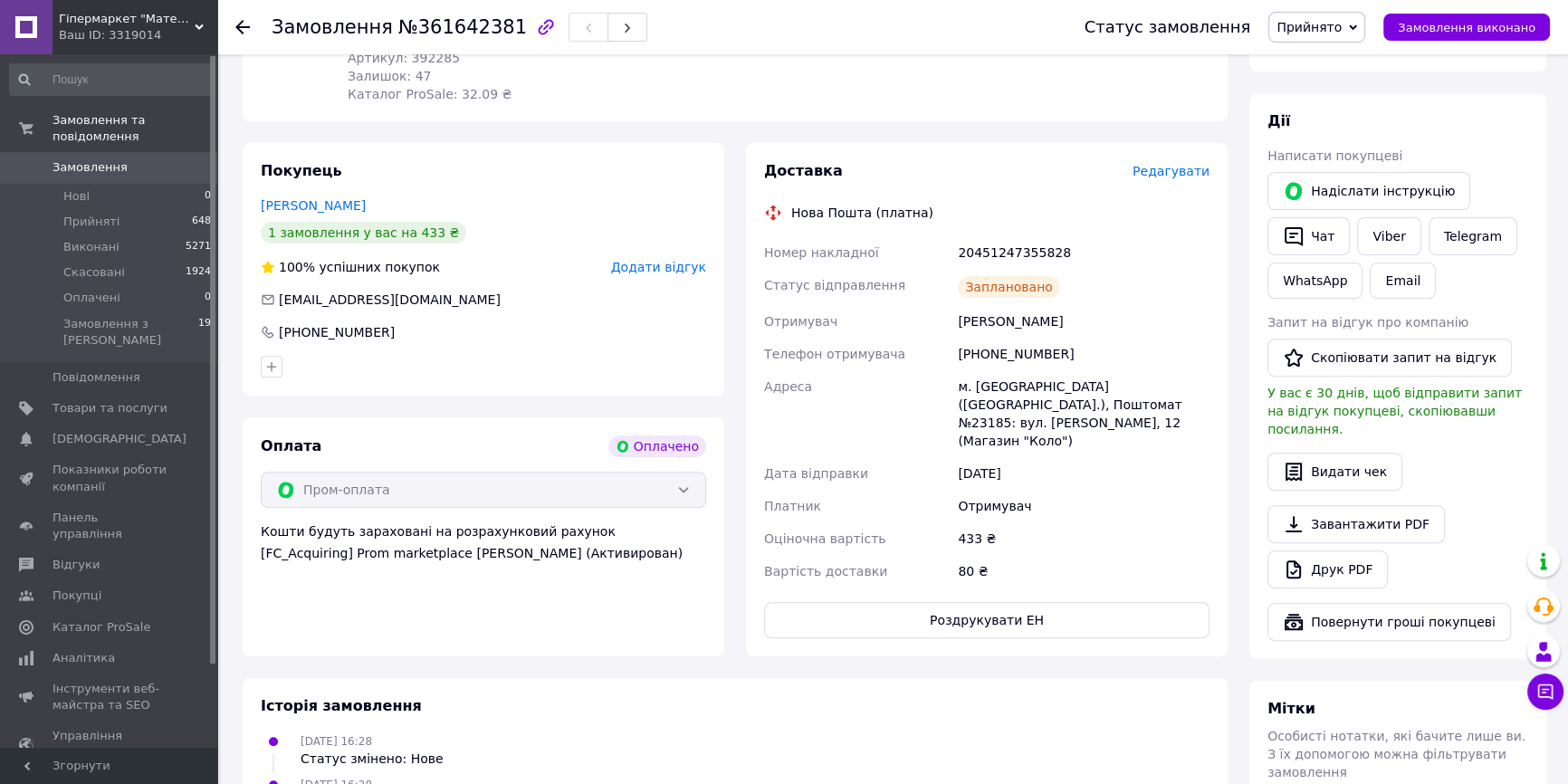
click at [1333, 11] on span "Прийнято" at bounding box center [1317, 27] width 97 height 30
click at [1336, 62] on li "Виконано" at bounding box center [1317, 63] width 95 height 28
click at [367, 352] on div at bounding box center [483, 367] width 452 height 29
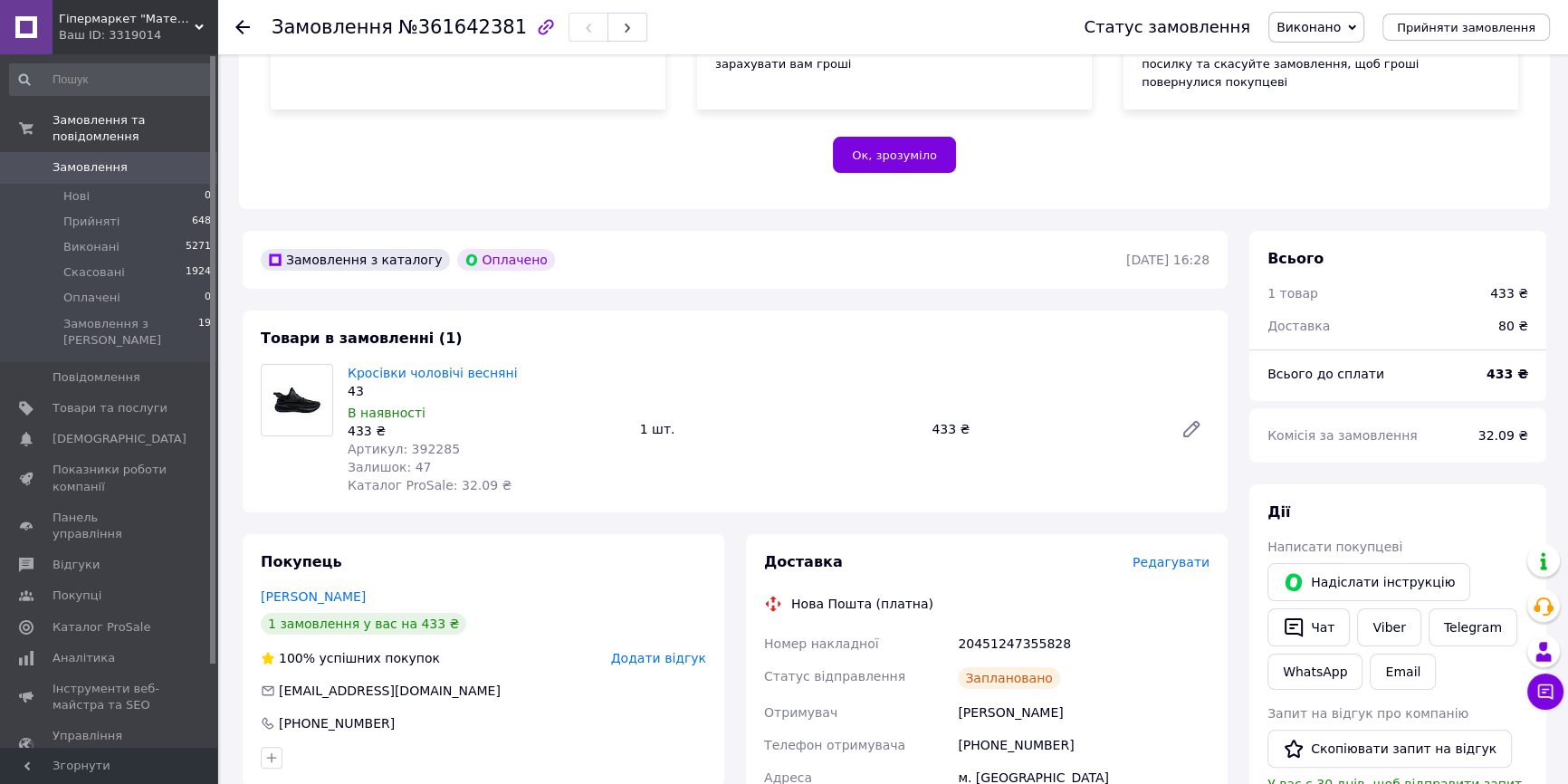
scroll to position [493, 0]
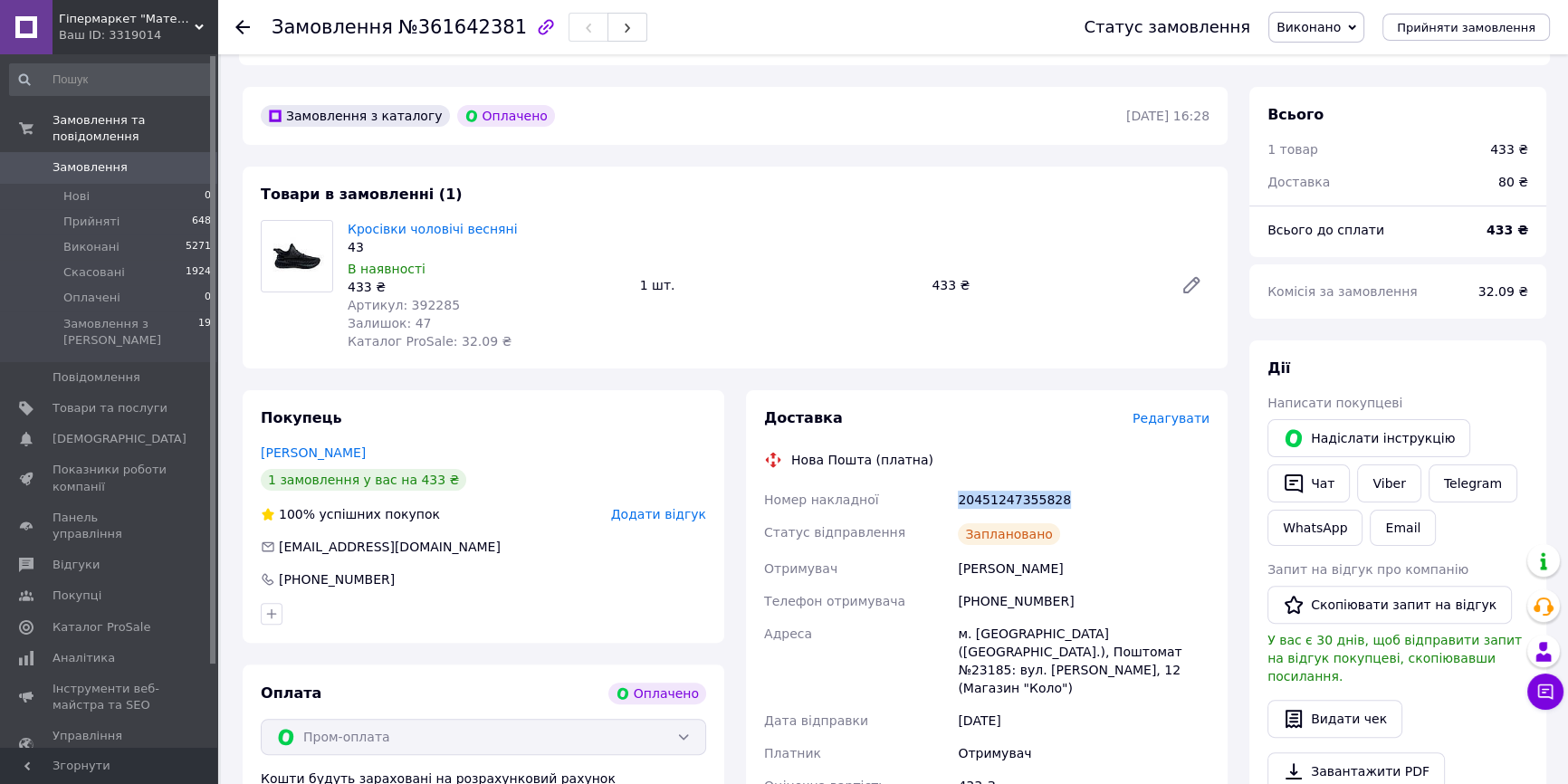
drag, startPoint x: 1071, startPoint y: 459, endPoint x: 930, endPoint y: 470, distance: 141.4
click at [930, 484] on div "Номер накладної 20451247355828 Статус відправлення Заплановано Отримувач [PERSO…" at bounding box center [986, 659] width 452 height 352
copy div "Номер накладної 20451247355828"
click at [239, 23] on icon at bounding box center [242, 27] width 14 height 14
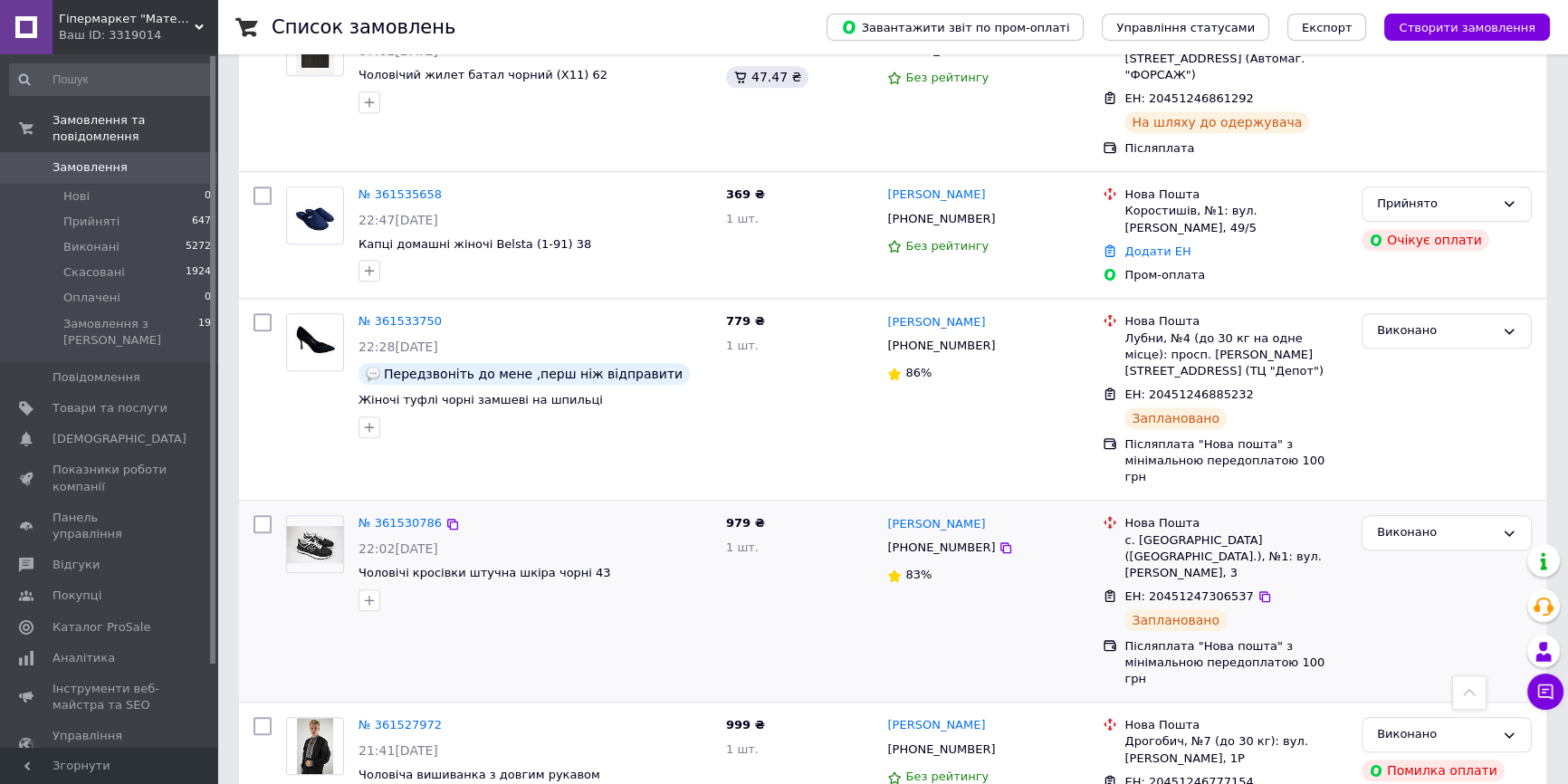
scroll to position [2141, 0]
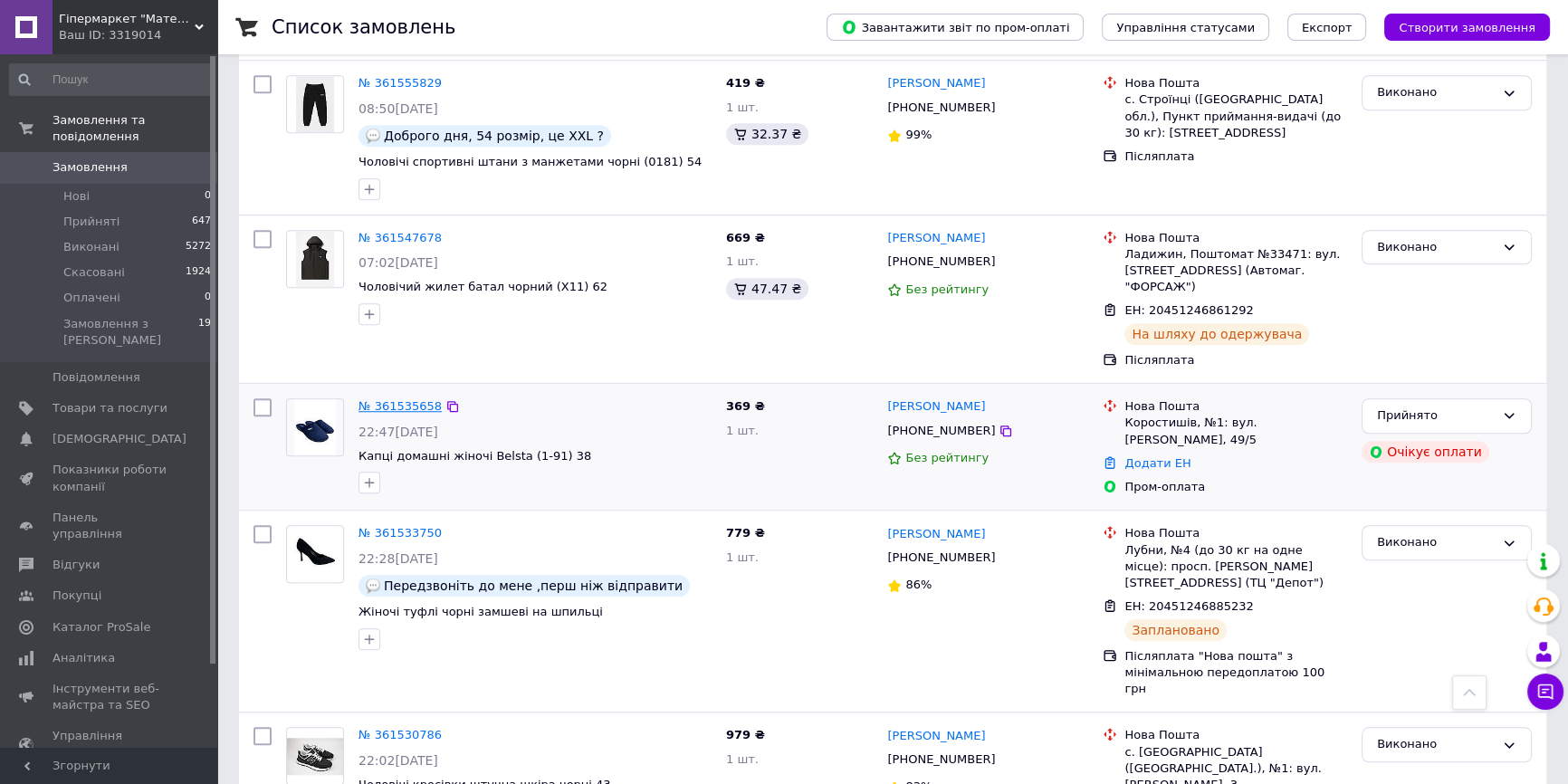
click at [394, 399] on link "№ 361535658" at bounding box center [400, 406] width 83 height 13
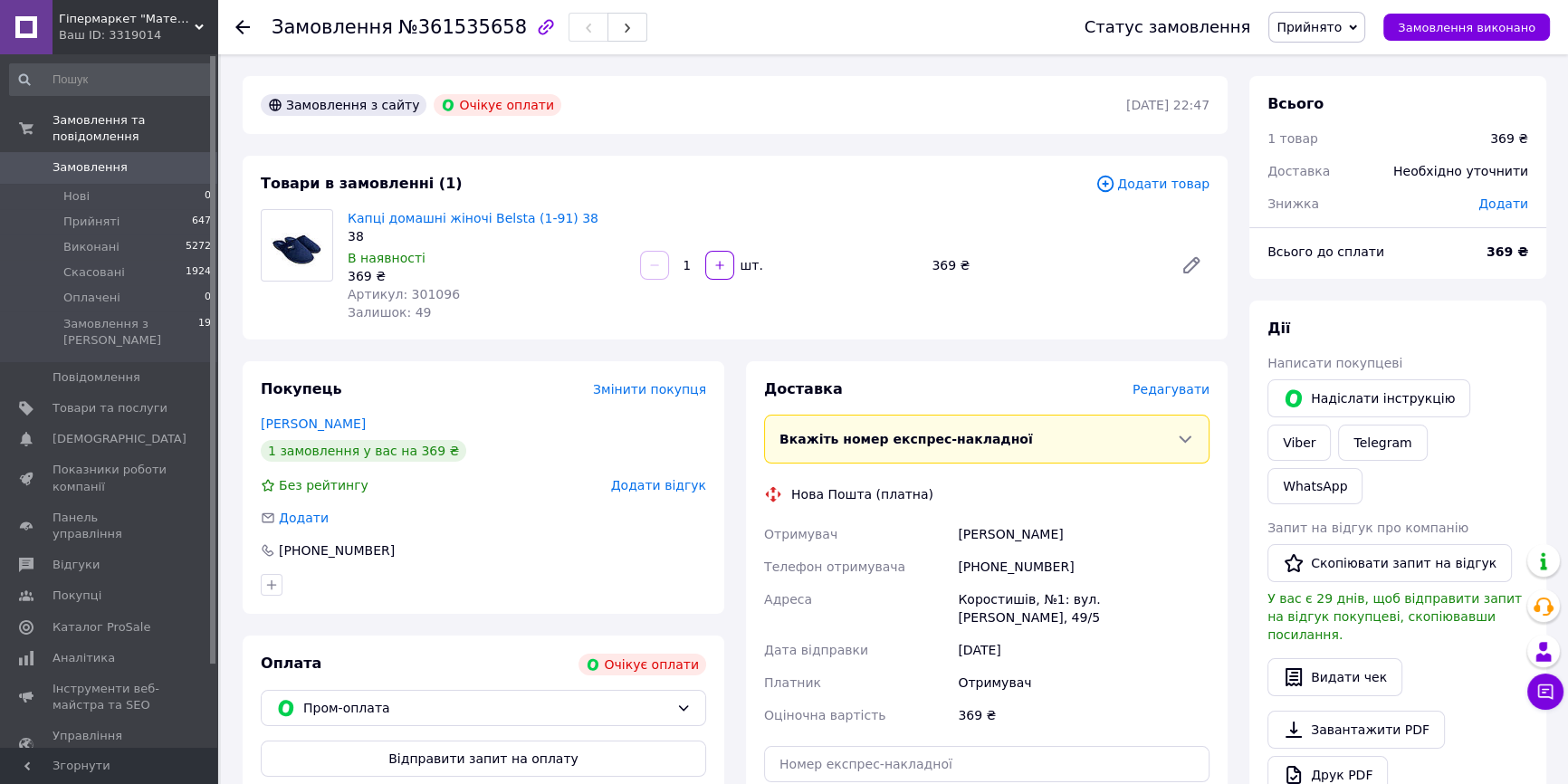
click at [241, 25] on icon at bounding box center [242, 27] width 14 height 14
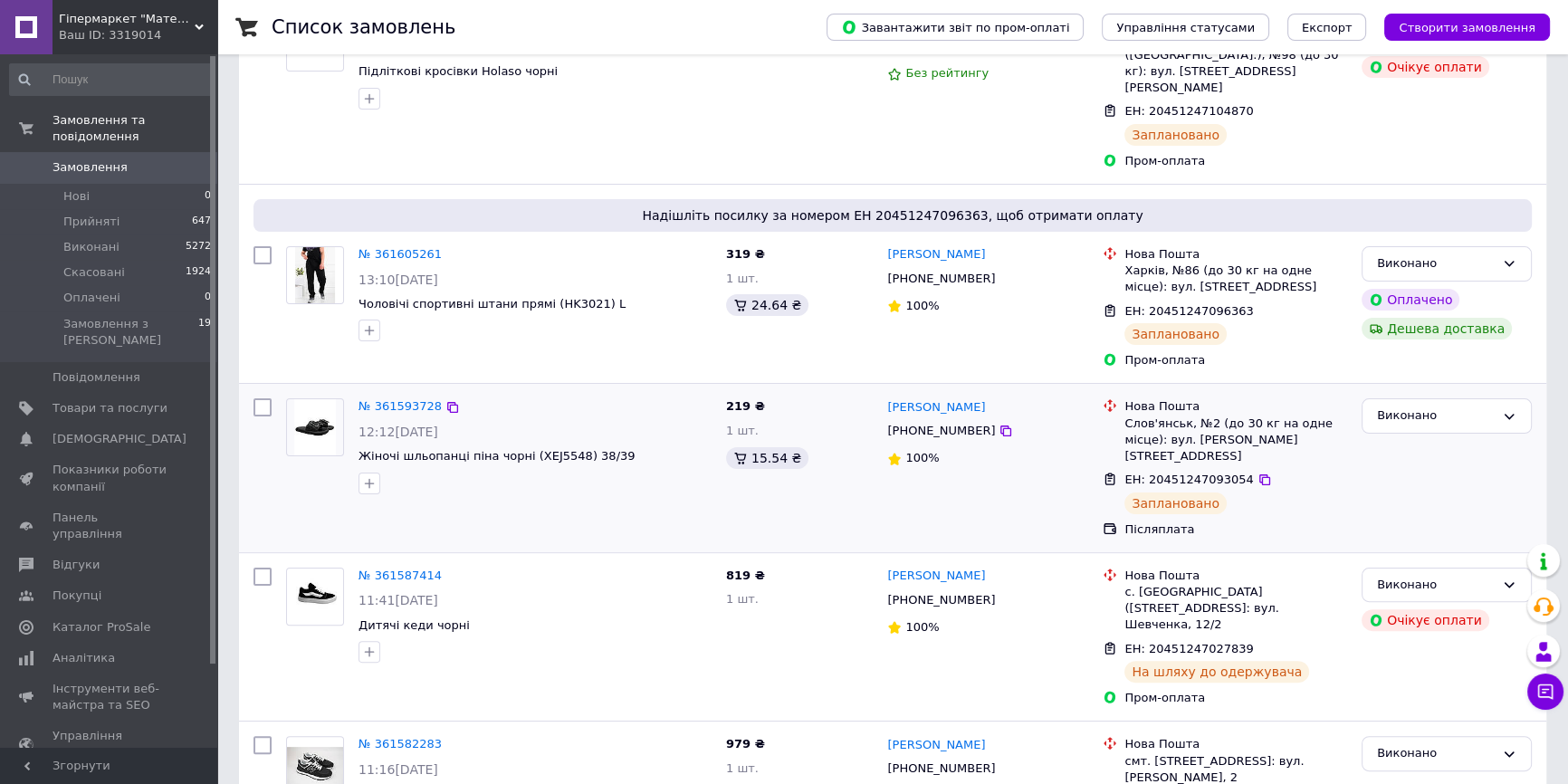
scroll to position [493, 0]
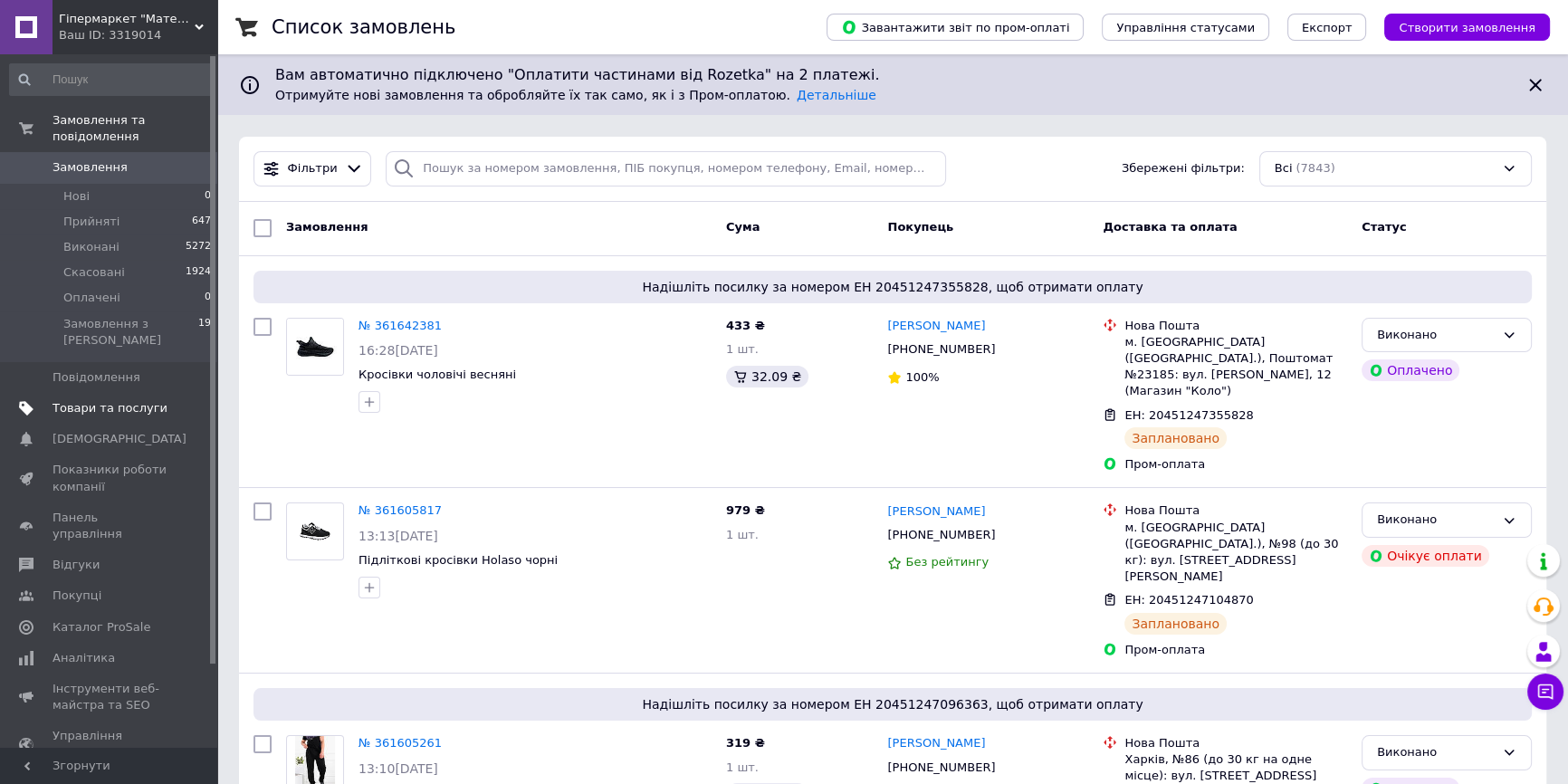
click at [164, 400] on span "Товари та послуги" at bounding box center [109, 408] width 115 height 16
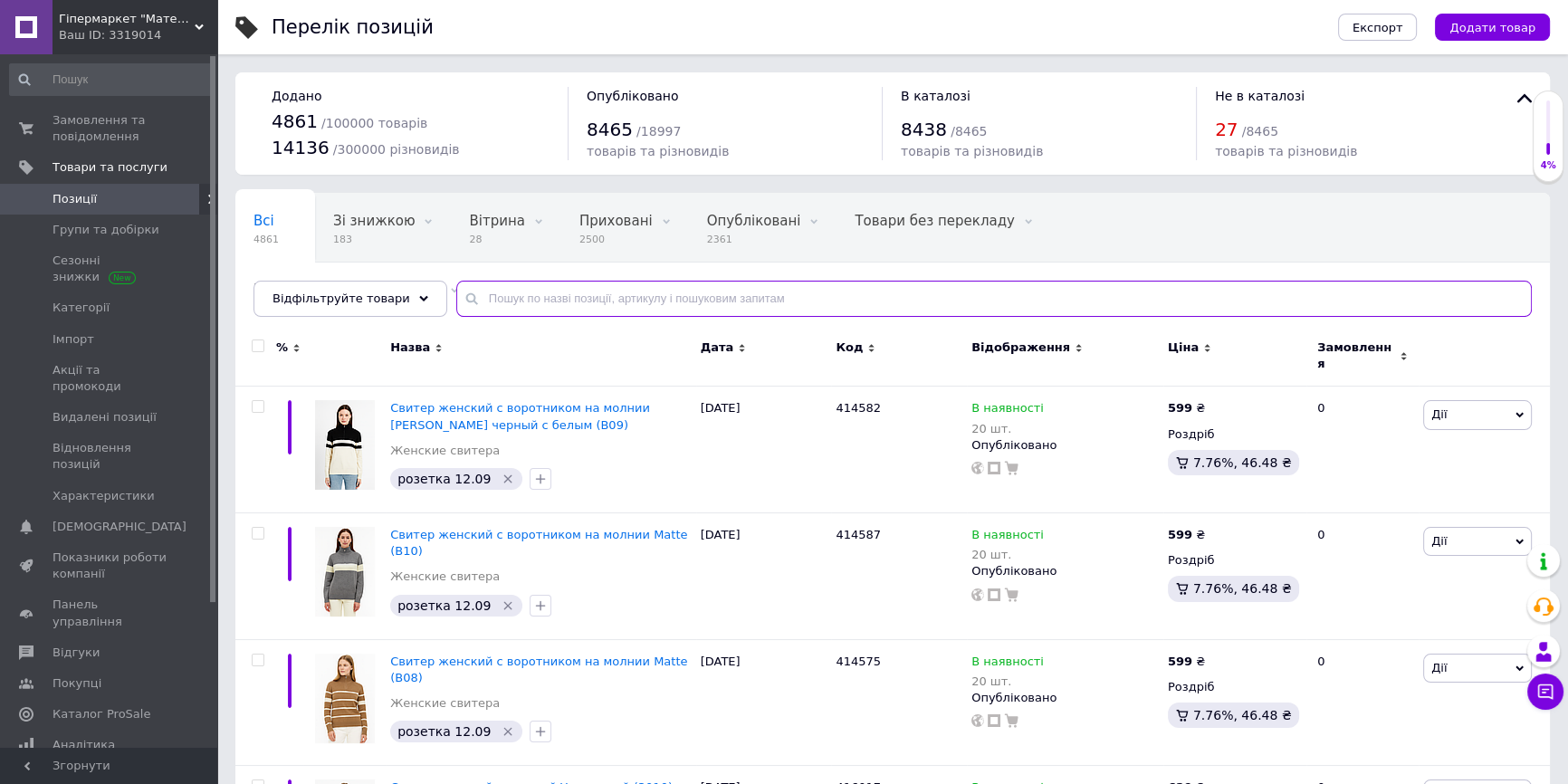
click at [659, 300] on input "text" at bounding box center [994, 299] width 1076 height 36
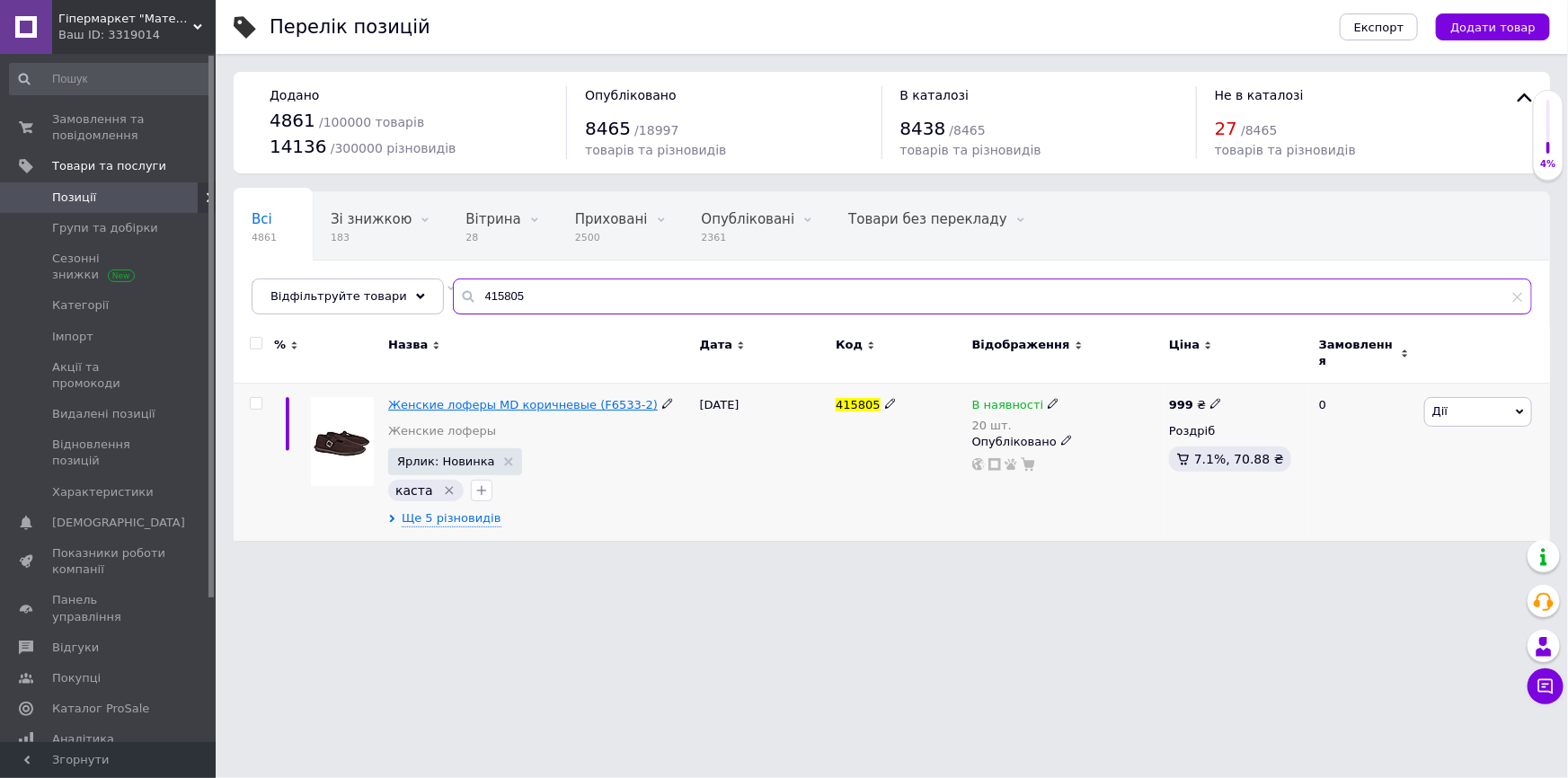
type input "415805"
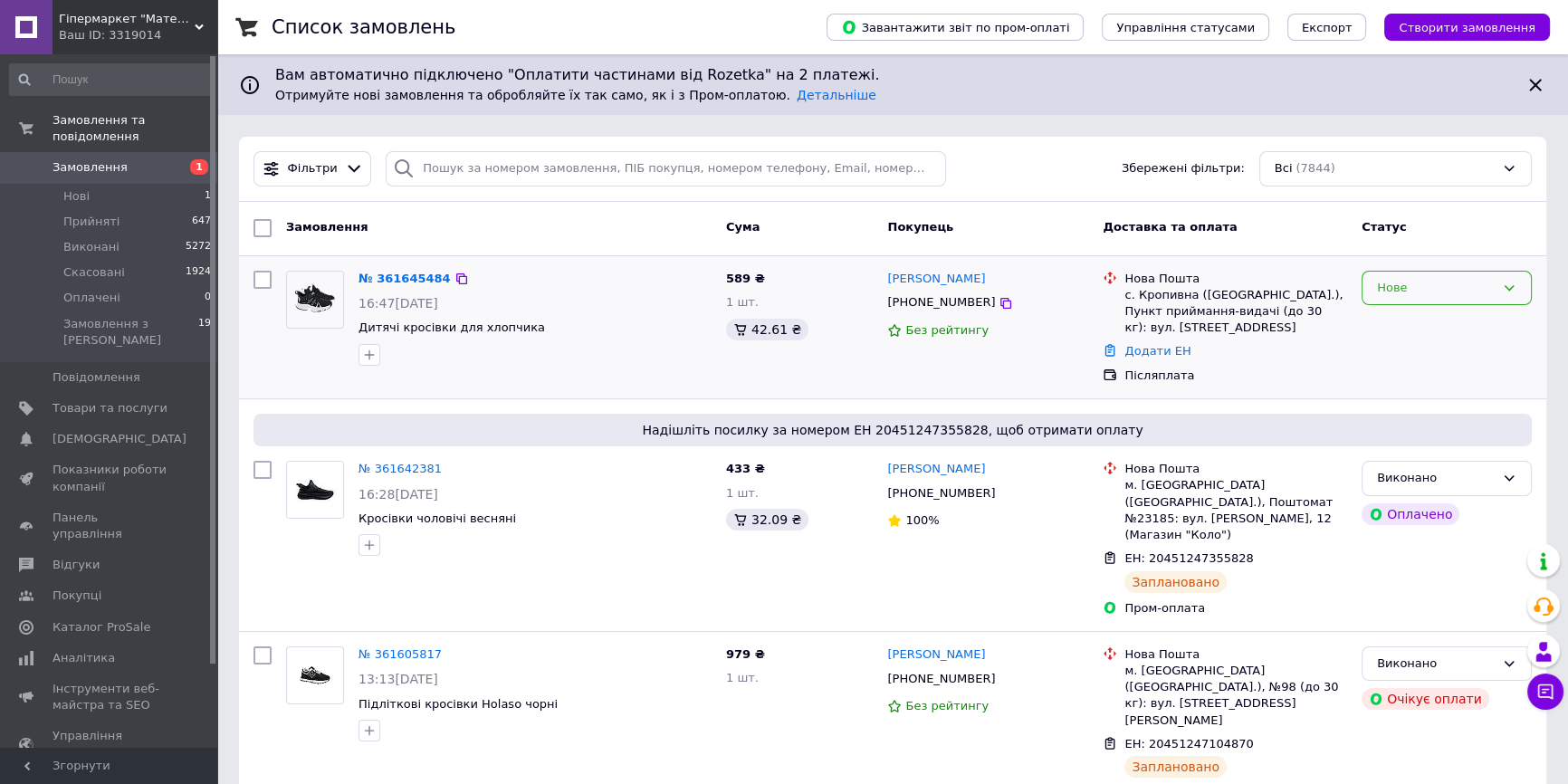
click at [1452, 292] on div "Нове" at bounding box center [1436, 289] width 118 height 19
click at [1441, 334] on li "Прийнято" at bounding box center [1446, 325] width 169 height 33
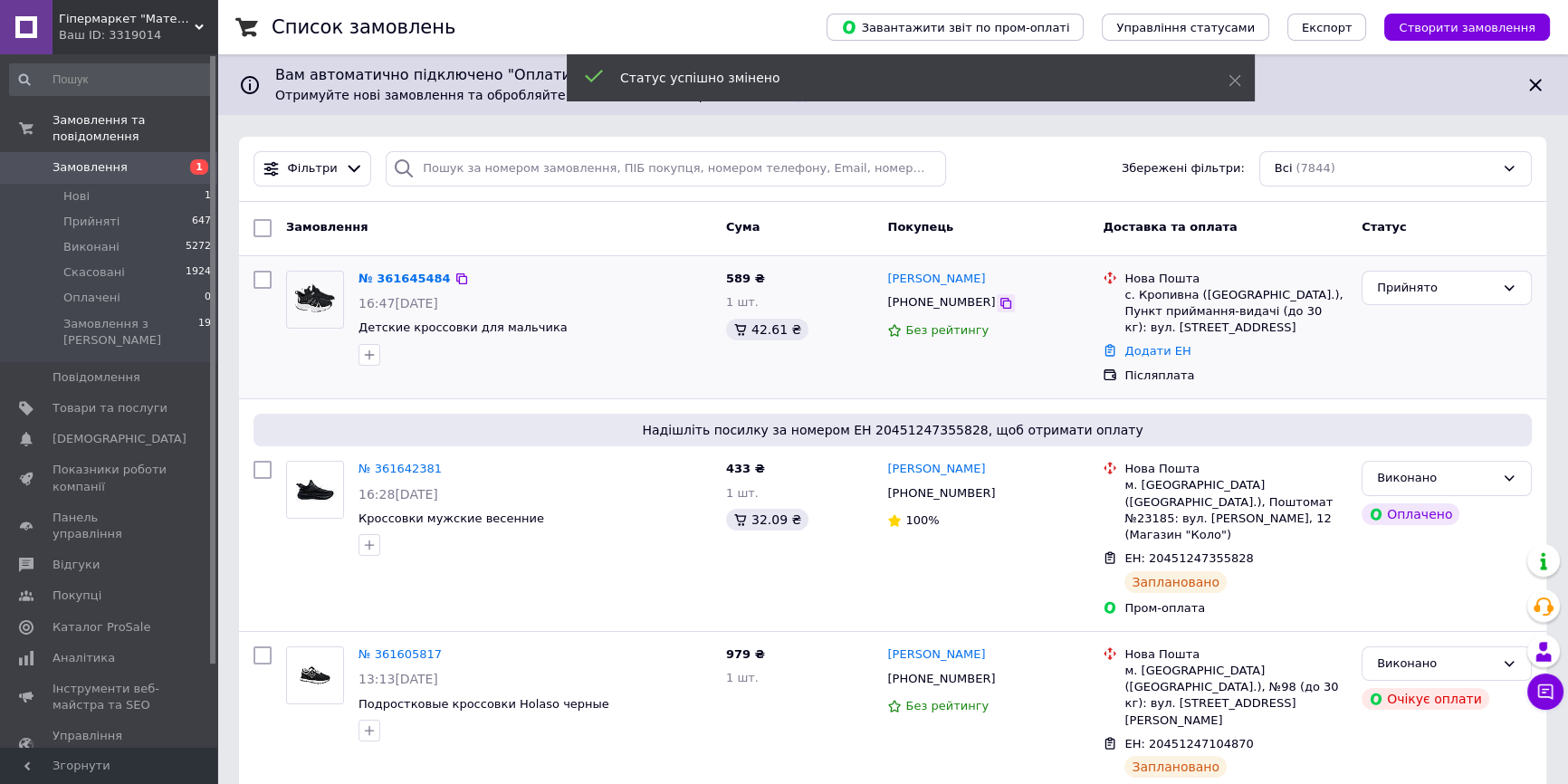
click at [999, 302] on icon at bounding box center [1005, 303] width 14 height 14
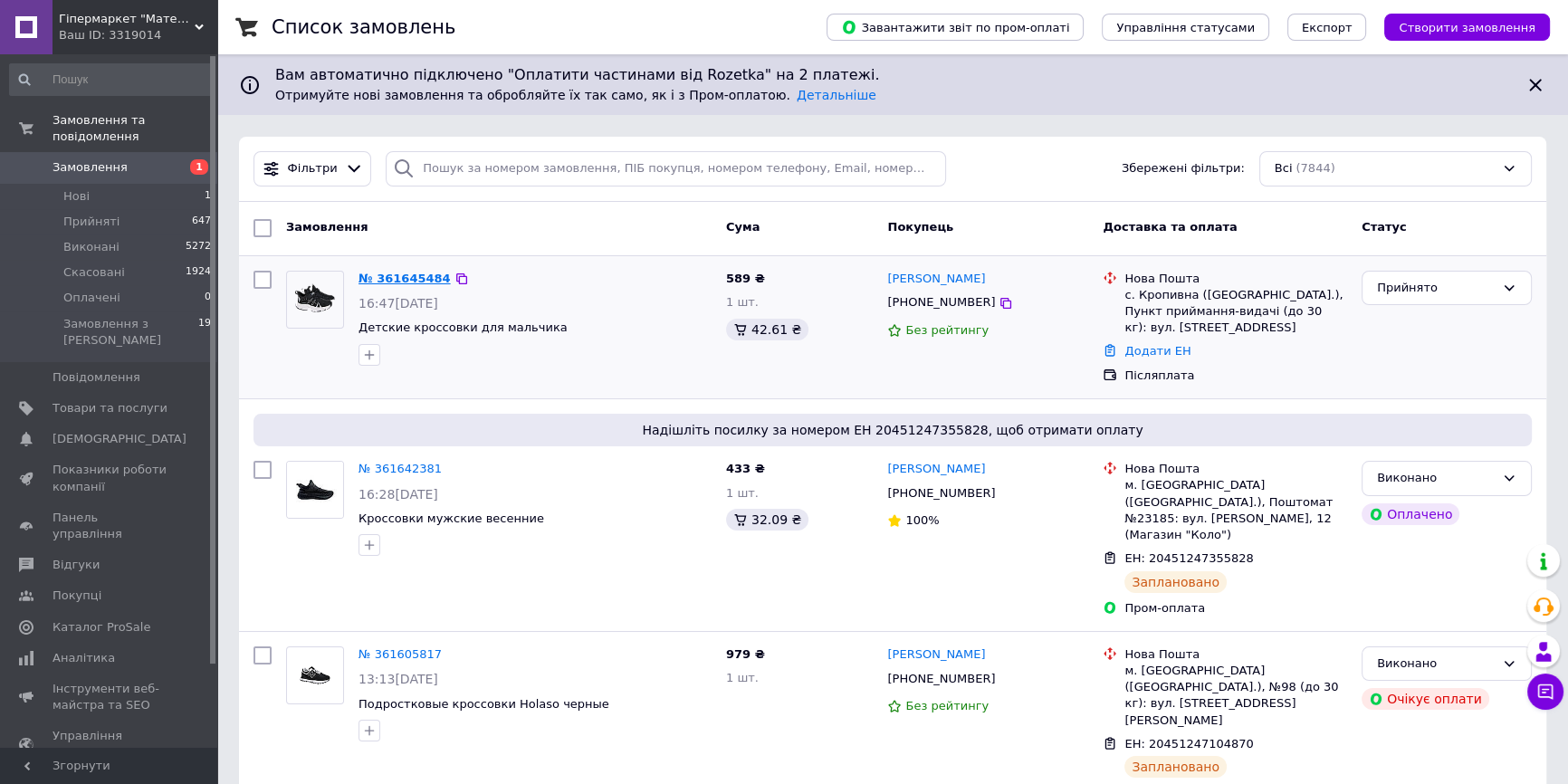
click at [387, 271] on link "№ 361645484" at bounding box center [405, 278] width 92 height 13
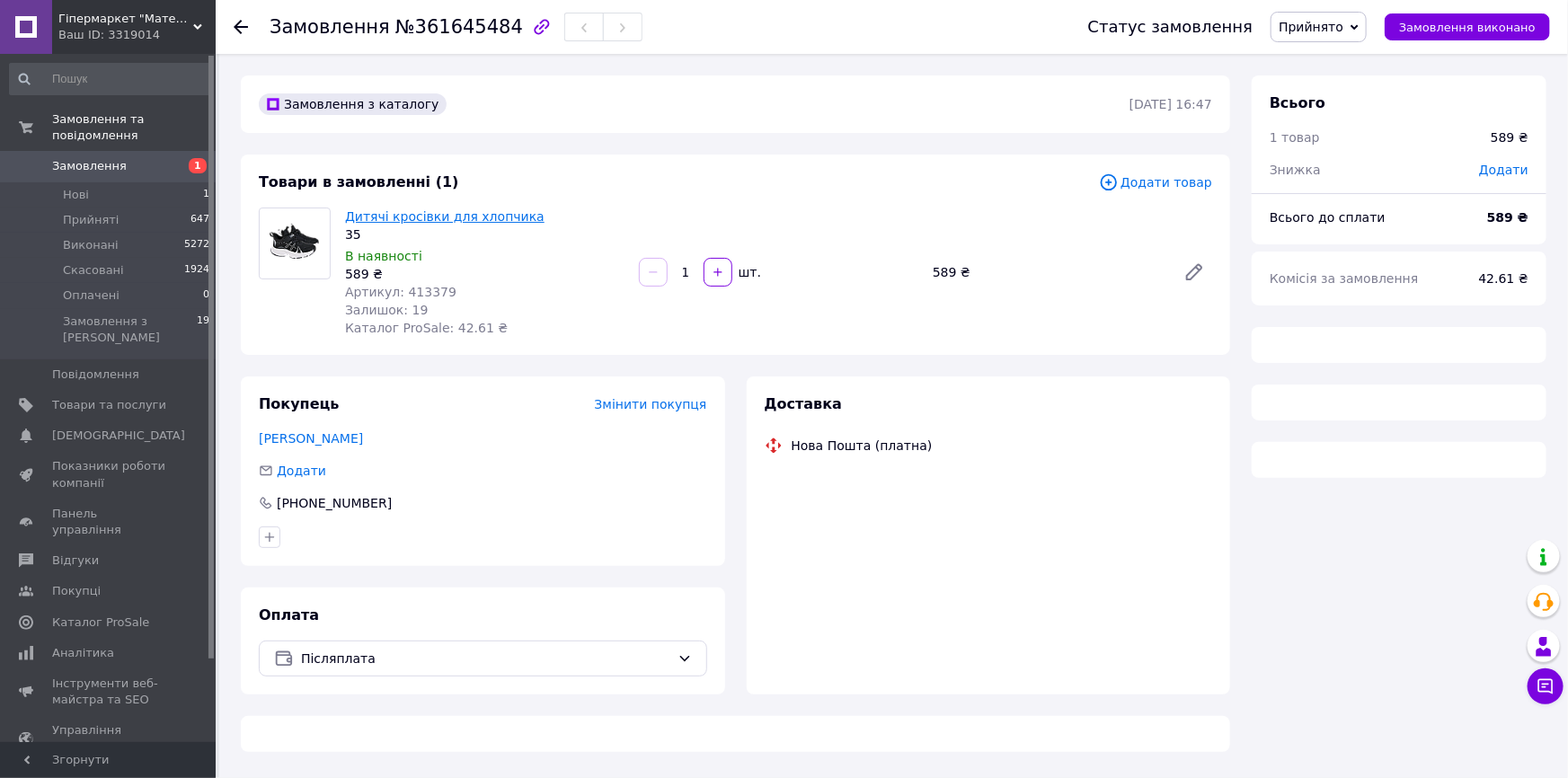
click at [403, 222] on link "Дитячі кросівки для хлопчика" at bounding box center [444, 216] width 199 height 14
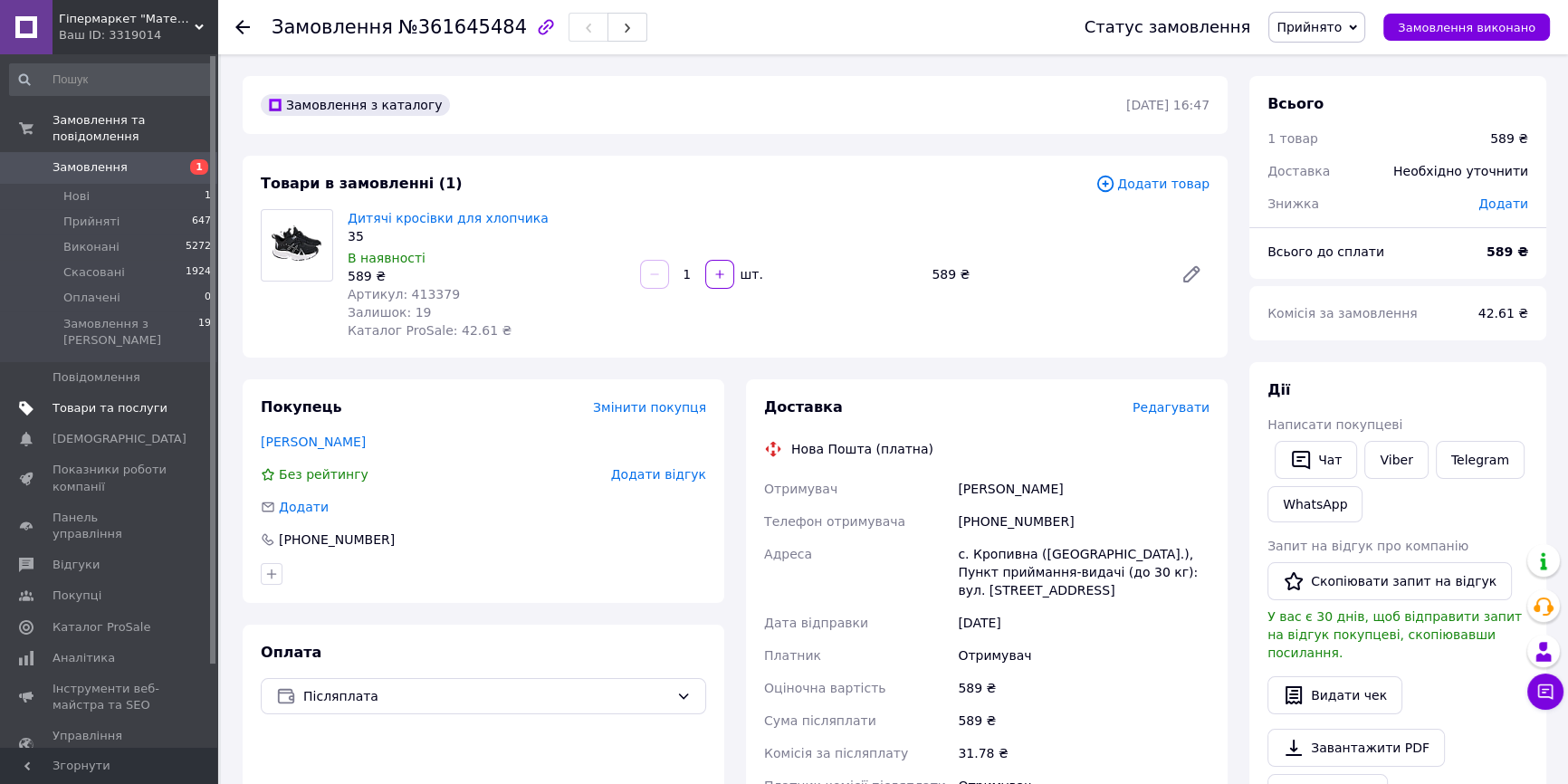
click at [138, 400] on span "Товари та послуги" at bounding box center [109, 408] width 115 height 16
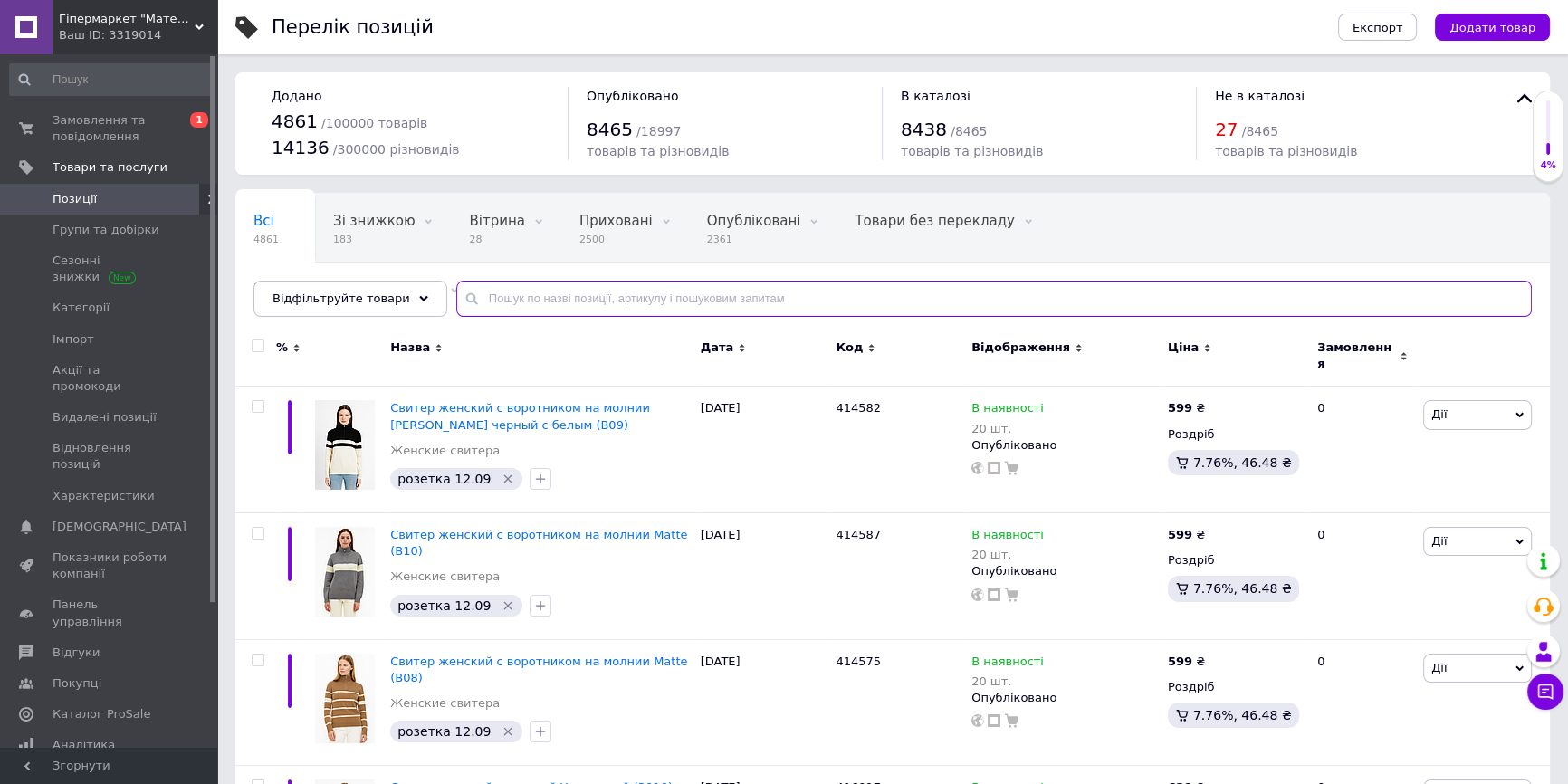
click at [554, 299] on input "text" at bounding box center [994, 299] width 1076 height 36
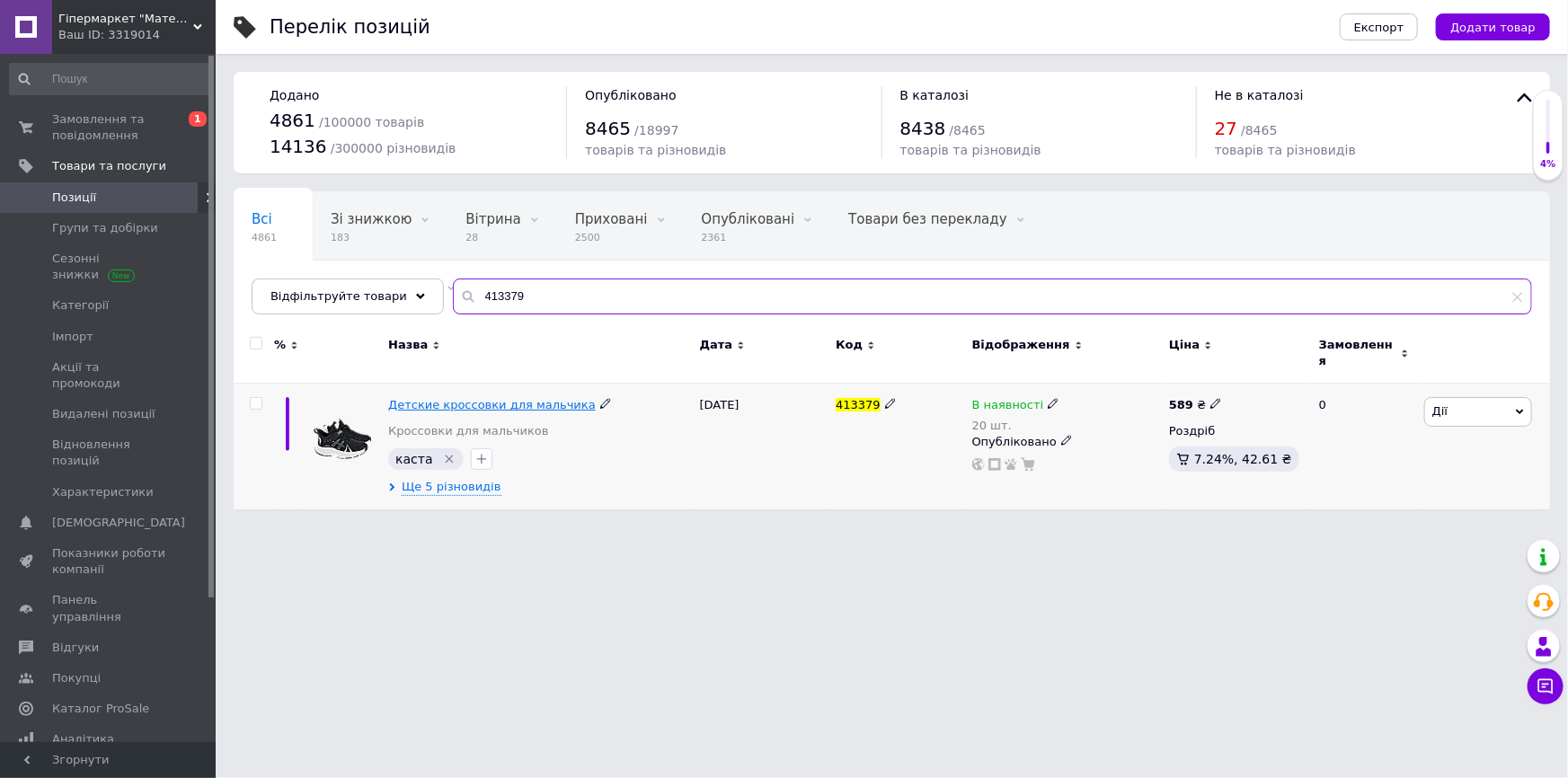
type input "413379"
click at [510, 398] on span "Детские кроссовки для мальчика" at bounding box center [492, 405] width 208 height 13
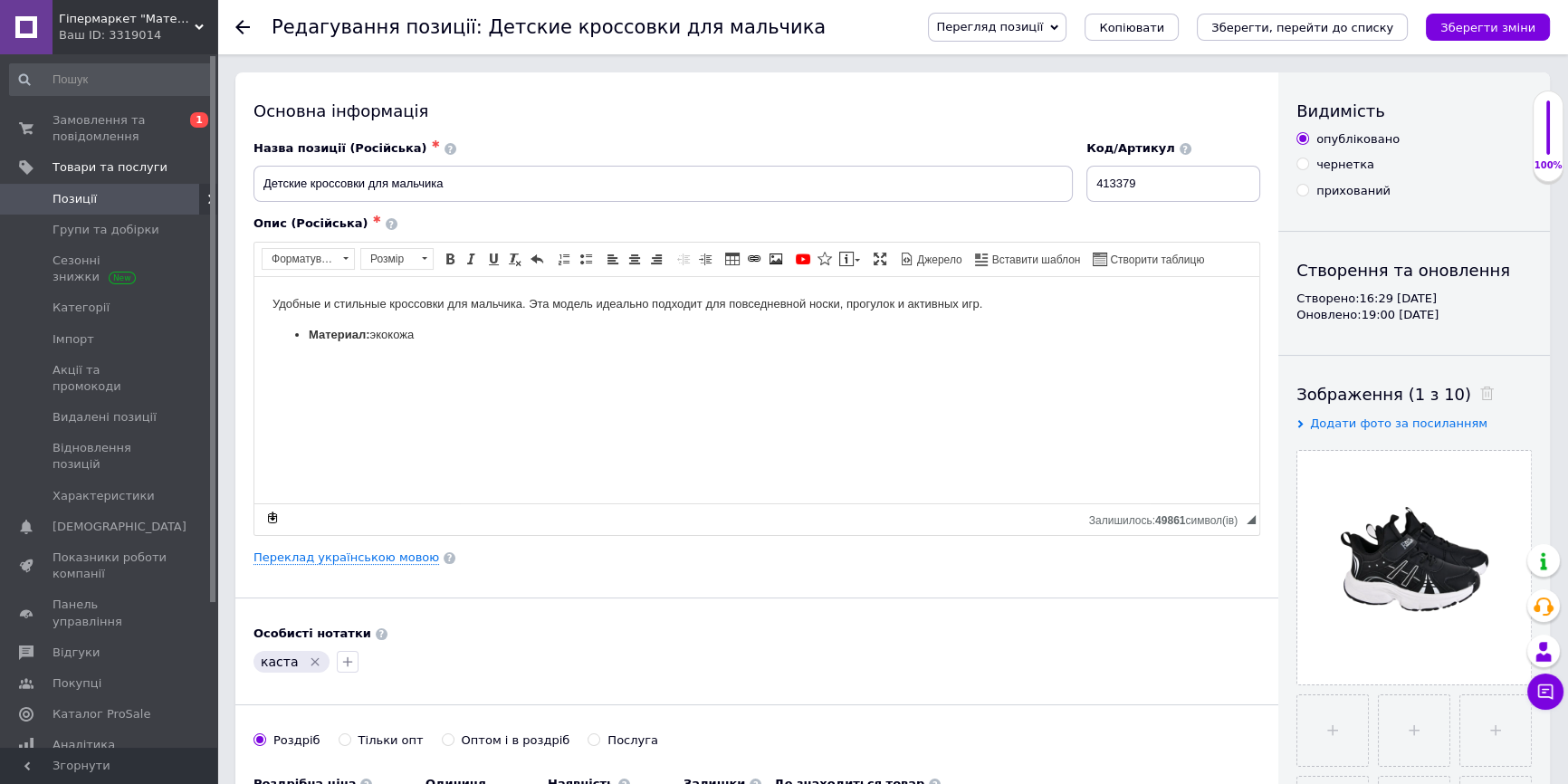
click at [240, 28] on icon at bounding box center [242, 27] width 14 height 14
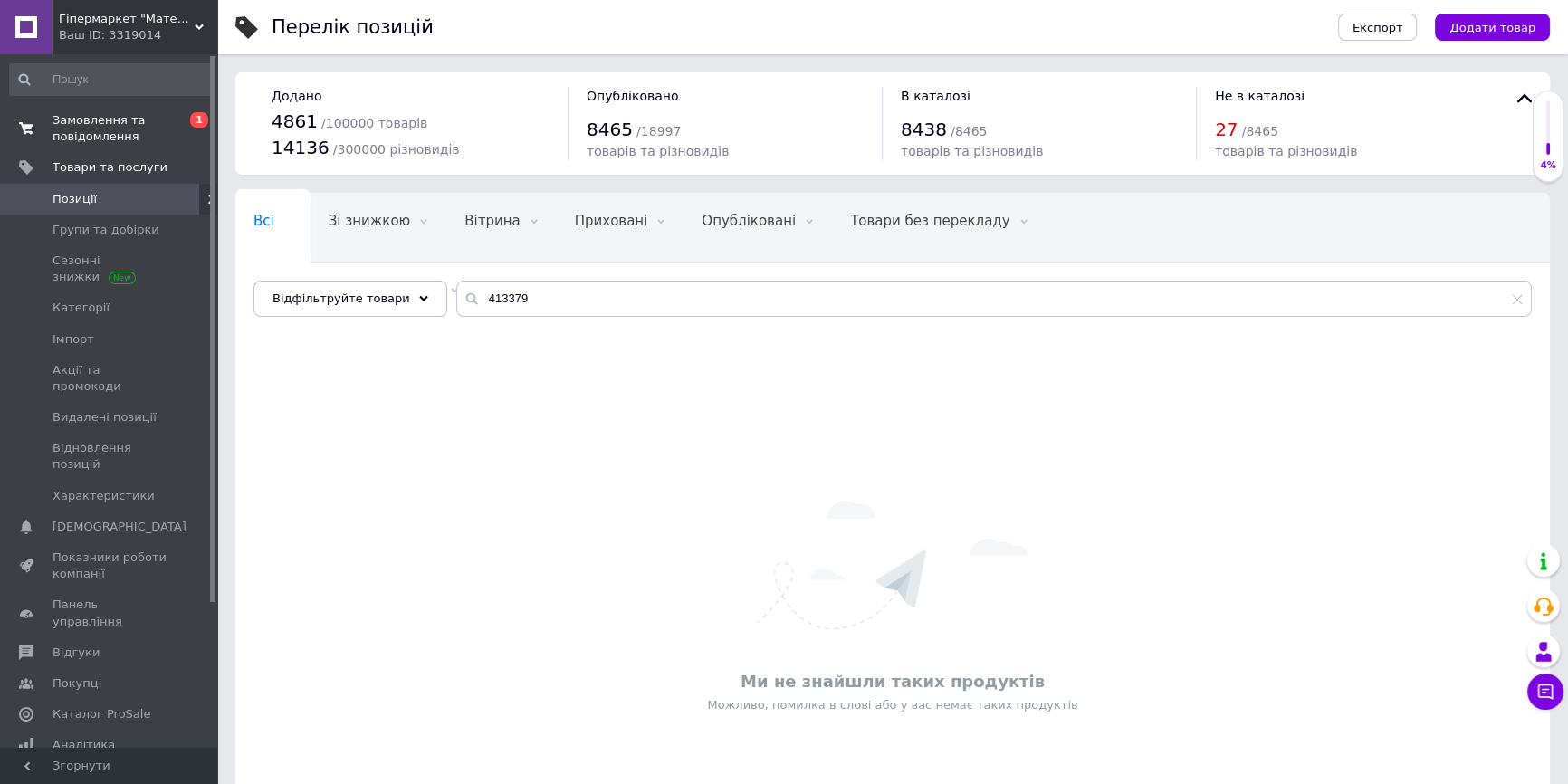
click at [109, 110] on link "Замовлення та повідомлення 0 1" at bounding box center [110, 128] width 222 height 47
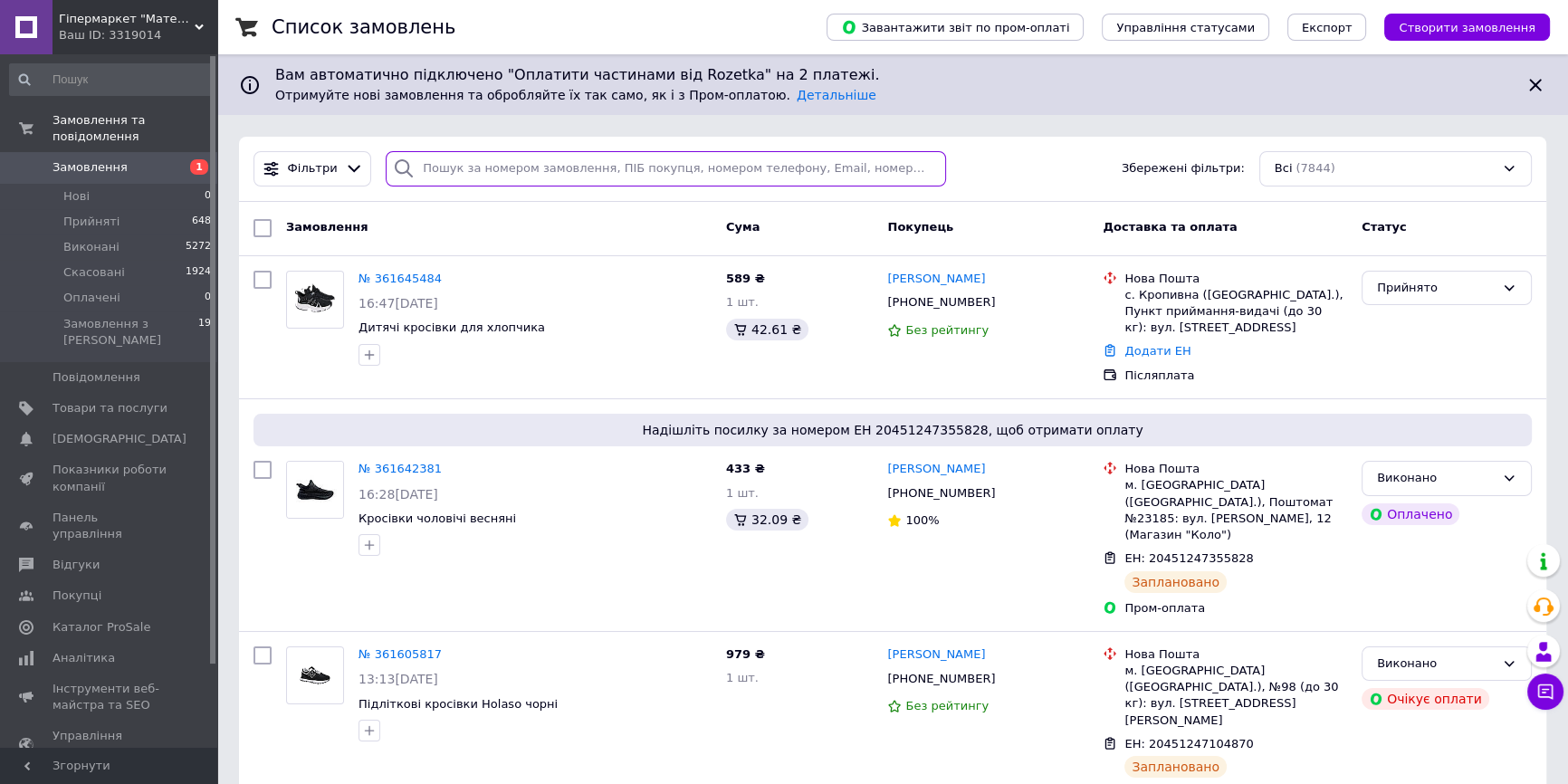
click at [628, 164] on input "search" at bounding box center [665, 169] width 561 height 35
click at [583, 170] on input "search" at bounding box center [665, 169] width 561 height 35
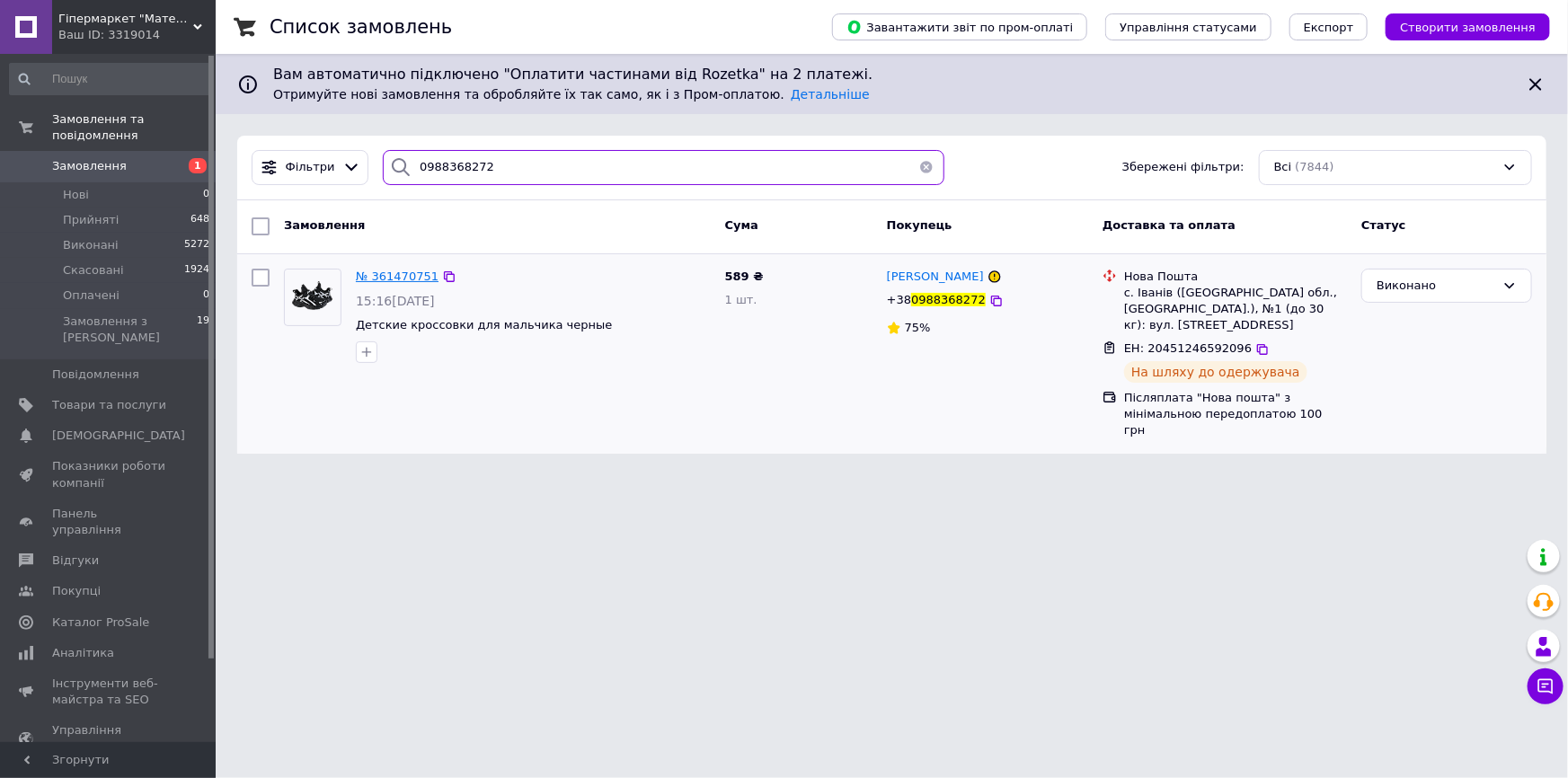
type input "0988368272"
click at [386, 280] on span "№ 361470751" at bounding box center [397, 276] width 82 height 13
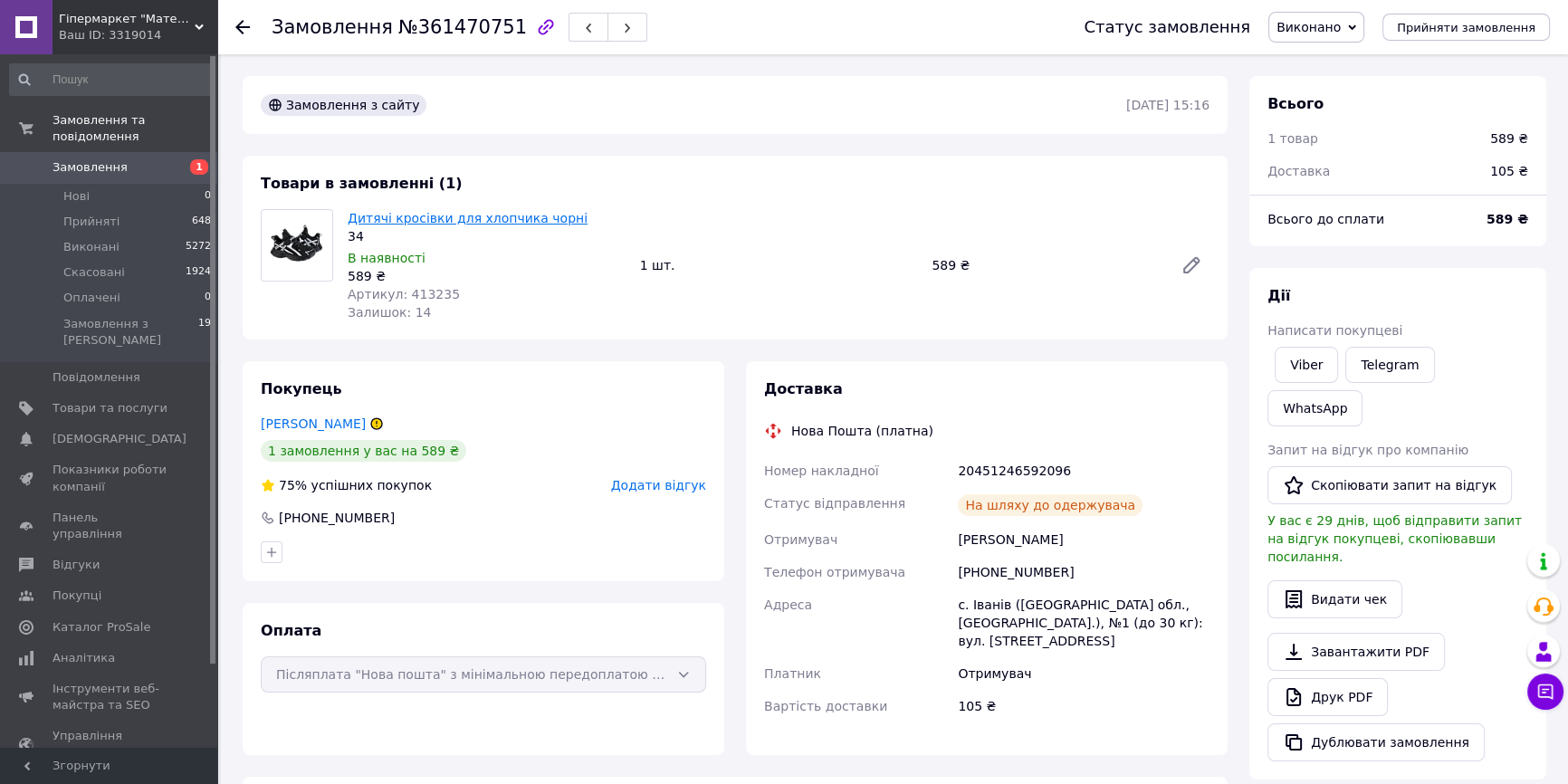
click at [435, 224] on link "Дитячі кросівки для хлопчика чорні" at bounding box center [467, 218] width 240 height 14
click at [243, 27] on use at bounding box center [242, 27] width 14 height 14
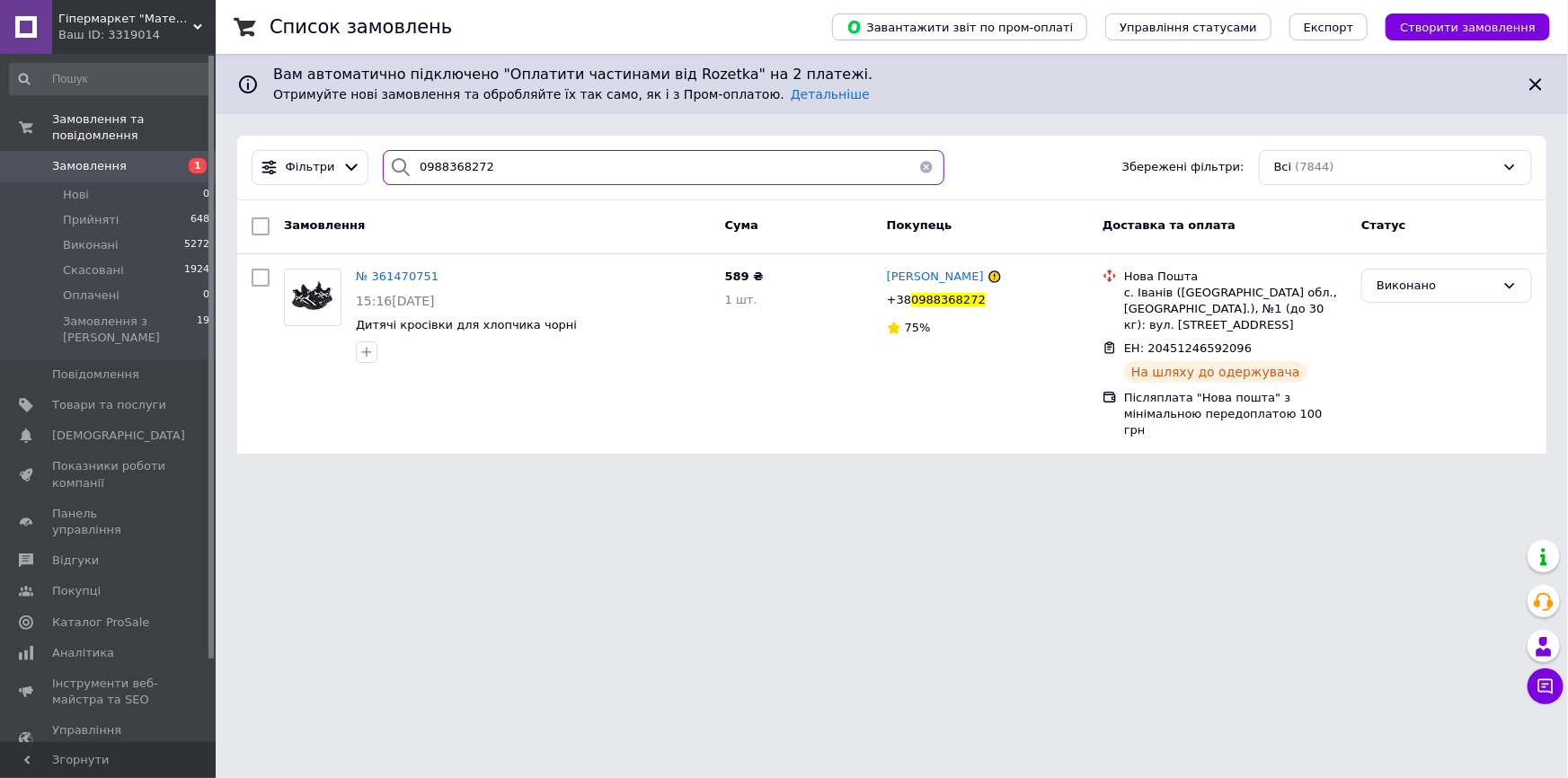
drag, startPoint x: 503, startPoint y: 170, endPoint x: 364, endPoint y: 187, distance: 140.0
click at [364, 187] on div "Фільтри 0988368272 Збережені фільтри: Всі (7844)" at bounding box center [891, 168] width 1309 height 64
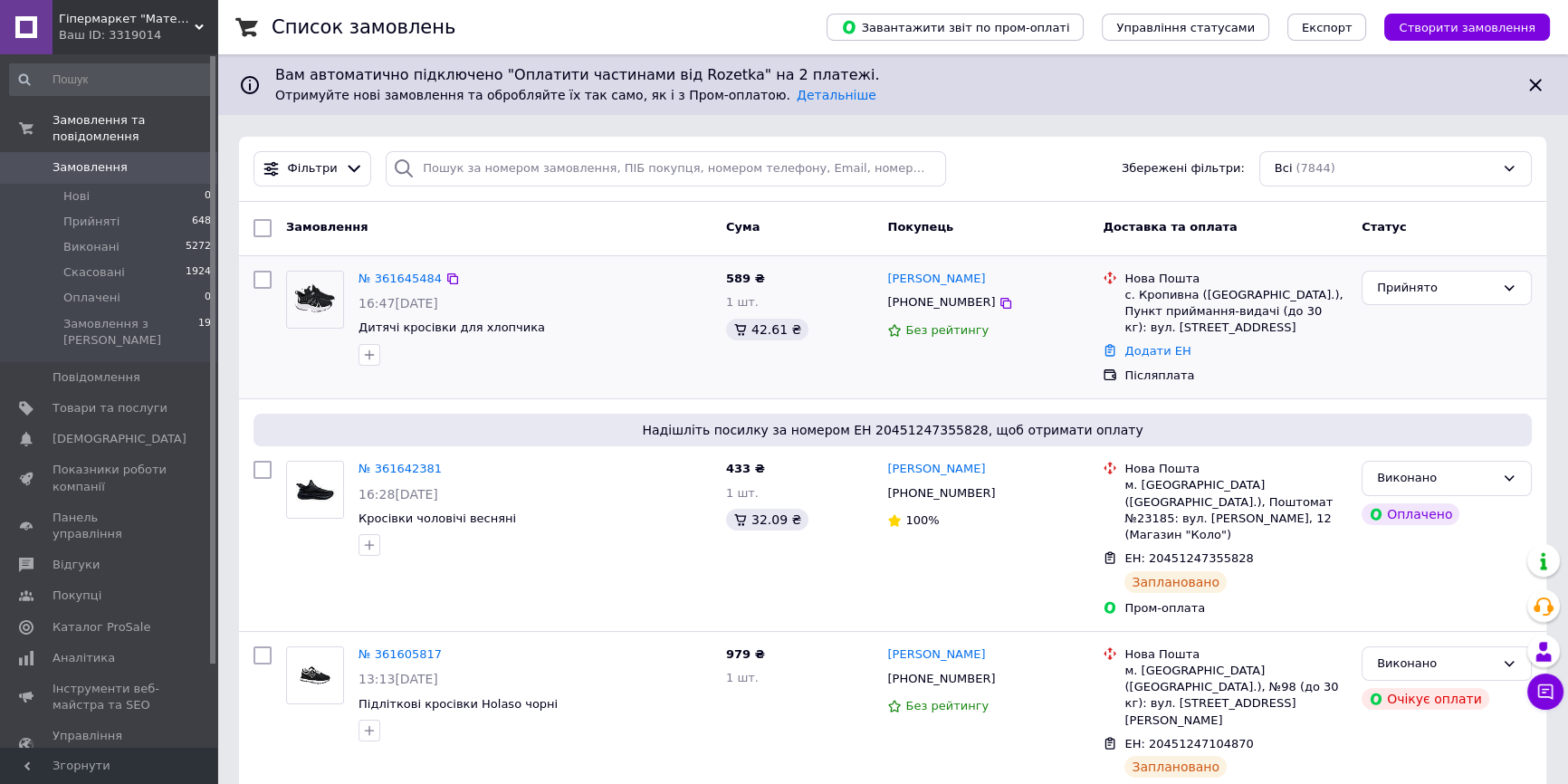
drag, startPoint x: 335, startPoint y: 371, endPoint x: 374, endPoint y: 307, distance: 74.9
click at [335, 371] on div at bounding box center [315, 318] width 72 height 110
click at [114, 400] on span "Товари та послуги" at bounding box center [109, 408] width 115 height 16
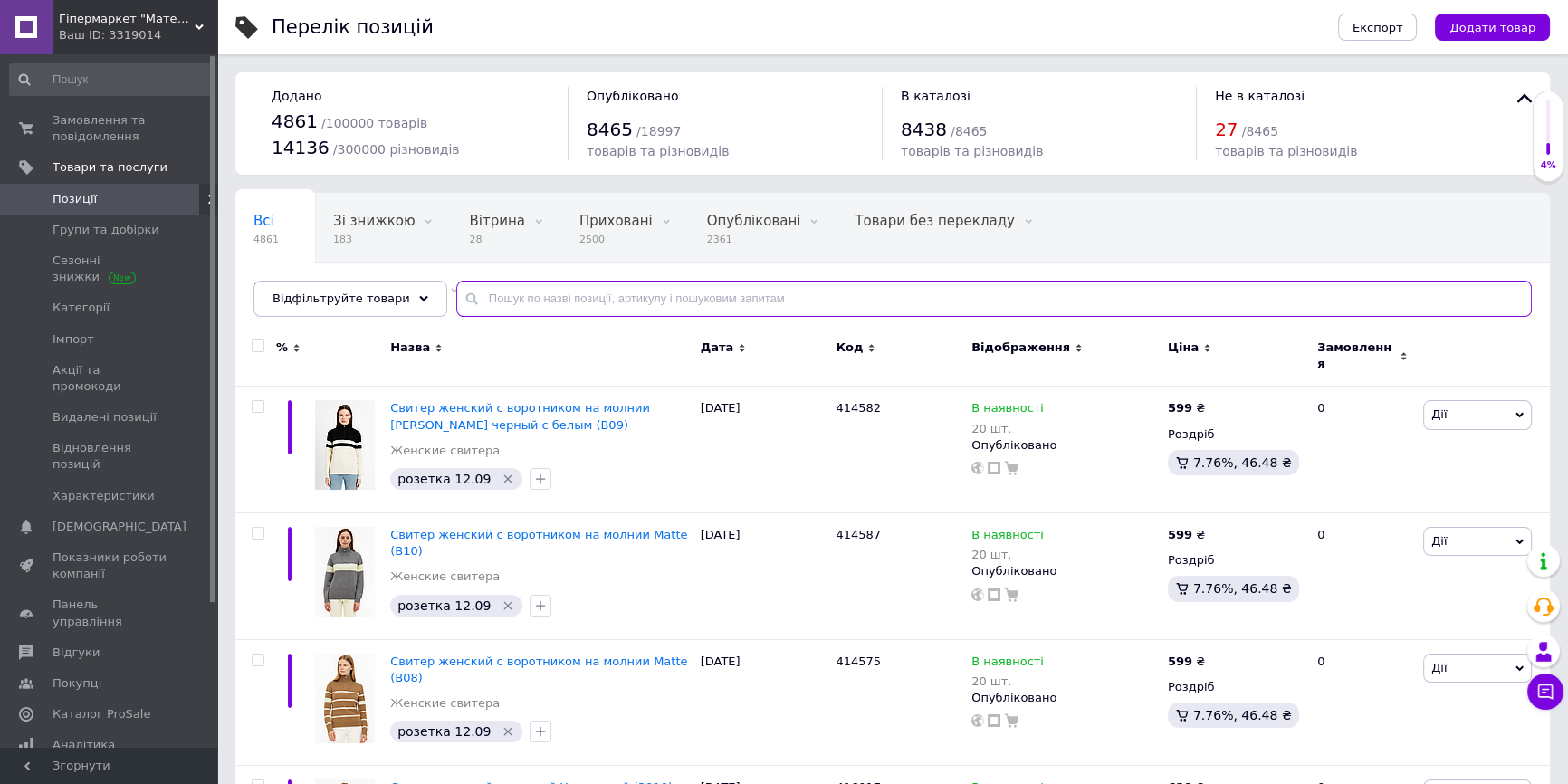
click at [703, 295] on input "text" at bounding box center [994, 299] width 1076 height 36
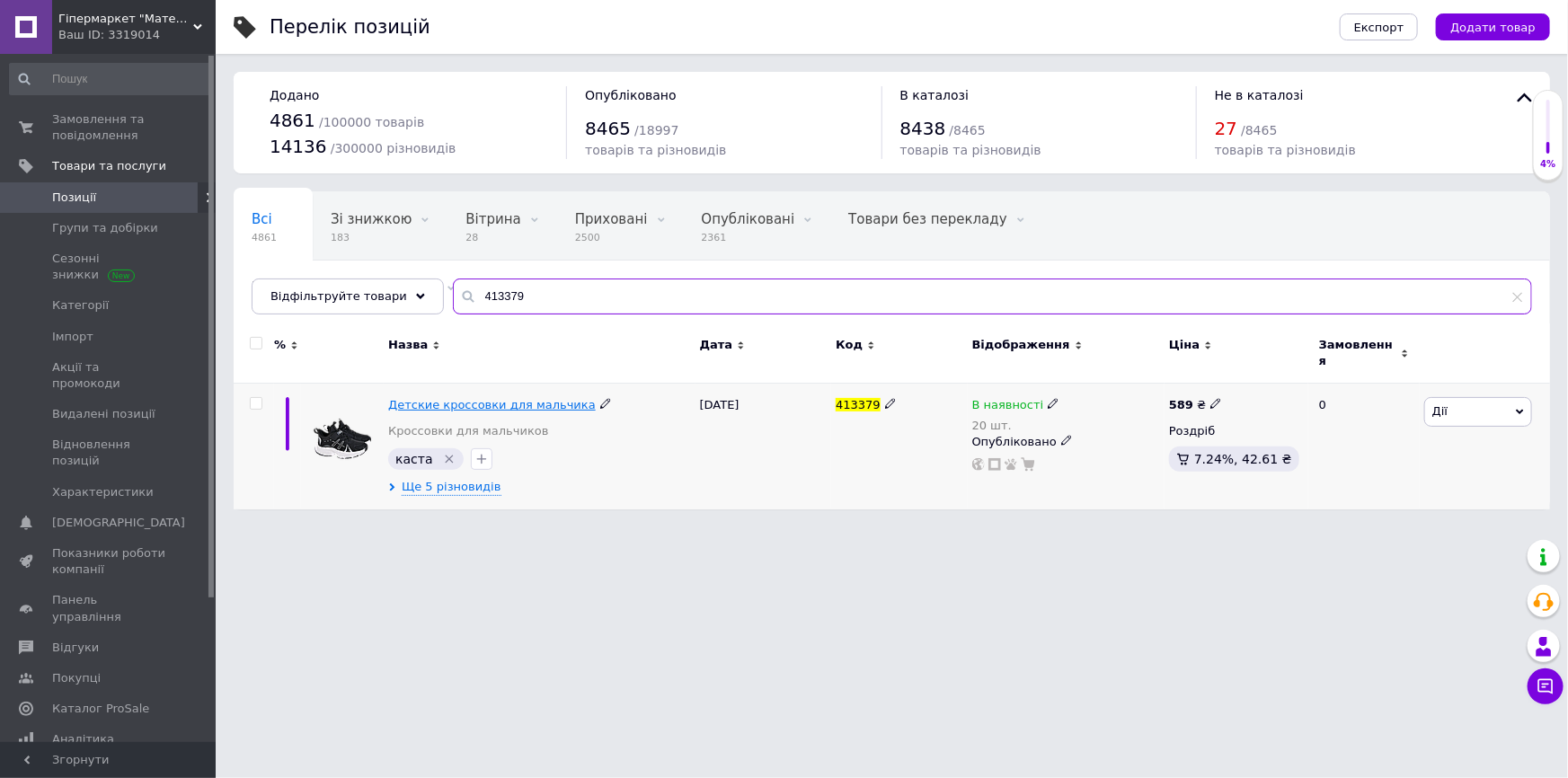
type input "413379"
click at [494, 398] on span "Детские кроссовки для мальчика" at bounding box center [492, 405] width 208 height 13
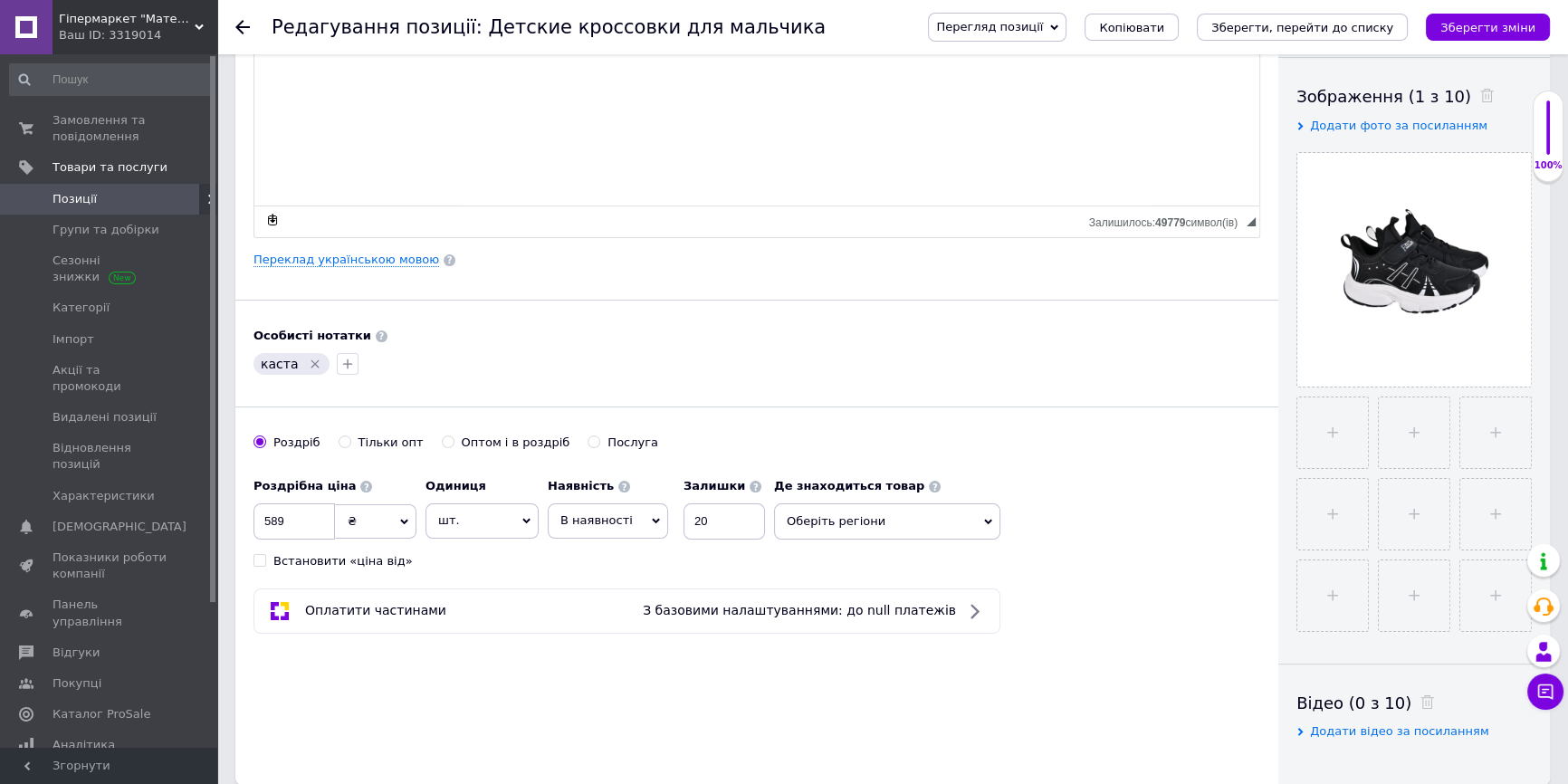
scroll to position [164, 0]
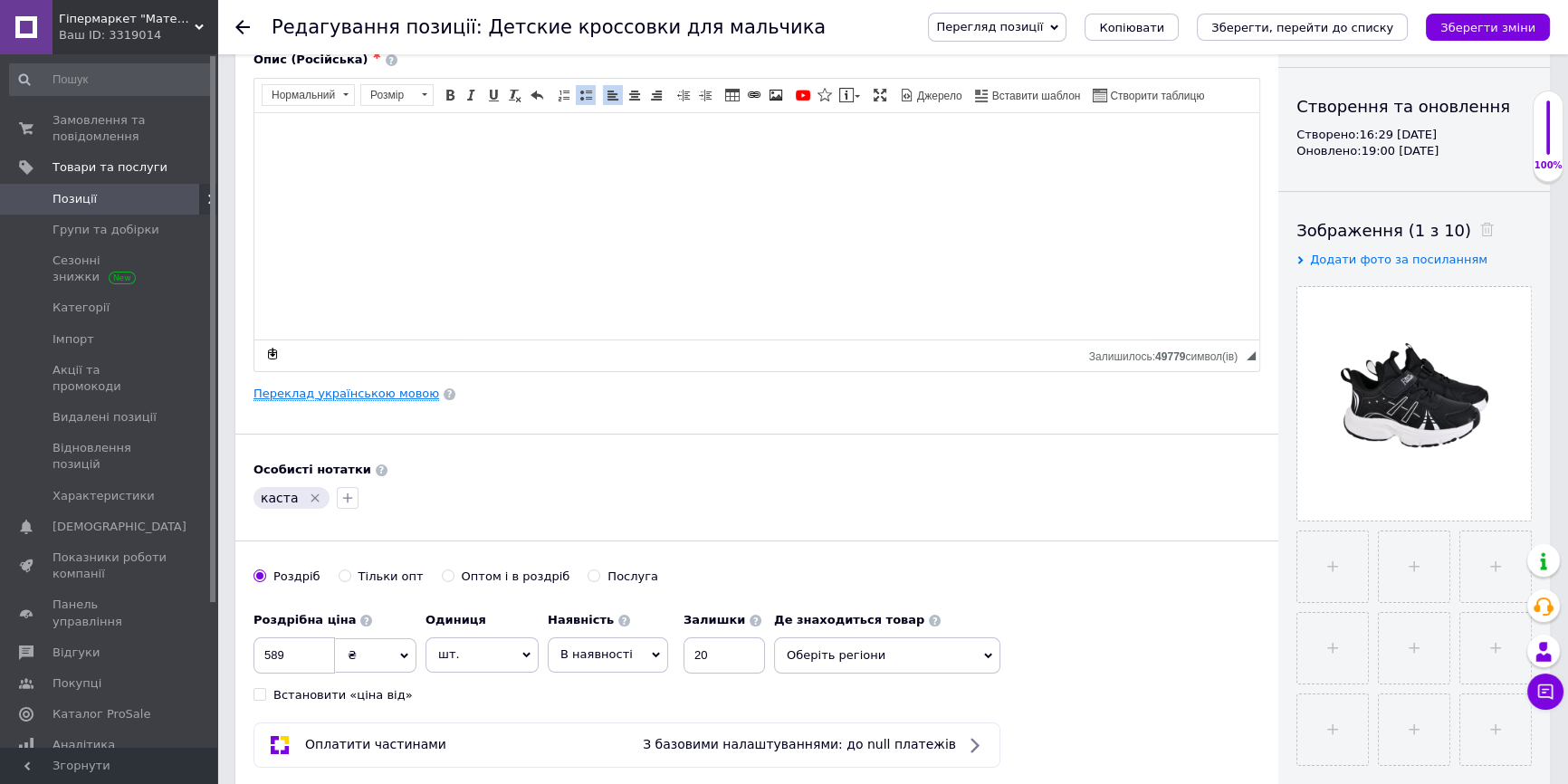
click at [400, 392] on link "Переклад українською мовою" at bounding box center [346, 393] width 186 height 14
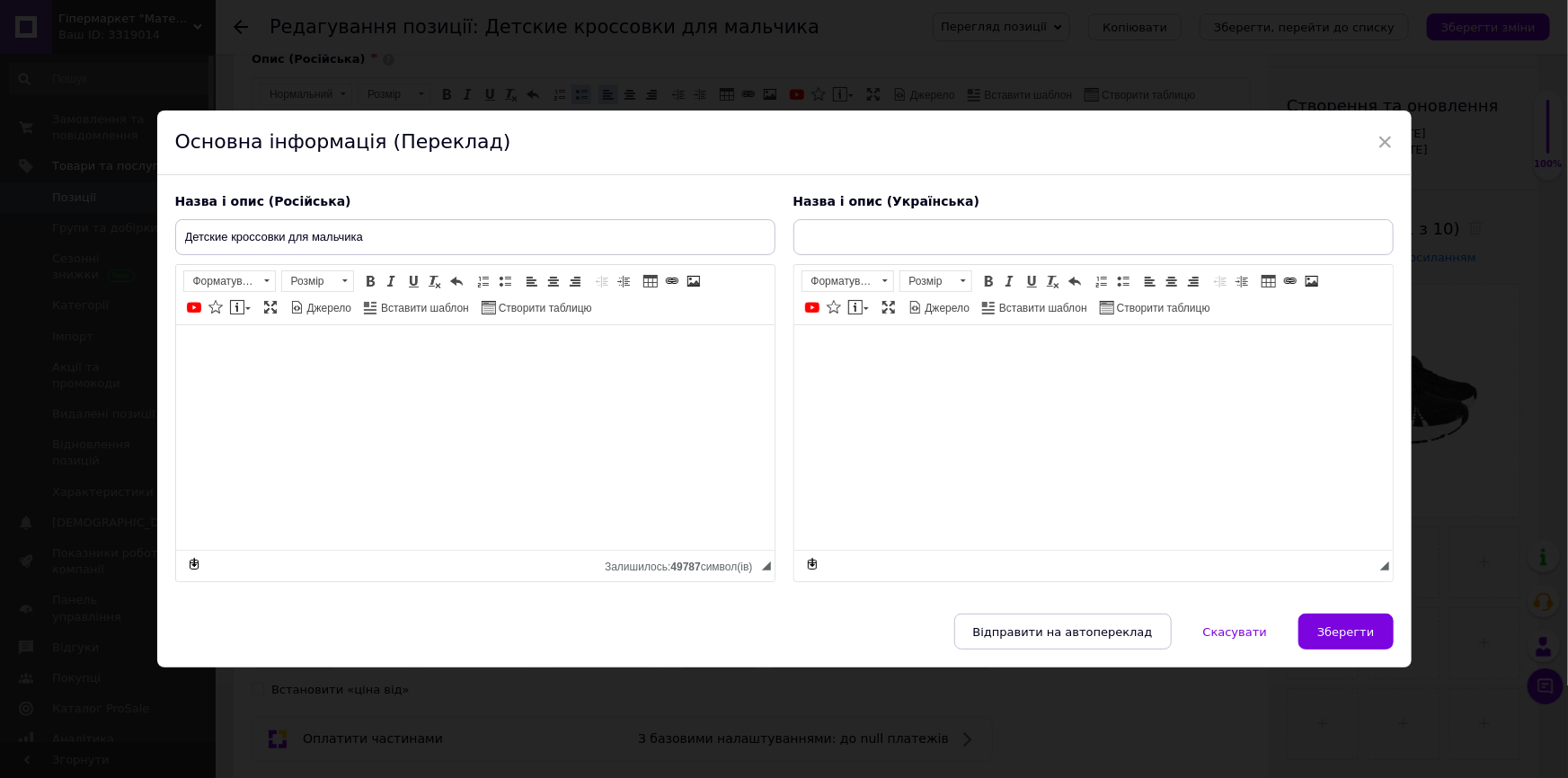
type input "Дитячі кросівки для хлопчика"
click at [1352, 639] on span "Зберегти" at bounding box center [1346, 632] width 57 height 13
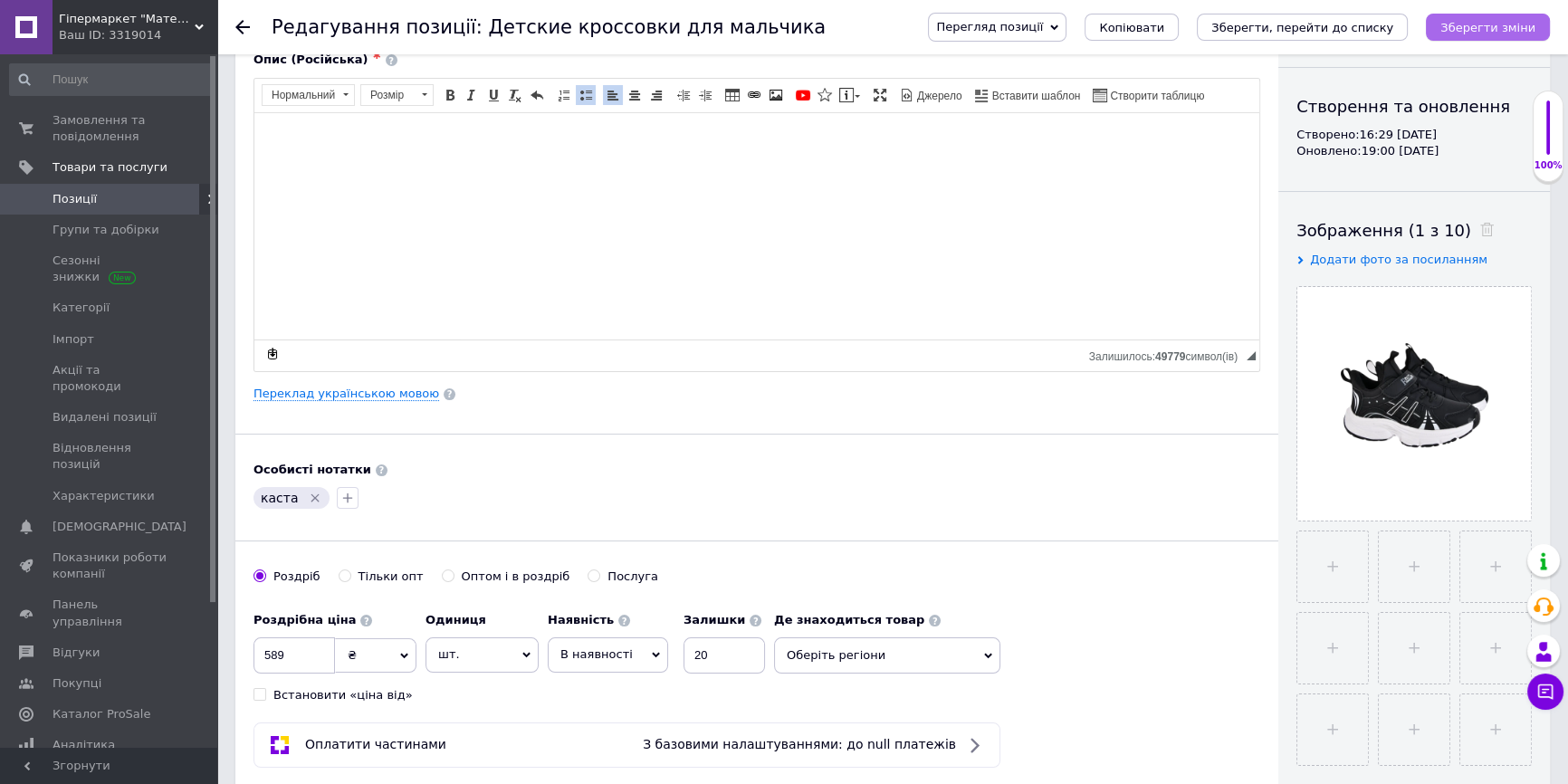
click at [1495, 21] on icon "Зберегти зміни" at bounding box center [1488, 28] width 95 height 13
click at [1371, 27] on icon "Зберегти, перейти до списку" at bounding box center [1301, 28] width 182 height 13
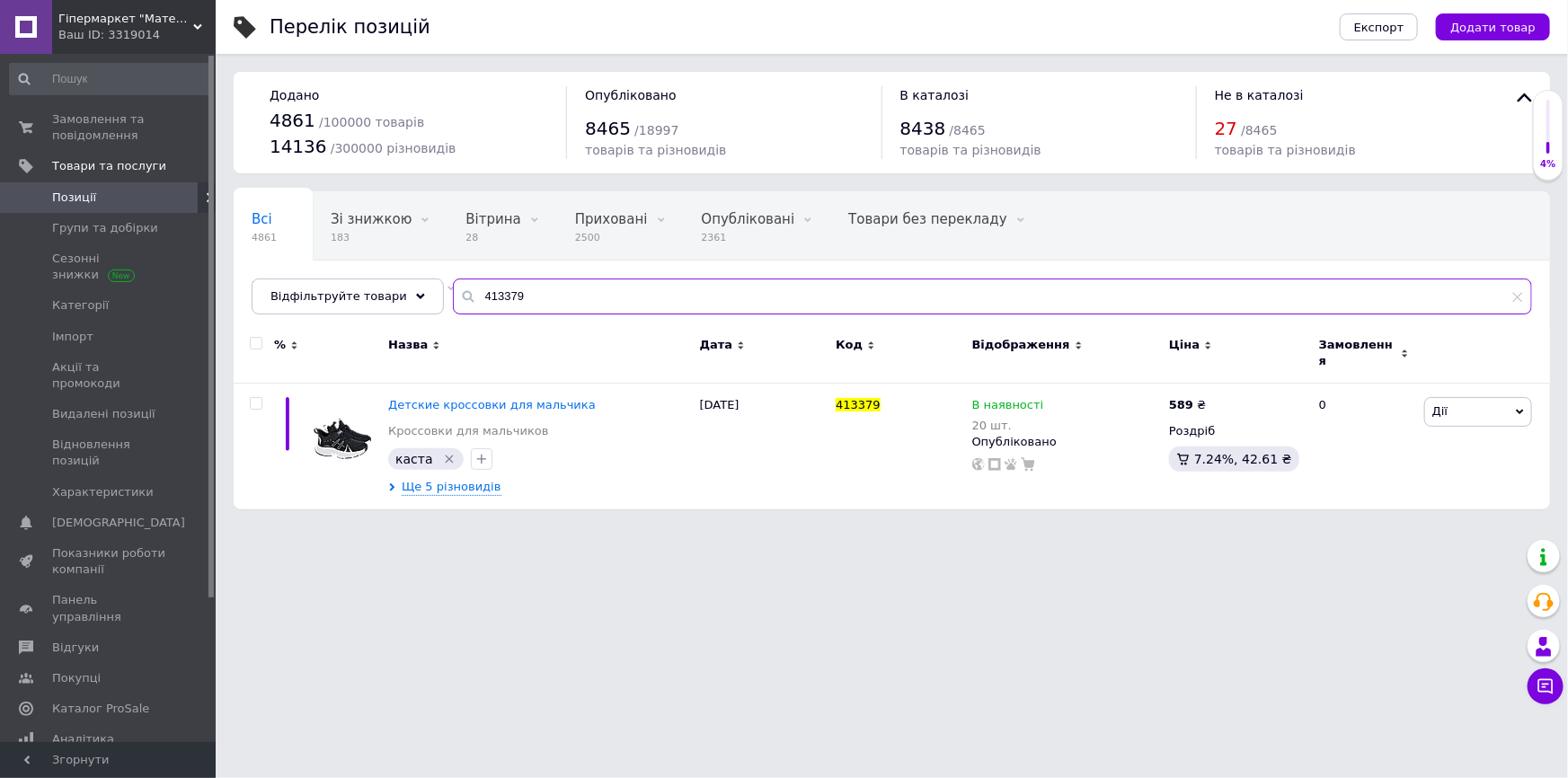
click at [453, 305] on input "413379" at bounding box center [992, 297] width 1079 height 36
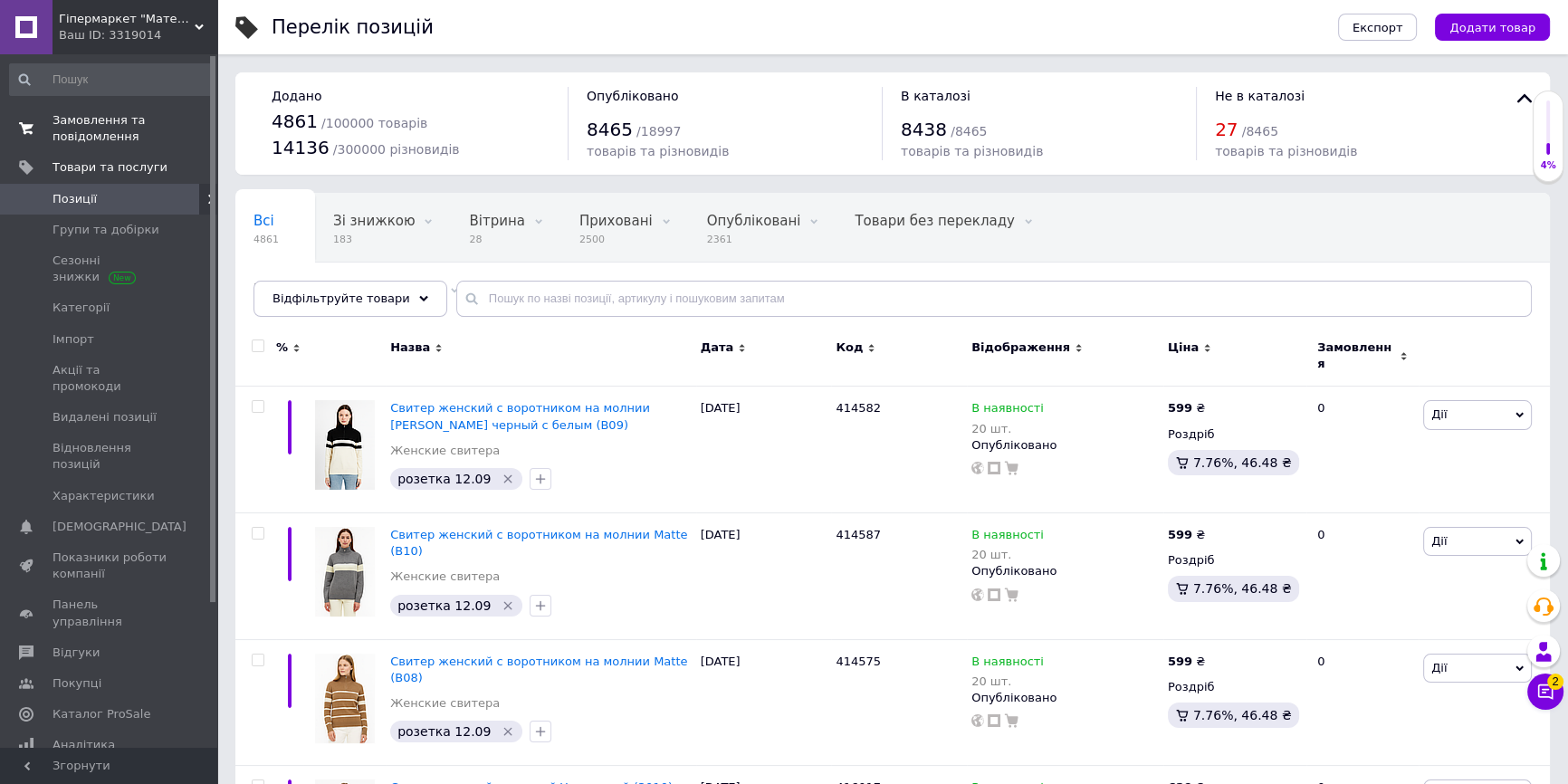
click at [129, 126] on span "Замовлення та повідомлення" at bounding box center [109, 129] width 115 height 32
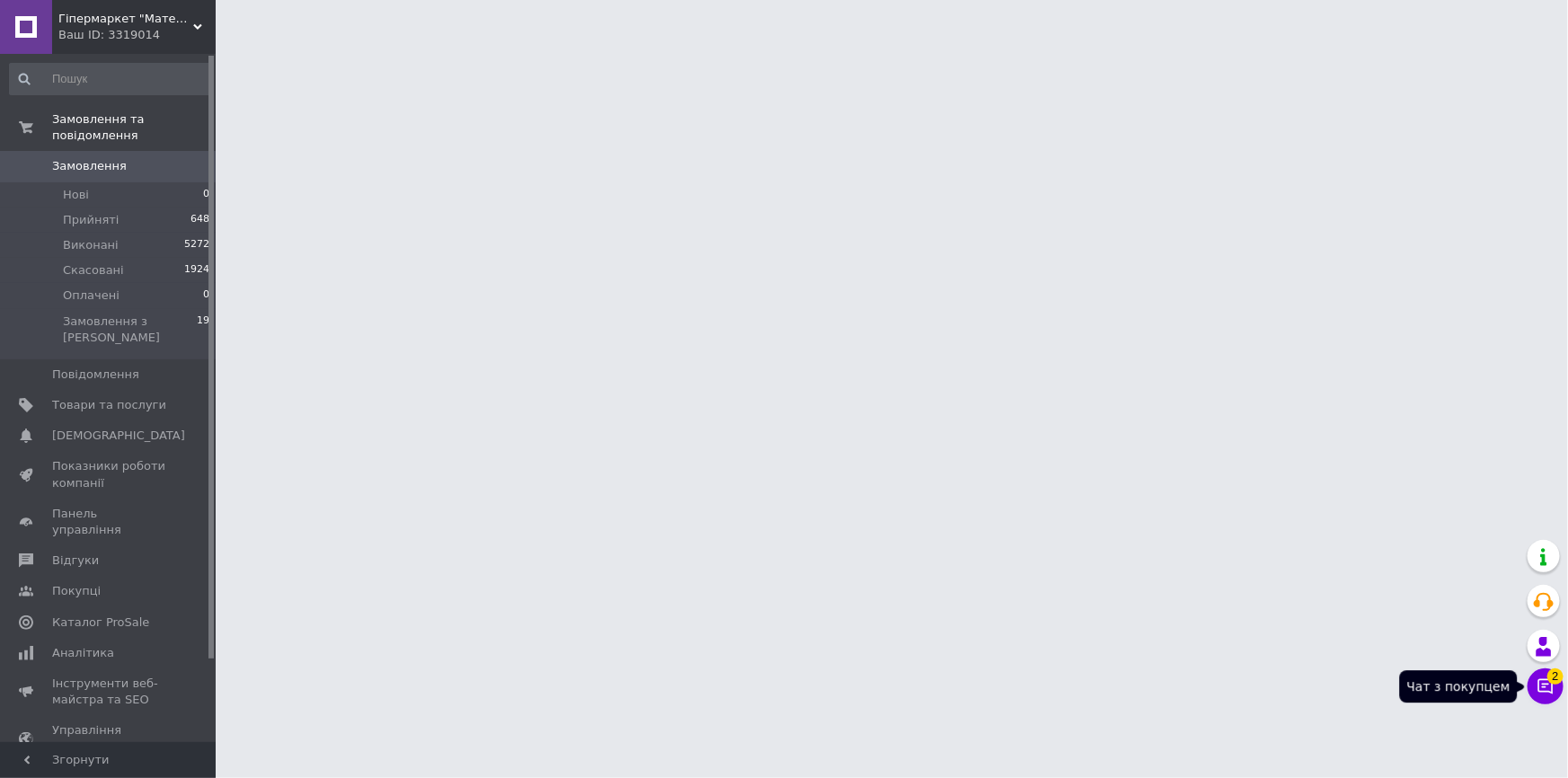
click at [1558, 680] on span "2" at bounding box center [1555, 676] width 16 height 16
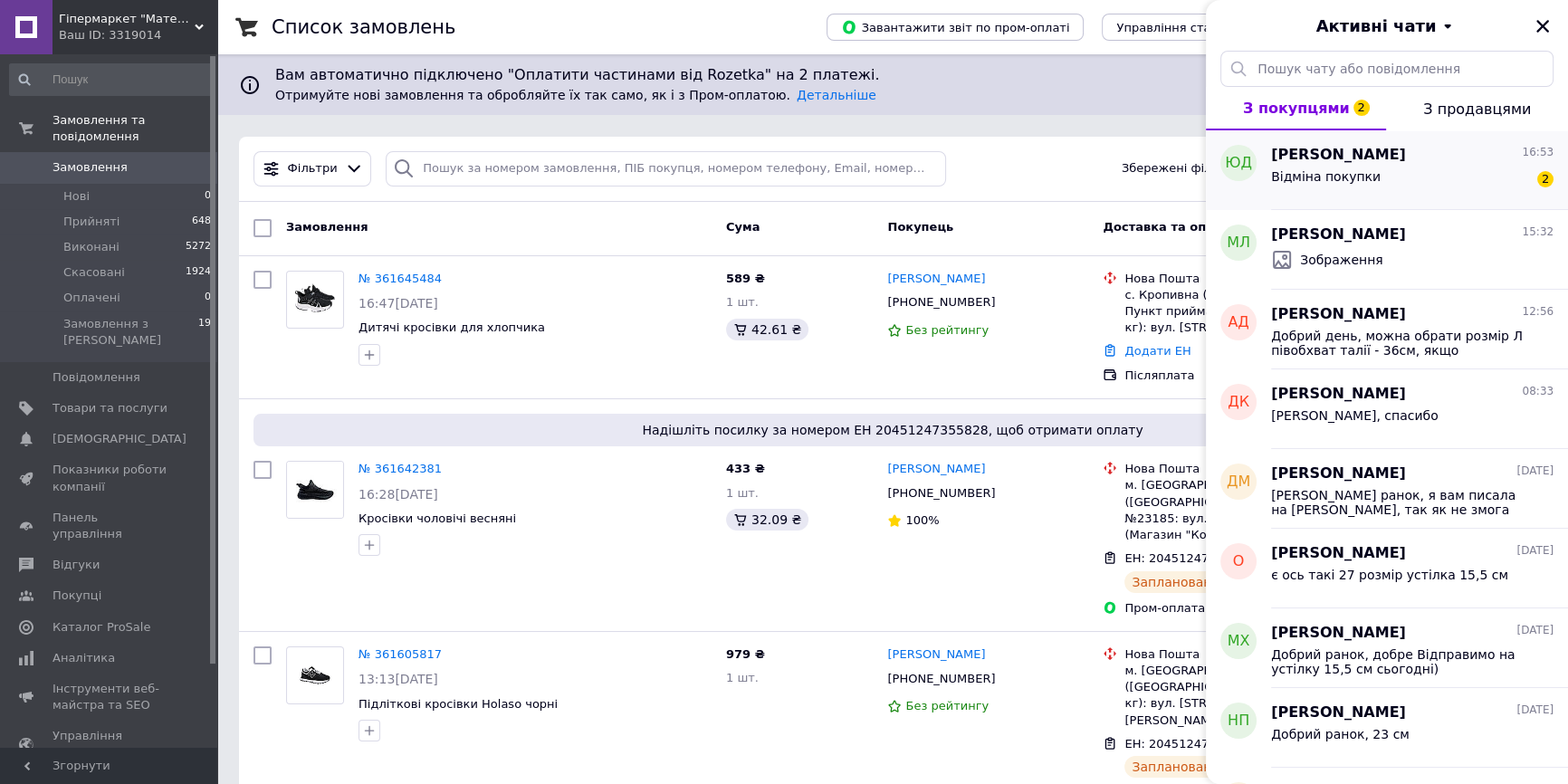
click at [1376, 172] on div "Відміна покупки 2" at bounding box center [1412, 180] width 283 height 29
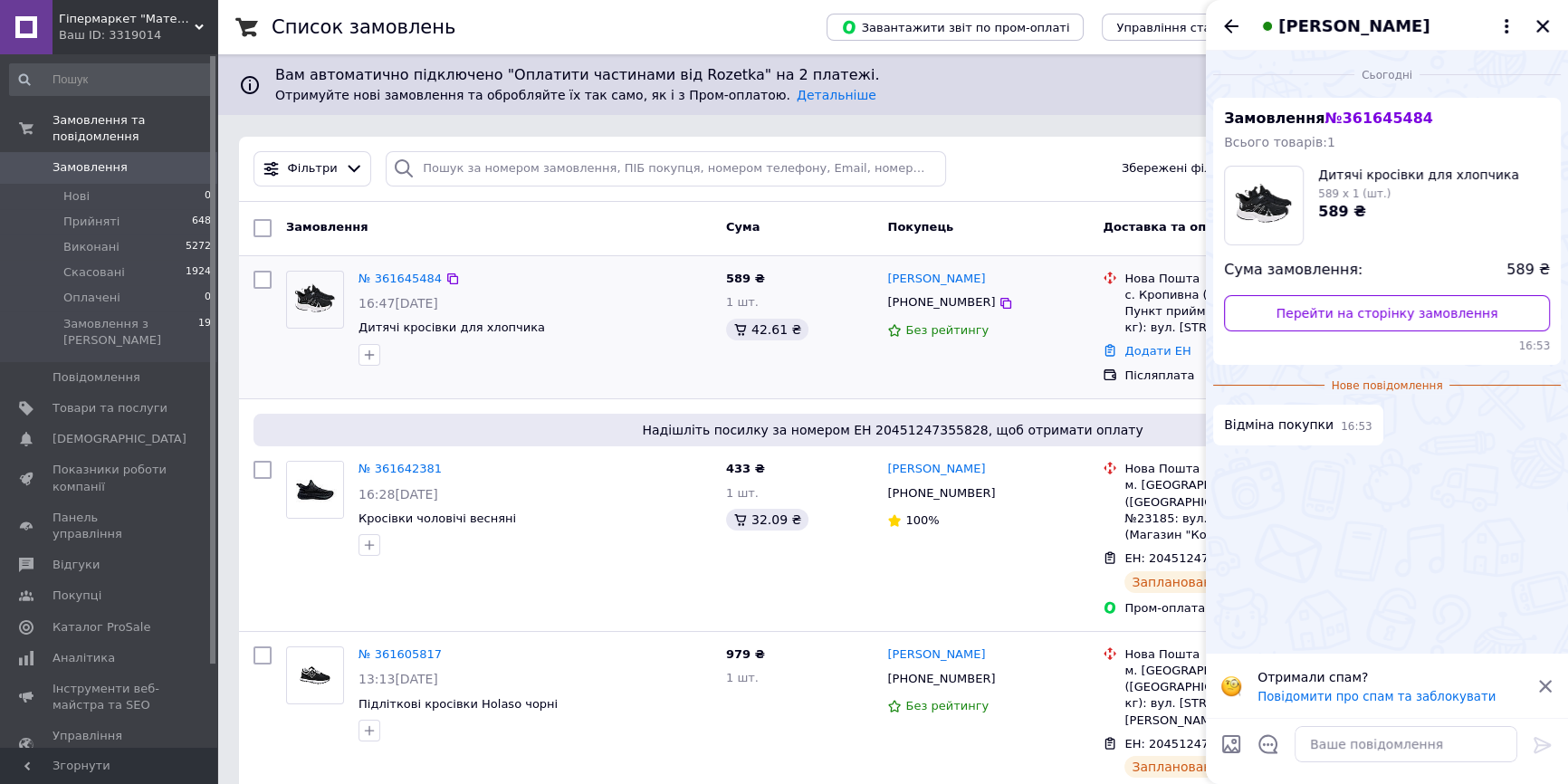
click at [301, 355] on div at bounding box center [315, 318] width 72 height 110
click at [1358, 746] on textarea at bounding box center [1406, 745] width 223 height 36
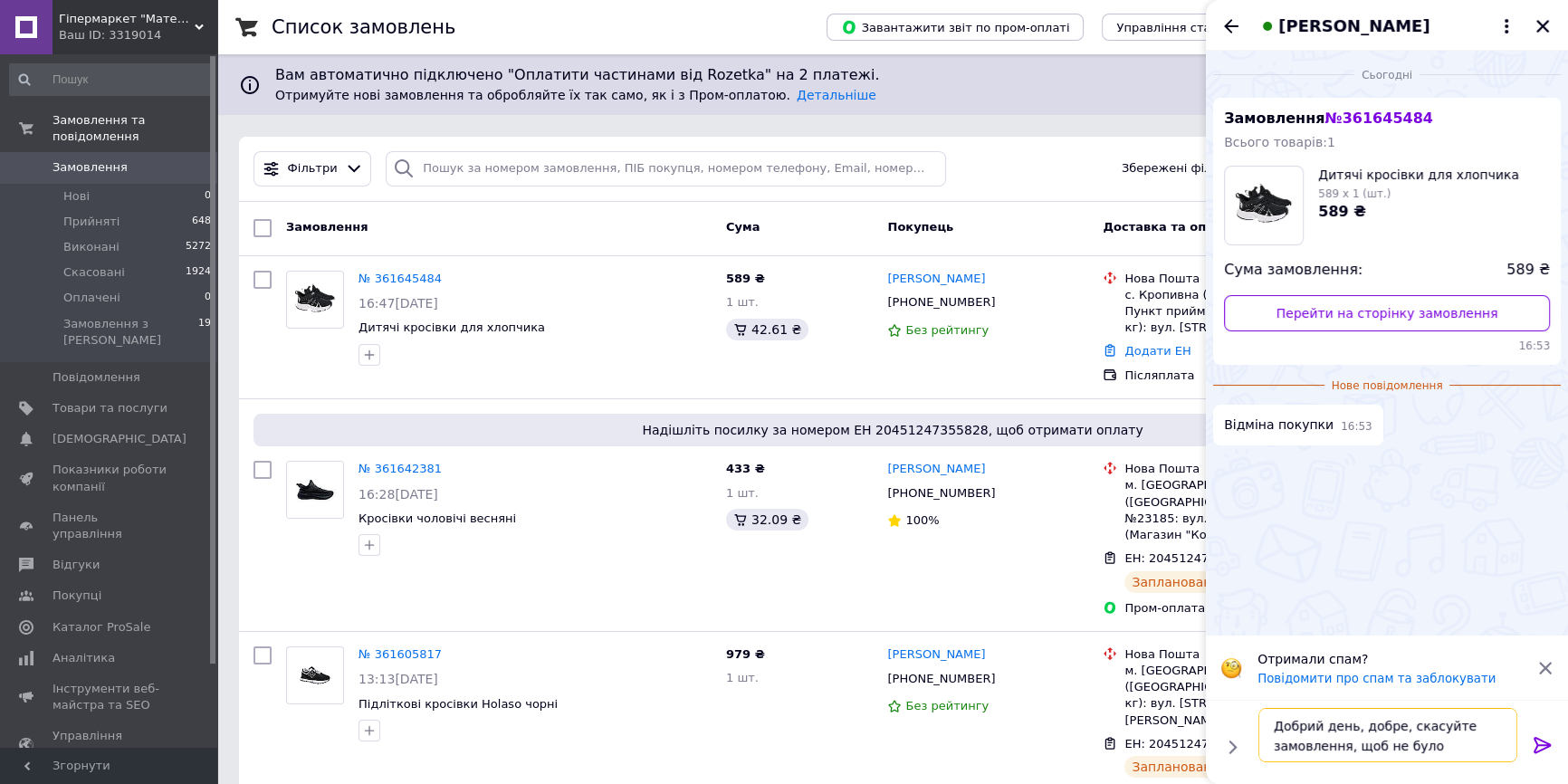
type textarea "Добрий день, добре, скасуйте замовлення, щоб не було активним"
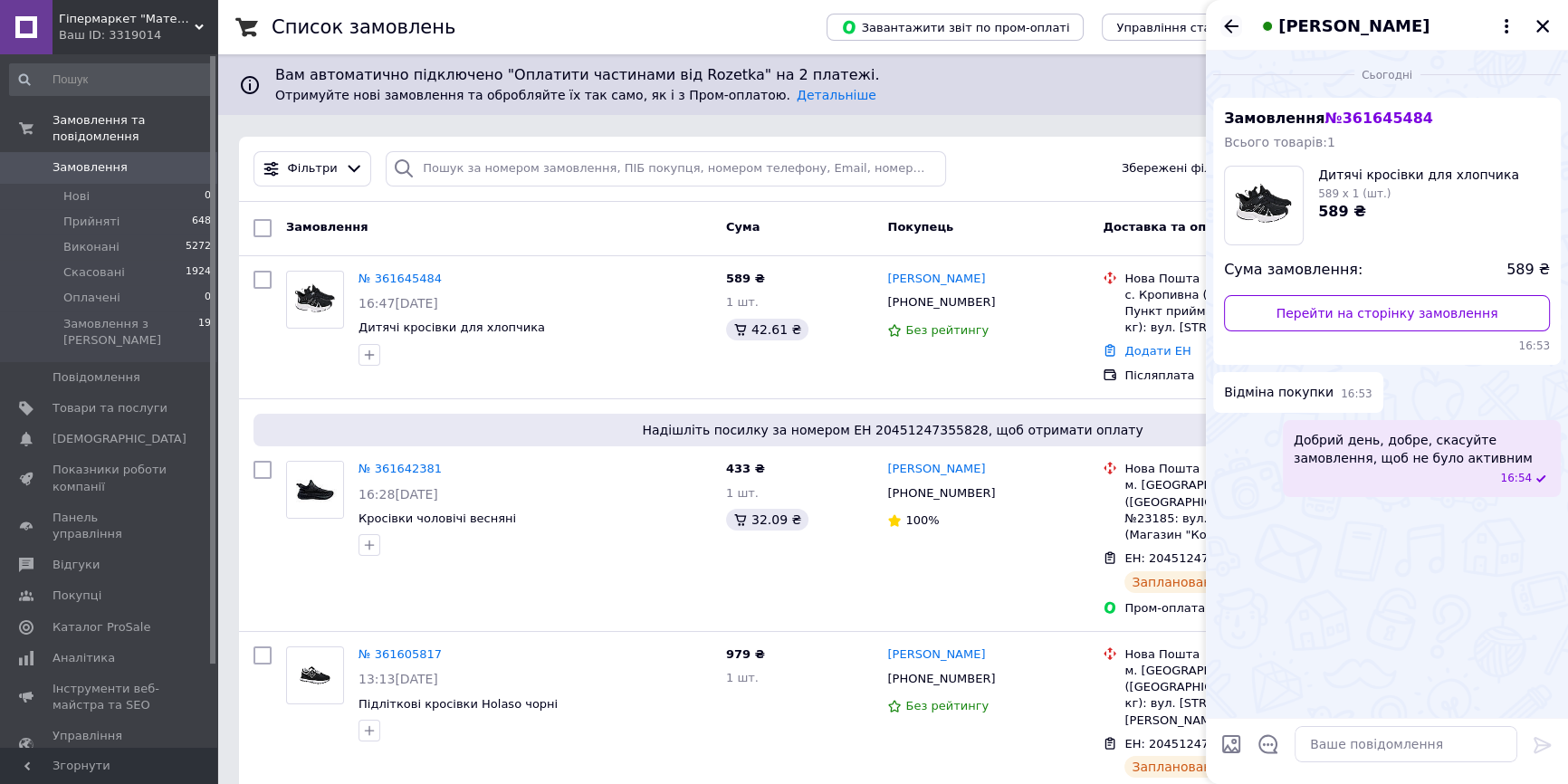
click at [1226, 30] on icon "Назад" at bounding box center [1231, 26] width 22 height 22
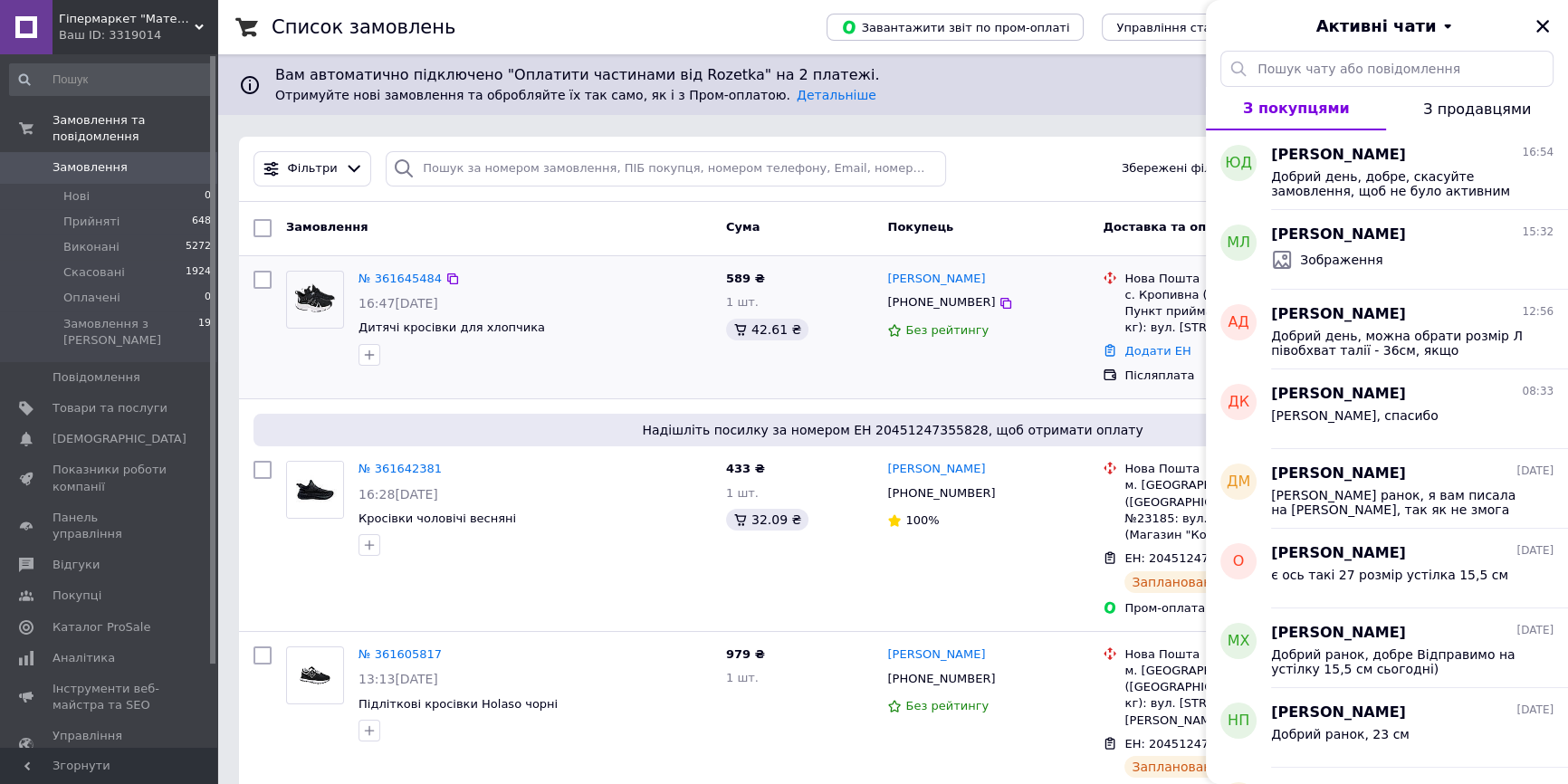
click at [339, 372] on div at bounding box center [315, 318] width 72 height 110
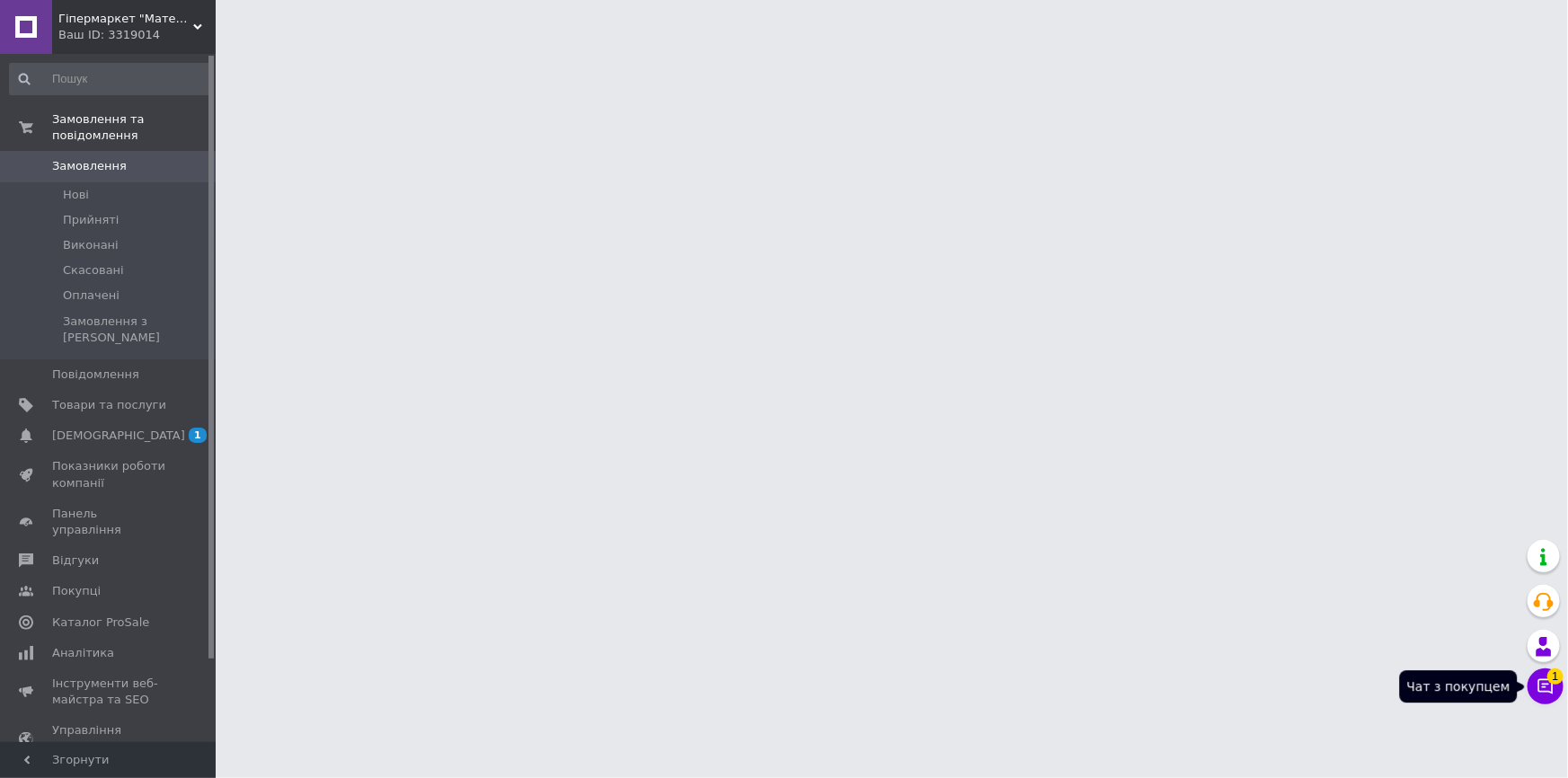
click at [1541, 689] on icon at bounding box center [1545, 686] width 18 height 18
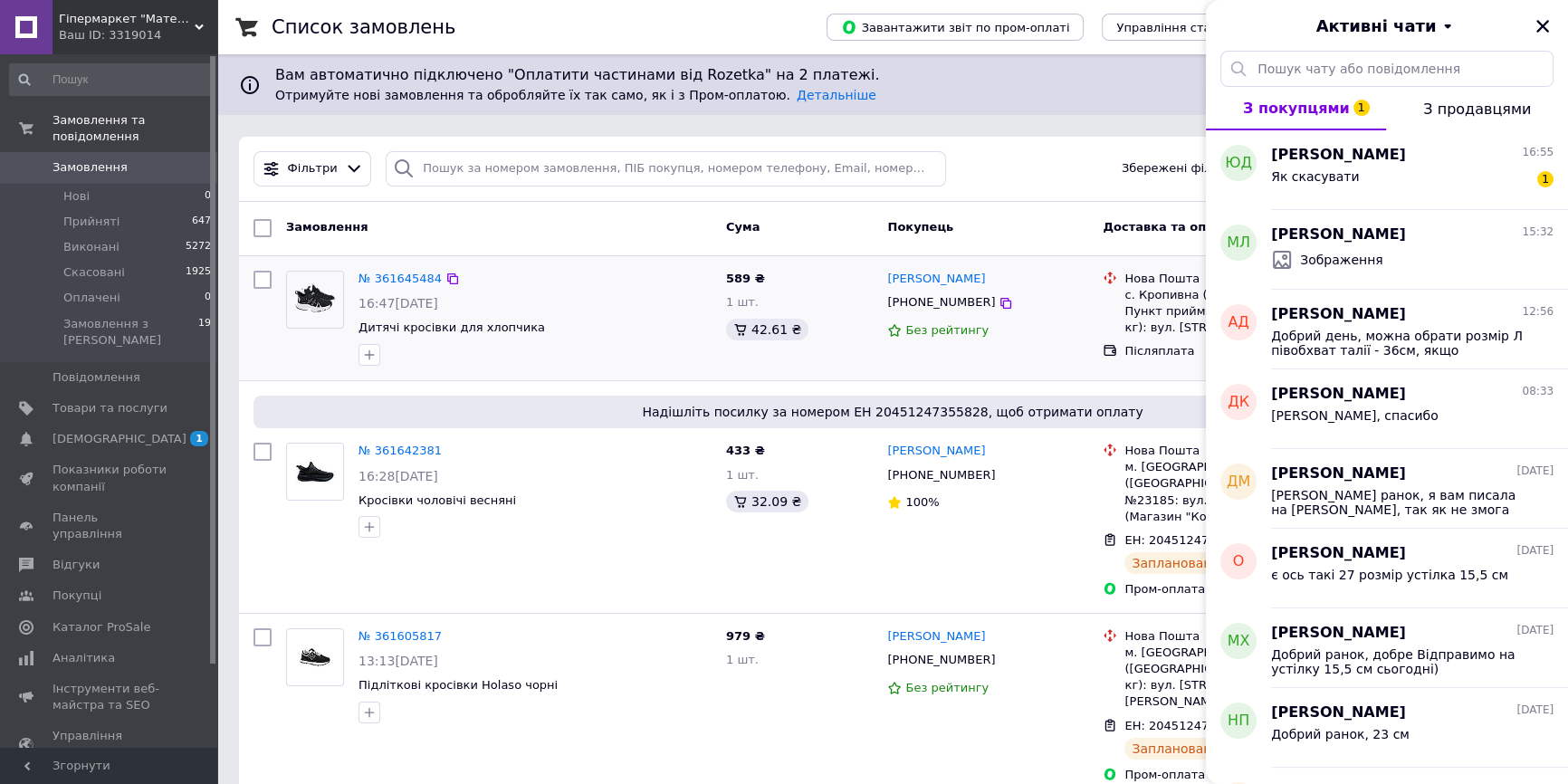
click at [865, 313] on div "589 ₴ 1 шт. 42.61 ₴" at bounding box center [800, 318] width 162 height 110
click at [1538, 19] on icon "Закрити" at bounding box center [1542, 26] width 16 height 16
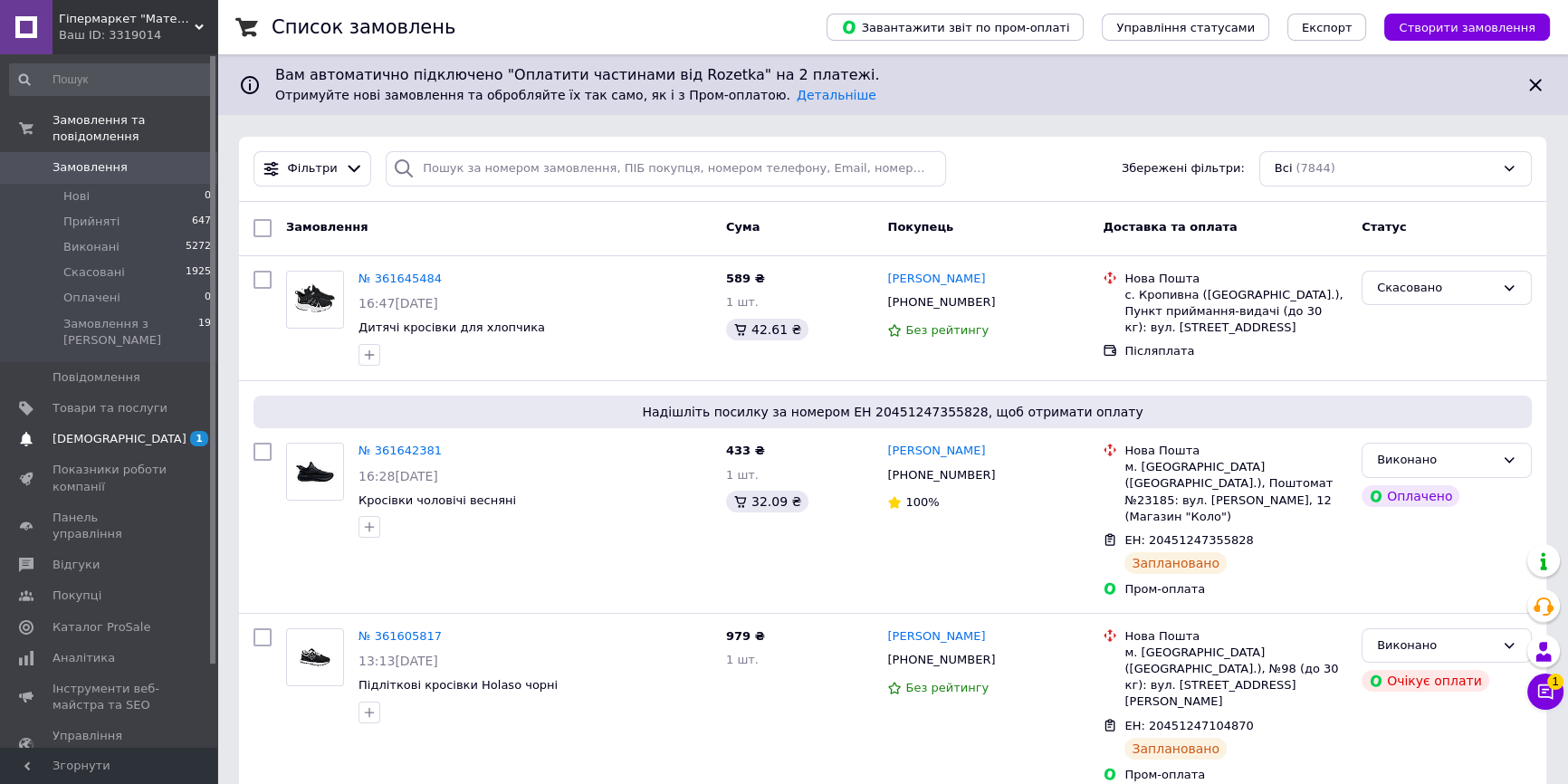
click at [113, 424] on link "Сповіщення 1 0" at bounding box center [110, 439] width 222 height 30
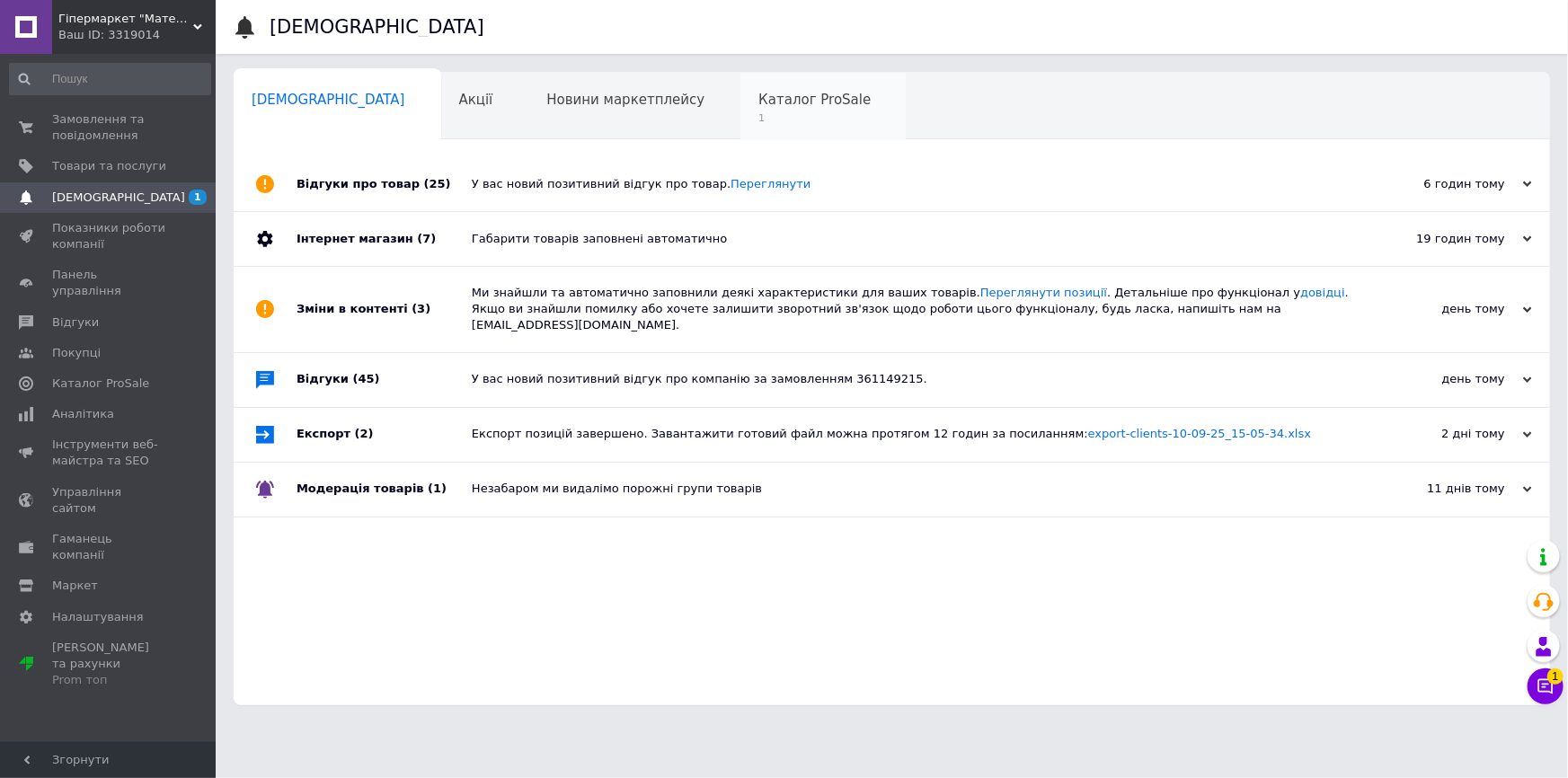
click at [740, 109] on div "Каталог ProSale 1" at bounding box center [823, 107] width 166 height 68
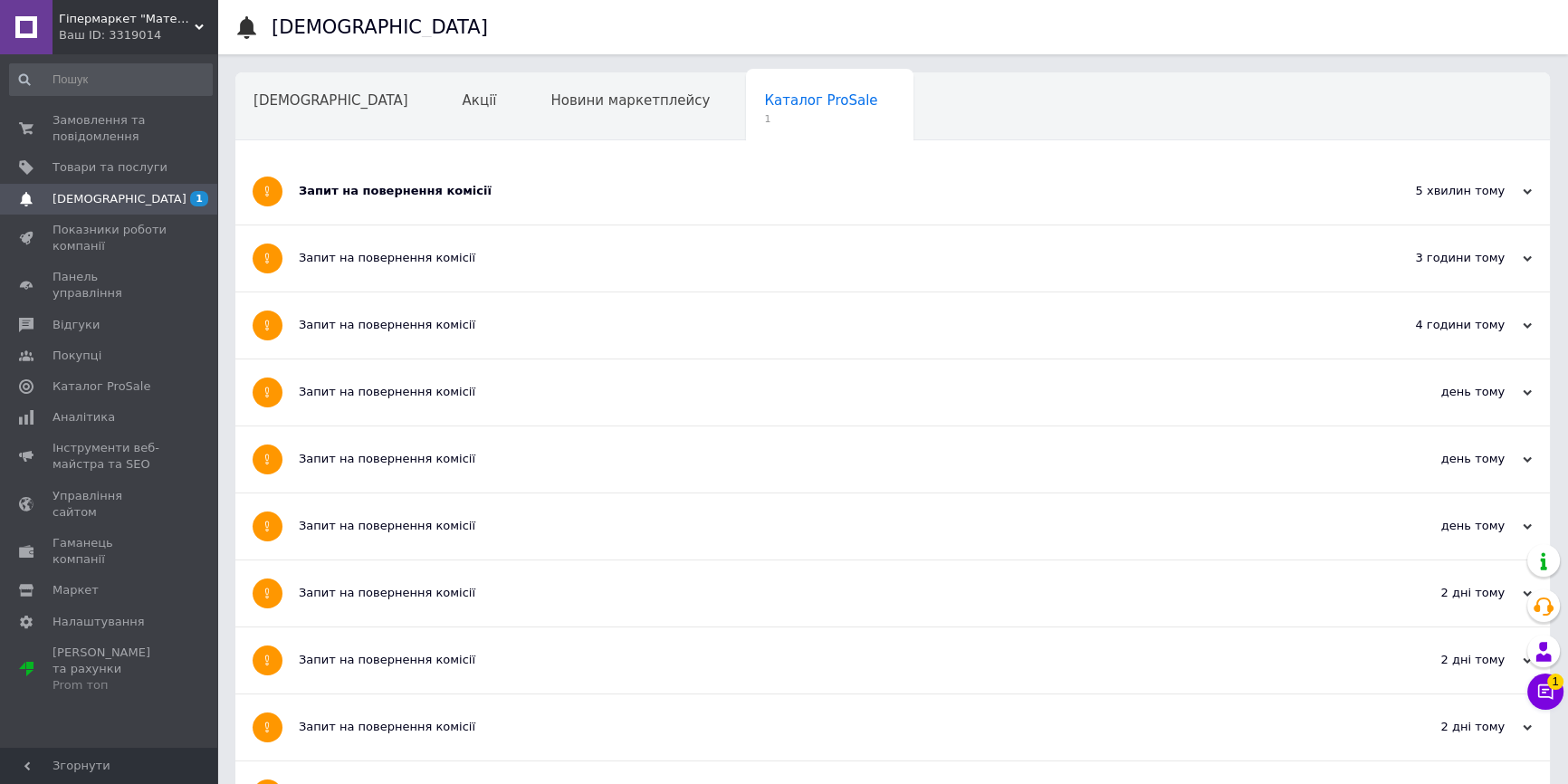
drag, startPoint x: 671, startPoint y: 209, endPoint x: 646, endPoint y: 199, distance: 26.9
click at [670, 208] on div "Запит на повернення комісії" at bounding box center [824, 191] width 1052 height 66
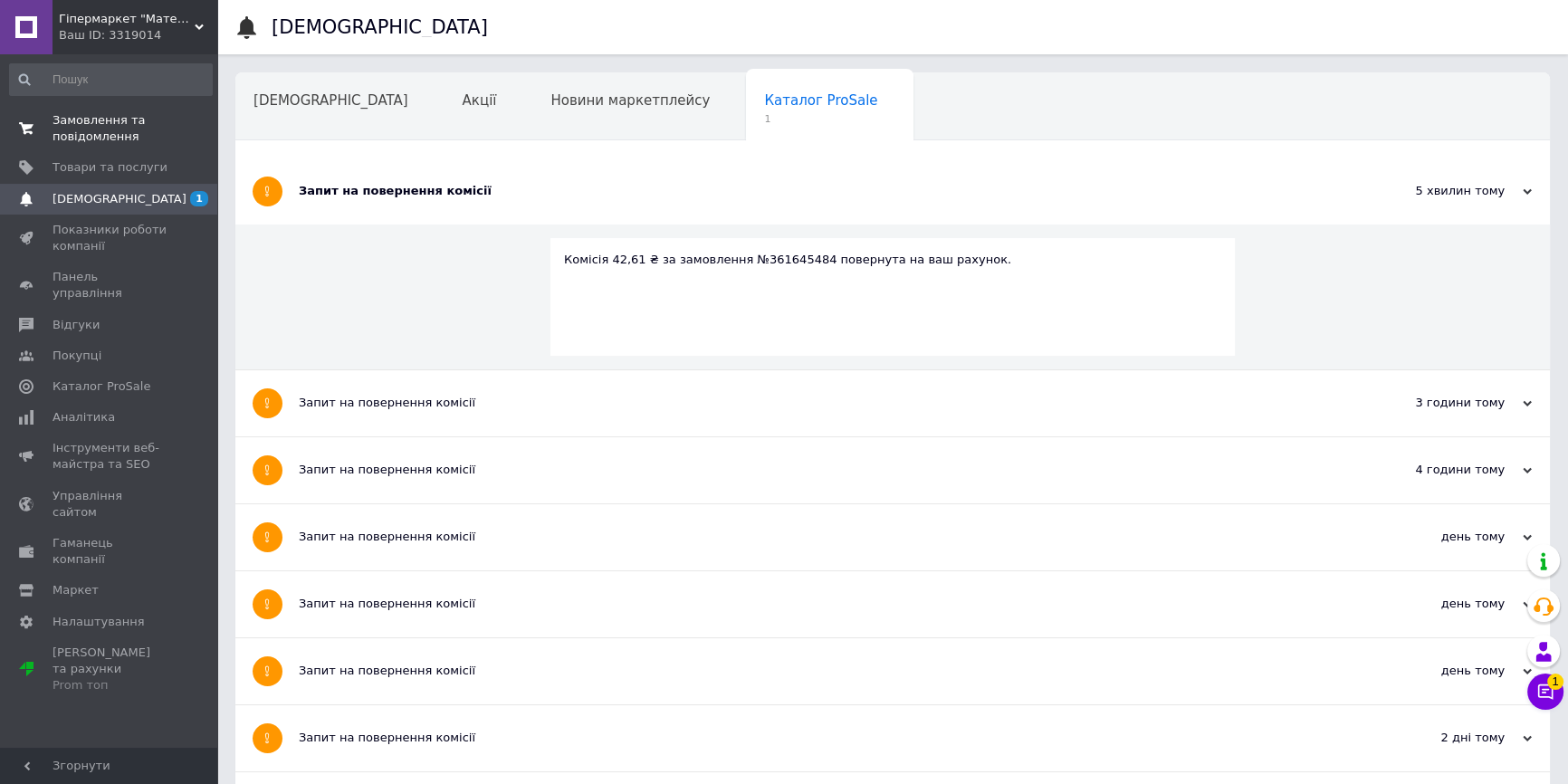
click at [152, 127] on span "Замовлення та повідомлення" at bounding box center [109, 129] width 115 height 32
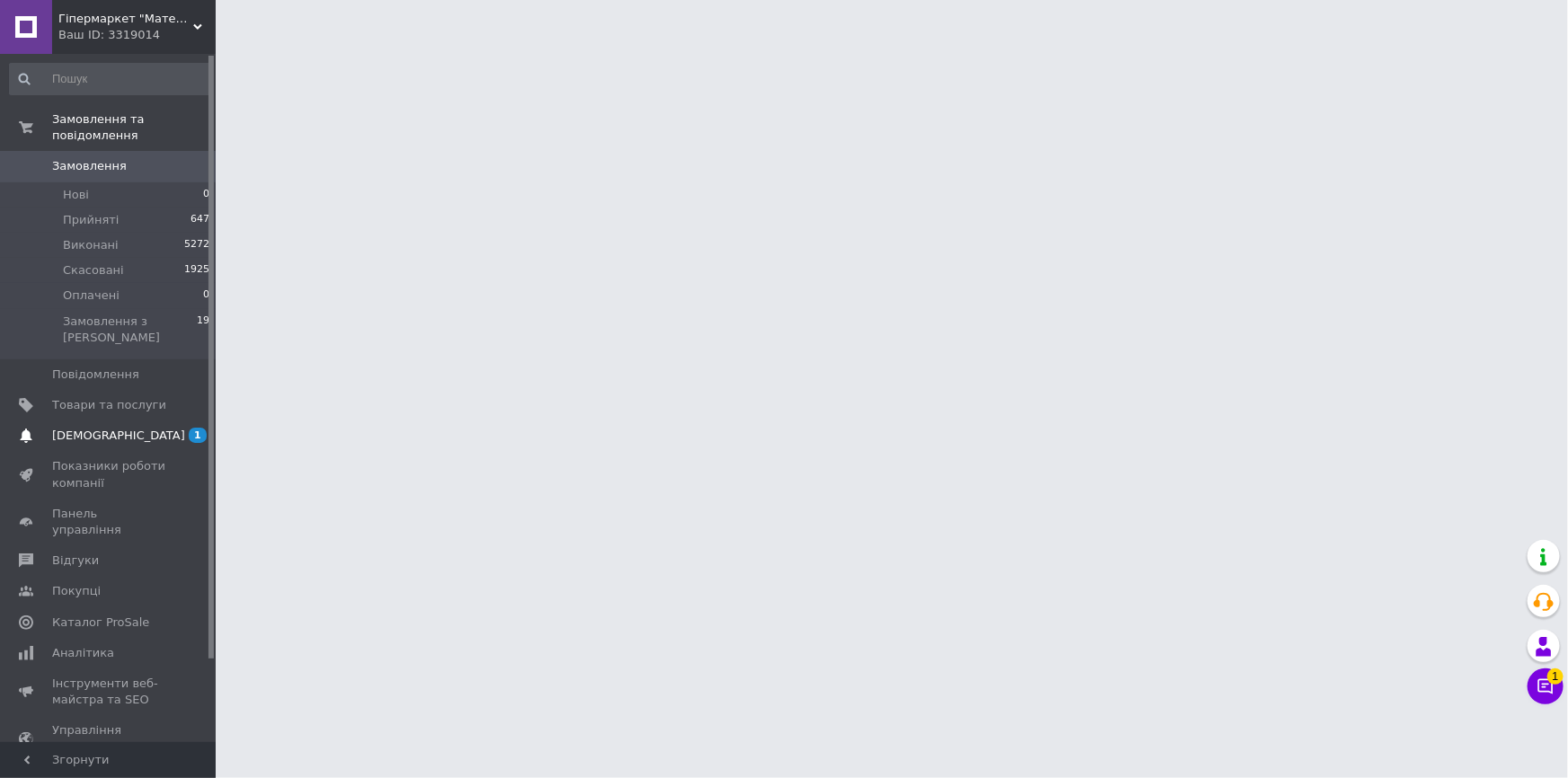
drag, startPoint x: 179, startPoint y: 400, endPoint x: 138, endPoint y: 189, distance: 214.9
click at [179, 428] on span "1" at bounding box center [191, 436] width 49 height 16
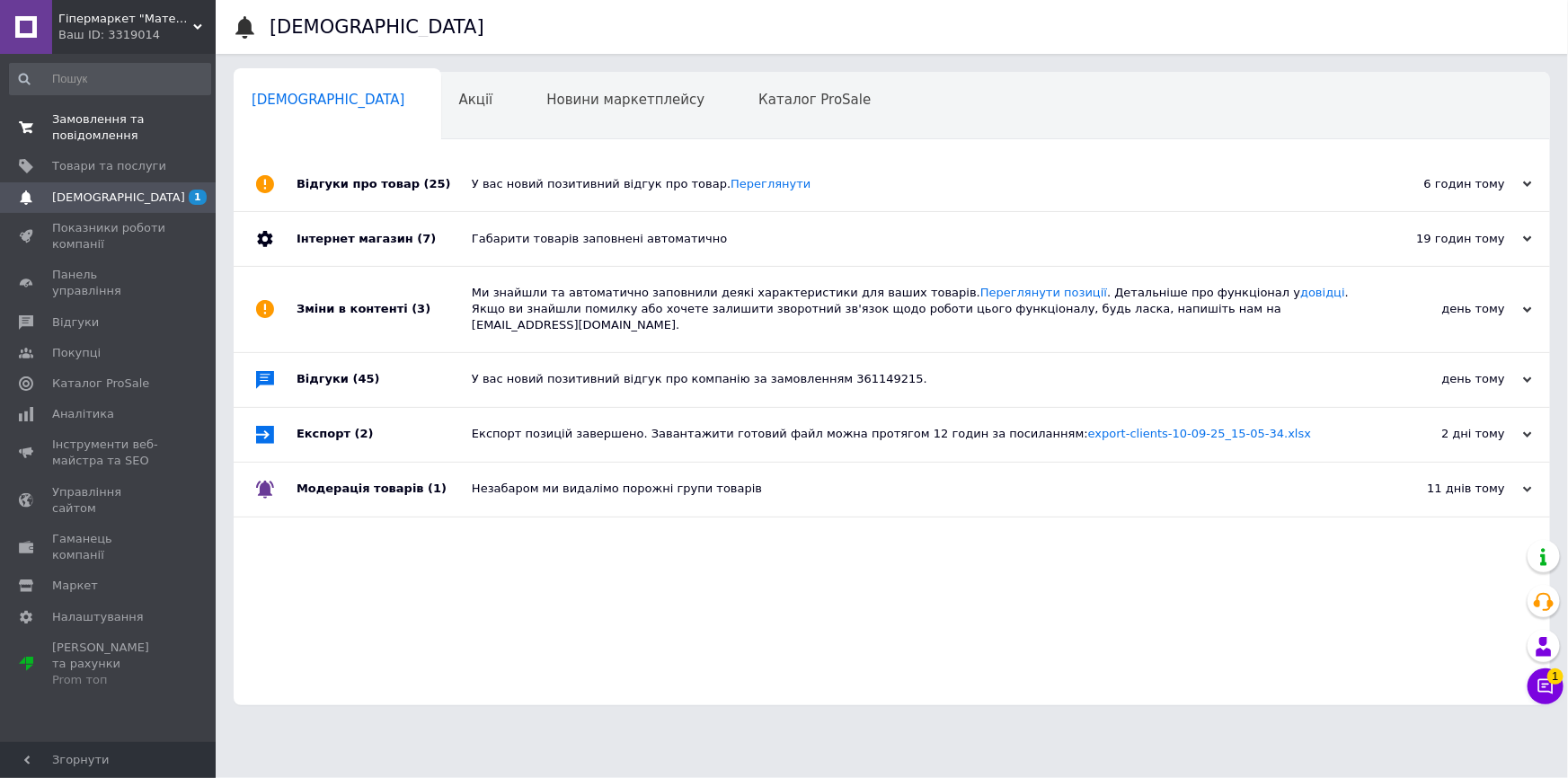
click at [121, 112] on span "Замовлення та повідомлення" at bounding box center [109, 128] width 114 height 32
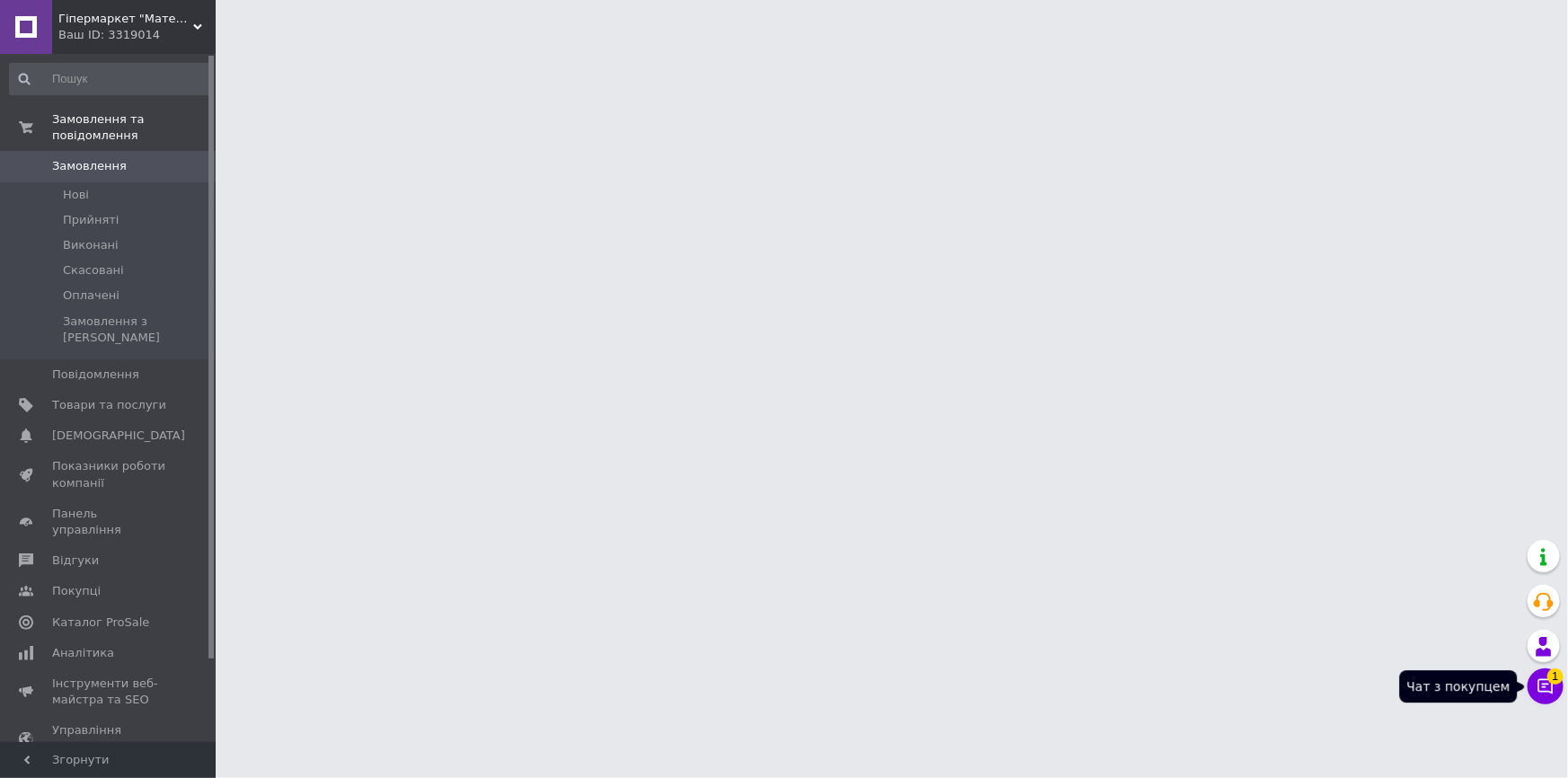
click at [1548, 701] on button "Чат з покупцем 1" at bounding box center [1545, 686] width 36 height 36
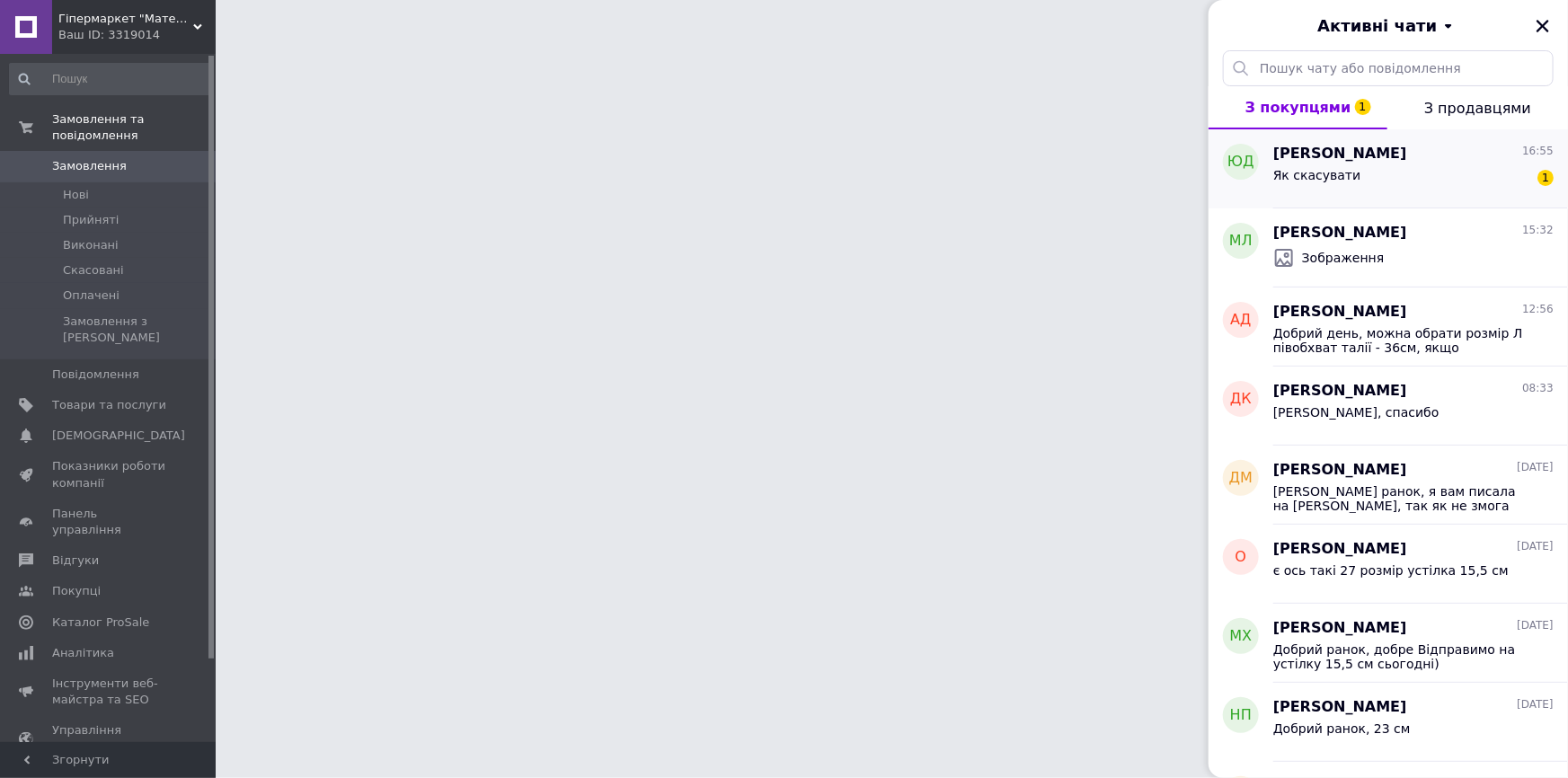
click at [1380, 174] on div "Як скасувати 1" at bounding box center [1413, 179] width 281 height 28
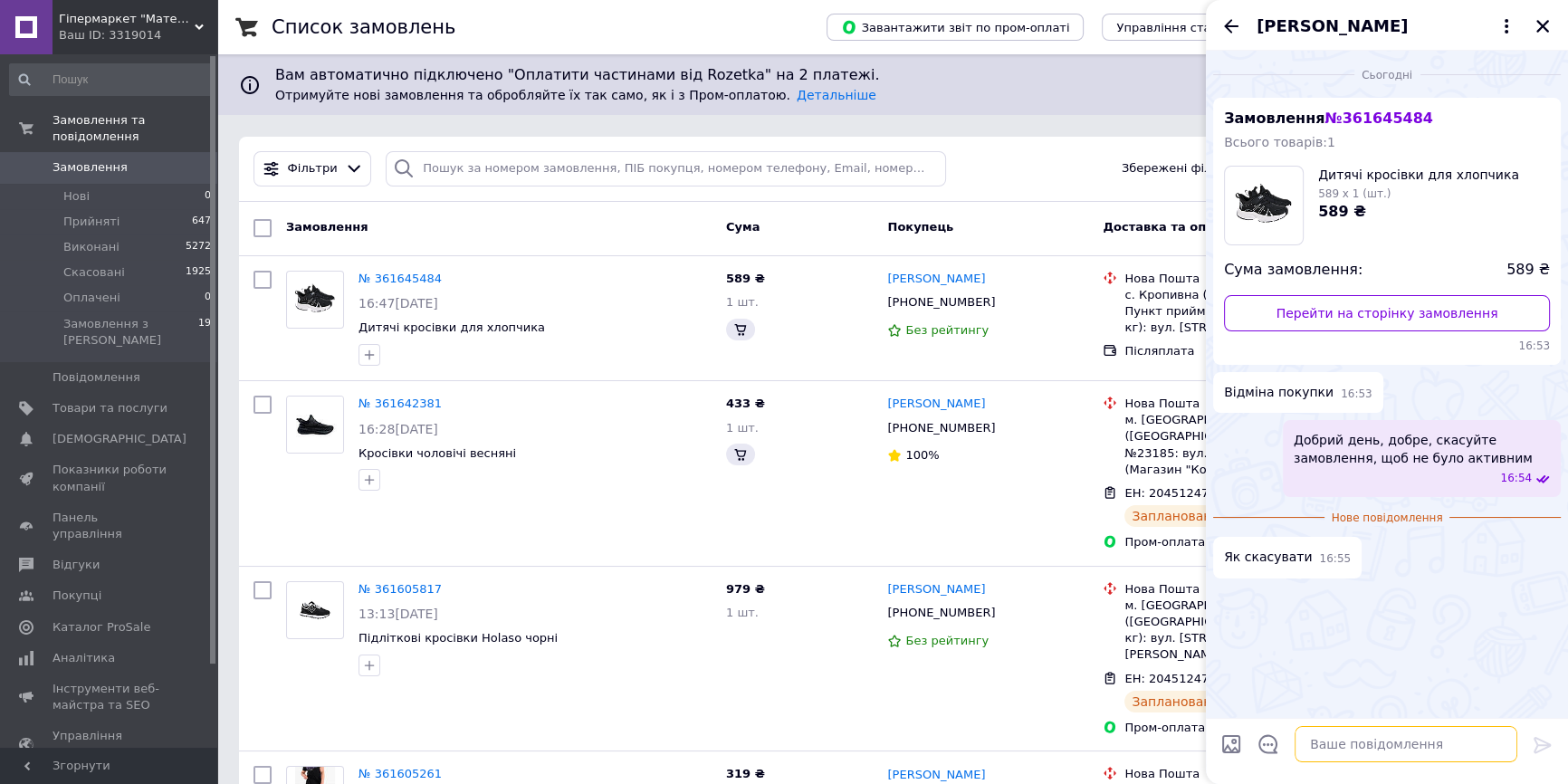
click at [1360, 741] on textarea at bounding box center [1406, 745] width 223 height 36
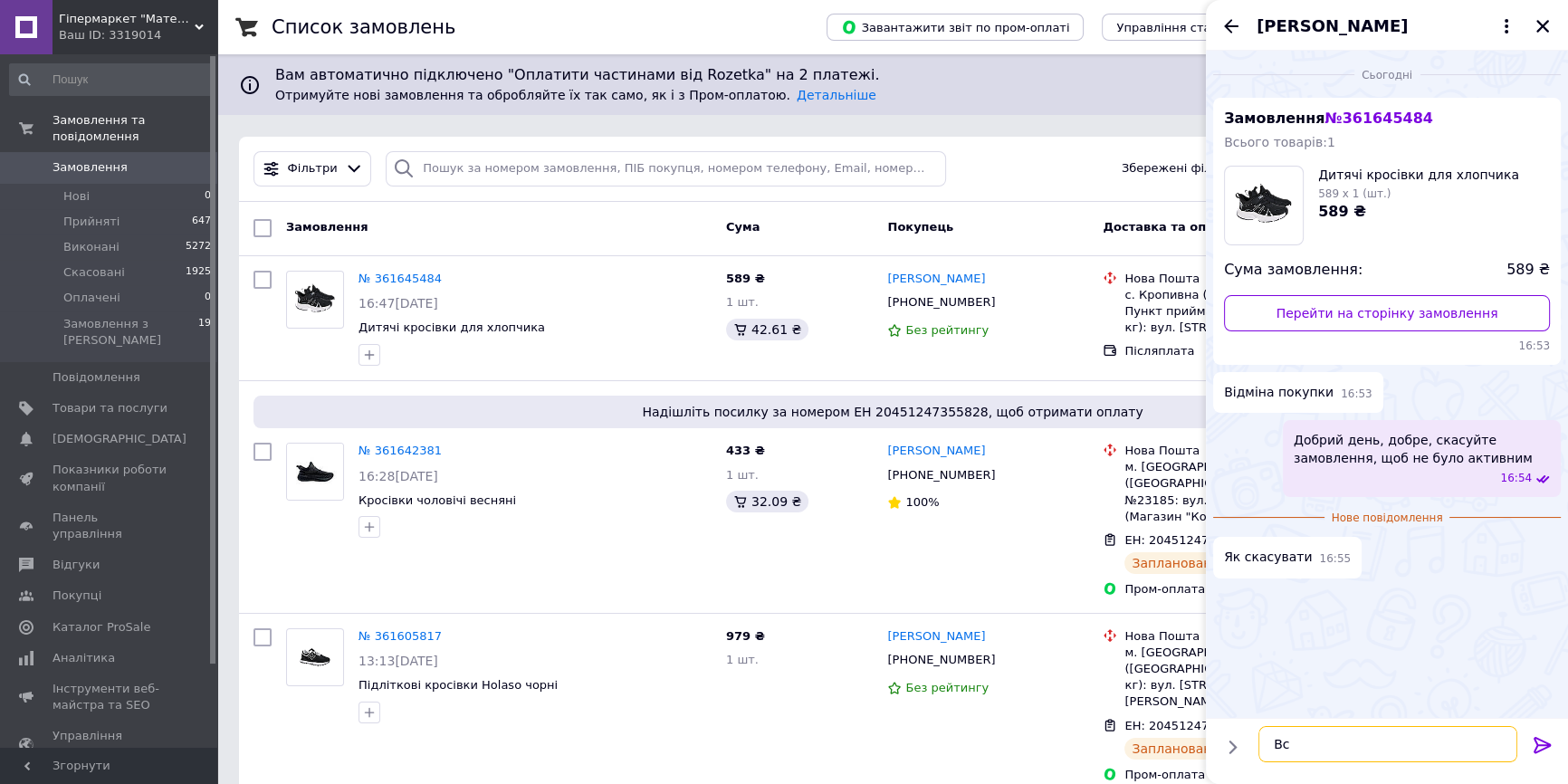
type textarea "В"
click at [1538, 29] on icon "Закрити" at bounding box center [1542, 26] width 12 height 12
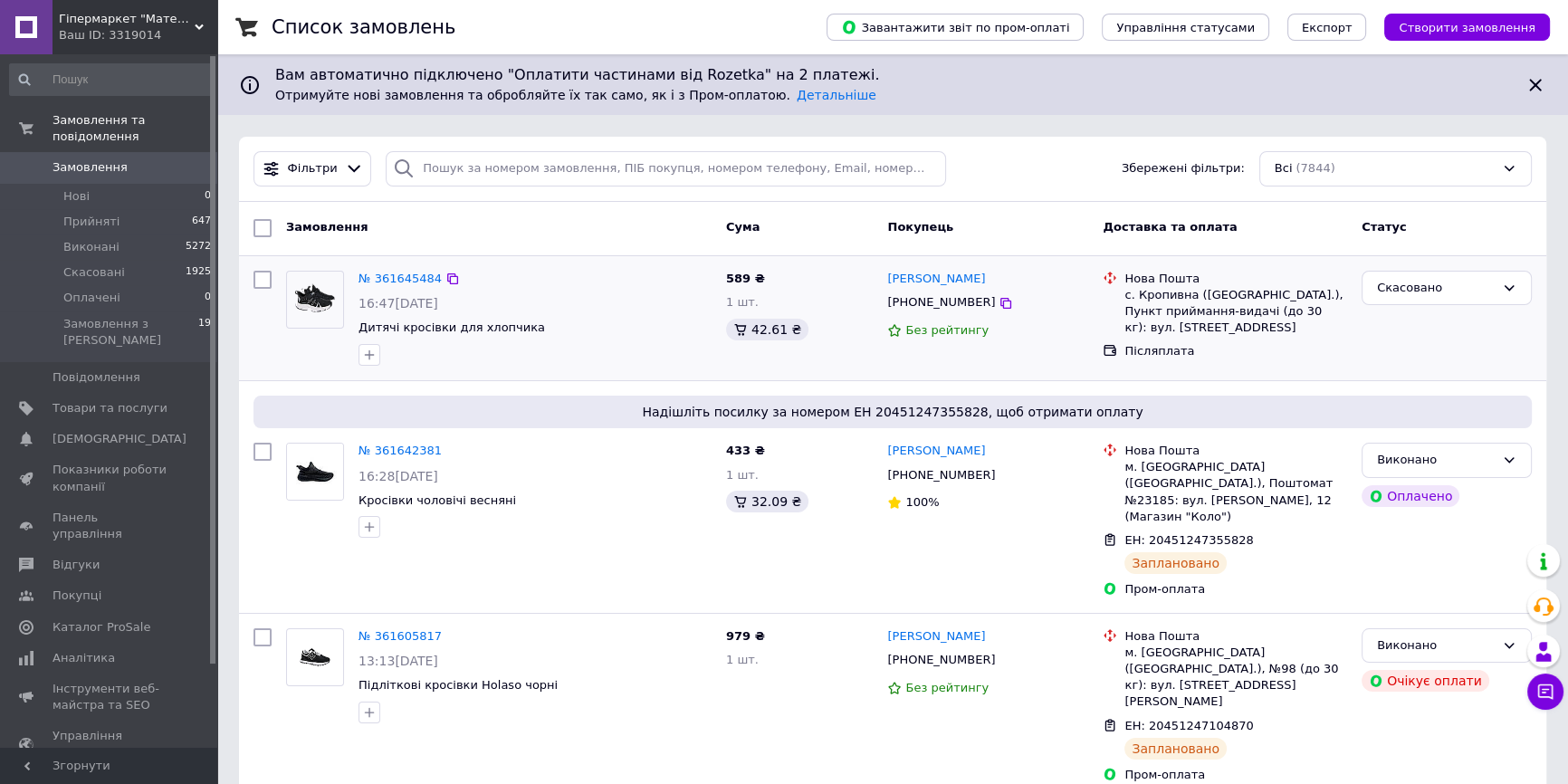
click at [317, 332] on div at bounding box center [315, 318] width 72 height 110
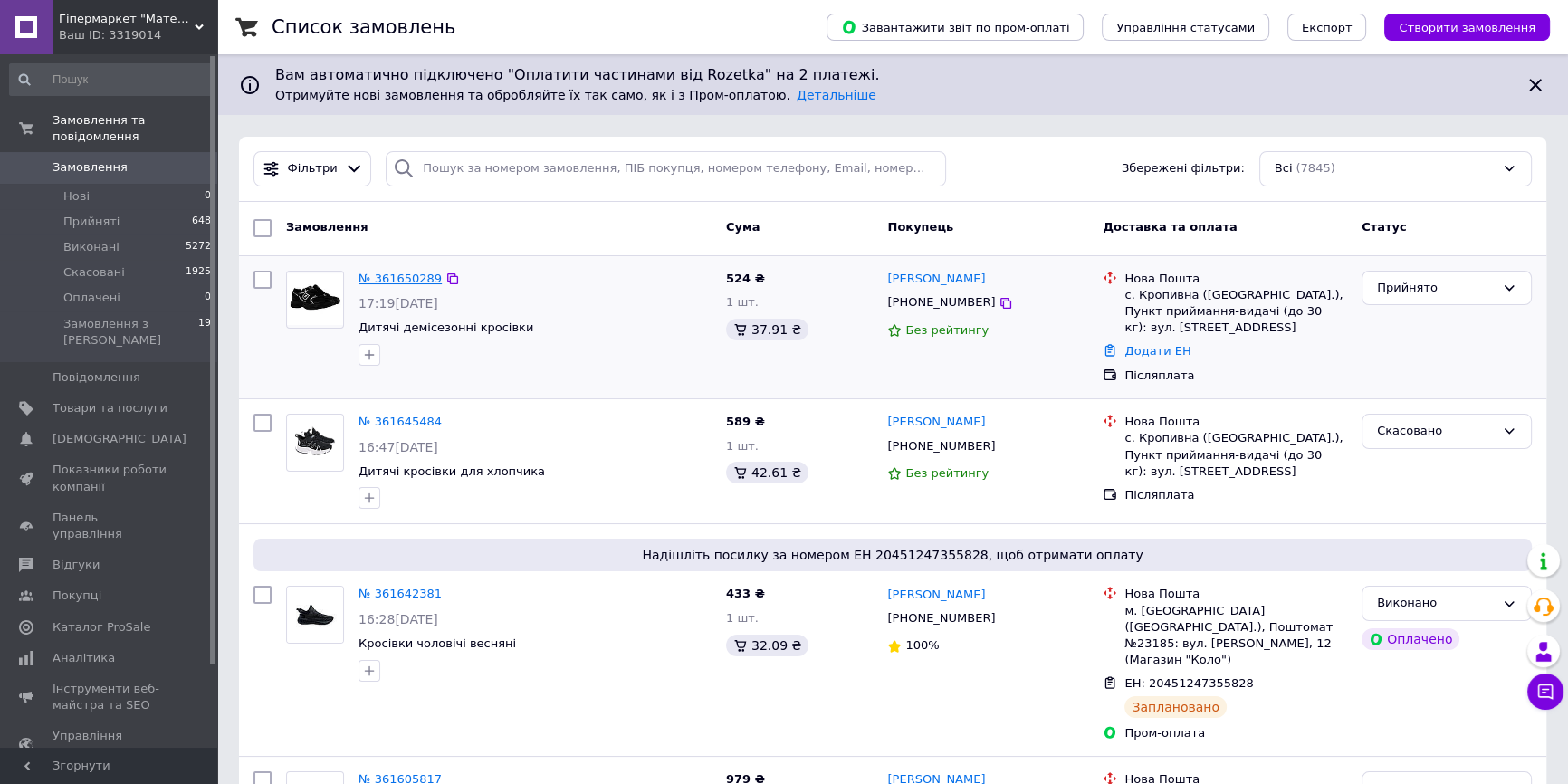
click at [409, 275] on link "№ 361650289" at bounding box center [400, 278] width 83 height 13
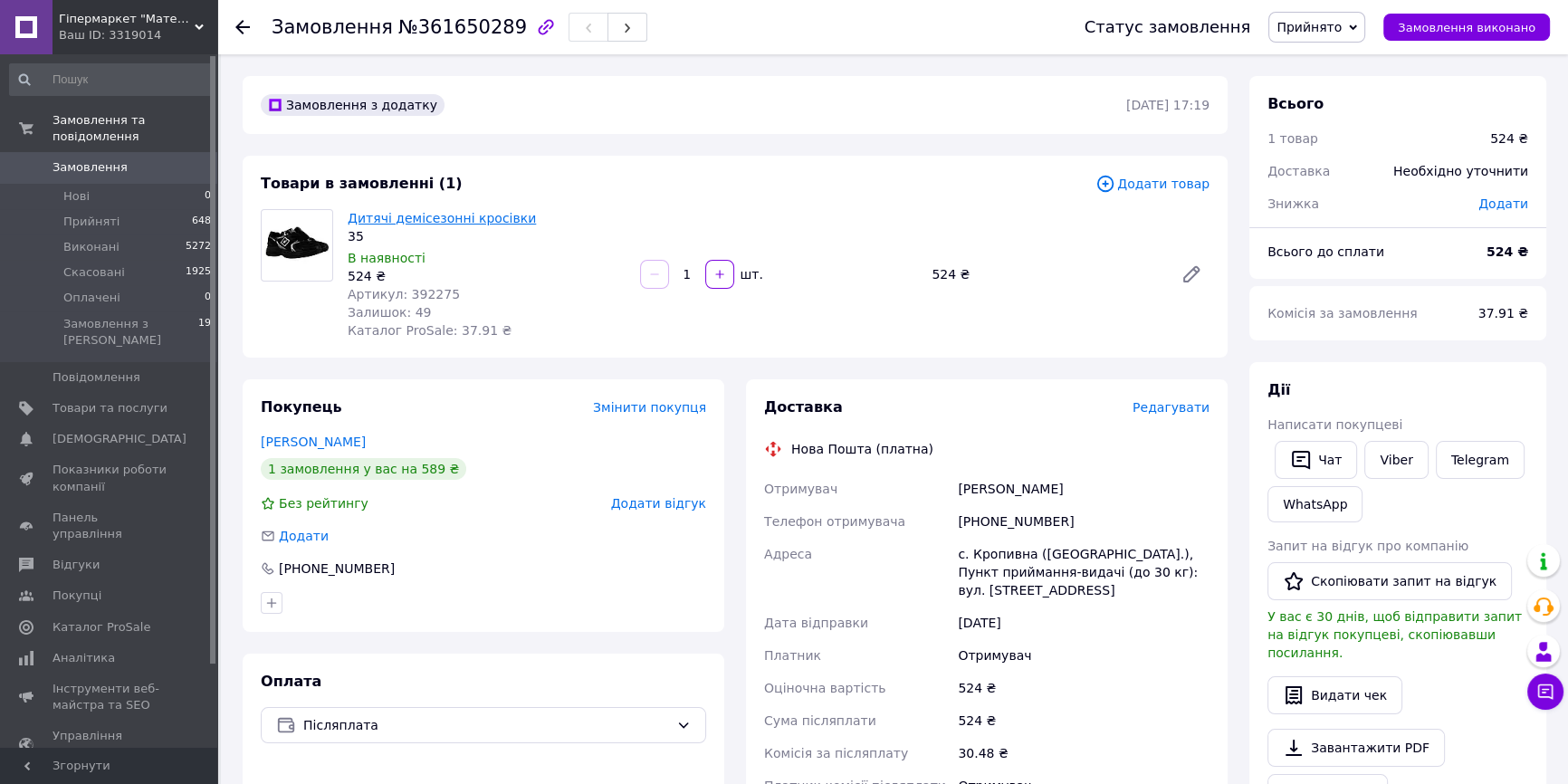
click at [425, 215] on link "Дитячі демісезонні кросівки" at bounding box center [442, 218] width 189 height 14
click at [244, 21] on use at bounding box center [242, 27] width 14 height 14
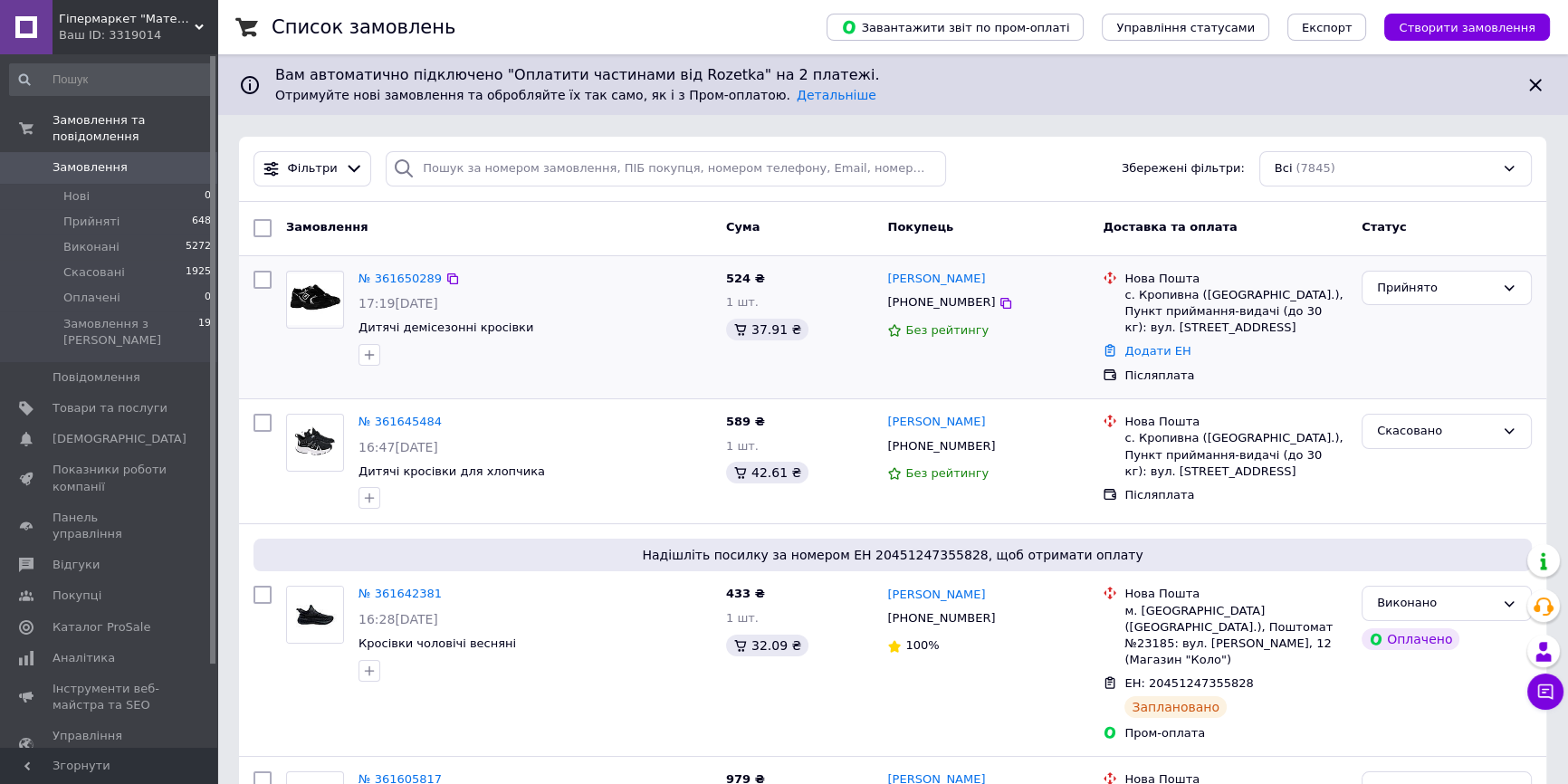
click at [366, 372] on div "№ 361650289 17:19[DATE] Дитячі демісезонні кросівки" at bounding box center [499, 328] width 440 height 129
drag, startPoint x: 1198, startPoint y: 326, endPoint x: 1122, endPoint y: 284, distance: 86.8
click at [1122, 284] on div "Нова Пошта с. Кропивна ([GEOGRAPHIC_DATA].), Пункт приймання-видачі (до 30 кг):…" at bounding box center [1236, 303] width 230 height 66
copy div "Нова Пошта с. Кропивна ([GEOGRAPHIC_DATA].), Пункт приймання-видачі (до 30 кг):…"
click at [345, 389] on div "№ 361650289 17:19[DATE] Дитячі демісезонні кросівки" at bounding box center [499, 328] width 440 height 129
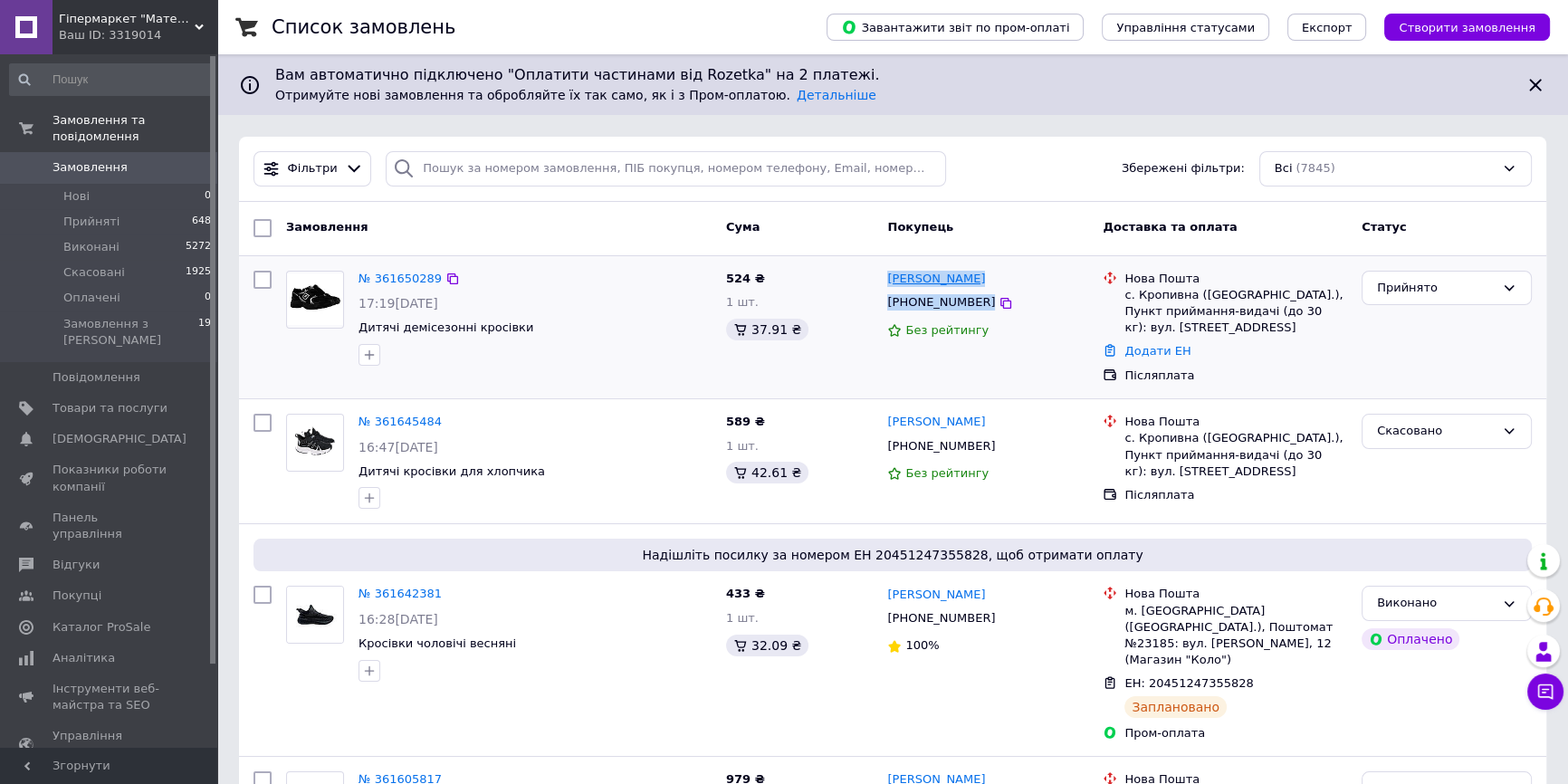
drag, startPoint x: 972, startPoint y: 308, endPoint x: 886, endPoint y: 282, distance: 89.8
click at [886, 282] on div "[PERSON_NAME] [PHONE_NUMBER] Без рейтингу" at bounding box center [987, 328] width 215 height 129
copy div "[PERSON_NAME] [PHONE_NUMBER]"
click at [317, 345] on div at bounding box center [315, 318] width 72 height 110
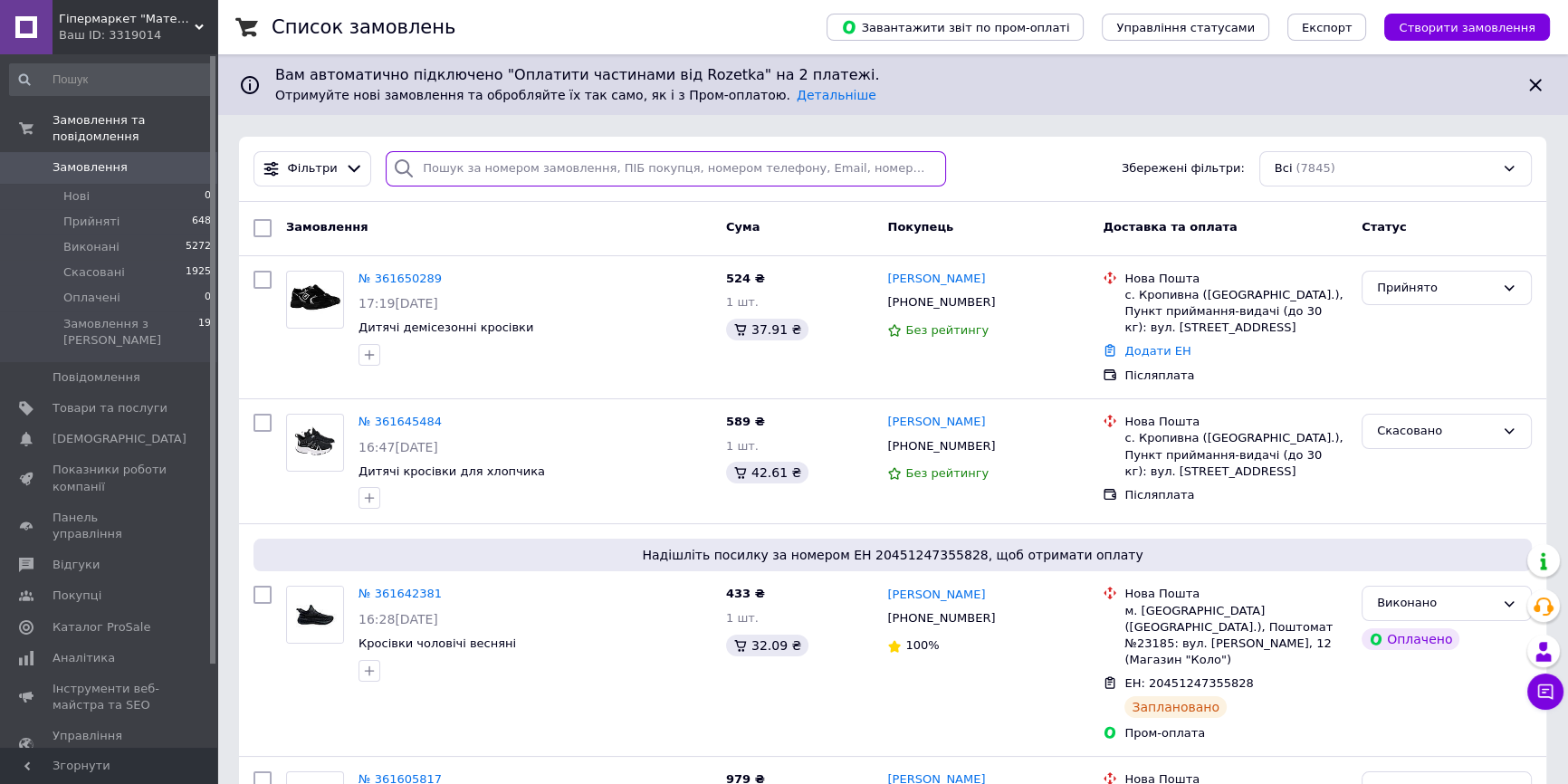
click at [461, 173] on input "search" at bounding box center [665, 169] width 561 height 35
paste input "[PHONE_NUMBER]"
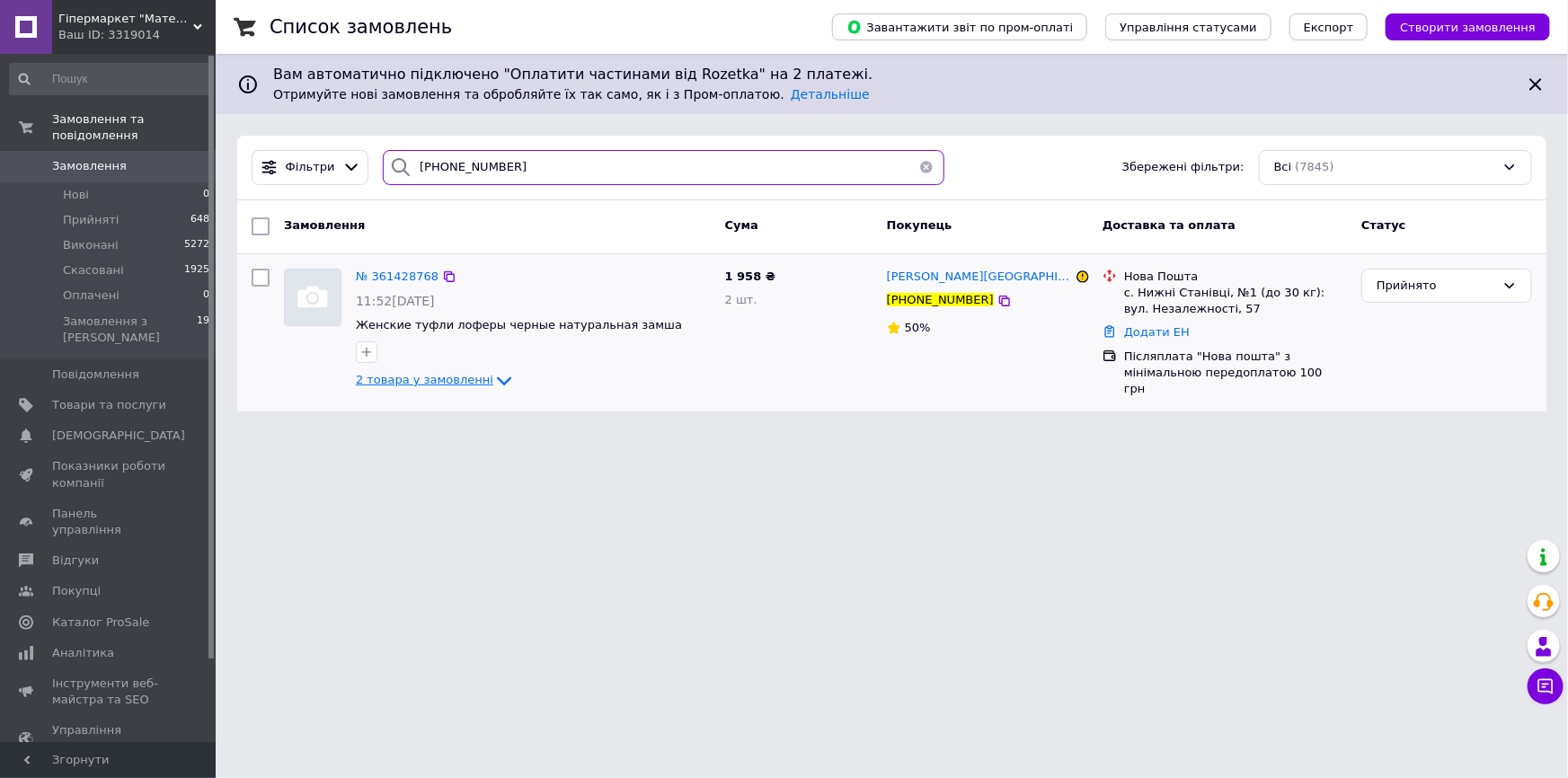
type input "[PHONE_NUMBER]"
click at [434, 377] on span "2 товара у замовленні" at bounding box center [424, 381] width 137 height 13
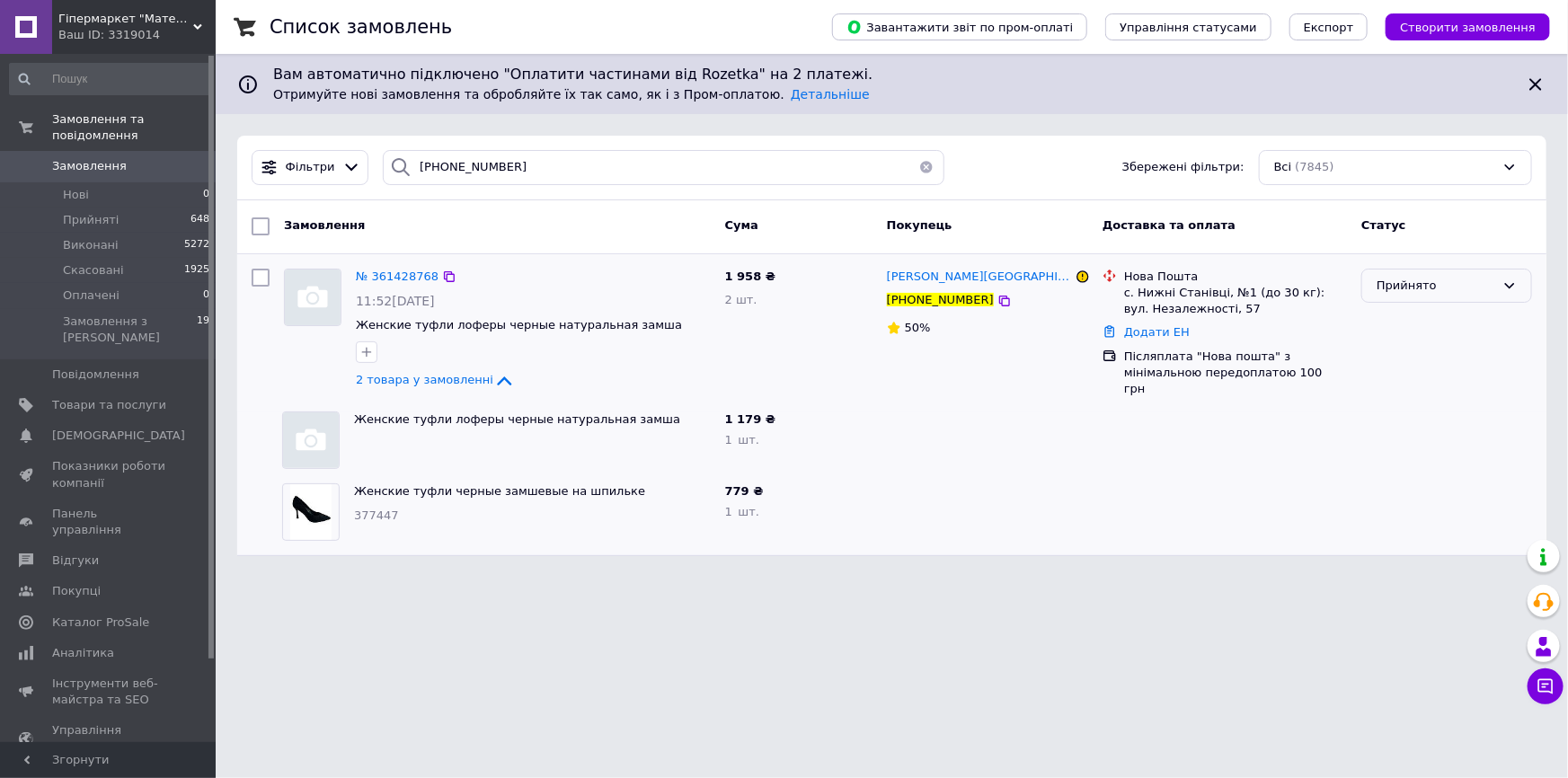
click at [1398, 285] on div "Прийнято" at bounding box center [1437, 286] width 119 height 19
drag, startPoint x: 1405, startPoint y: 320, endPoint x: 1110, endPoint y: 590, distance: 399.9
click at [1404, 320] on li "Виконано" at bounding box center [1446, 322] width 169 height 33
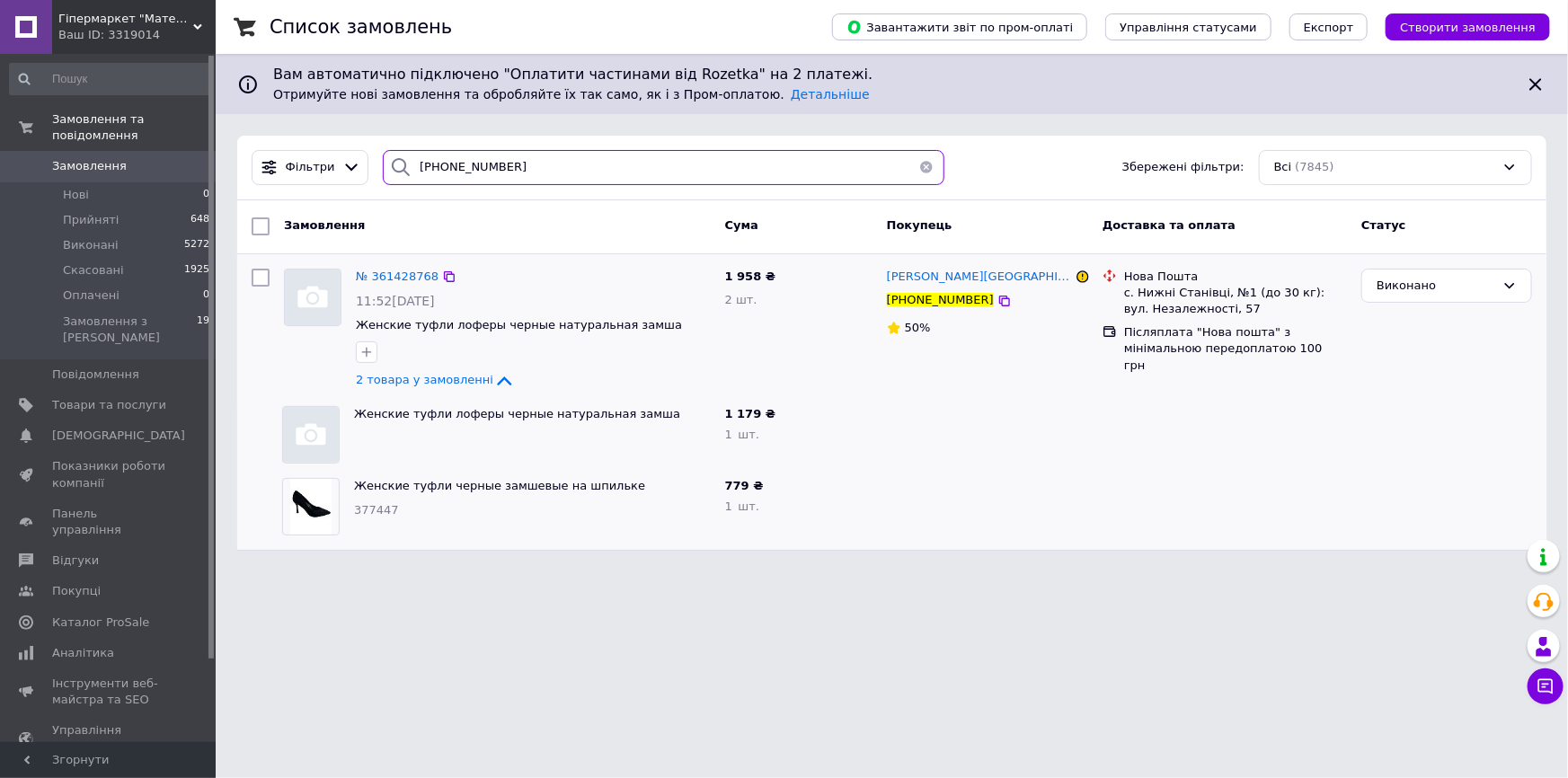
drag, startPoint x: 494, startPoint y: 166, endPoint x: 371, endPoint y: 153, distance: 123.7
click at [375, 153] on div "[PHONE_NUMBER]" at bounding box center [663, 167] width 576 height 35
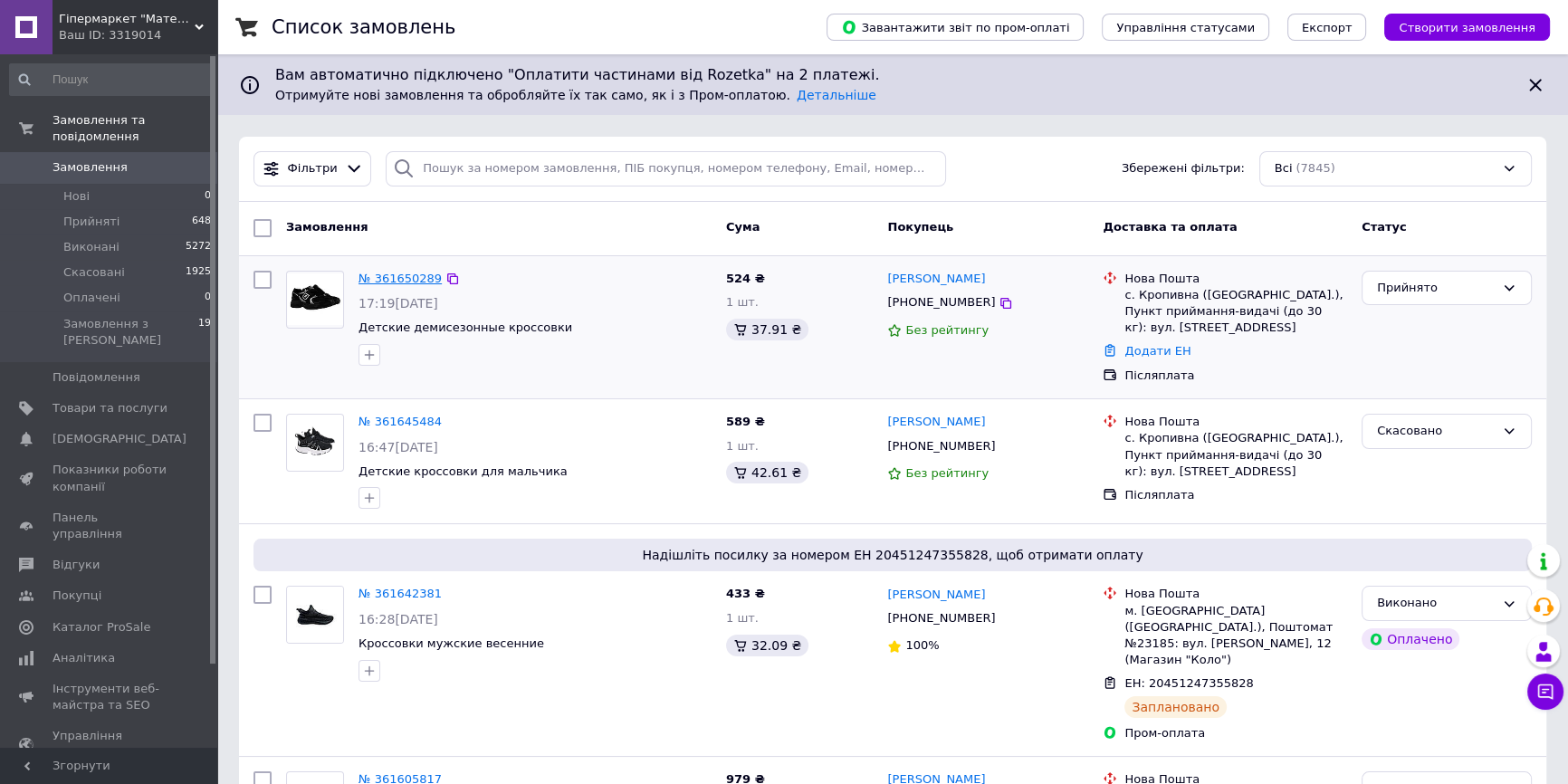
click at [419, 283] on link "№ 361650289" at bounding box center [400, 278] width 83 height 13
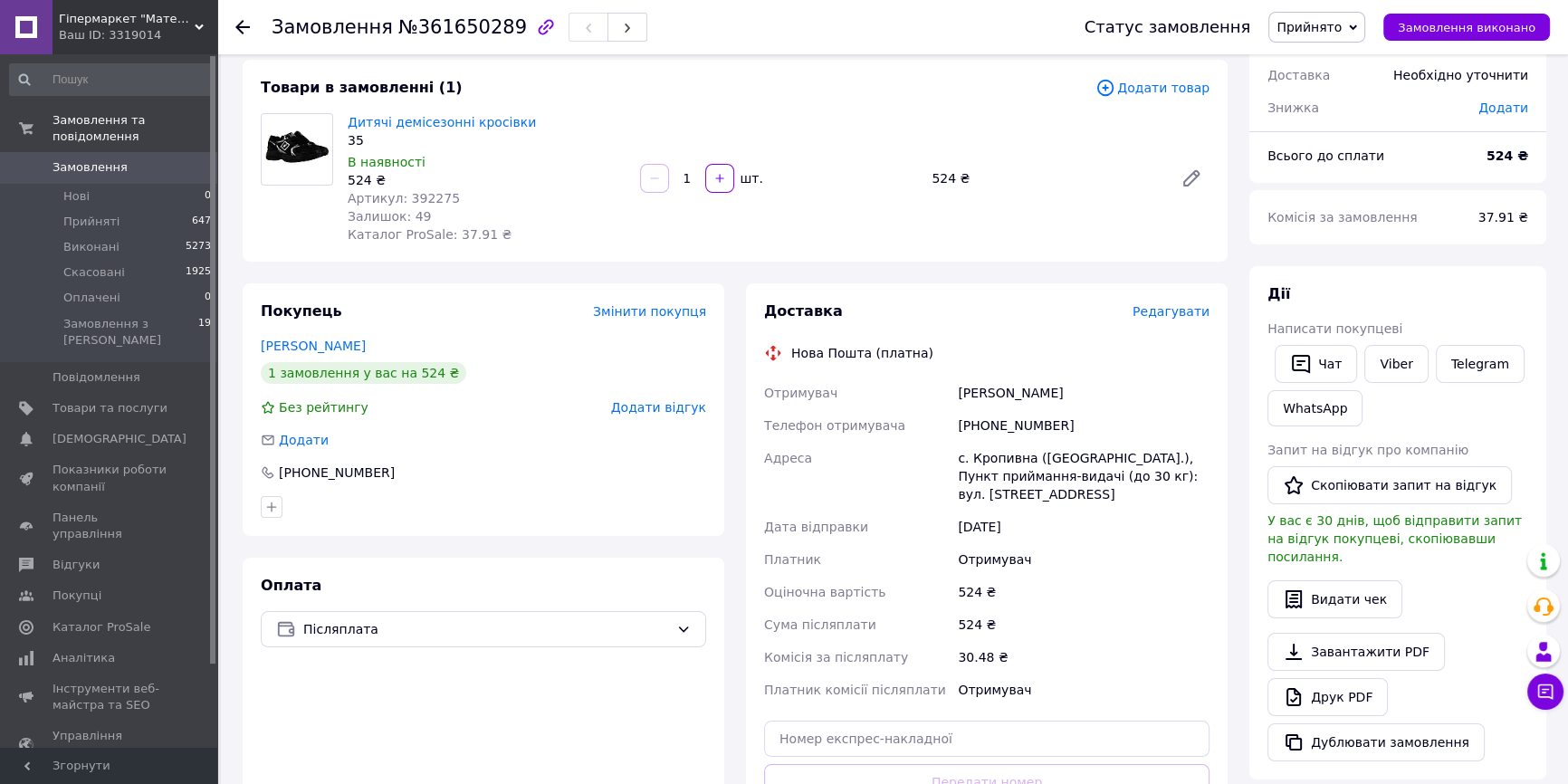
scroll to position [247, 0]
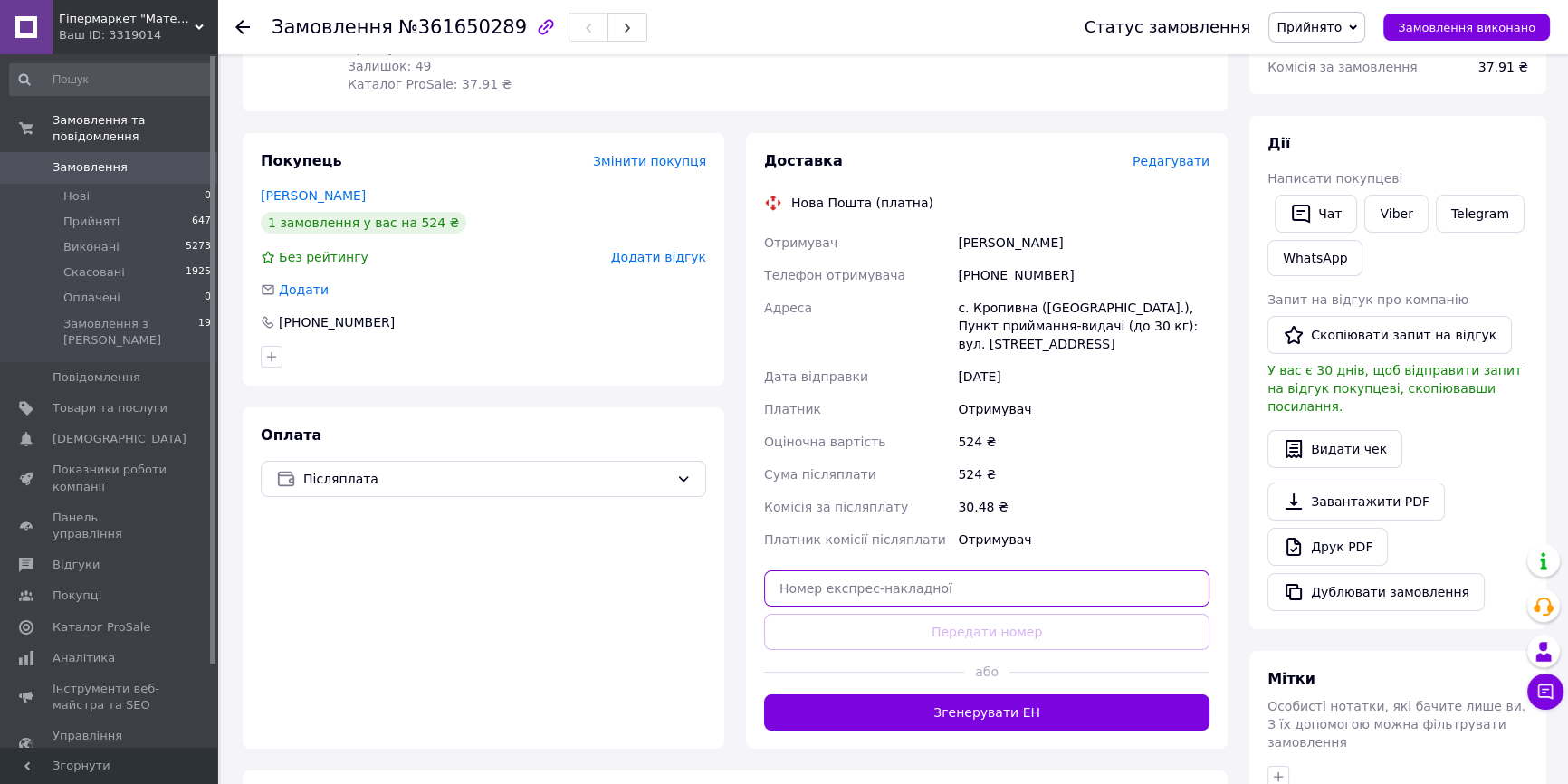
click at [997, 584] on input "text" at bounding box center [986, 589] width 446 height 36
paste input "20451247412322"
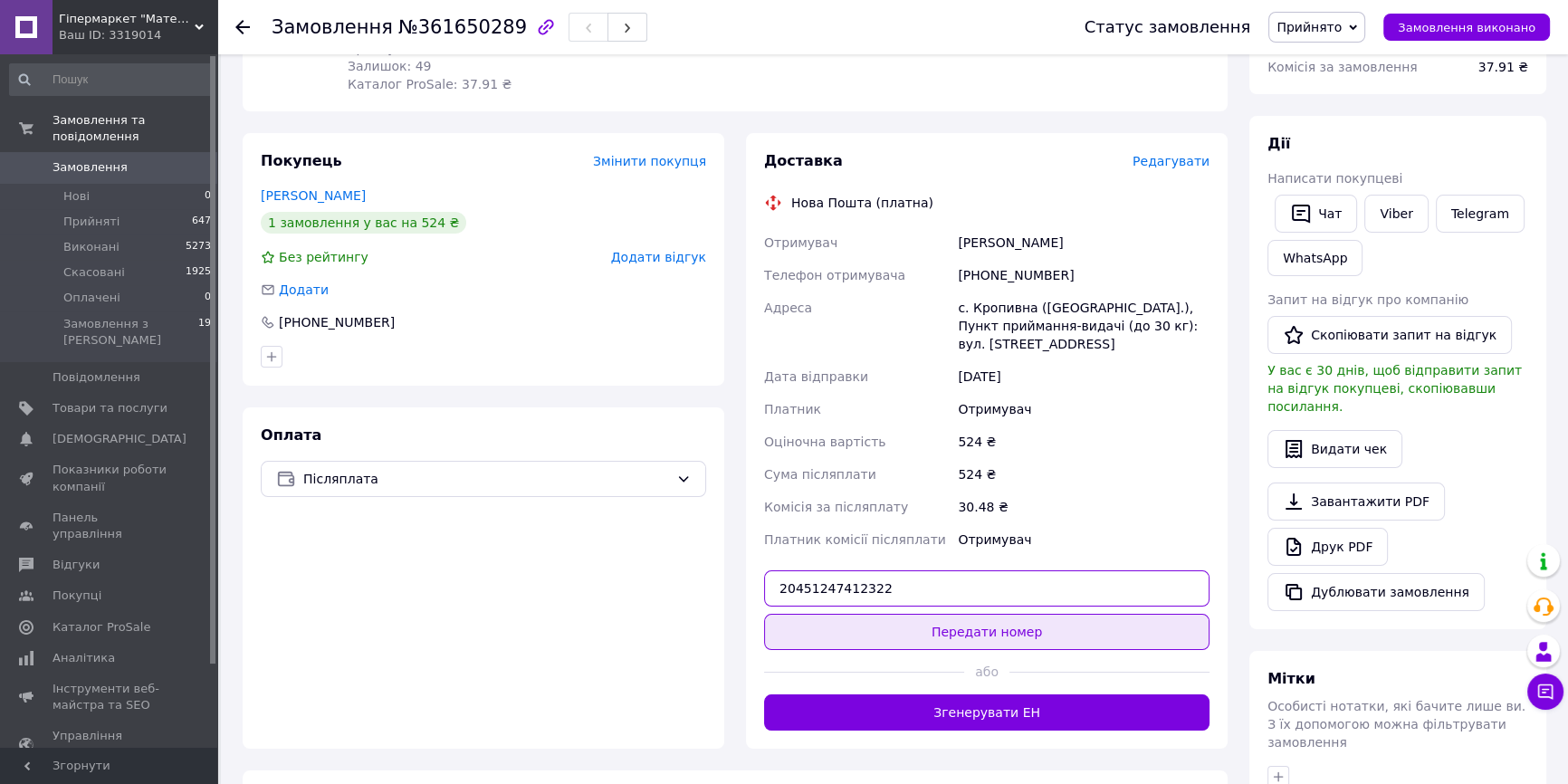
type input "20451247412322"
click at [1014, 620] on button "Передати номер" at bounding box center [986, 633] width 446 height 36
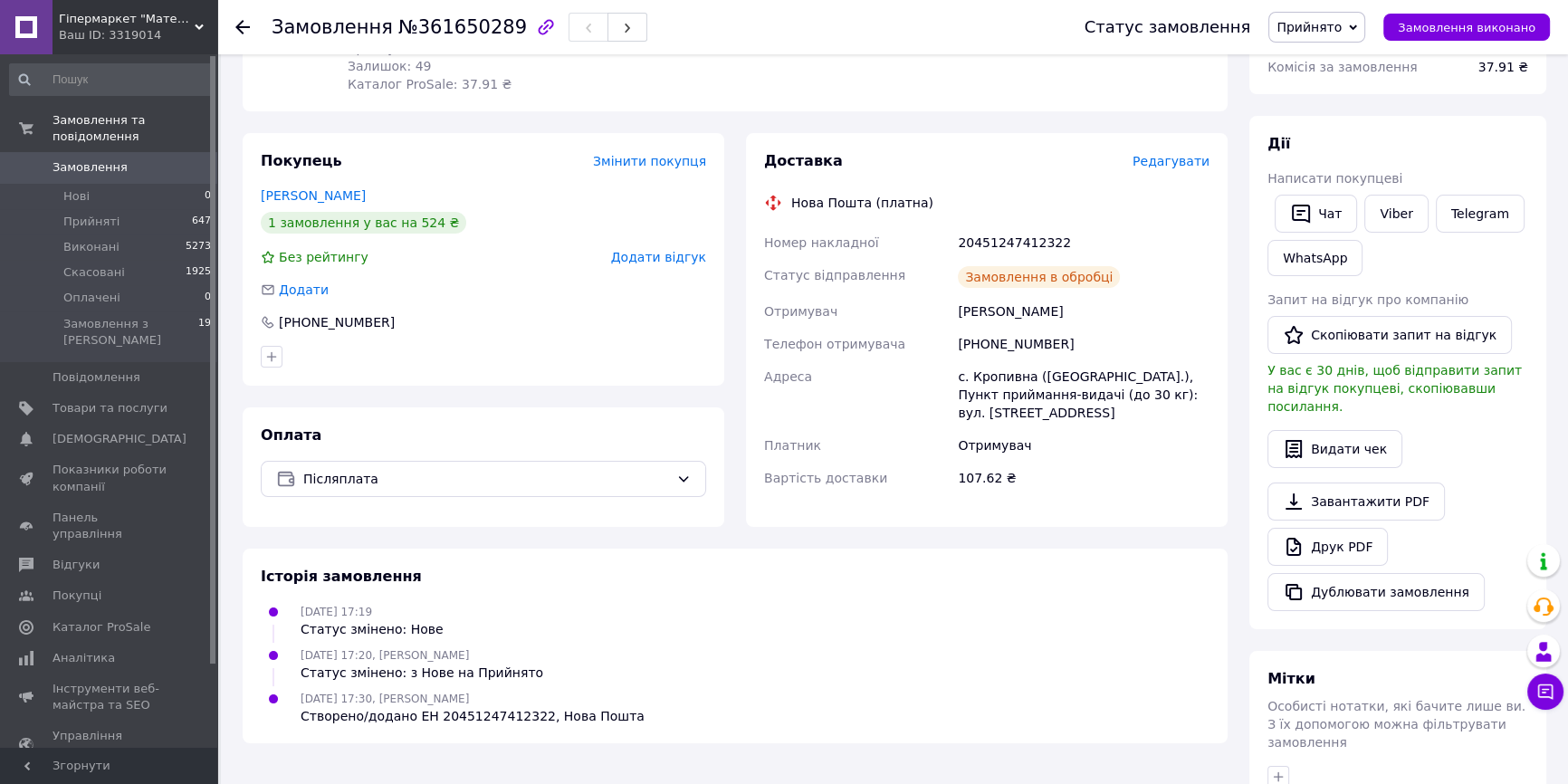
click at [1319, 20] on span "Прийнято" at bounding box center [1309, 27] width 65 height 14
click at [1322, 56] on li "Виконано" at bounding box center [1317, 63] width 95 height 28
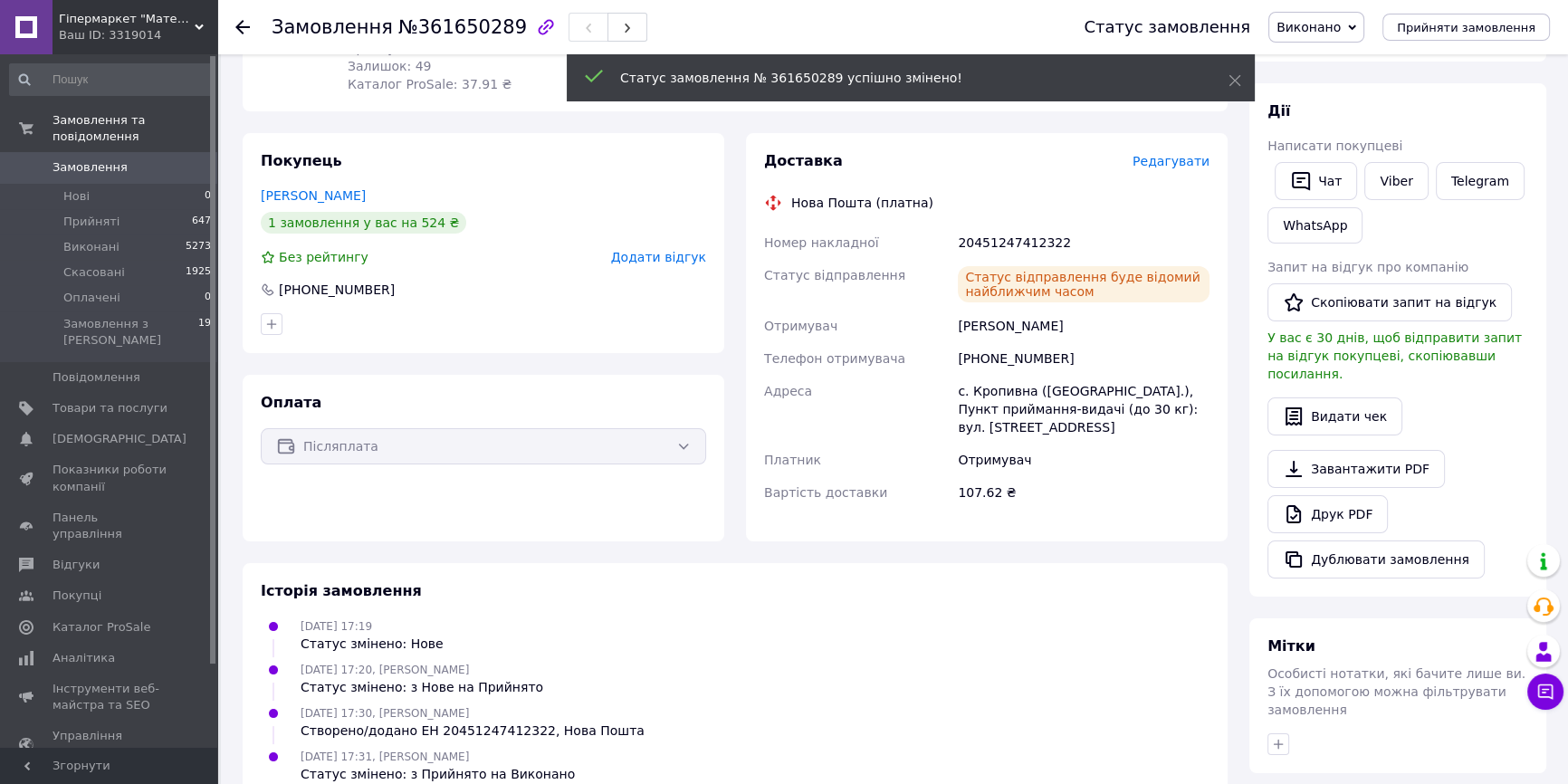
click at [238, 22] on icon at bounding box center [242, 27] width 14 height 14
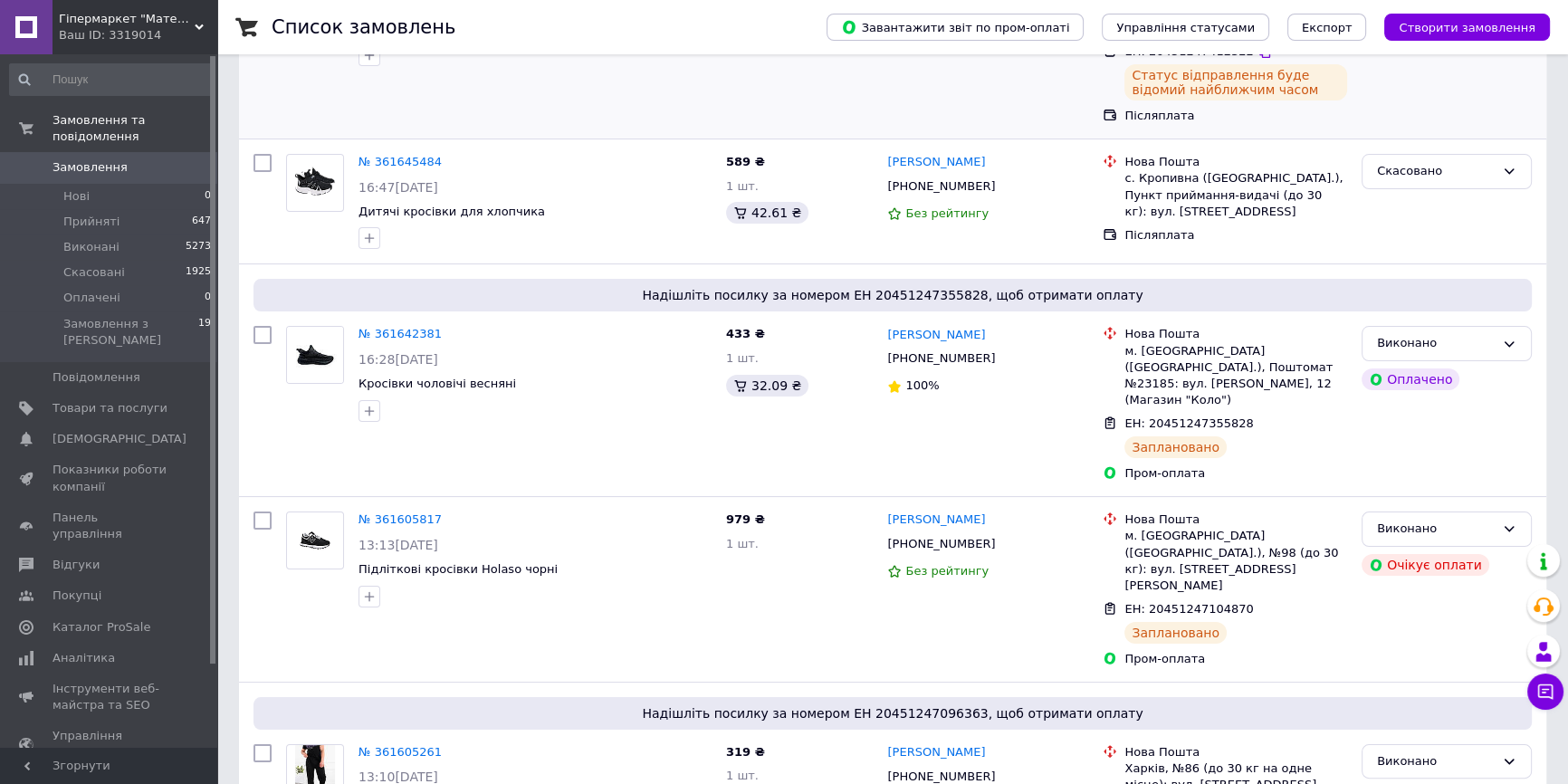
scroll to position [493, 0]
